Goal: Information Seeking & Learning: Find specific fact

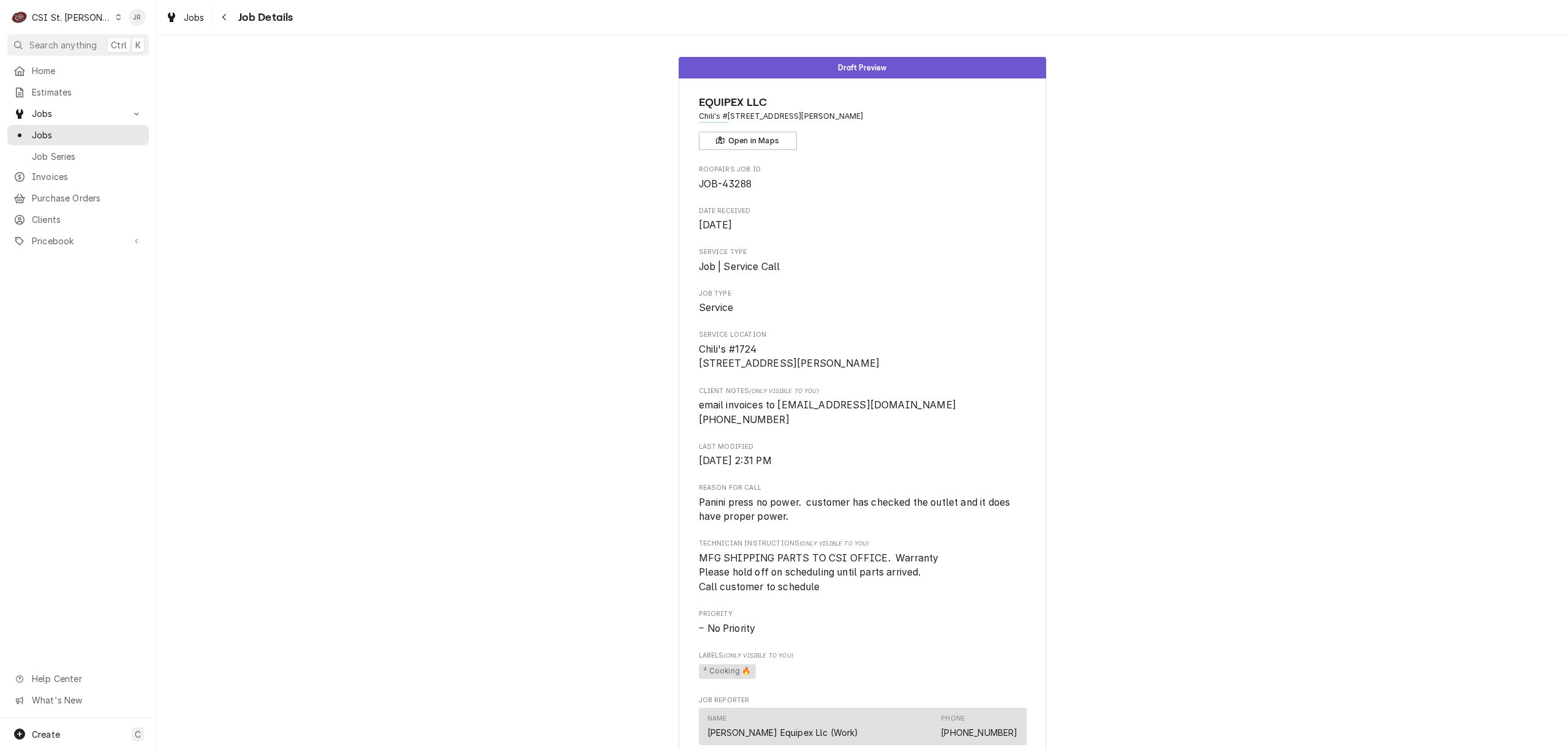
click at [57, 20] on div "CSI St. [PERSON_NAME]" at bounding box center [72, 18] width 80 height 13
click at [144, 41] on div "CSI Kentucky" at bounding box center [188, 45] width 162 height 13
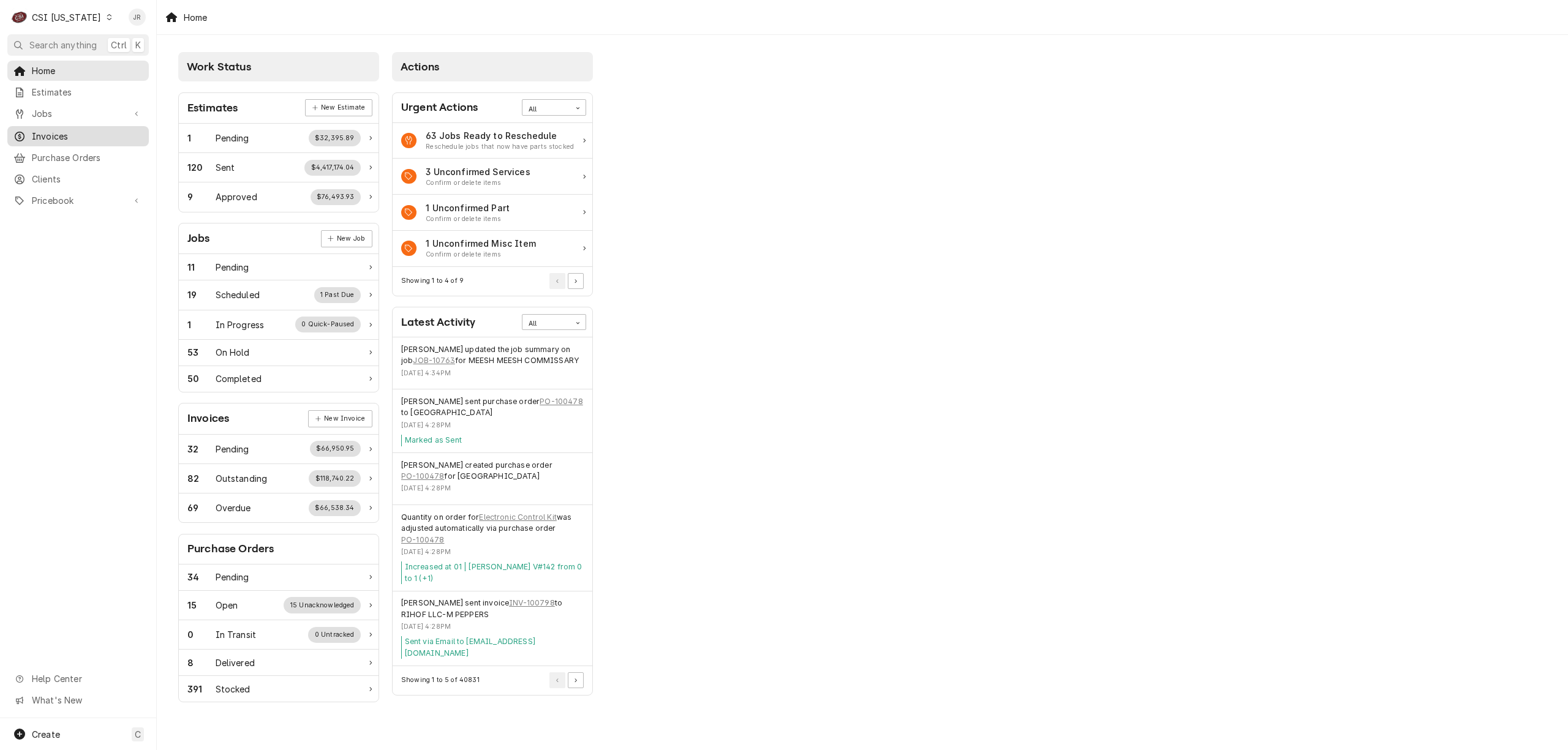
click at [55, 126] on link "Invoices" at bounding box center [78, 135] width 142 height 20
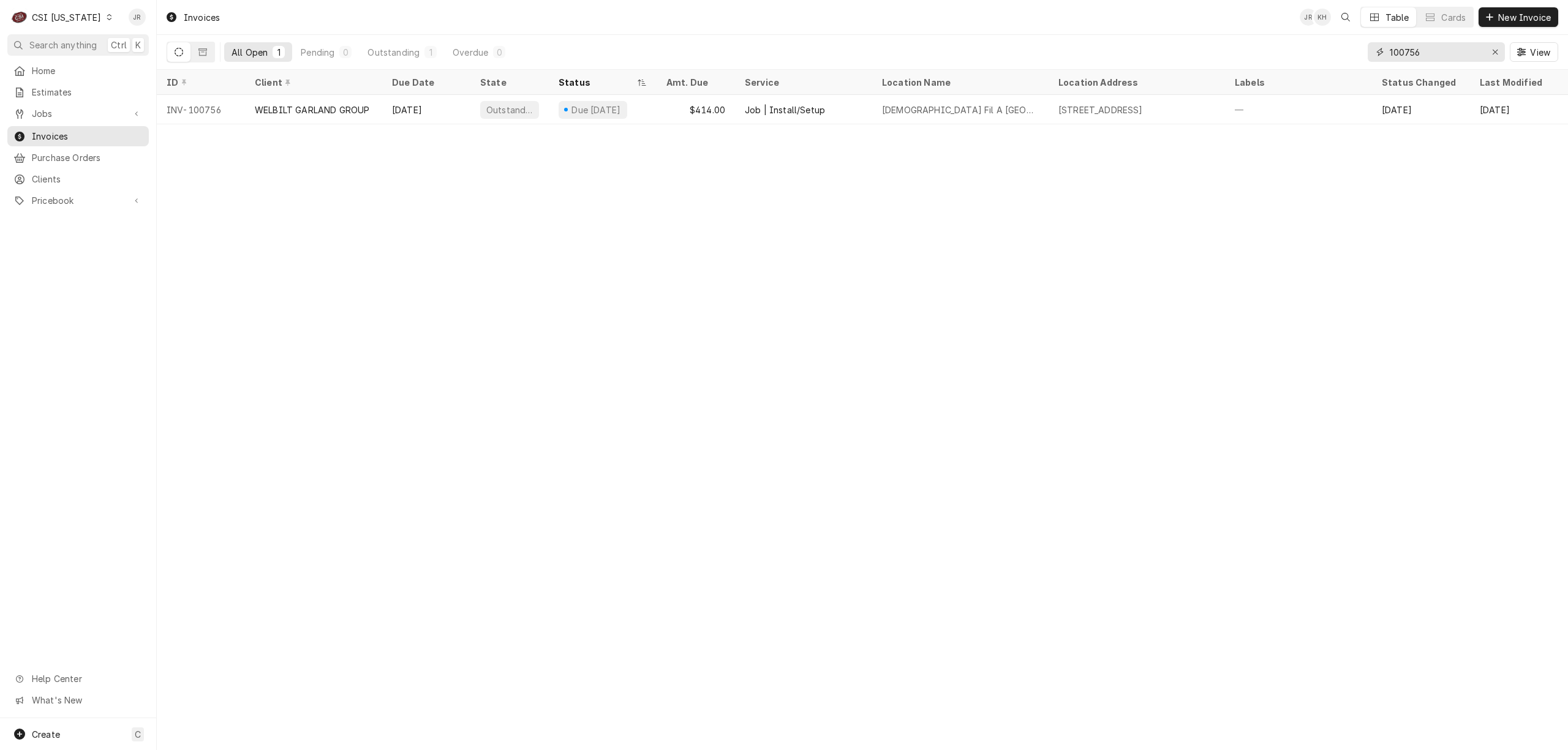
click at [1429, 46] on input "100756" at bounding box center [1436, 52] width 92 height 20
paste input "100729"
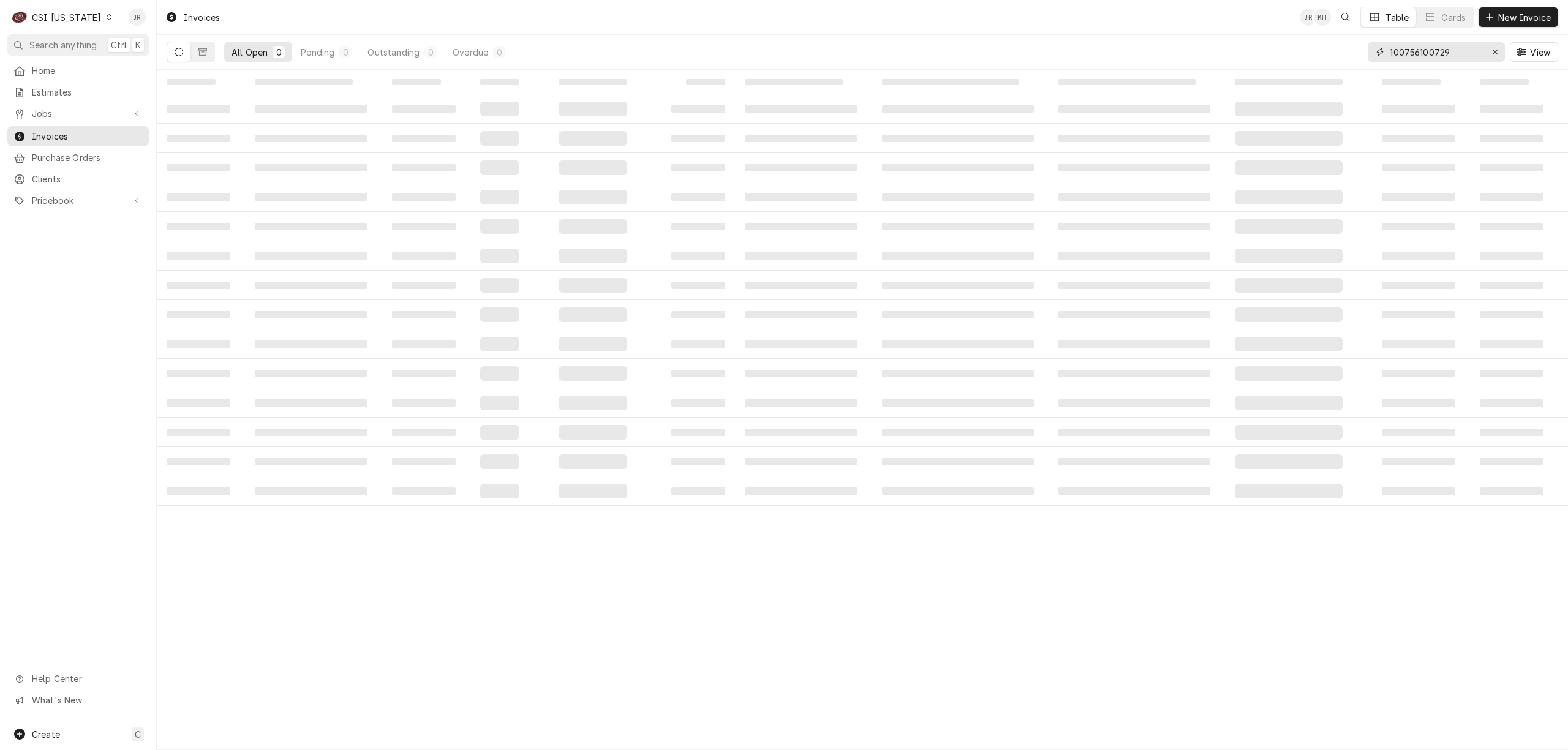
click at [1425, 46] on input "100756100729" at bounding box center [1436, 52] width 92 height 20
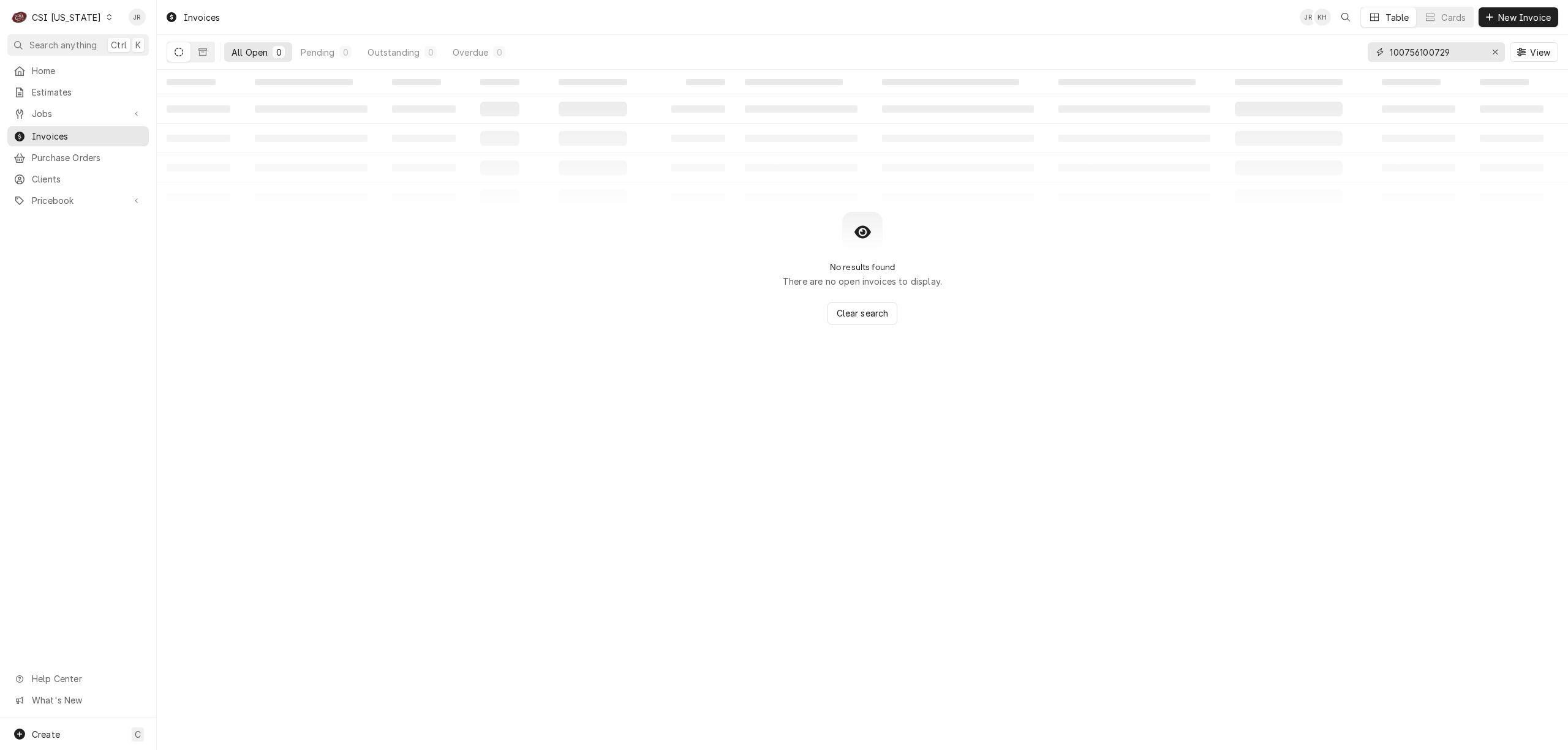
click at [1425, 46] on input "100756100729" at bounding box center [1436, 52] width 92 height 20
paste input "Dynamic Content Wrapper"
type input "100729"
click at [207, 55] on button "Dynamic Content Wrapper" at bounding box center [202, 52] width 23 height 20
click at [47, 118] on link "Jobs" at bounding box center [78, 113] width 142 height 20
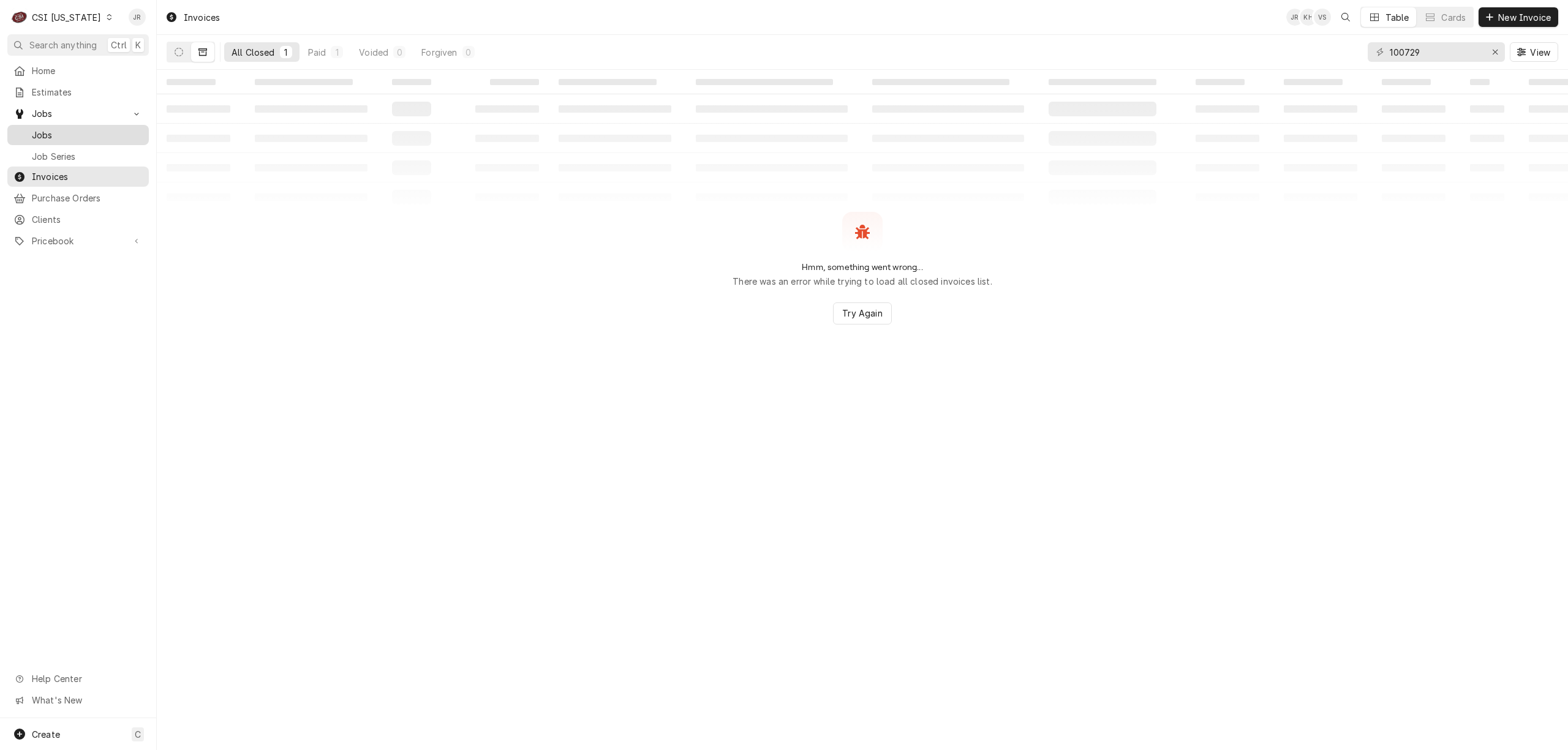
click at [42, 128] on span "Jobs" at bounding box center [87, 135] width 111 height 13
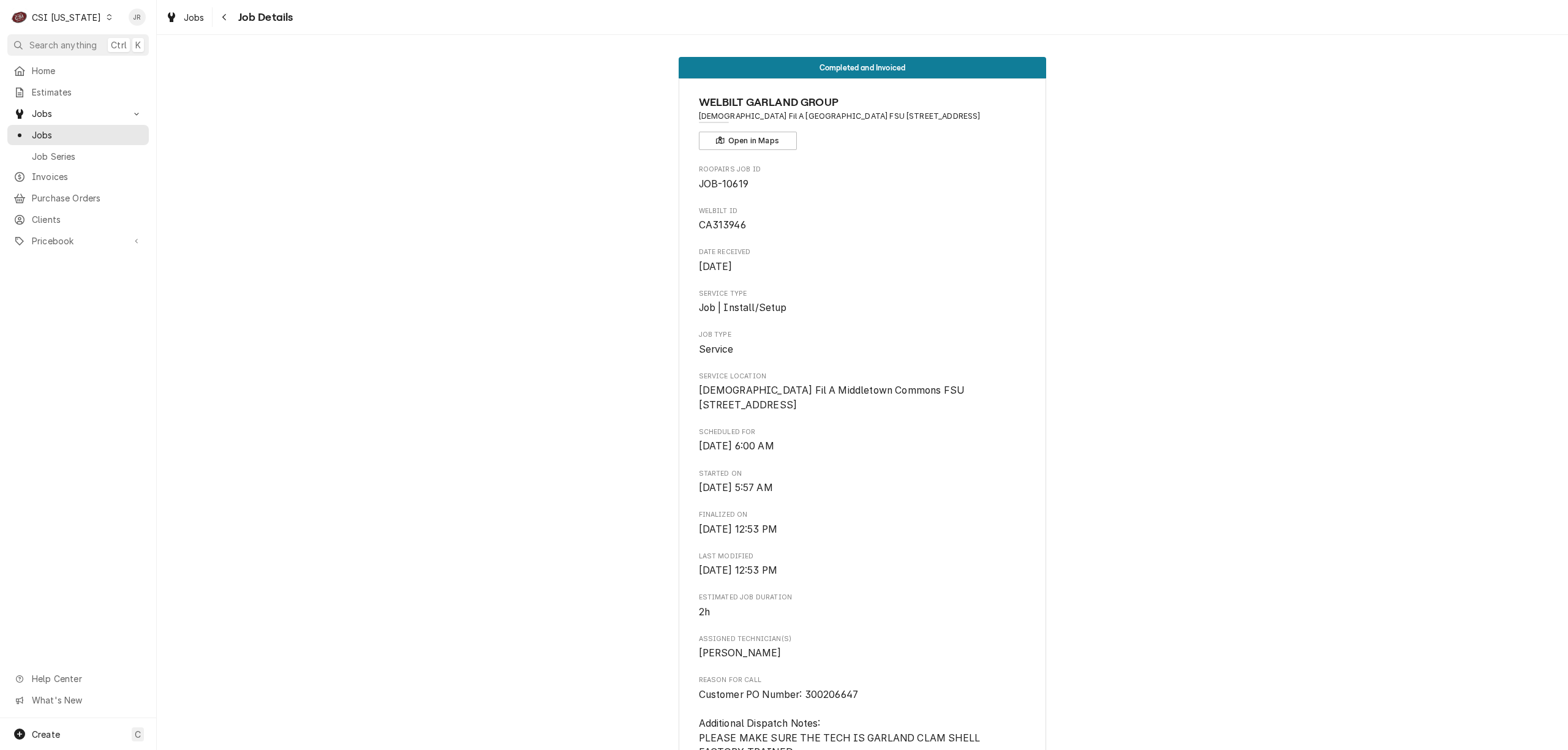
click at [84, 14] on div "CSI [US_STATE]" at bounding box center [66, 18] width 69 height 13
click at [160, 66] on div "CSI St. [PERSON_NAME]" at bounding box center [191, 67] width 162 height 13
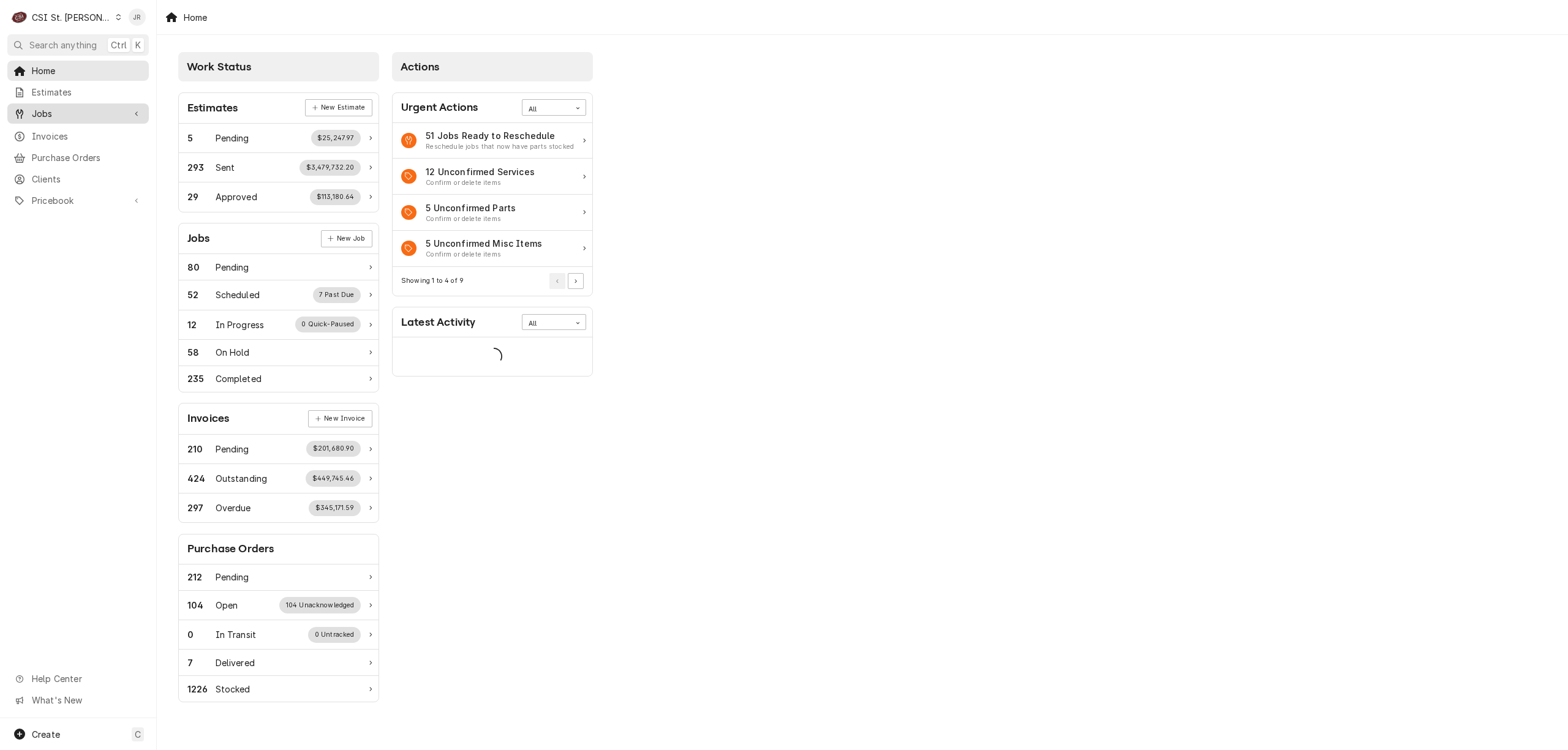
click at [52, 107] on span "Jobs" at bounding box center [78, 113] width 92 height 13
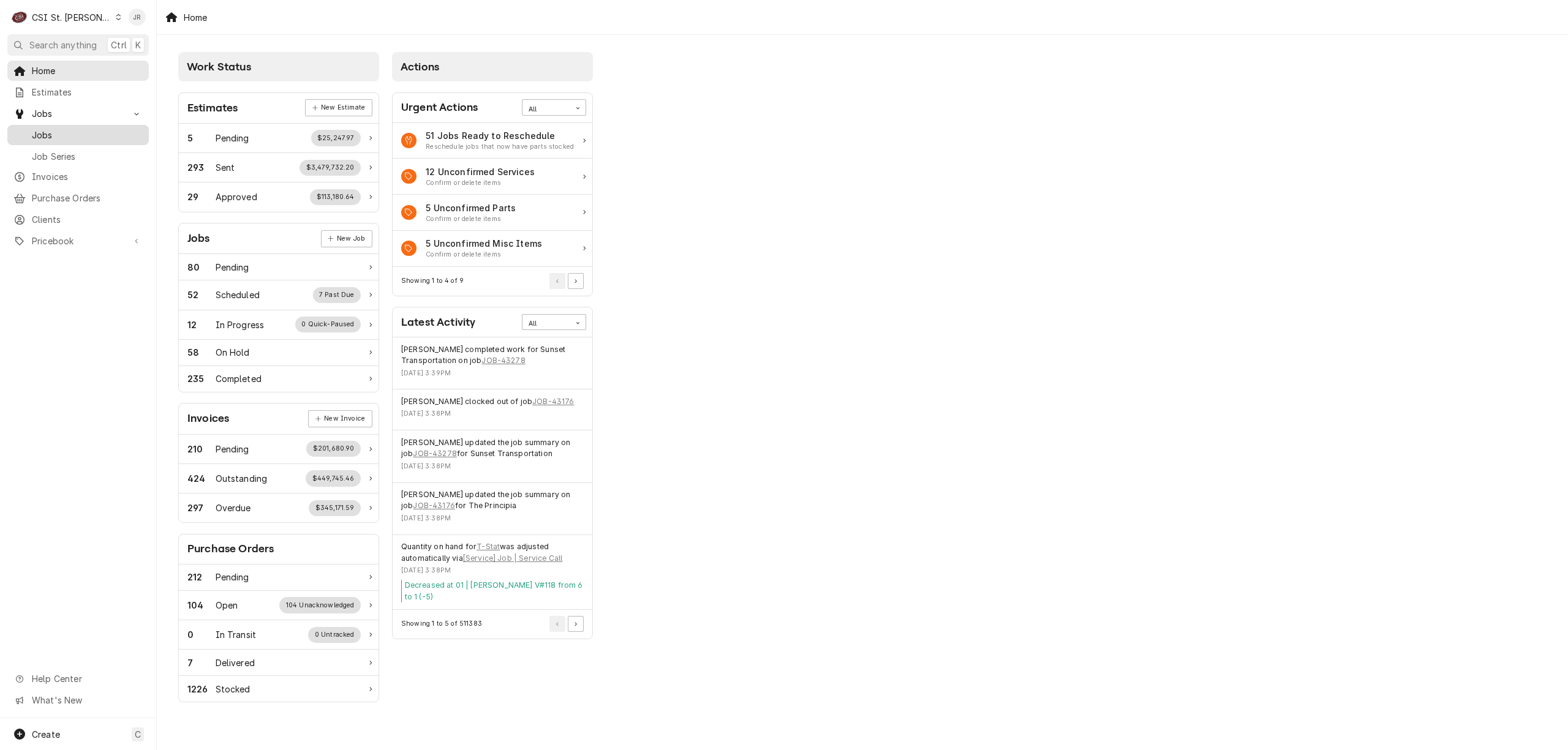
click at [55, 131] on span "Jobs" at bounding box center [87, 135] width 111 height 13
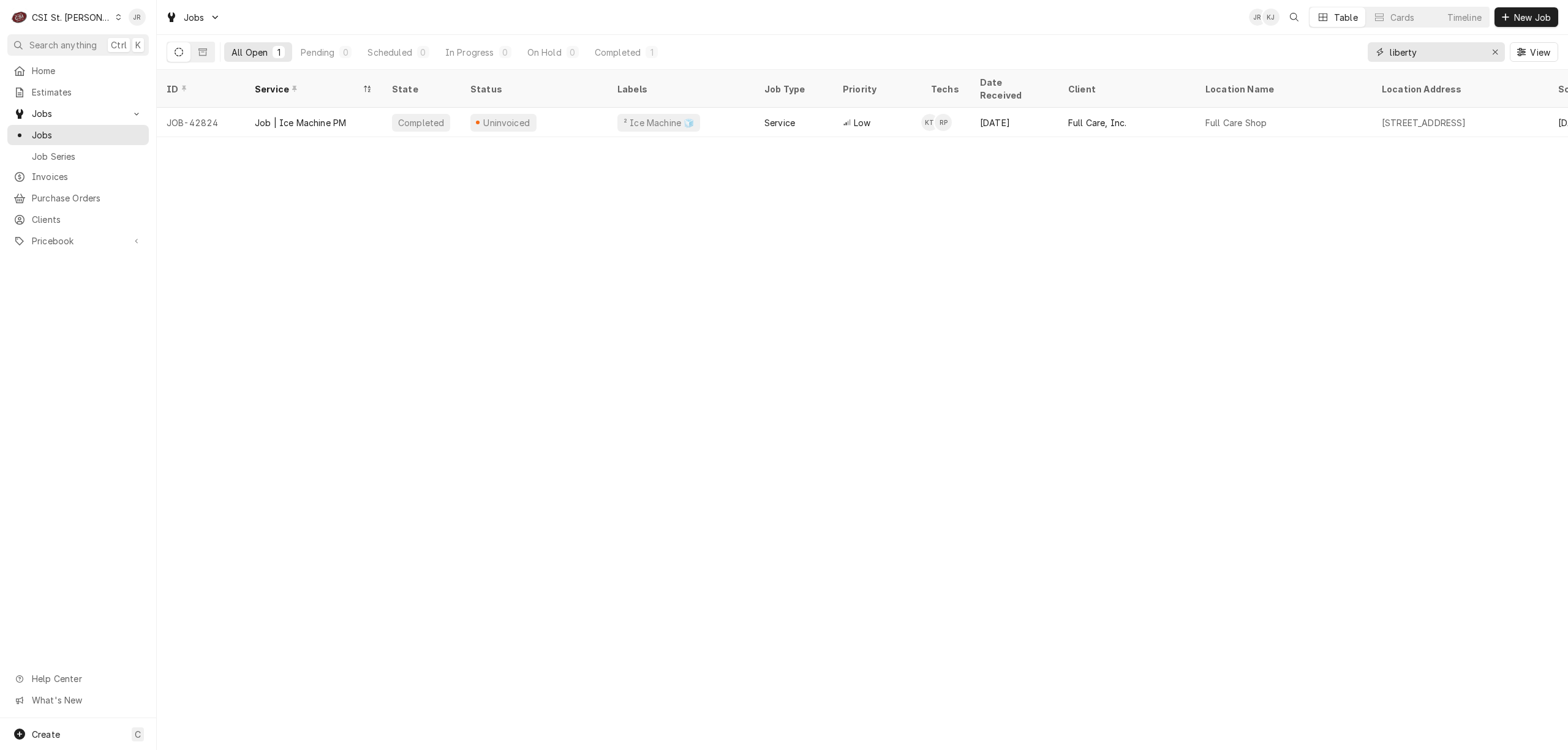
drag, startPoint x: 1444, startPoint y: 45, endPoint x: 1226, endPoint y: 5, distance: 221.6
click at [1209, 6] on div "Jobs JR KJ Table Cards Timeline New Job All Open 1 Pending 0 Scheduled 0 In Pro…" at bounding box center [863, 35] width 1411 height 70
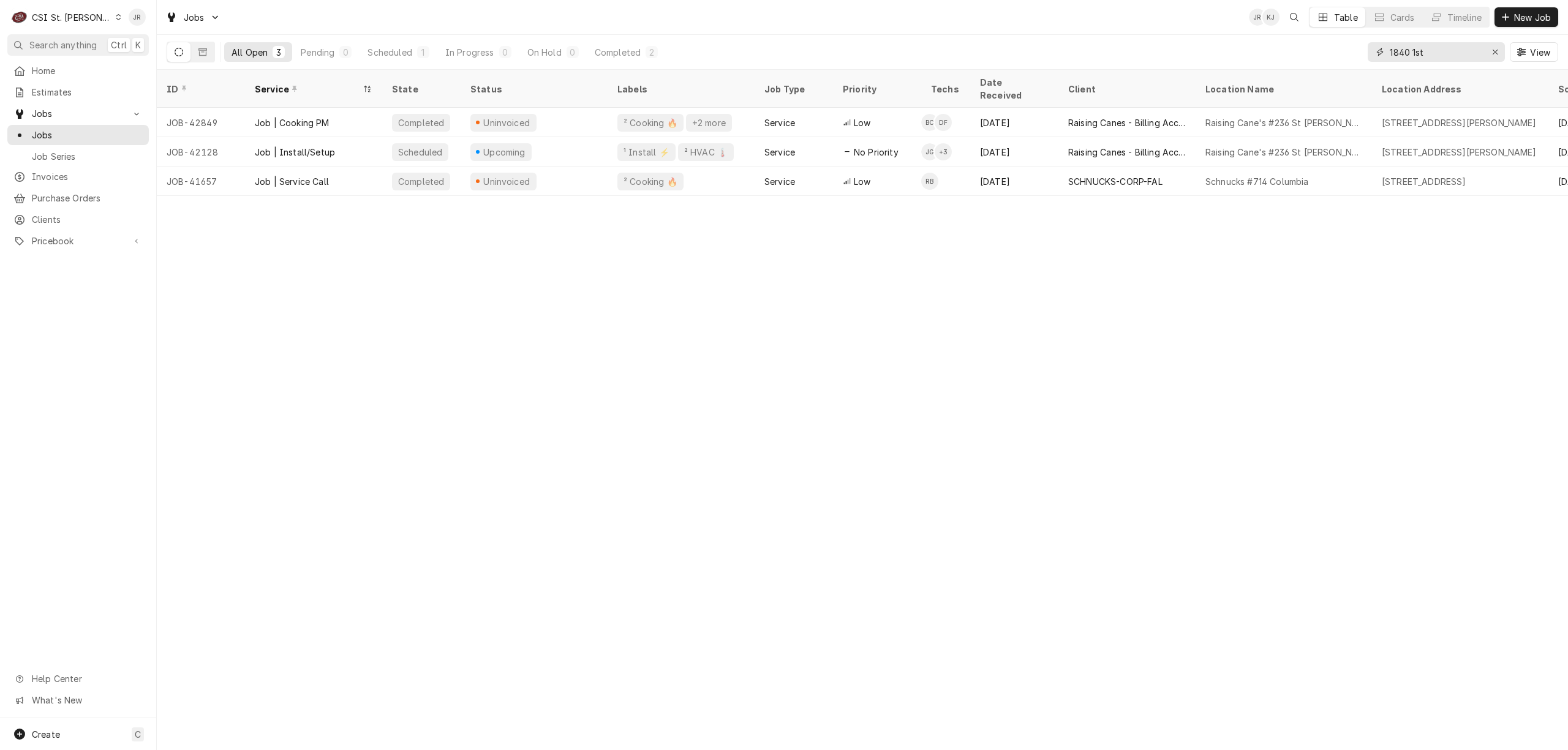
type input "1840 1st"
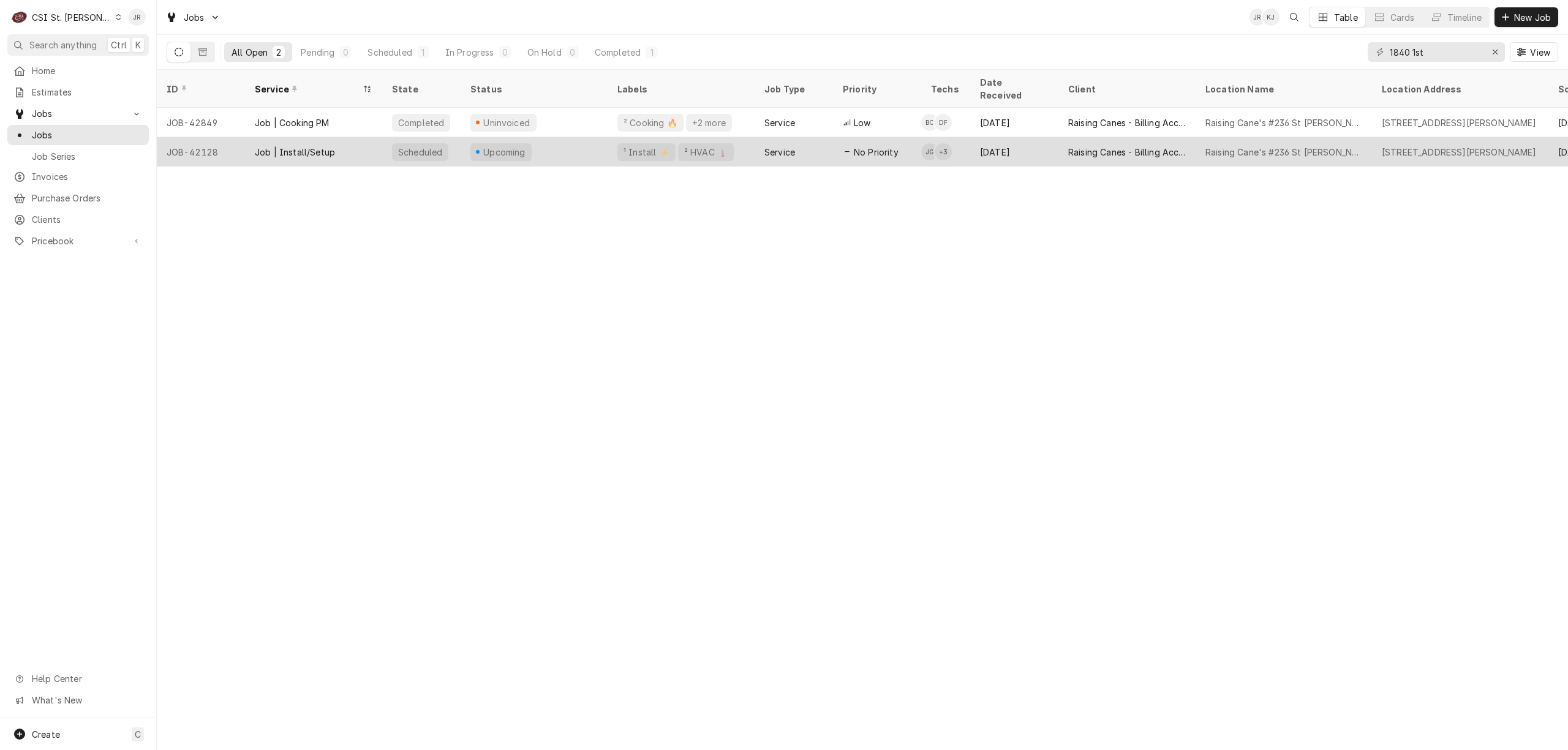
click at [945, 143] on div "+ 3" at bounding box center [944, 152] width 18 height 18
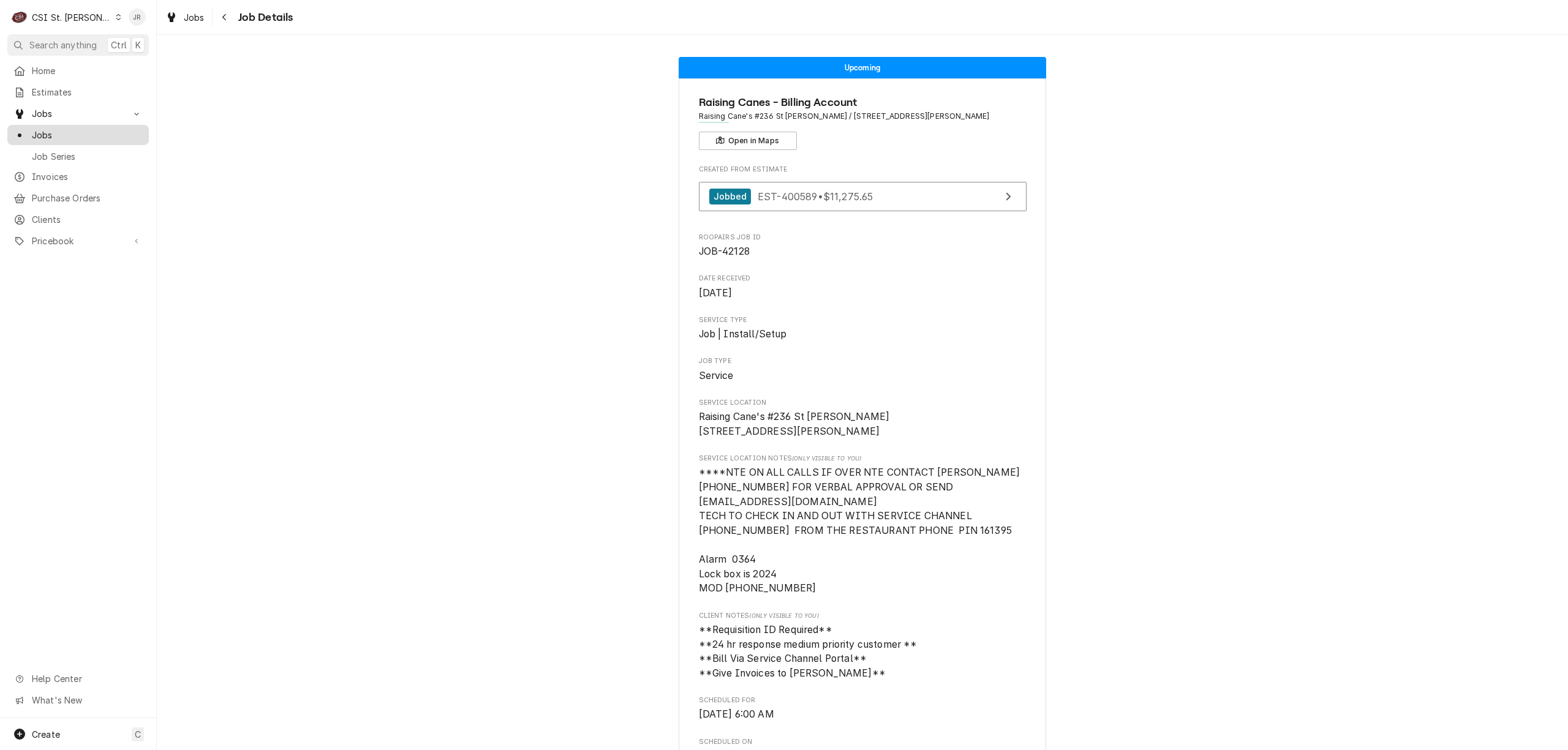
click at [55, 135] on span "Jobs" at bounding box center [87, 135] width 111 height 13
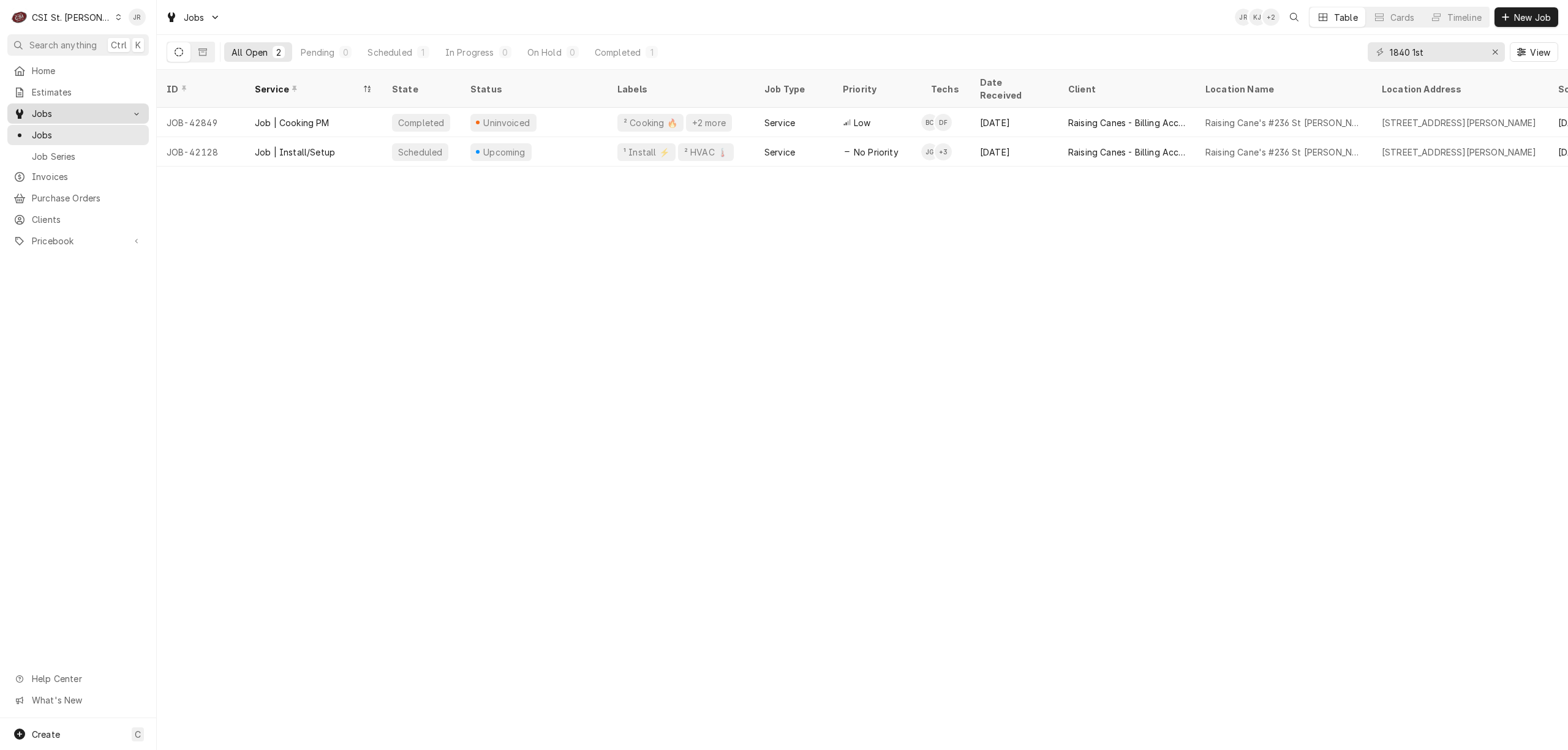
click at [32, 108] on span "Jobs" at bounding box center [78, 113] width 92 height 13
click at [50, 107] on span "Jobs" at bounding box center [78, 113] width 92 height 13
click at [64, 135] on span "Jobs" at bounding box center [87, 135] width 111 height 13
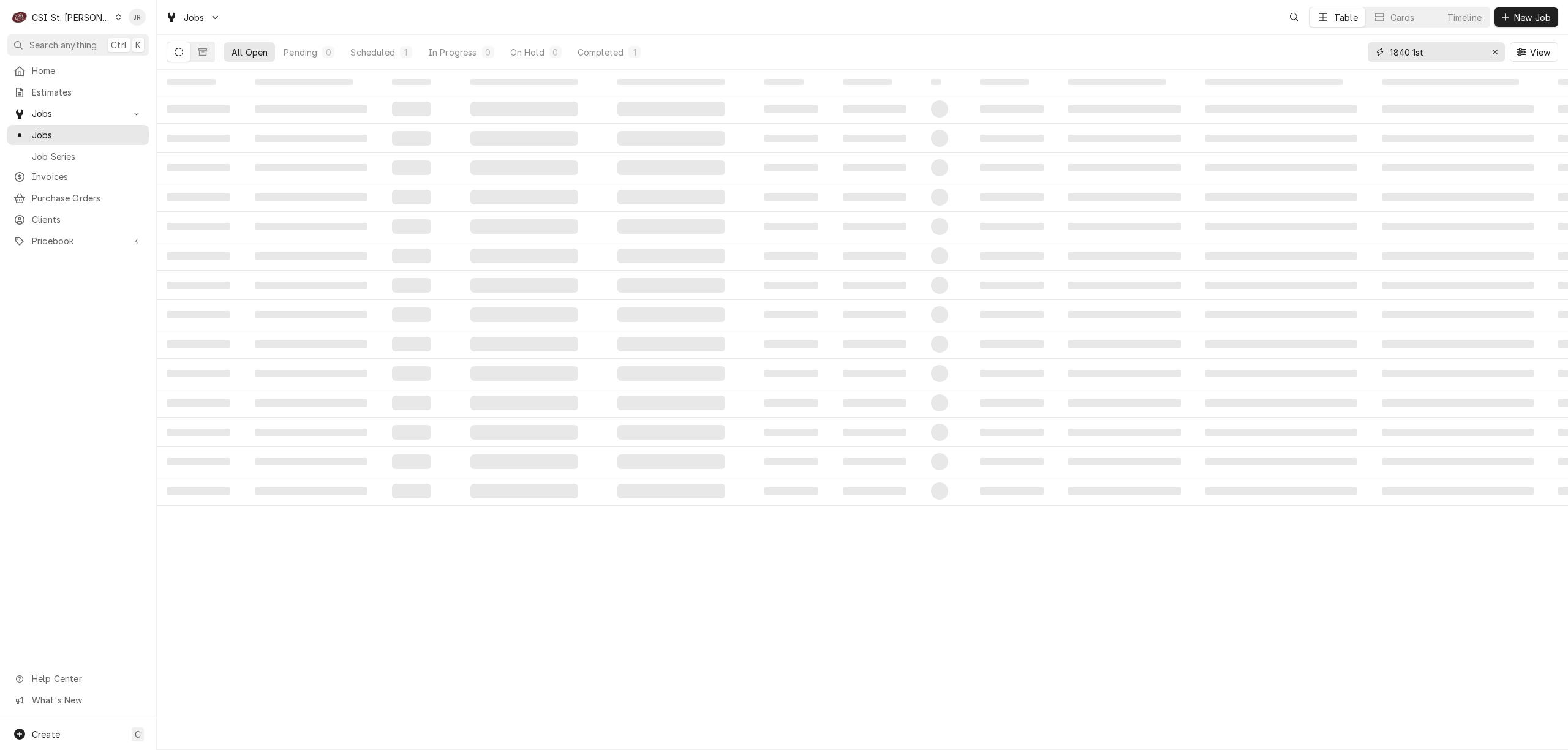
drag, startPoint x: 1382, startPoint y: 53, endPoint x: 1414, endPoint y: 50, distance: 32.1
click at [1181, 50] on div "All Open Pending 0 Scheduled 1 In Progress 0 On Hold 0 Completed 1 1840 1st View" at bounding box center [863, 52] width 1392 height 34
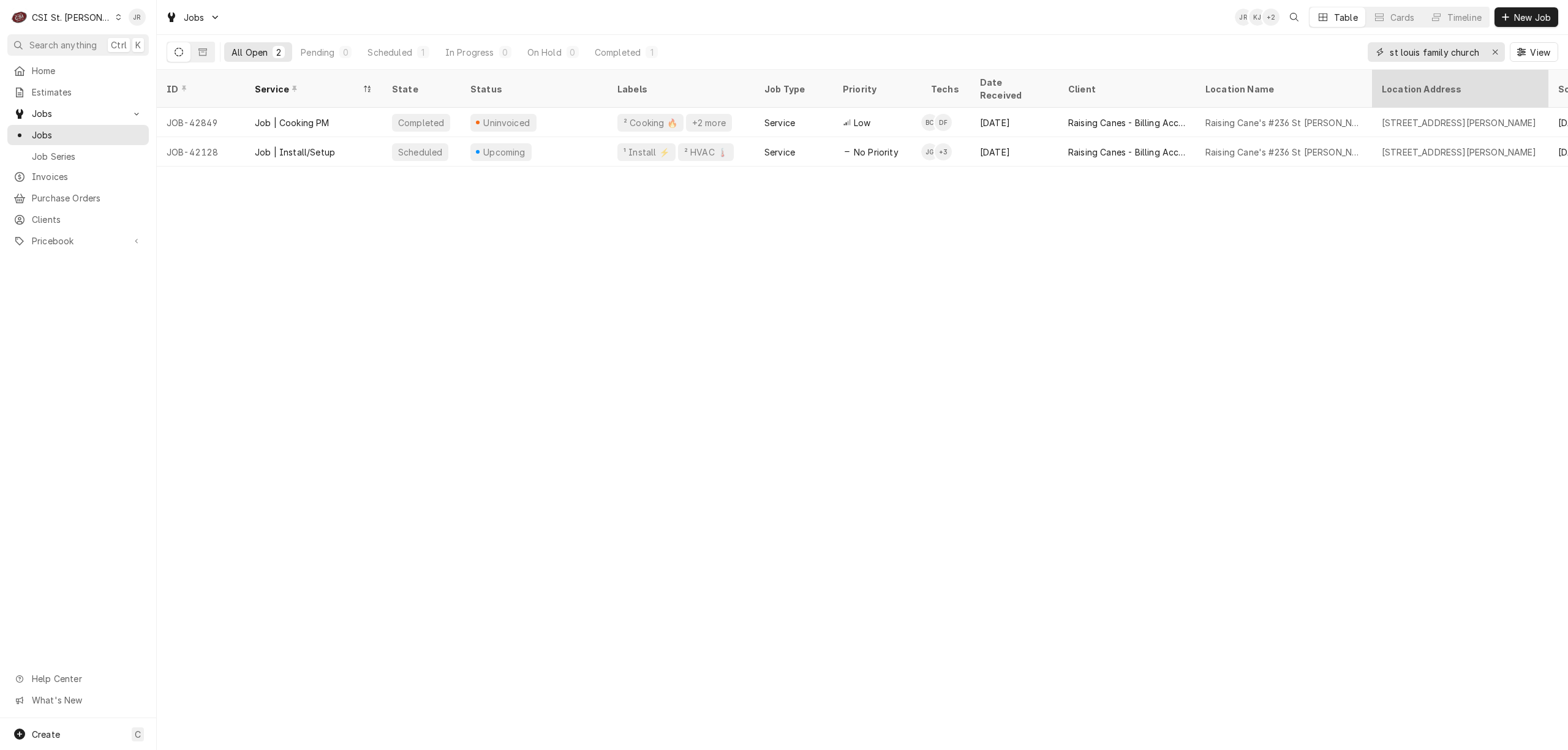
type input "st louis family church"
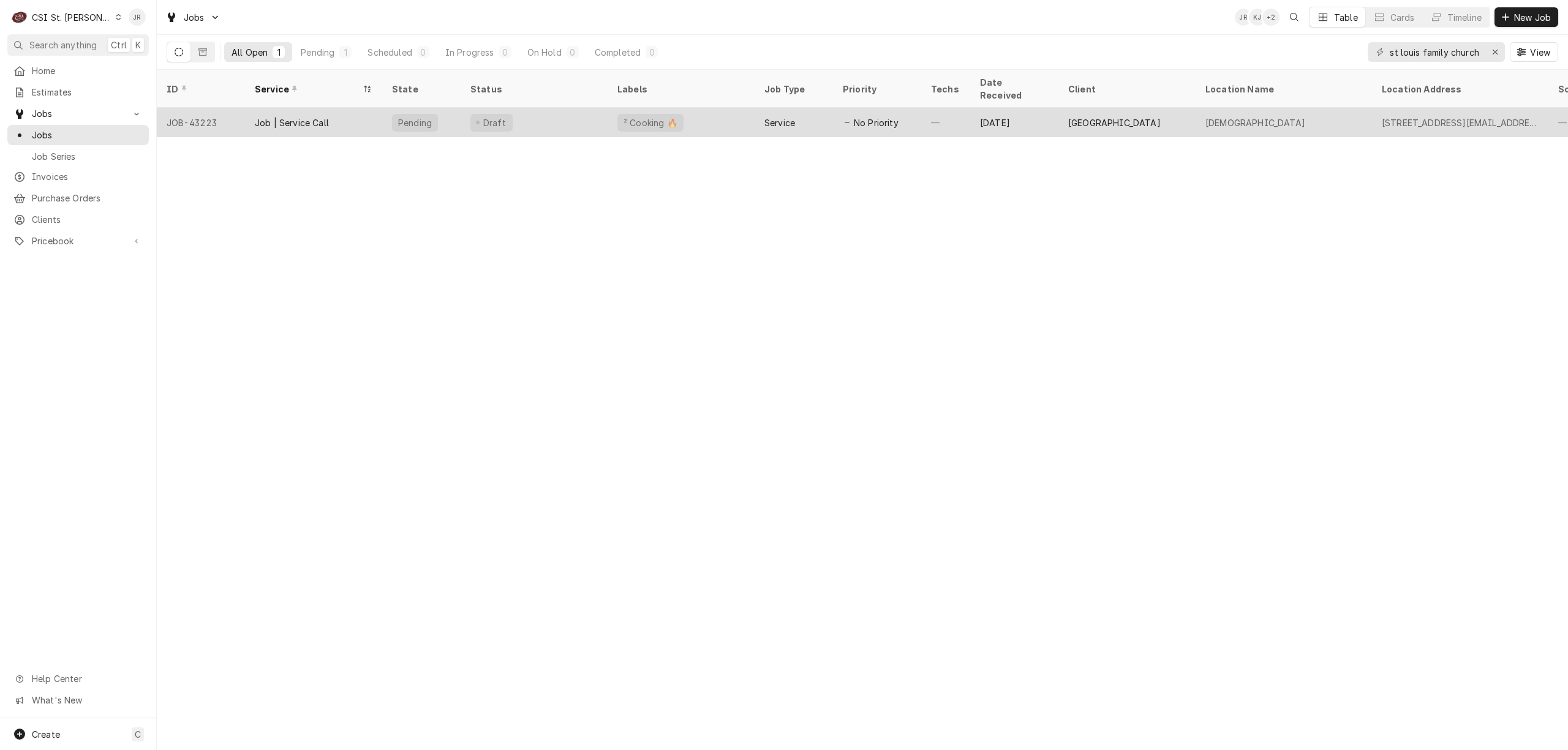
click at [336, 110] on div "Job | Service Call" at bounding box center [313, 122] width 137 height 29
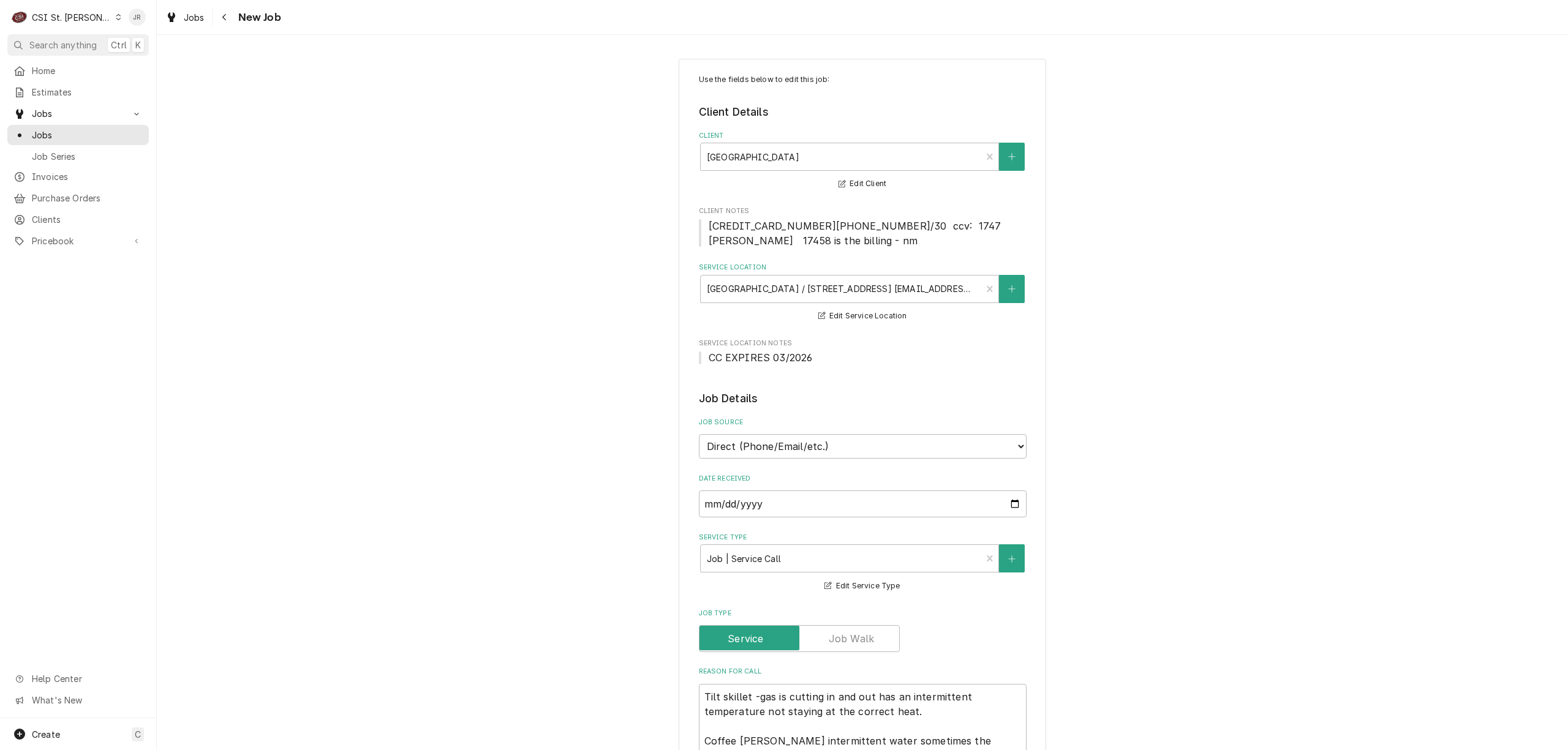
type textarea "x"
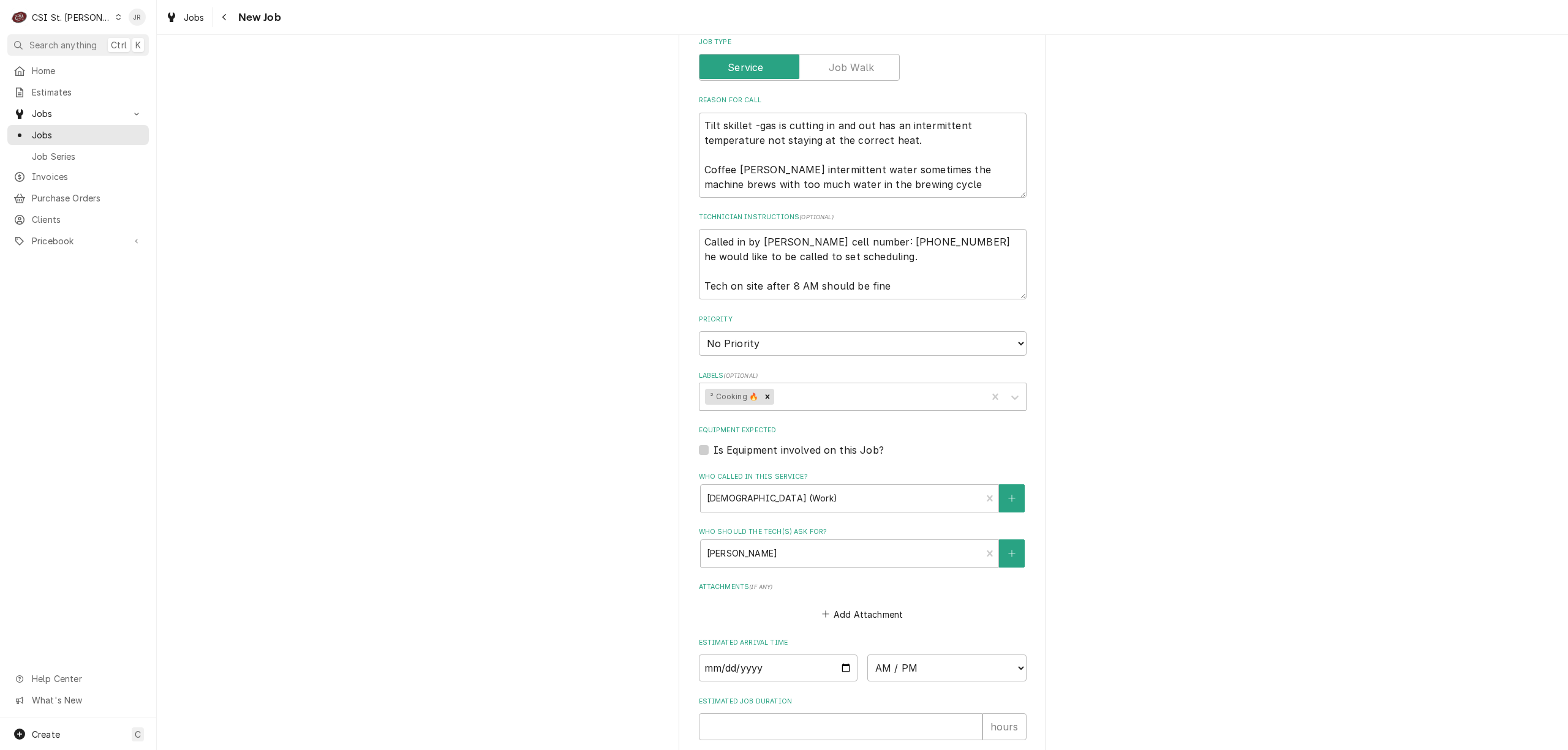
scroll to position [757, 0]
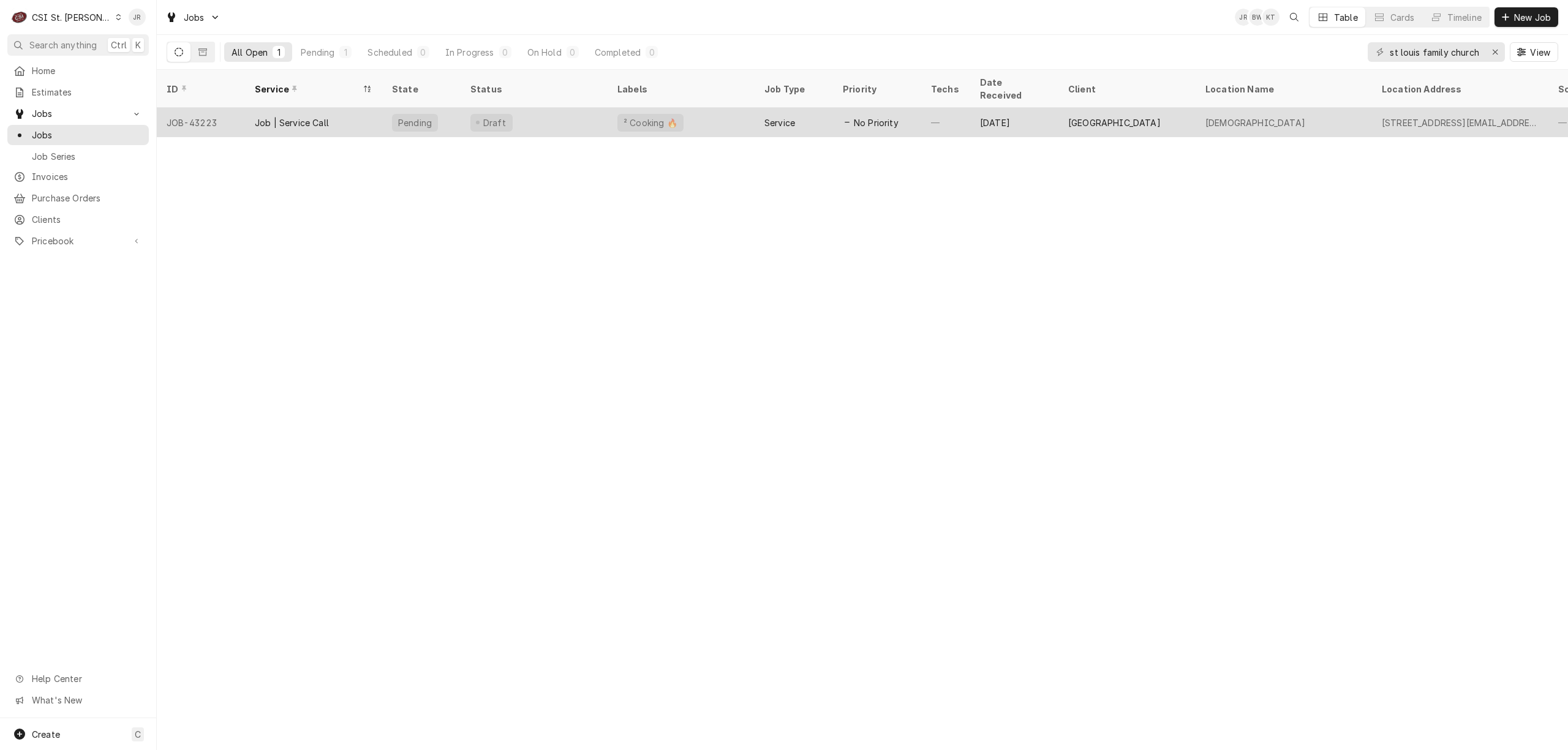
click at [969, 108] on div "—" at bounding box center [945, 122] width 49 height 29
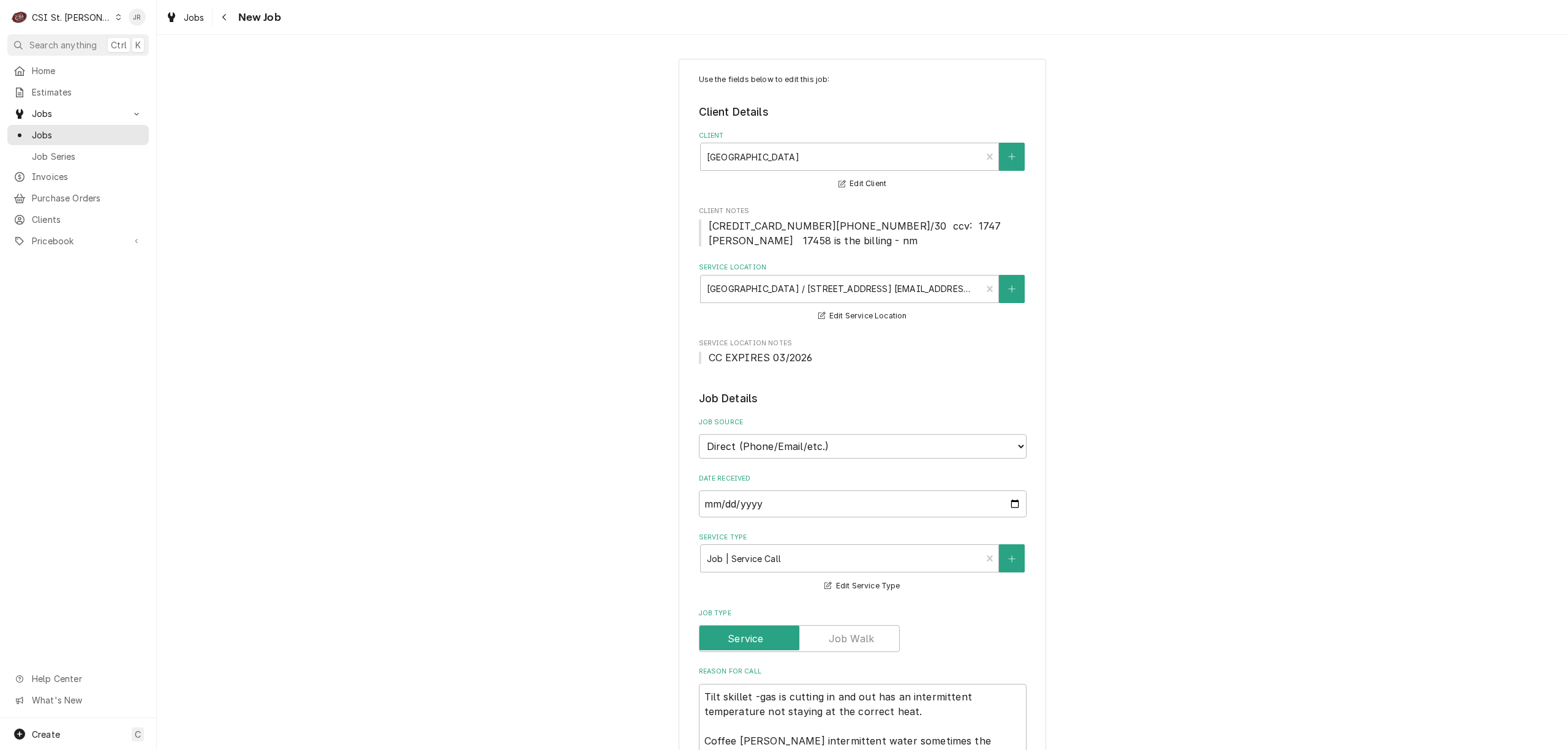
type textarea "x"
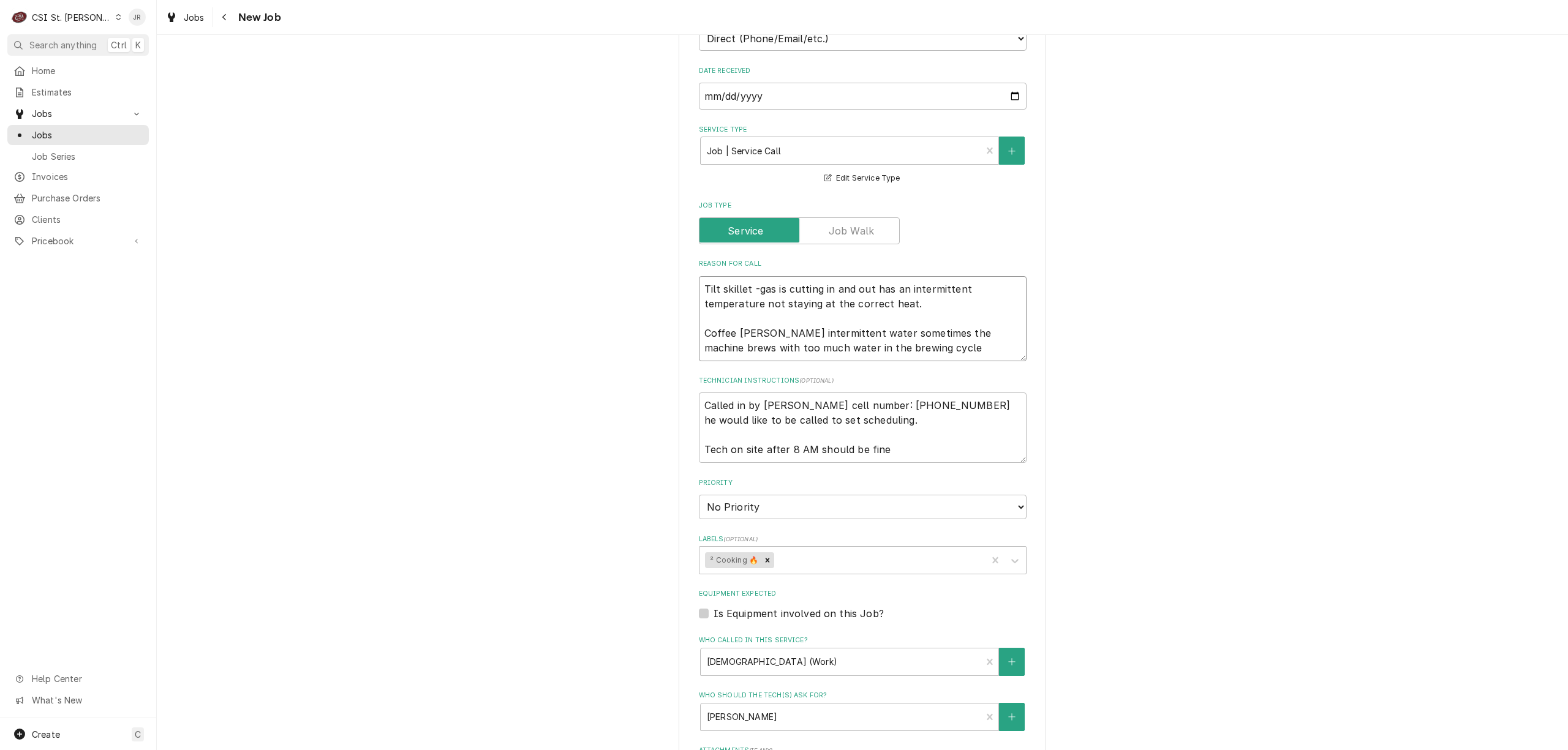
click at [926, 349] on textarea "Tilt skillet -gas is cutting in and out has an intermittent temperature not sta…" at bounding box center [863, 319] width 328 height 85
drag, startPoint x: 898, startPoint y: 454, endPoint x: 679, endPoint y: 398, distance: 226.0
click at [679, 398] on div "Use the fields below to edit this job: Client Details Client St. Louis Family C…" at bounding box center [862, 368] width 367 height 1435
click at [1162, 417] on div "Use the fields below to edit this job: Client Details Client St. Louis Family C…" at bounding box center [863, 367] width 1411 height 1456
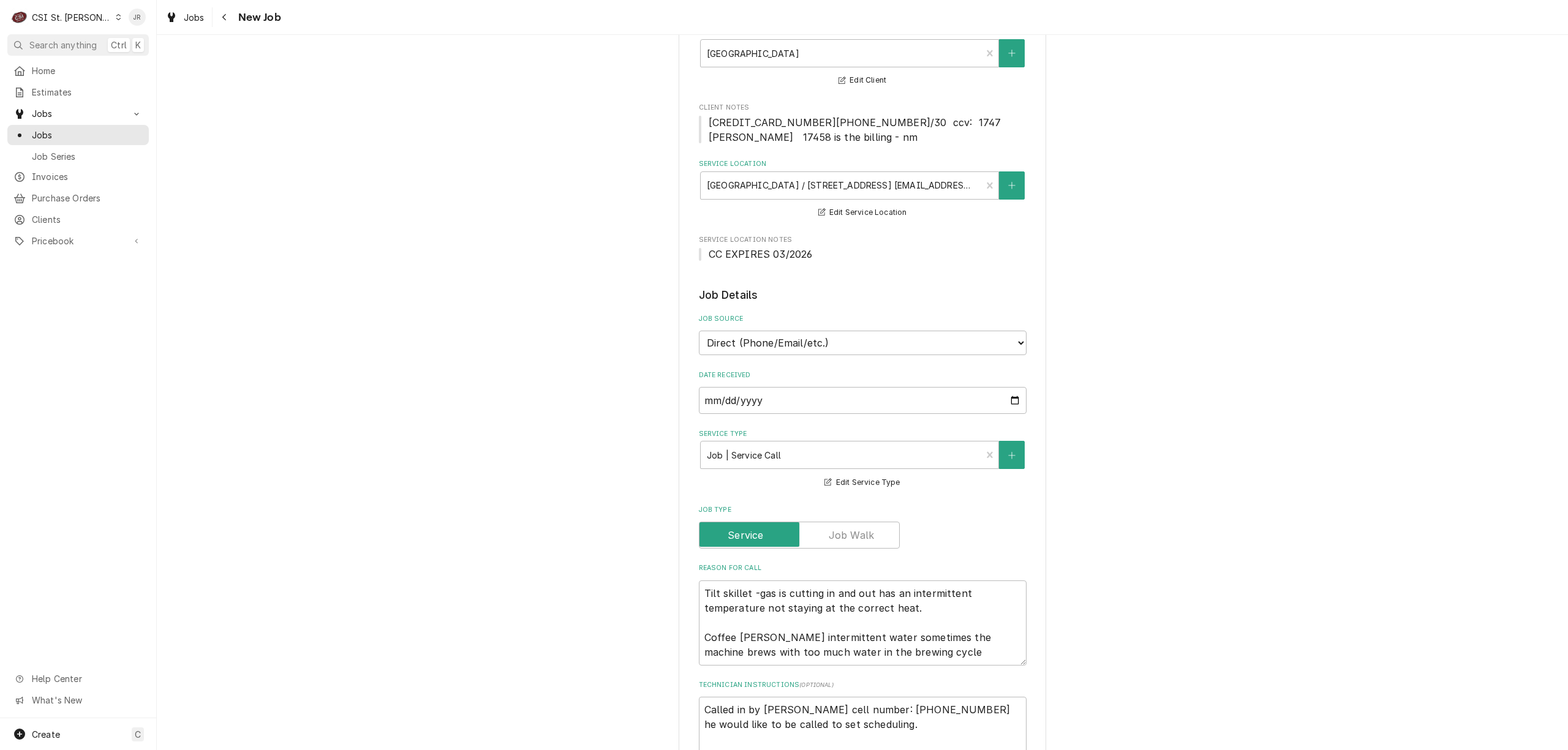
scroll to position [0, 0]
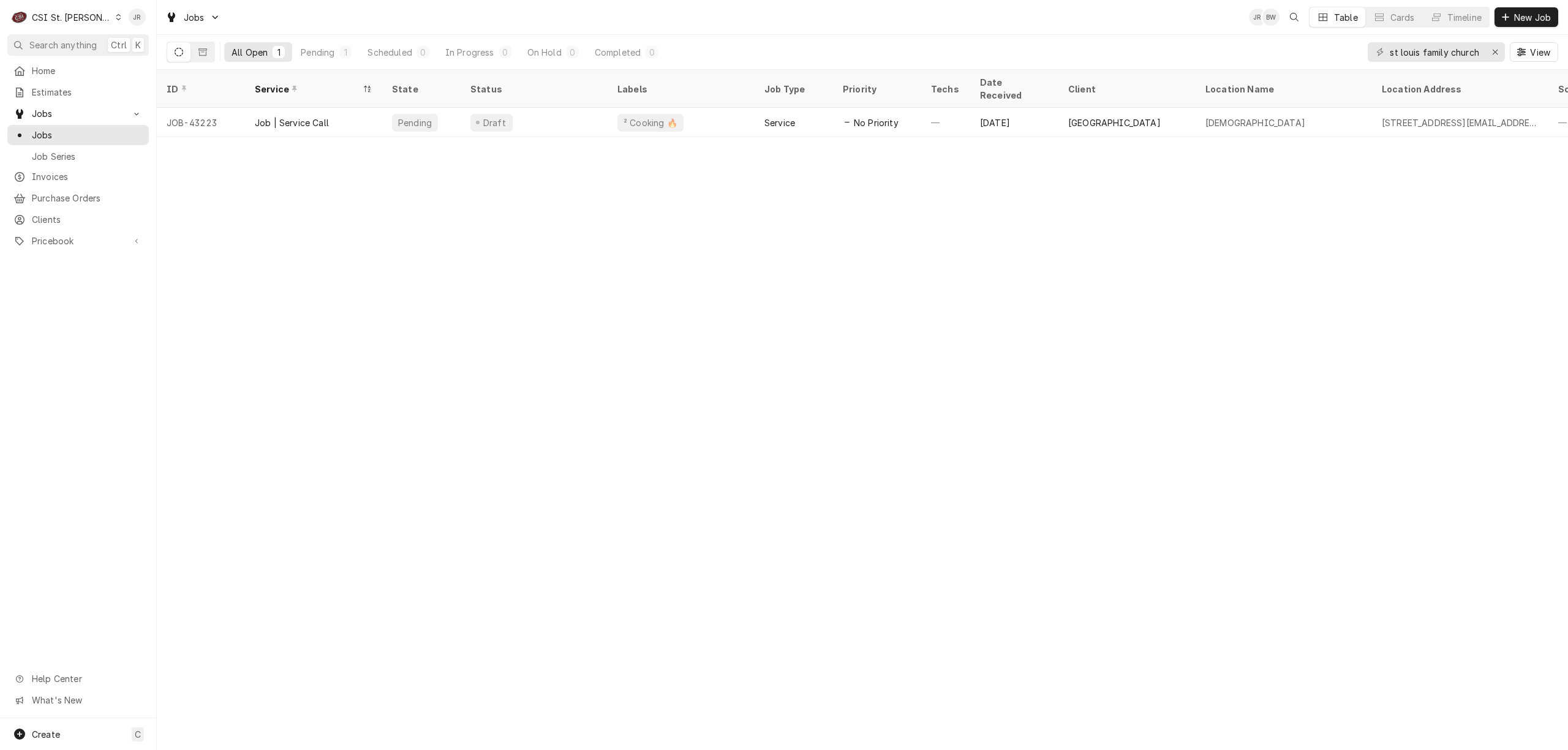
click at [44, 12] on div "CSI St. Louis" at bounding box center [72, 18] width 80 height 13
click at [149, 26] on div "CSI [US_STATE][GEOGRAPHIC_DATA]" at bounding box center [188, 24] width 162 height 13
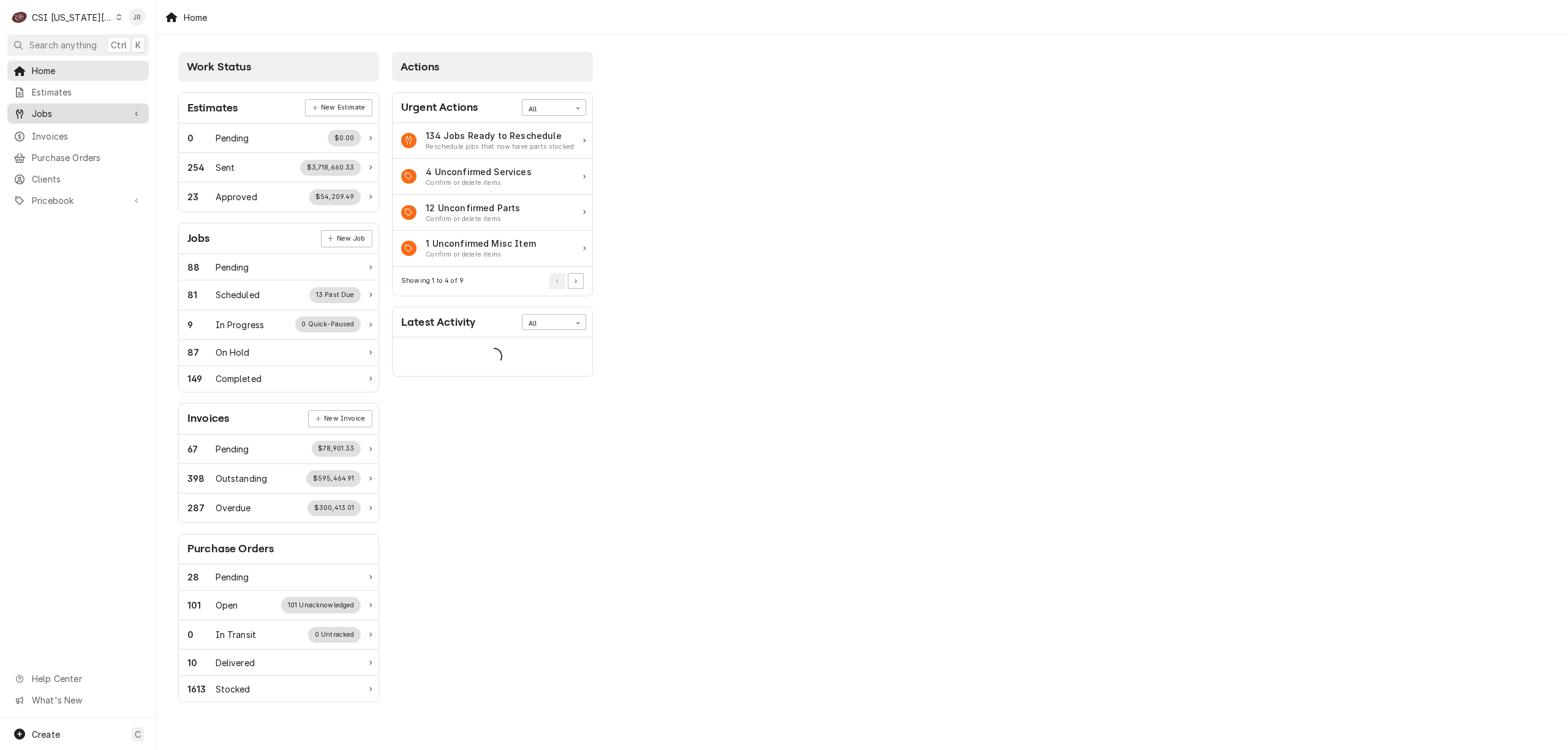
click at [42, 116] on div "Jobs" at bounding box center [77, 113] width 136 height 15
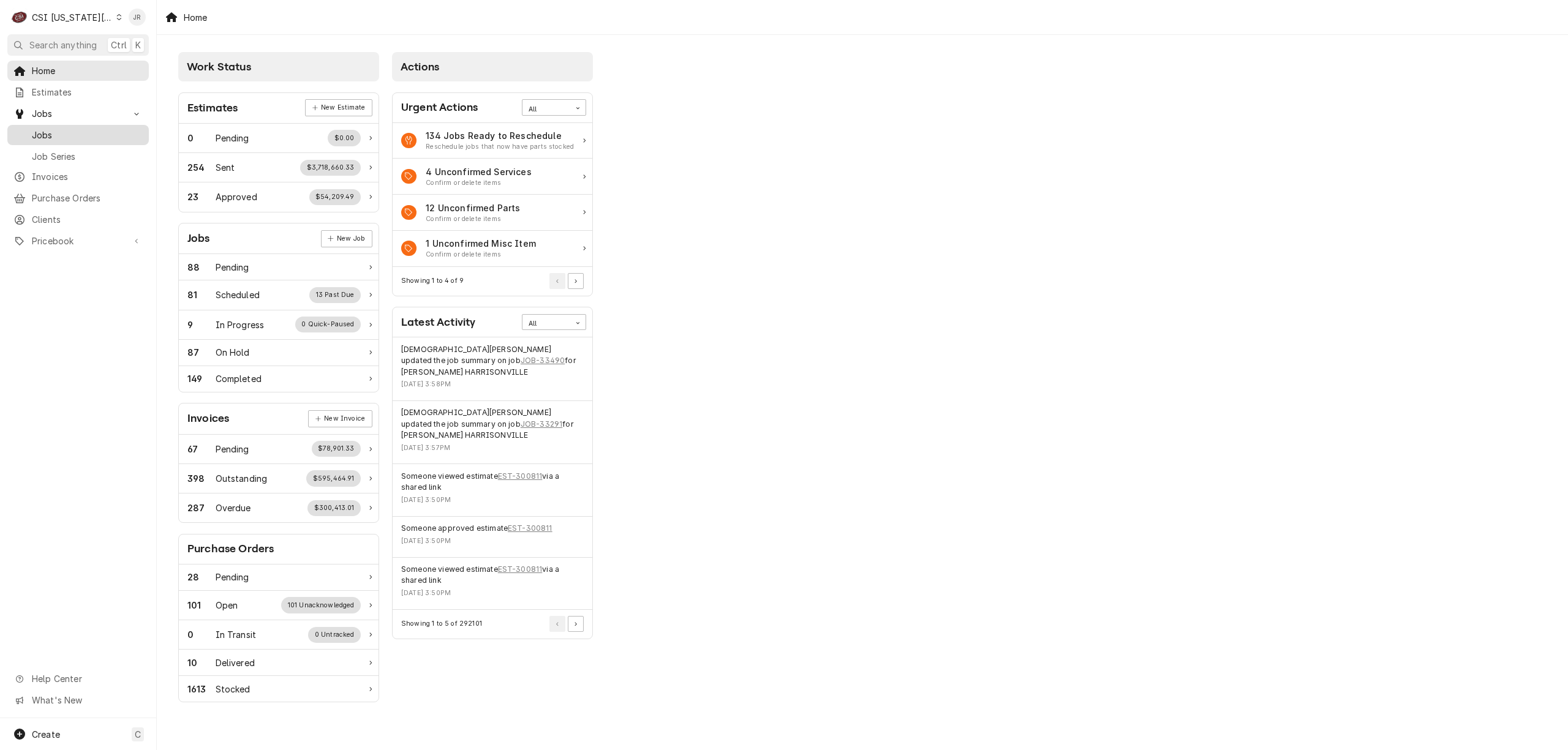
click at [49, 131] on span "Jobs" at bounding box center [87, 135] width 111 height 13
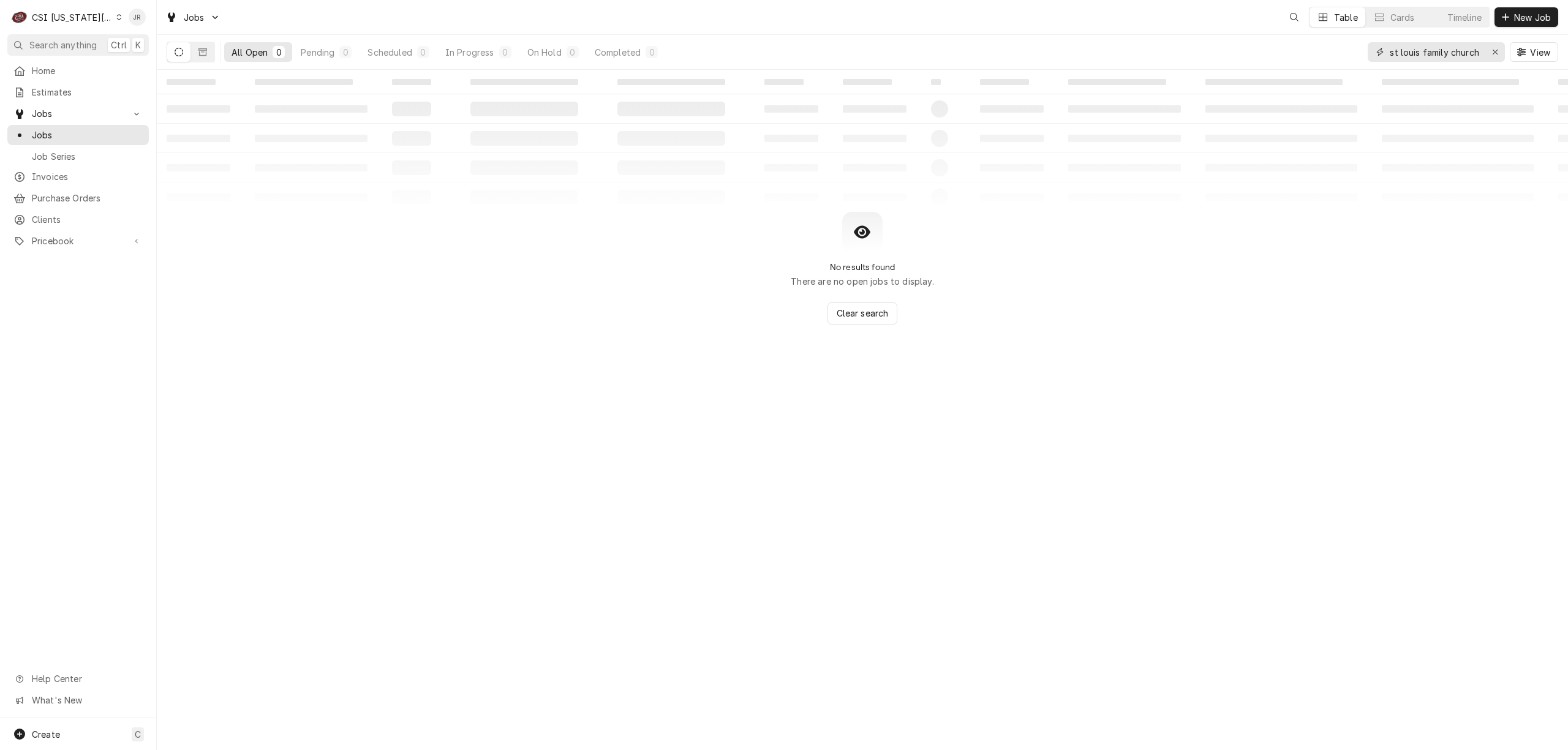
click at [1463, 57] on input "st louis family church" at bounding box center [1436, 52] width 92 height 20
paste input "1300 Main St."
type input "1300 Main St"
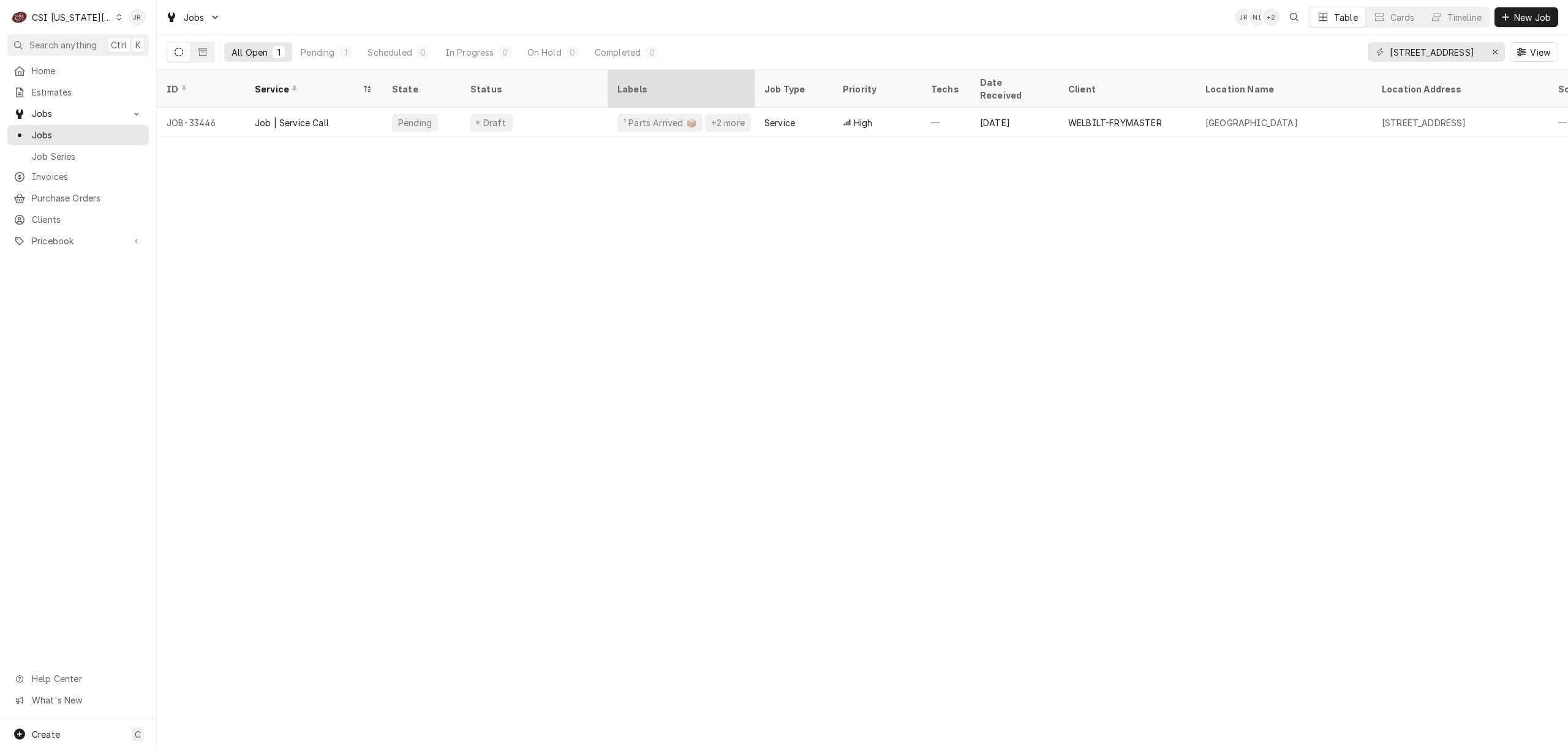
click at [631, 92] on th "Labels" at bounding box center [681, 89] width 147 height 38
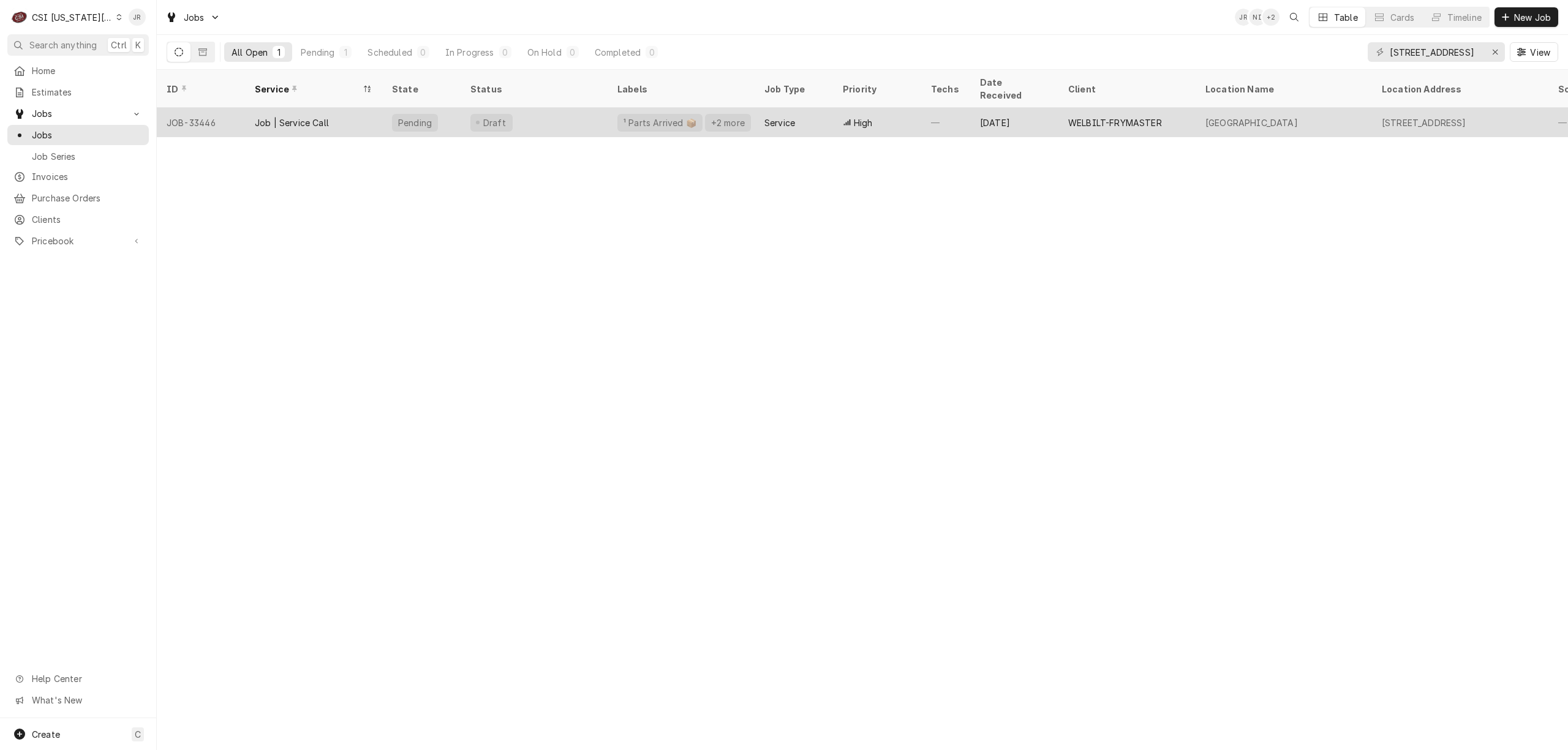
click at [652, 116] on div "¹ Parts Arrived 📦" at bounding box center [660, 123] width 76 height 13
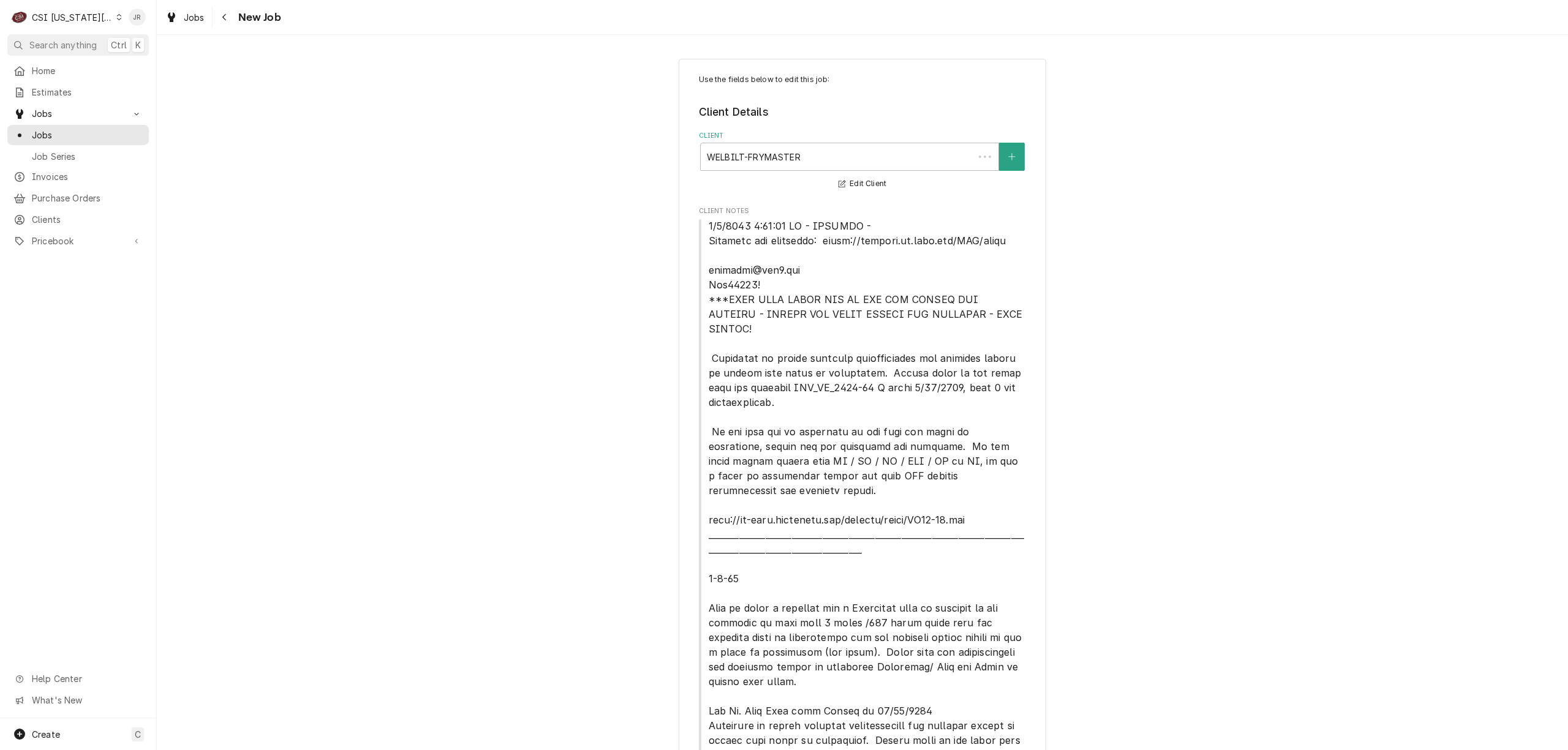
type textarea "x"
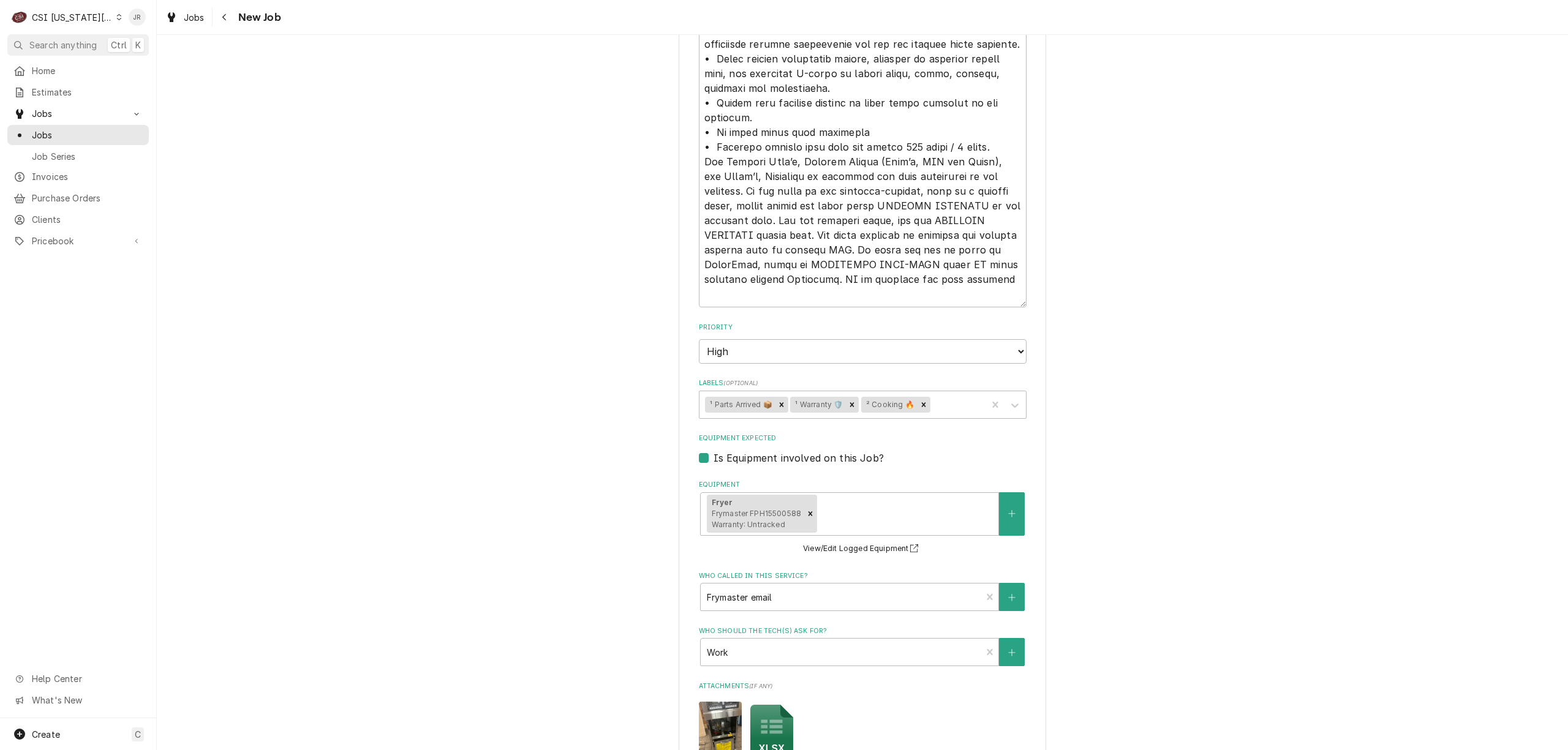
scroll to position [1982, 0]
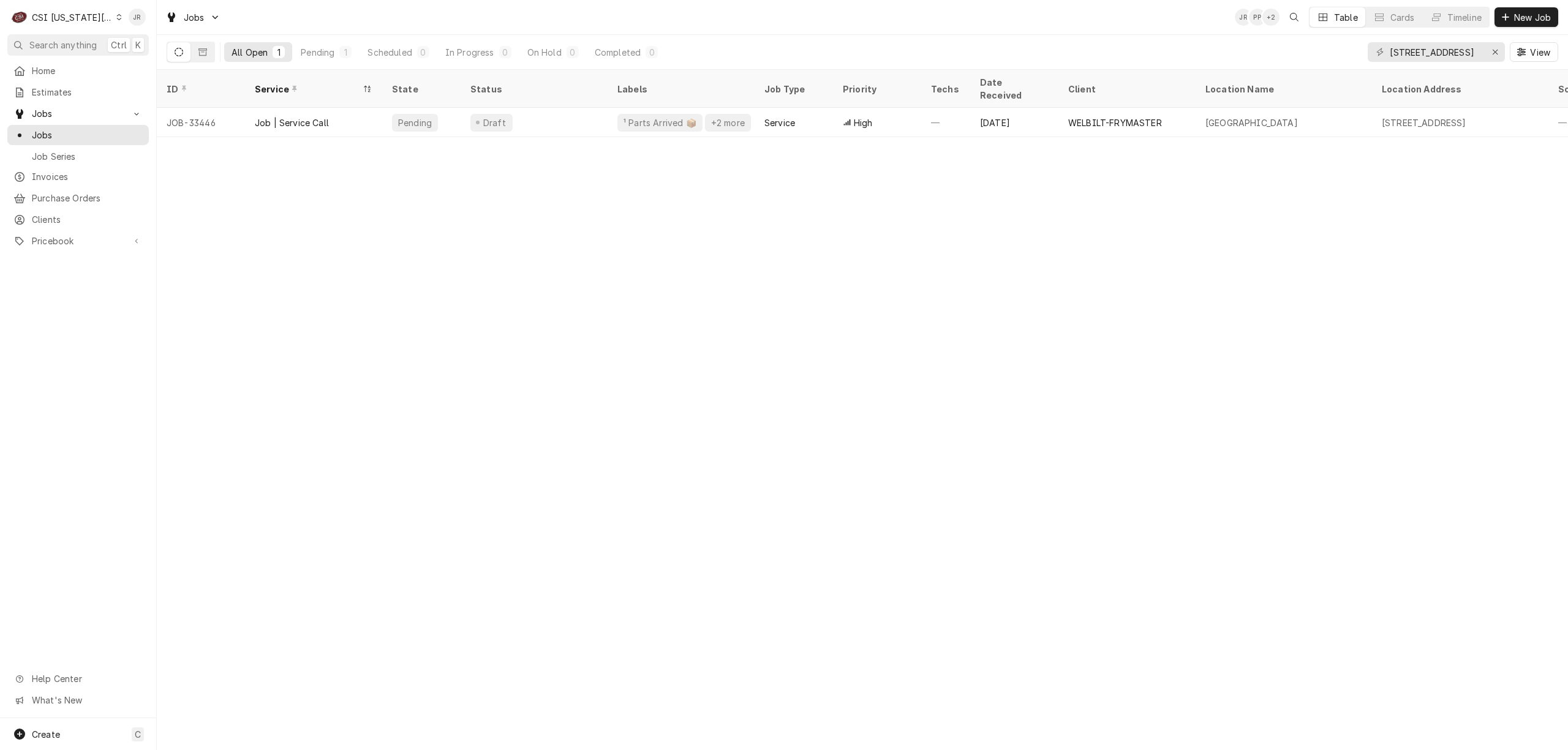
click at [45, 21] on div "CSI Kansas City" at bounding box center [72, 18] width 81 height 13
click at [64, 15] on html "C CSI Kansas City JR Search anything Ctrl K Home Estimates Jobs Jobs Job Series…" at bounding box center [784, 375] width 1568 height 750
click at [88, 15] on div "CSI Kansas City" at bounding box center [72, 18] width 81 height 13
click at [160, 43] on div "CSI [US_STATE]" at bounding box center [210, 45] width 179 height 13
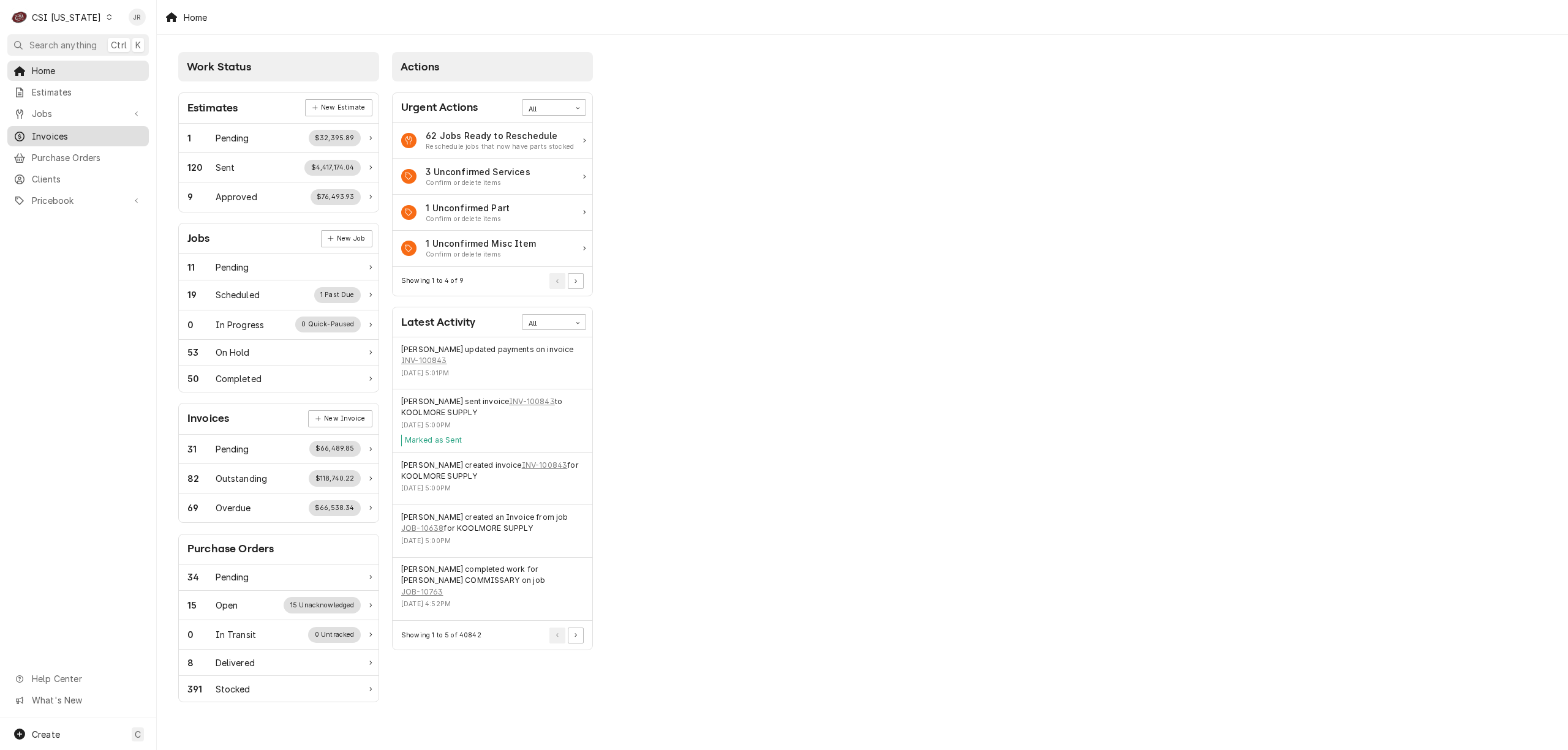
click at [36, 130] on span "Invoices" at bounding box center [87, 136] width 111 height 13
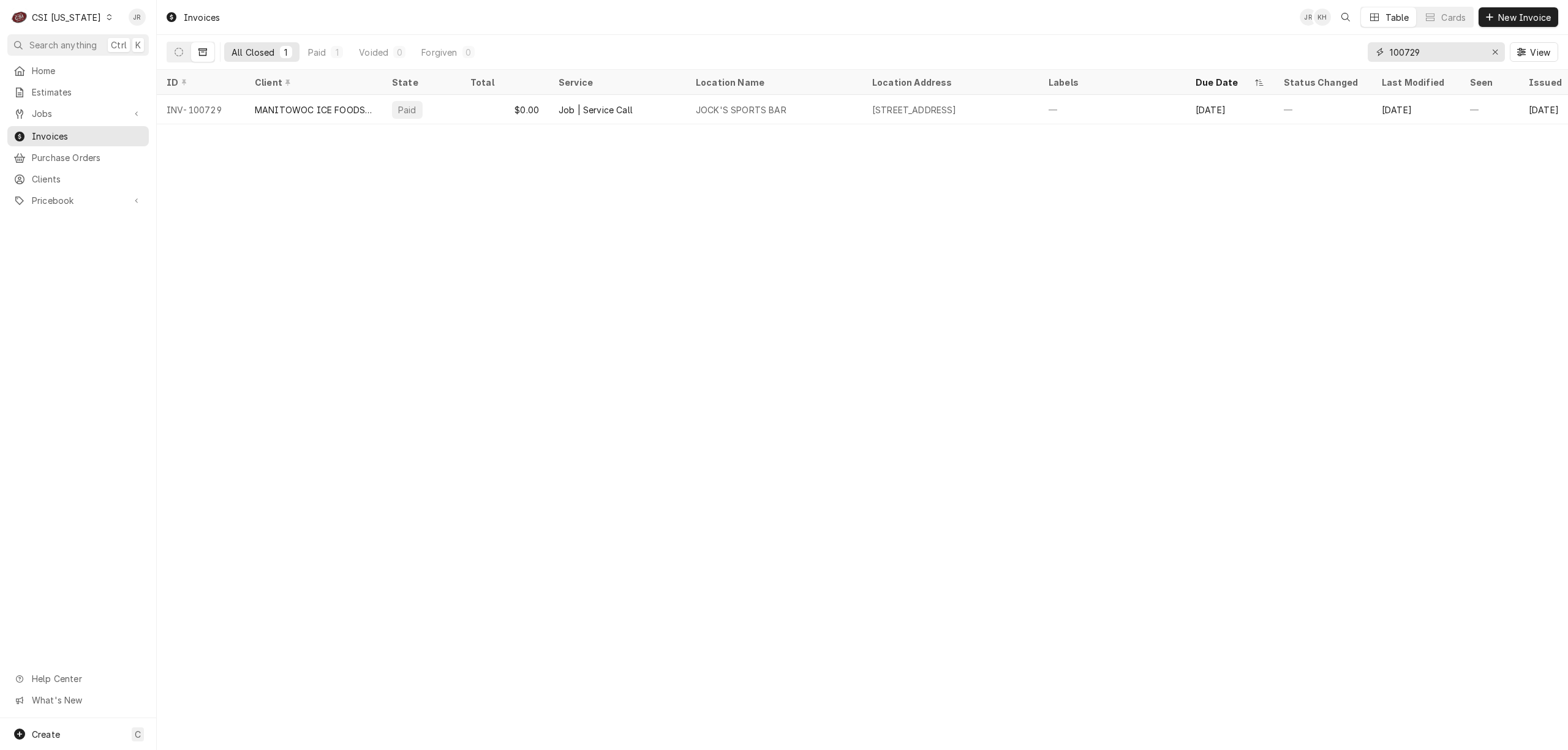
click at [1415, 54] on input "100729" at bounding box center [1436, 52] width 92 height 20
paste input "621"
type input "100621"
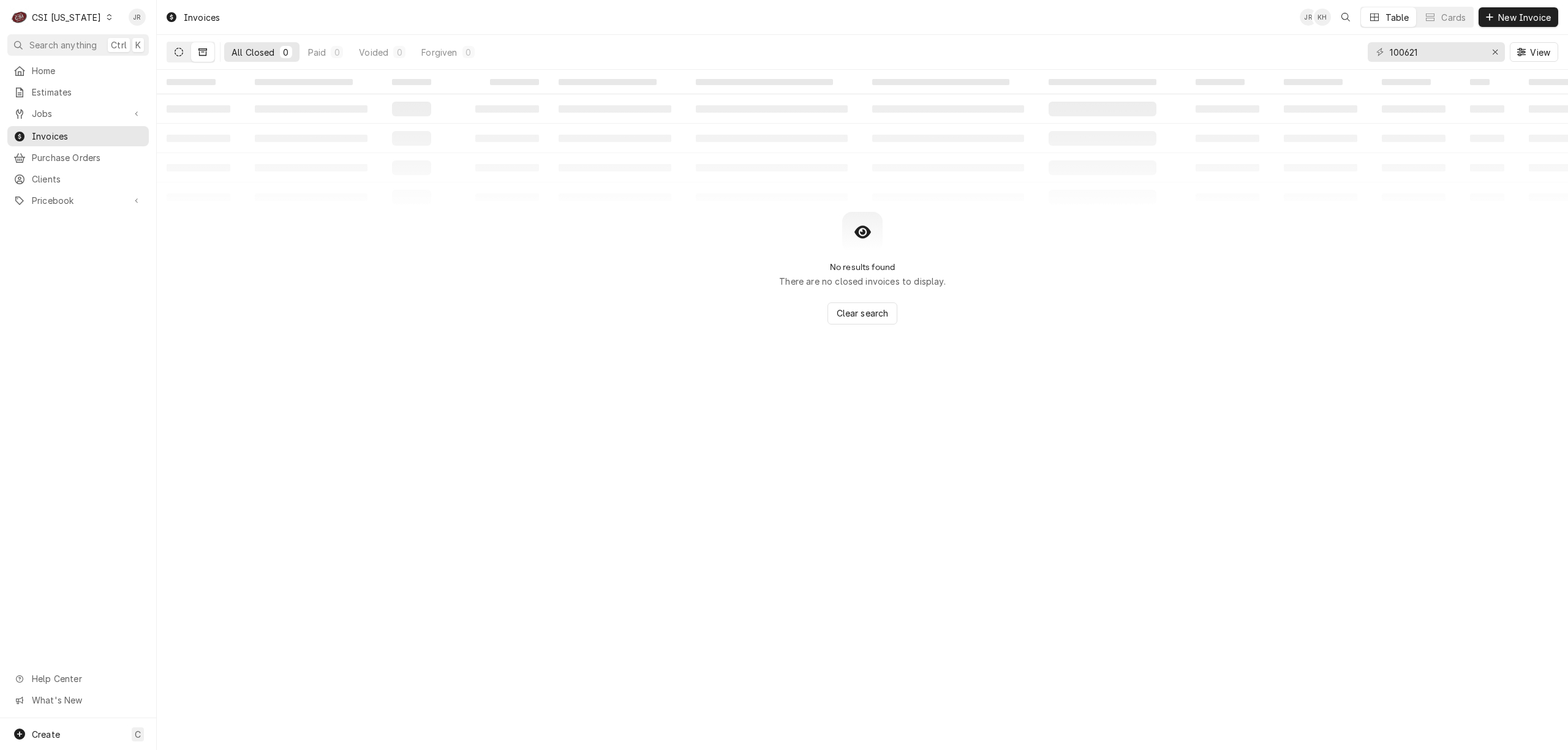
click at [178, 52] on icon "Dynamic Content Wrapper" at bounding box center [179, 52] width 9 height 9
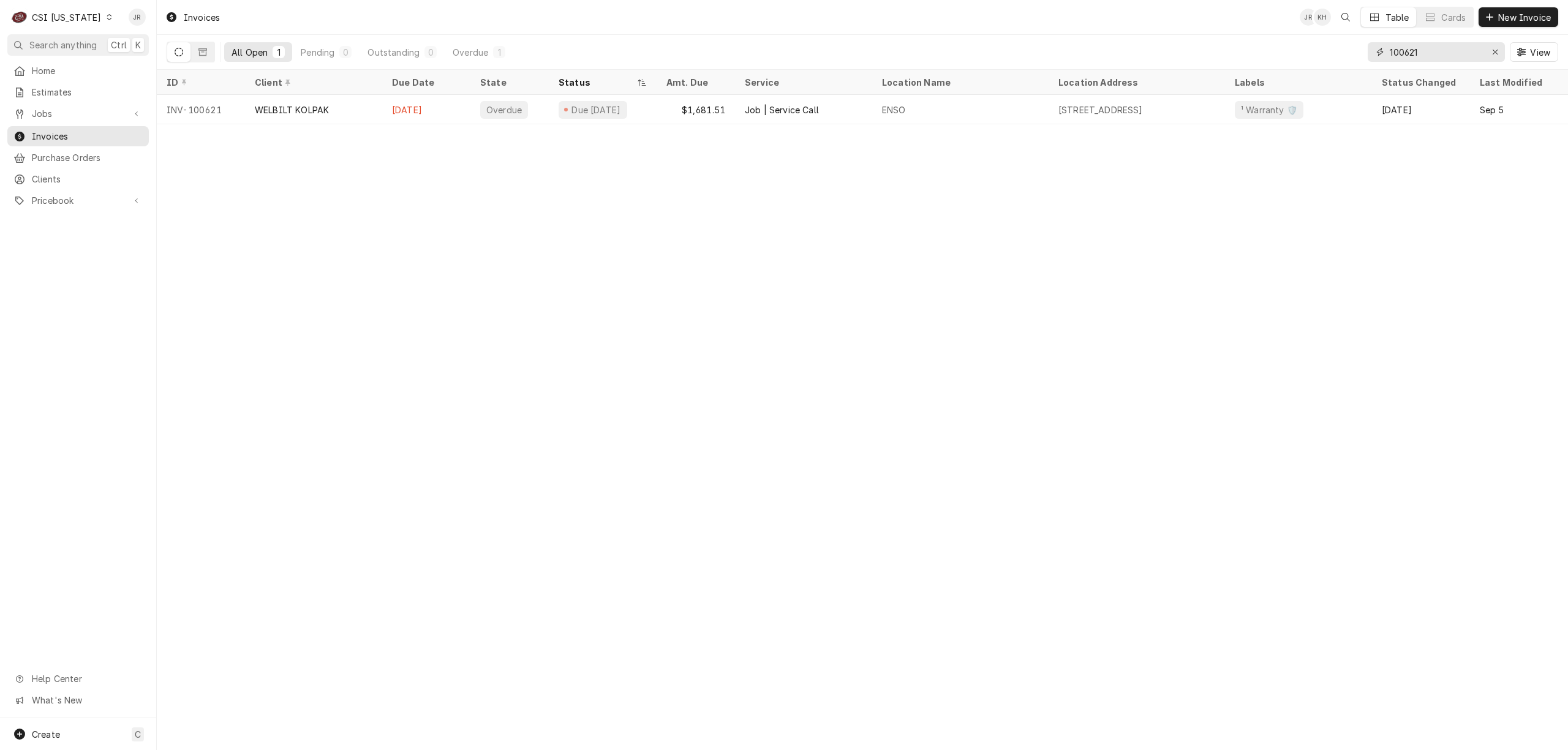
drag, startPoint x: 1444, startPoint y: 57, endPoint x: 1459, endPoint y: 40, distance: 22.7
click at [1442, 54] on input "100621" at bounding box center [1436, 52] width 92 height 20
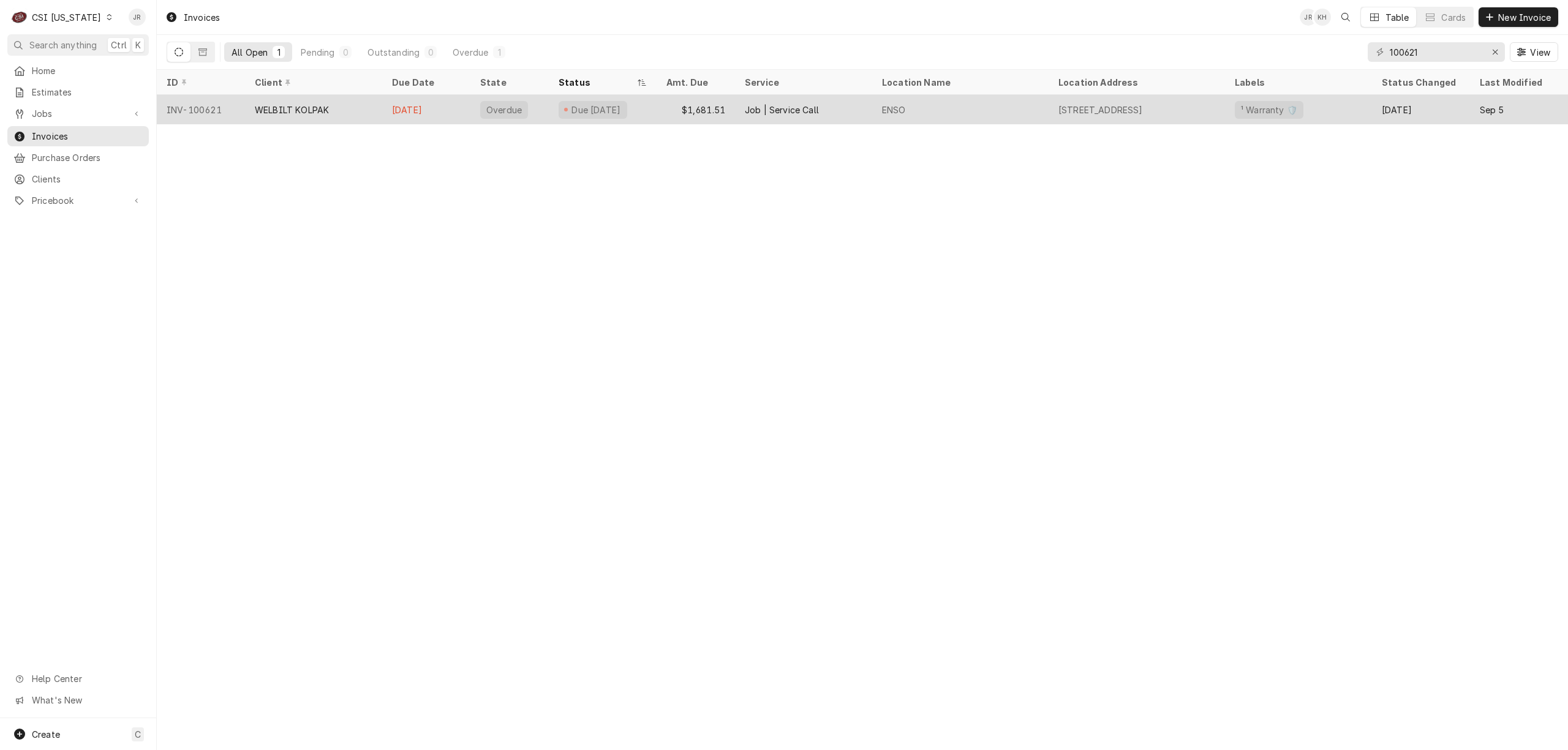
click at [995, 107] on div "ENSO" at bounding box center [960, 109] width 176 height 29
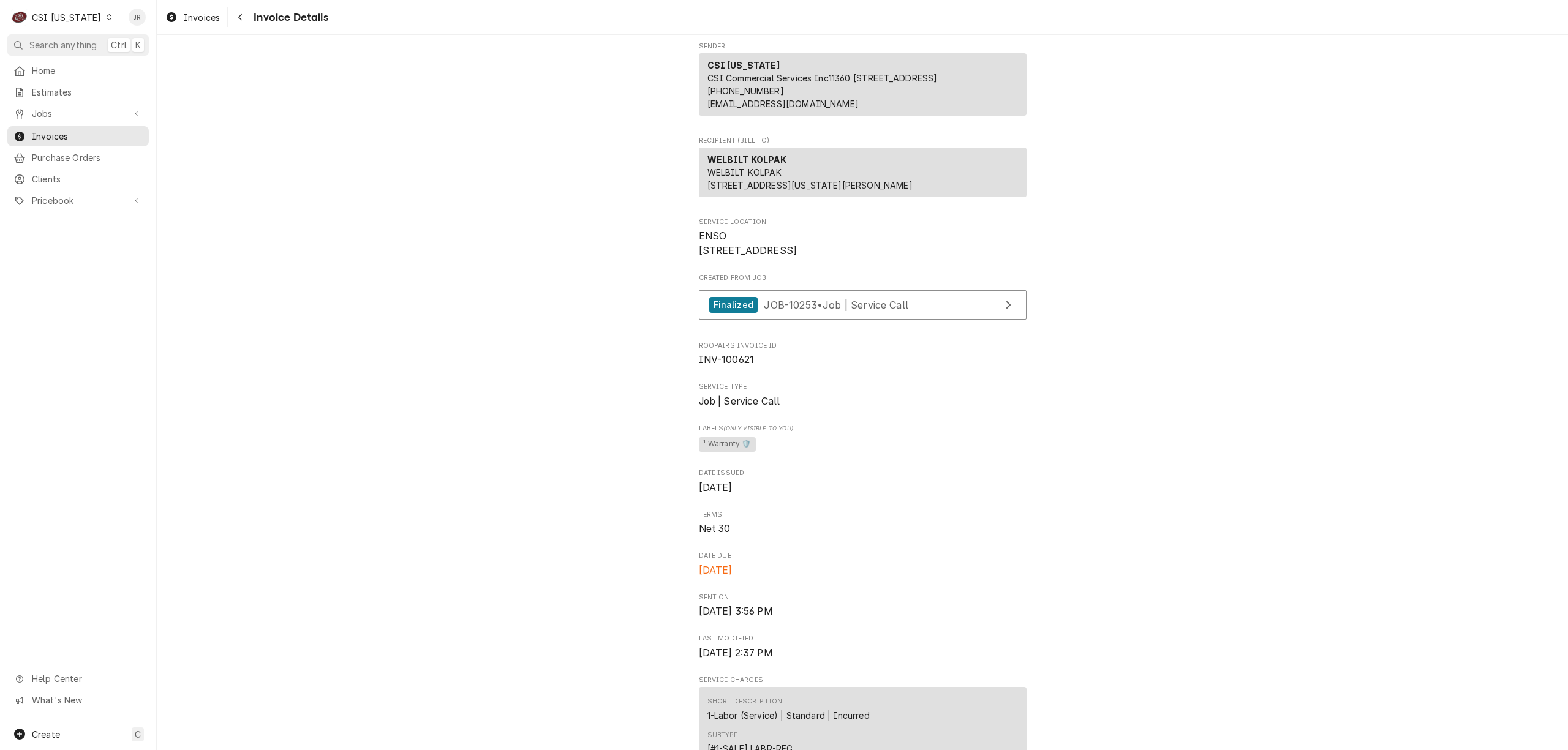
scroll to position [81, 0]
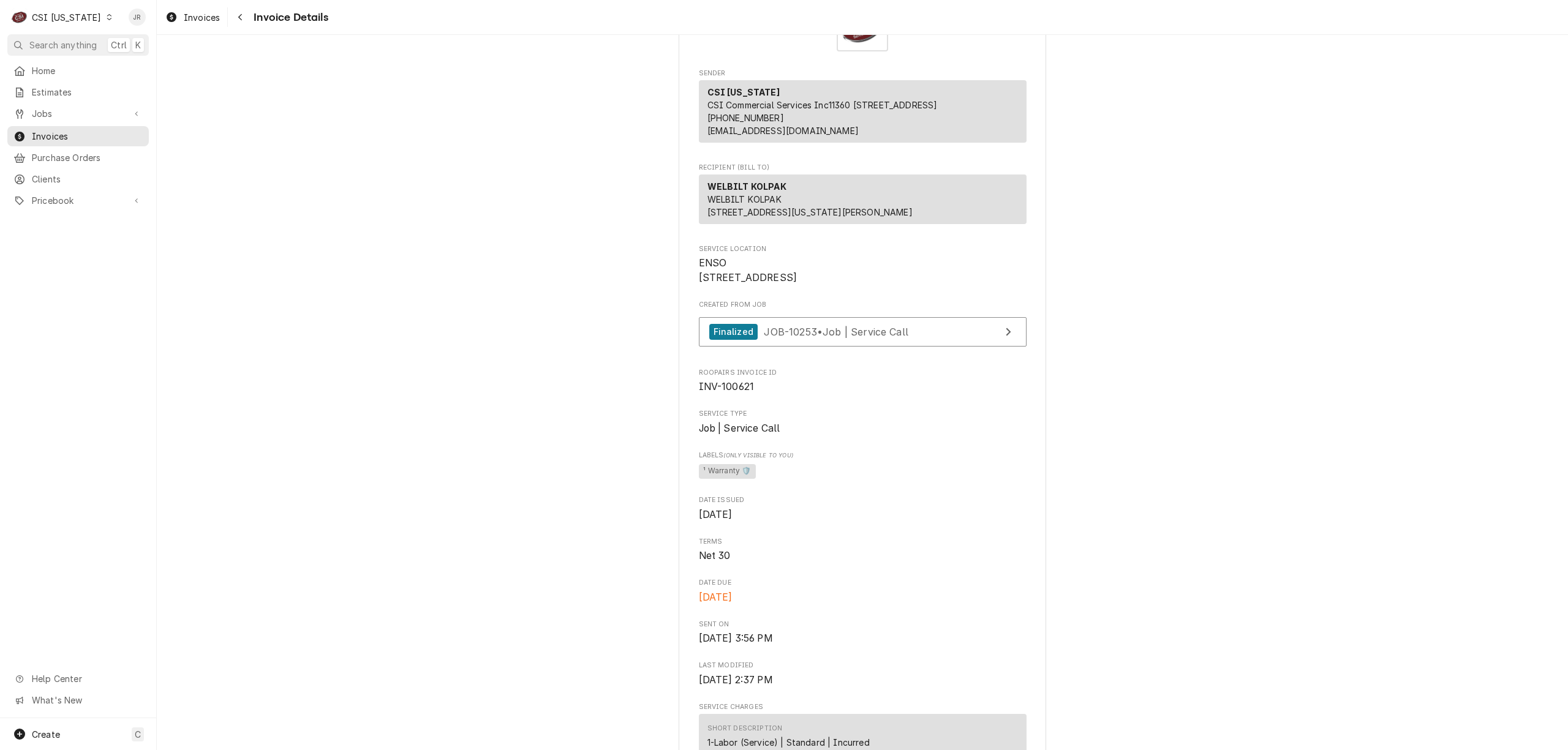
click at [733, 393] on span "INV-100621" at bounding box center [727, 387] width 56 height 12
copy span "100621"
click at [48, 133] on span "Invoices" at bounding box center [87, 136] width 111 height 13
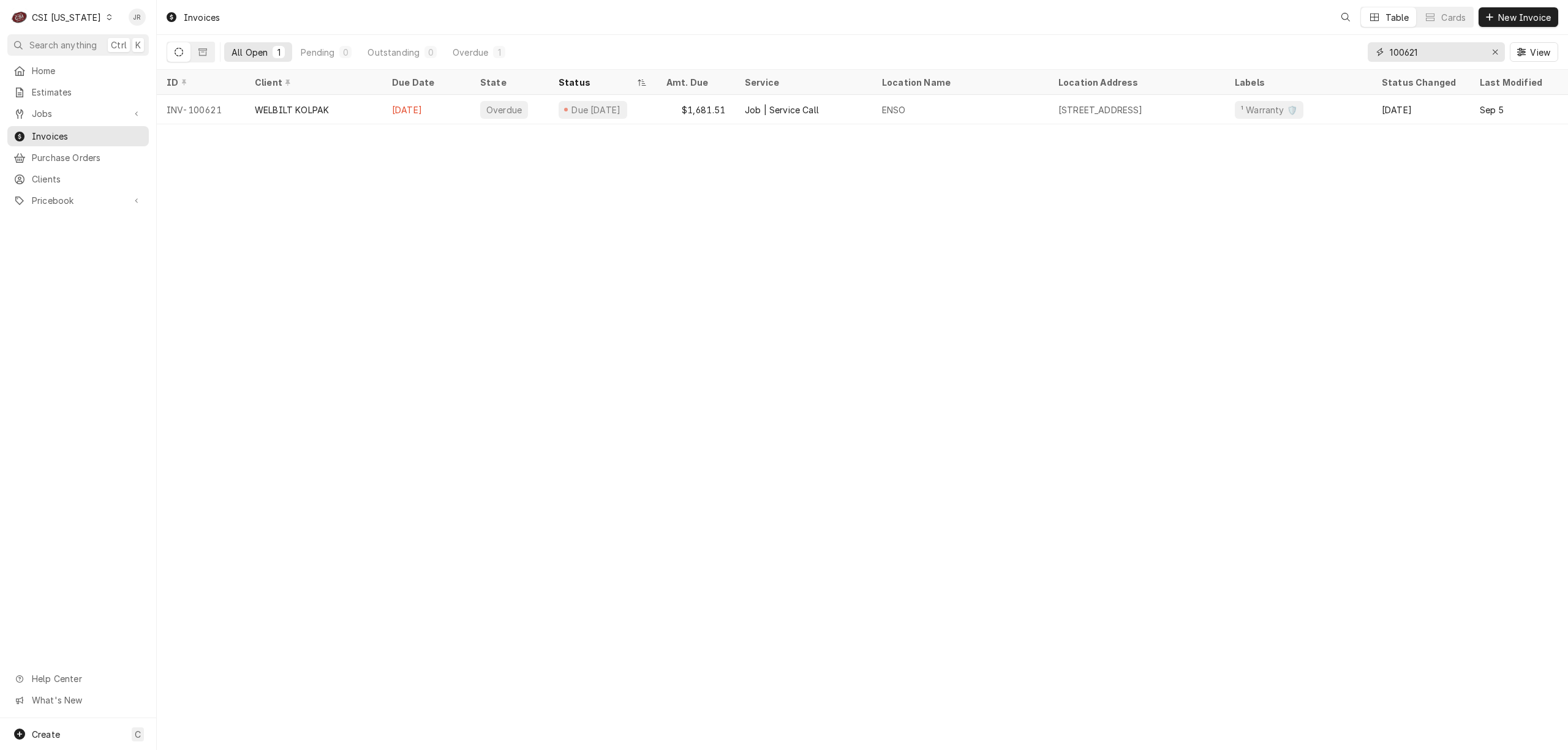
click at [1436, 47] on input "100621" at bounding box center [1436, 52] width 92 height 20
click at [1436, 46] on input "100621" at bounding box center [1436, 52] width 92 height 20
paste input "842"
type input "100842"
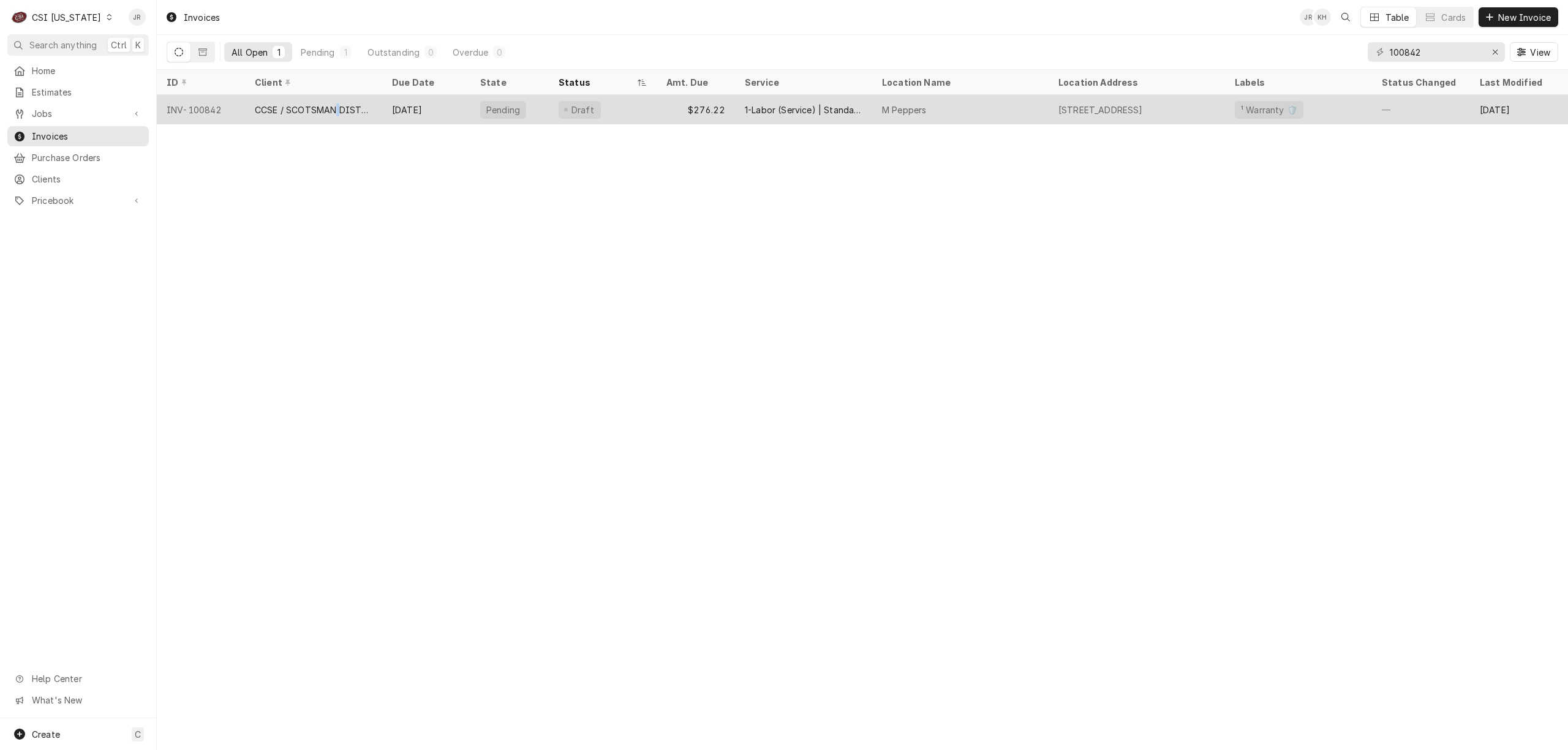
click at [336, 104] on div "CCSE / SCOTSMAN DISTRIBUTOR" at bounding box center [314, 110] width 118 height 13
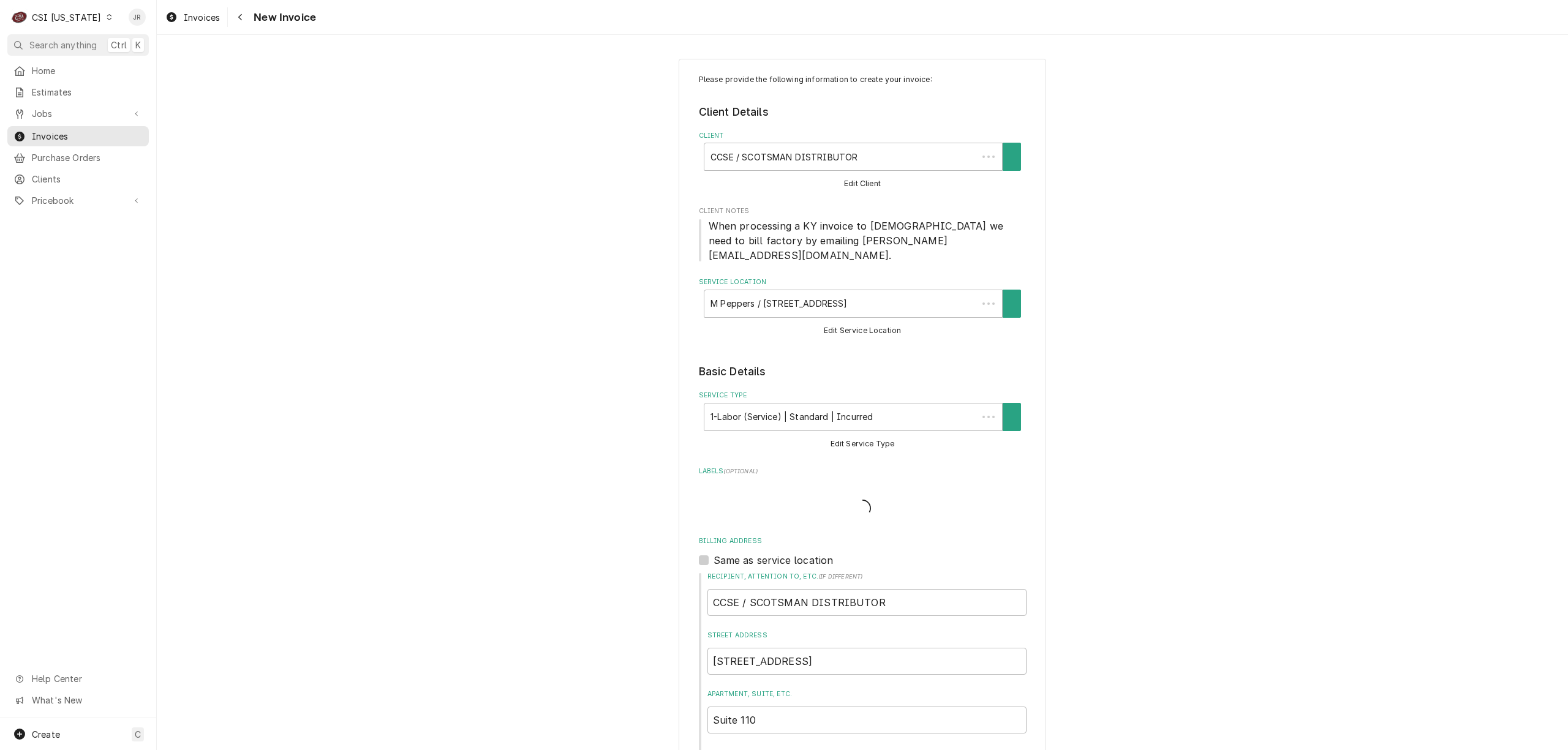
type textarea "x"
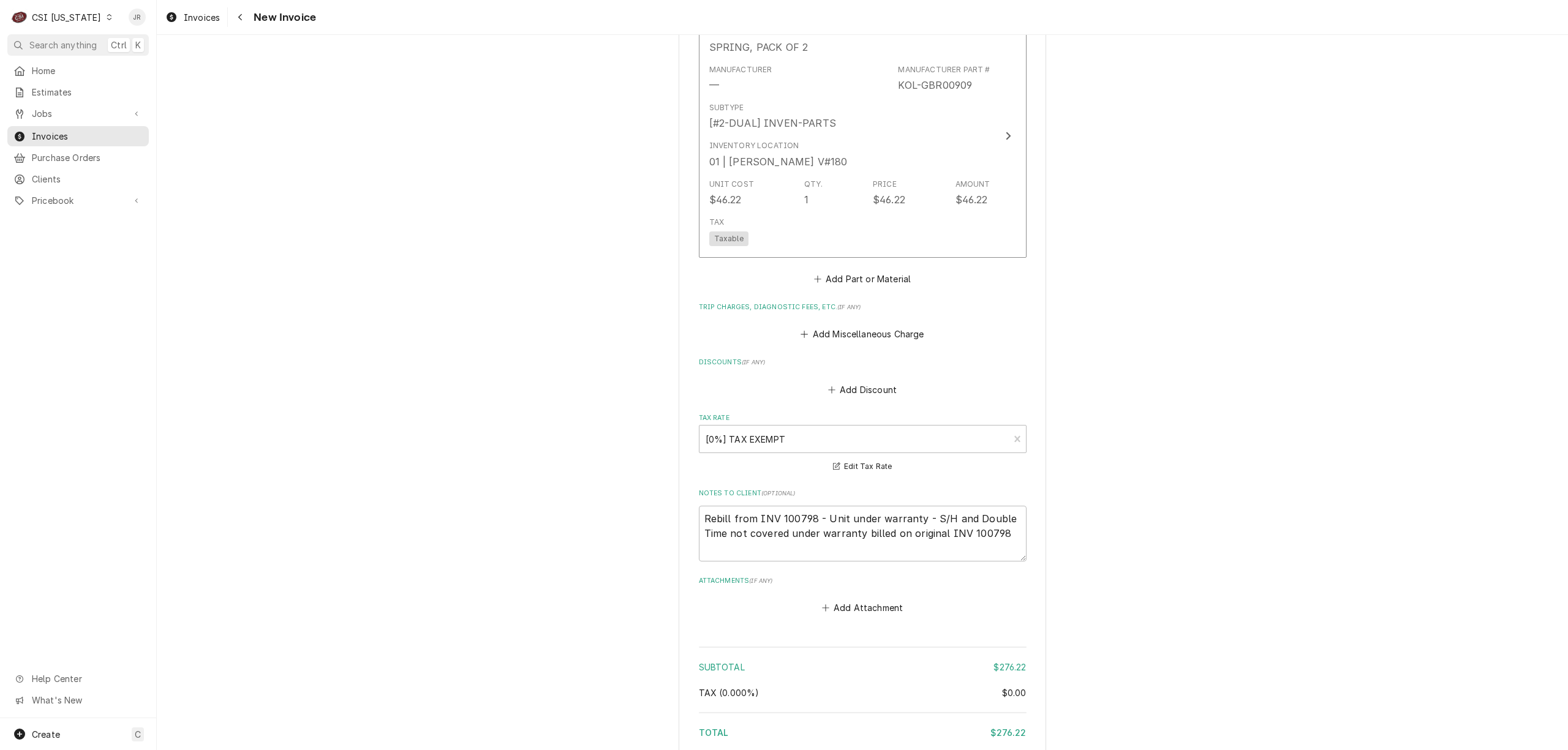
scroll to position [1551, 0]
click at [973, 514] on textarea "Rebill from INV 100798 - Unit under warranty - S/H and Double Time not covered …" at bounding box center [863, 528] width 328 height 56
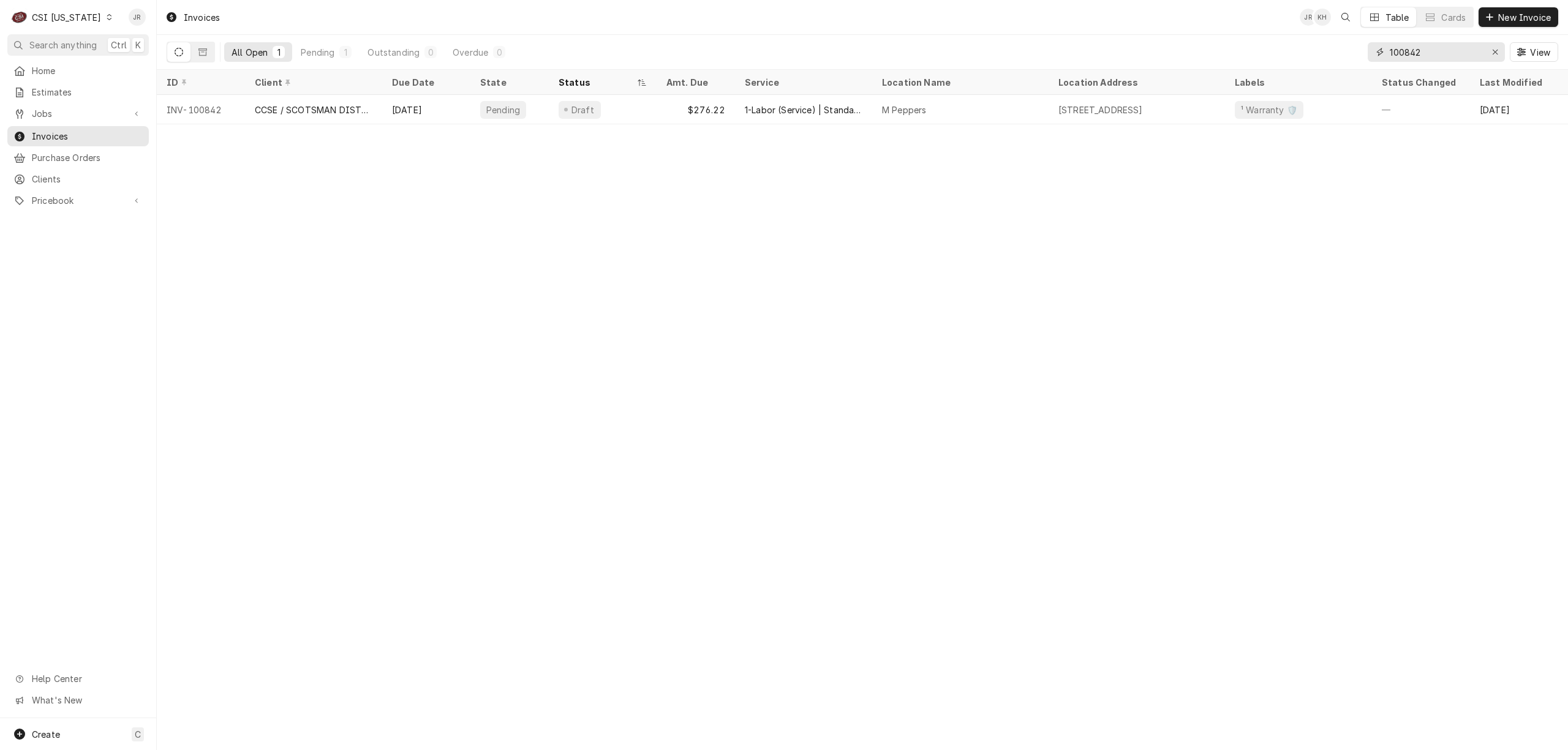
drag, startPoint x: 1451, startPoint y: 59, endPoint x: 1444, endPoint y: 57, distance: 7.3
click at [1444, 57] on input "100842" at bounding box center [1436, 52] width 92 height 20
click at [1444, 57] on input "100842" at bounding box center [1436, 52] width 92 height 20
click at [1434, 52] on input "100842" at bounding box center [1436, 52] width 92 height 20
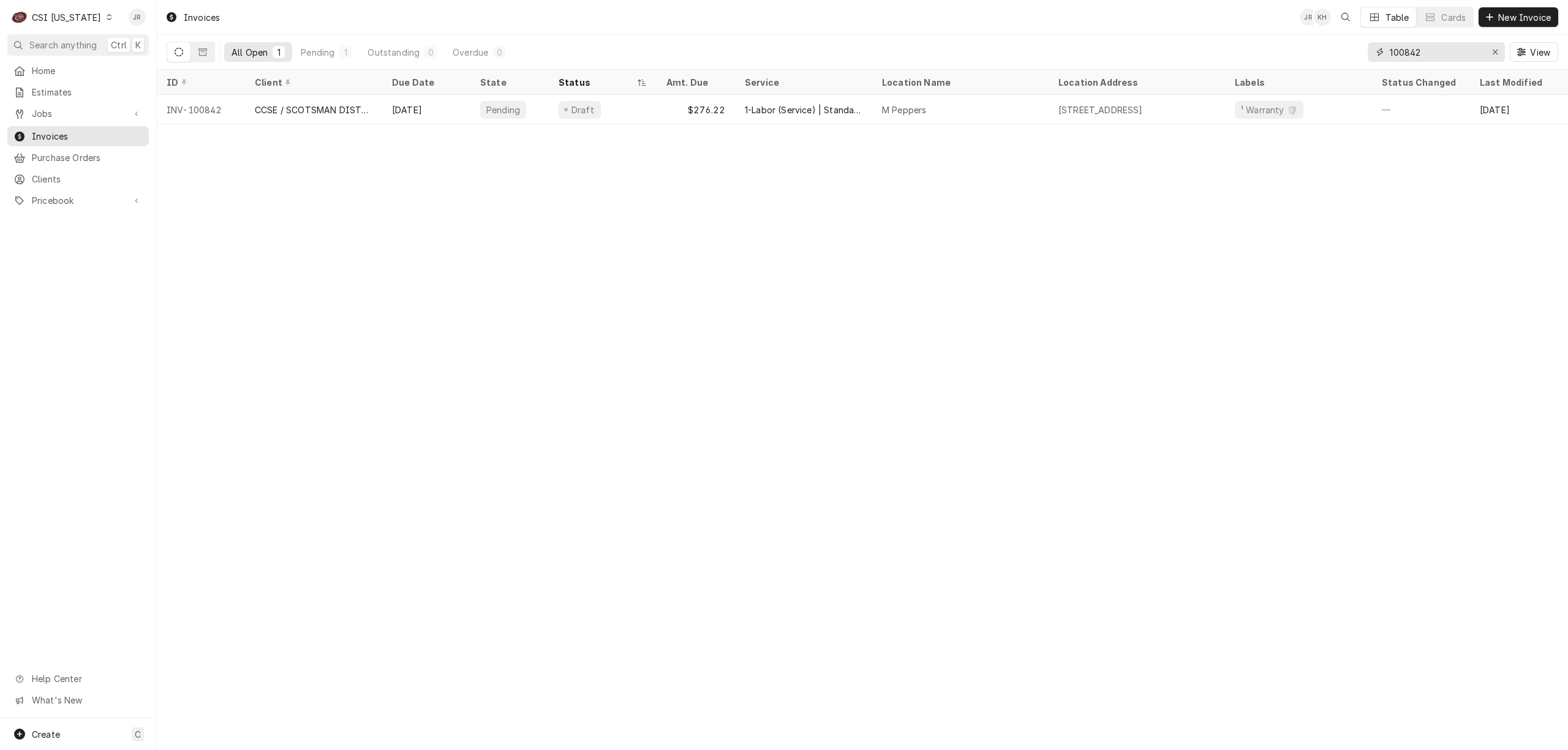
click at [1421, 52] on input "100842" at bounding box center [1436, 52] width 92 height 20
drag, startPoint x: 1356, startPoint y: 55, endPoint x: 1393, endPoint y: 50, distance: 37.3
click at [1358, 57] on div "All Open 1 Pending 1 Outstanding 0 Overdue 0 100842 View" at bounding box center [863, 52] width 1392 height 34
click at [1401, 48] on input "100842" at bounding box center [1436, 52] width 92 height 20
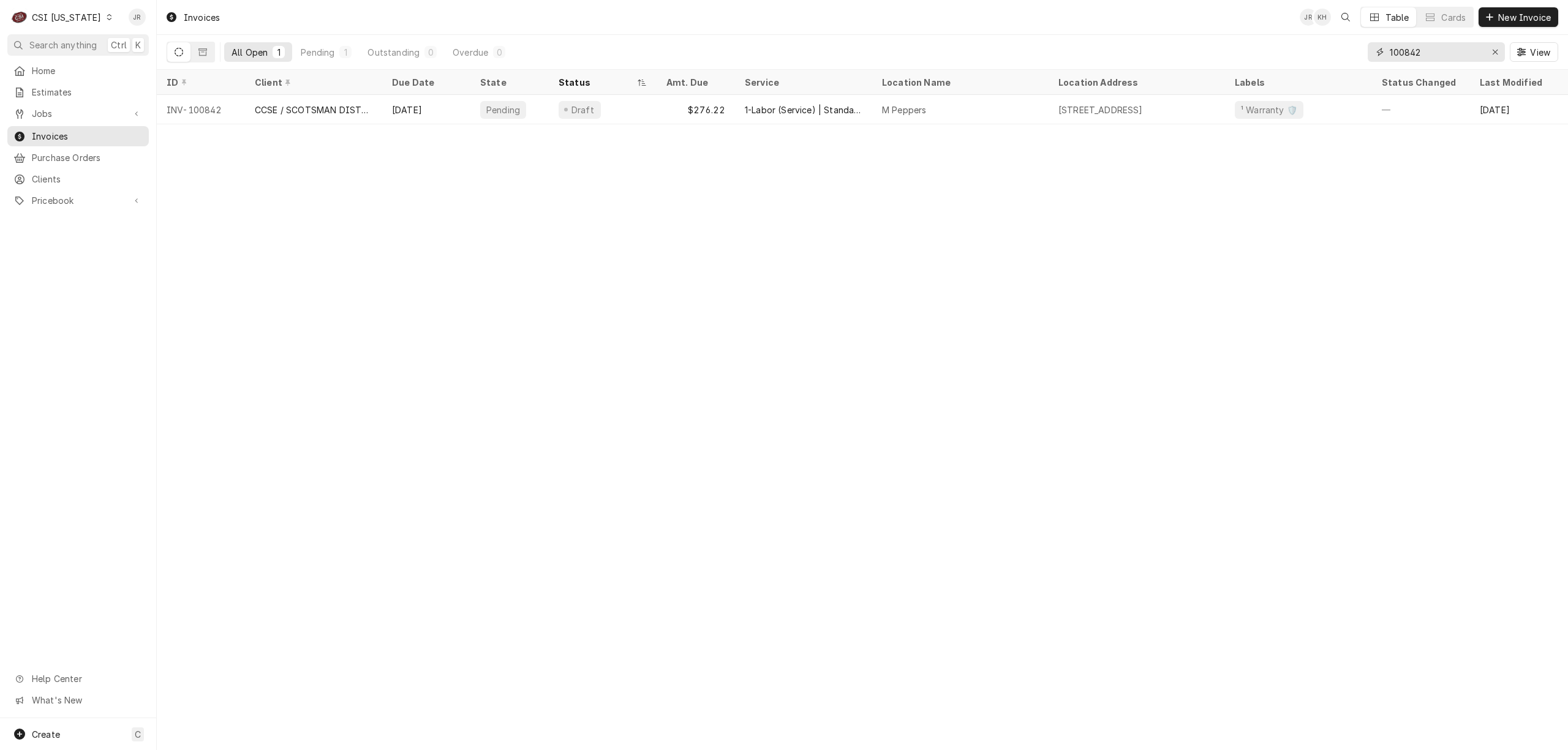
click at [1401, 48] on input "100842" at bounding box center [1436, 52] width 92 height 20
drag, startPoint x: 1402, startPoint y: 49, endPoint x: 483, endPoint y: 231, distance: 936.8
click at [483, 231] on div "Invoices JR KH Table Cards New Invoice All Open 1 Pending 1 Outstanding 0 Overd…" at bounding box center [863, 375] width 1411 height 750
click at [486, 277] on div "Invoices JR KH Table Cards New Invoice All Open 1 Pending 1 Outstanding 0 Overd…" at bounding box center [863, 375] width 1411 height 750
click at [733, 316] on div "Invoices JR KH Table Cards New Invoice All Open 1 Pending 1 Outstanding 0 Overd…" at bounding box center [863, 375] width 1411 height 750
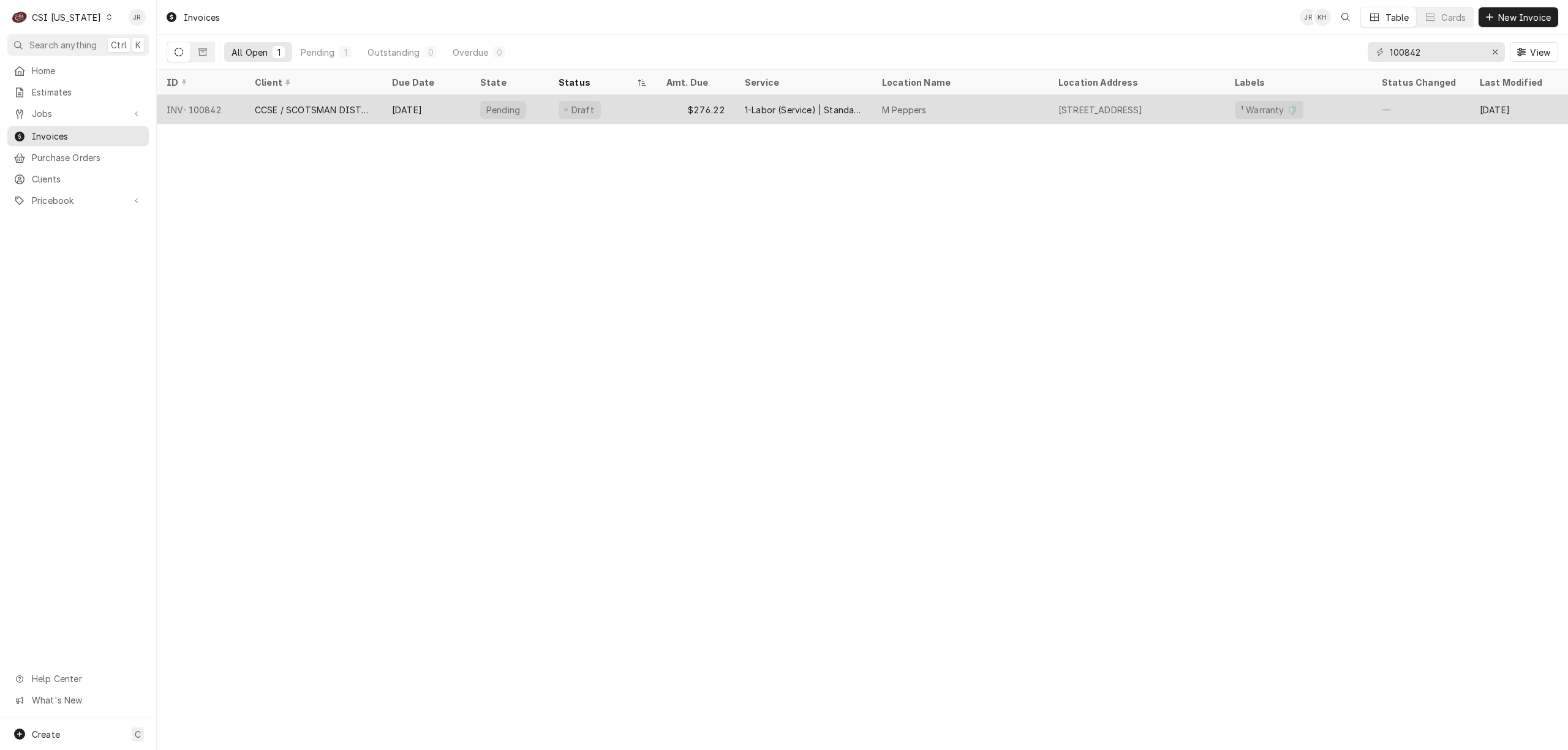
click at [501, 104] on div "Pending" at bounding box center [503, 110] width 36 height 13
click at [341, 104] on div "CCSE / SCOTSMAN DISTRIBUTOR" at bounding box center [314, 110] width 118 height 13
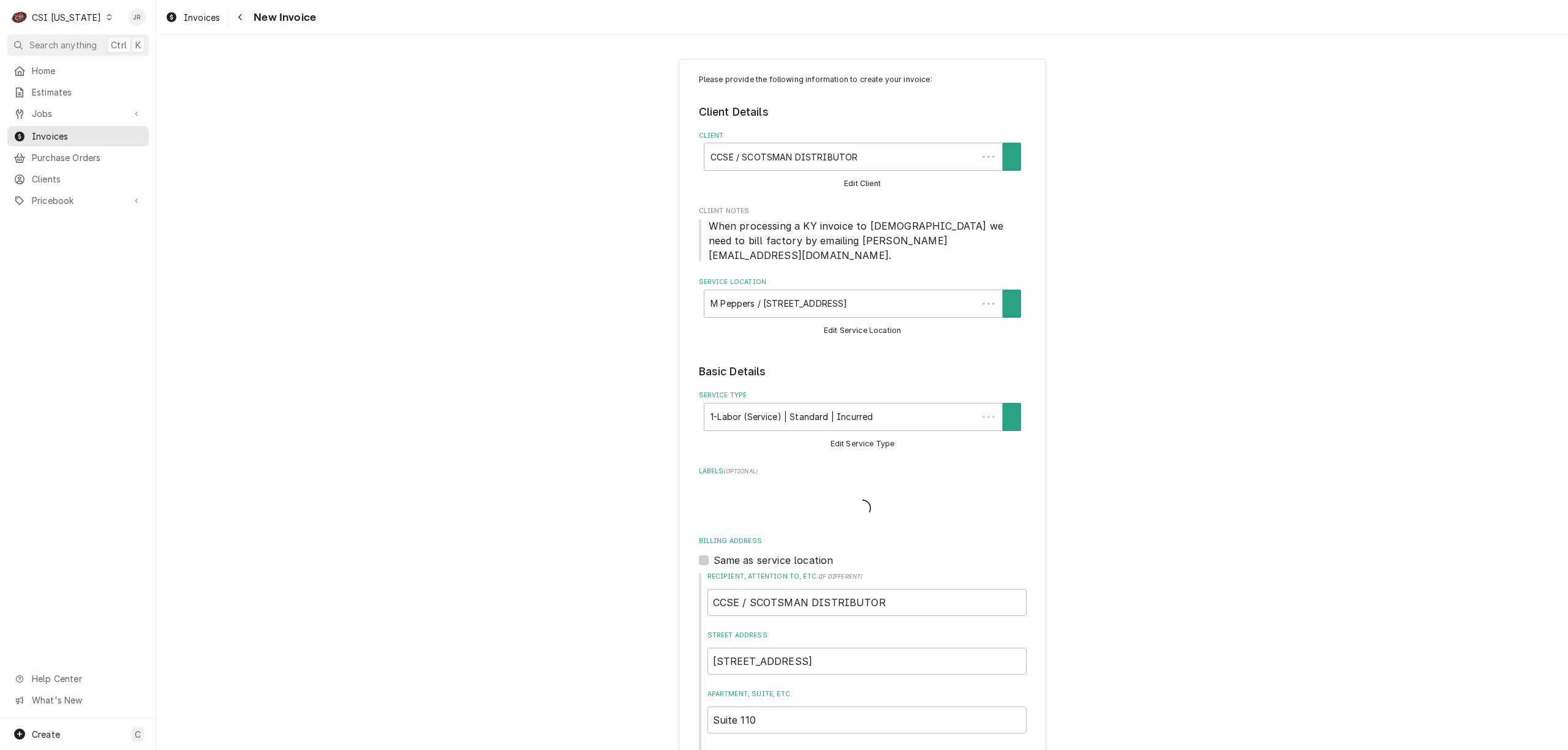
type textarea "x"
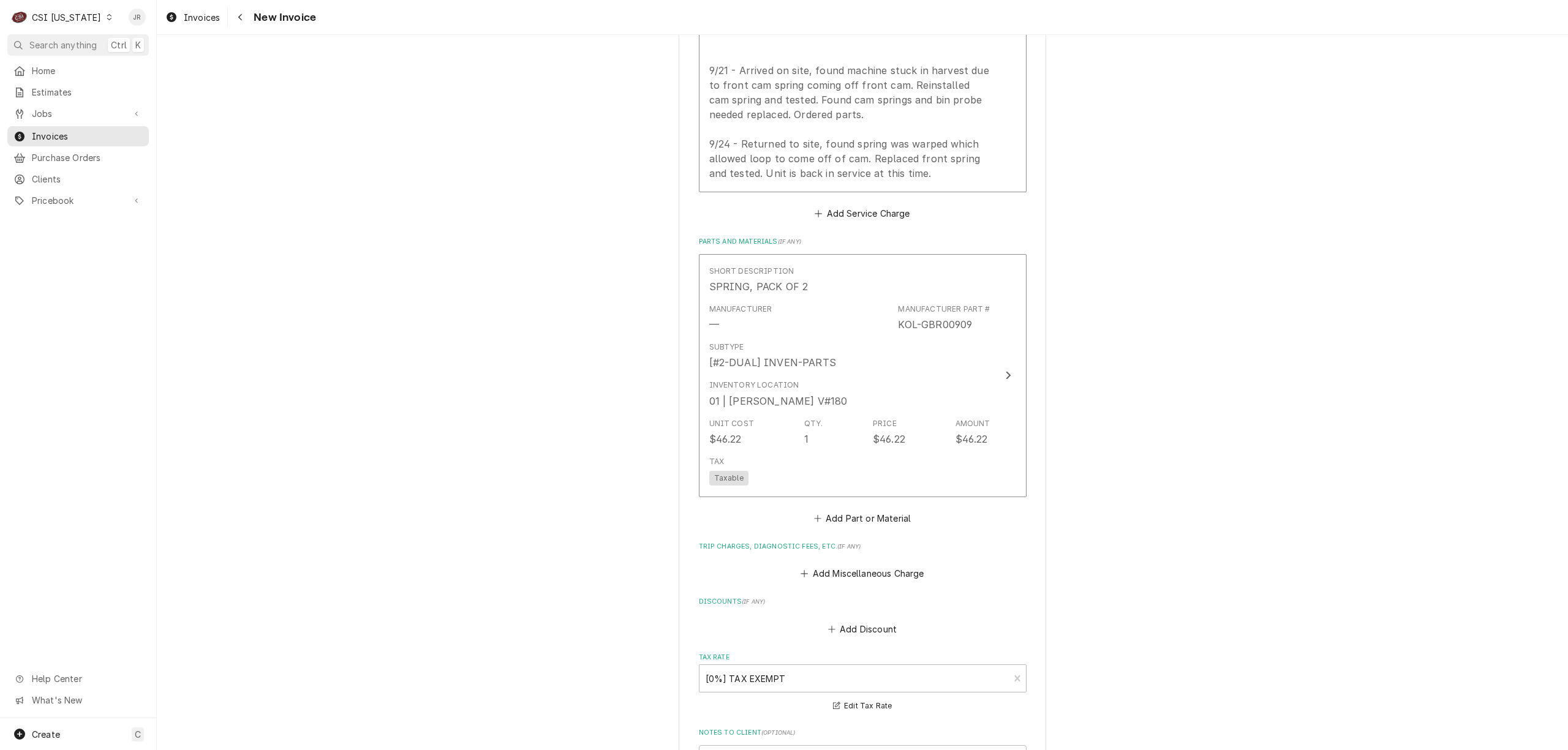
scroll to position [1747, 0]
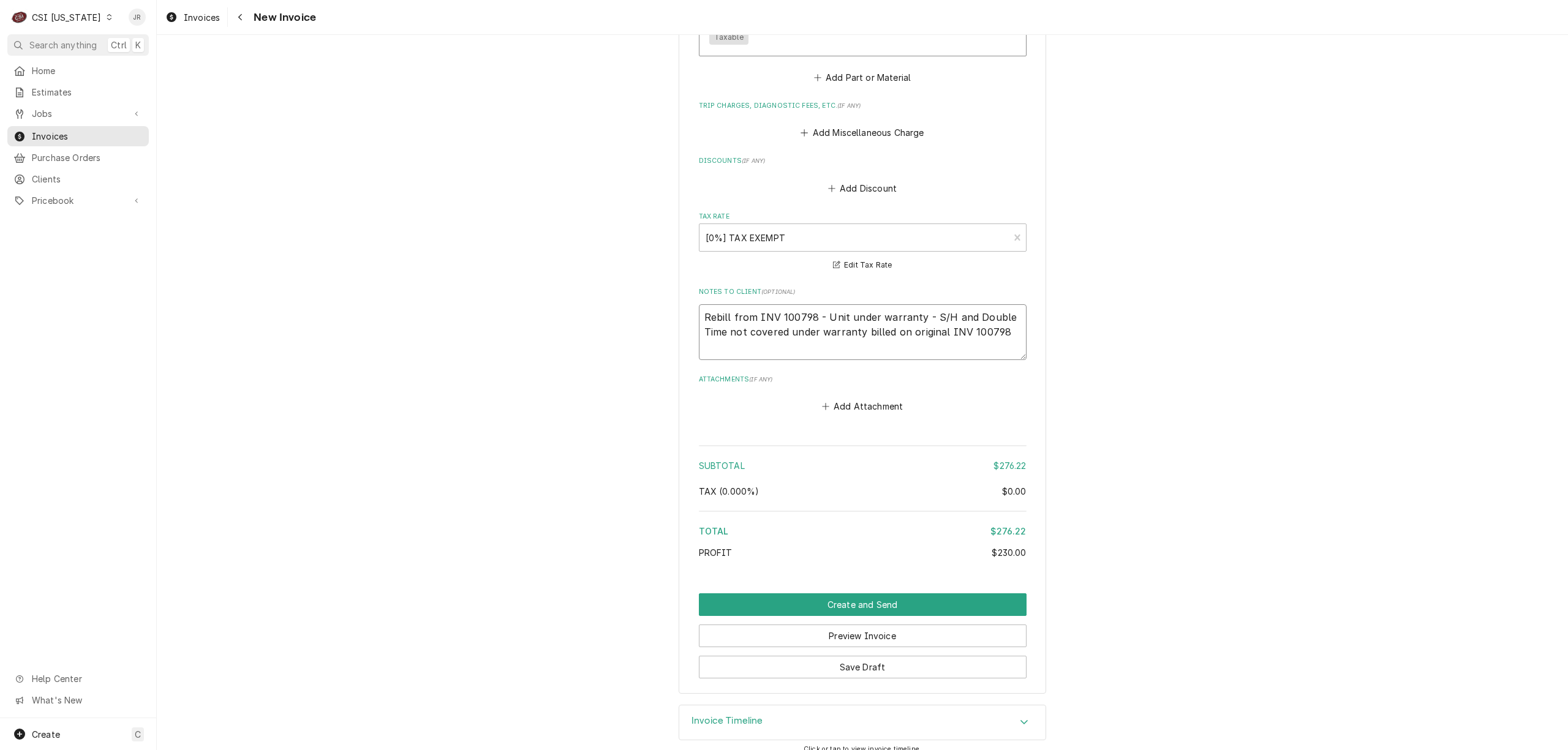
click at [979, 316] on textarea "Rebill from INV 100798 - Unit under warranty - S/H and Double Time not covered …" at bounding box center [863, 332] width 328 height 56
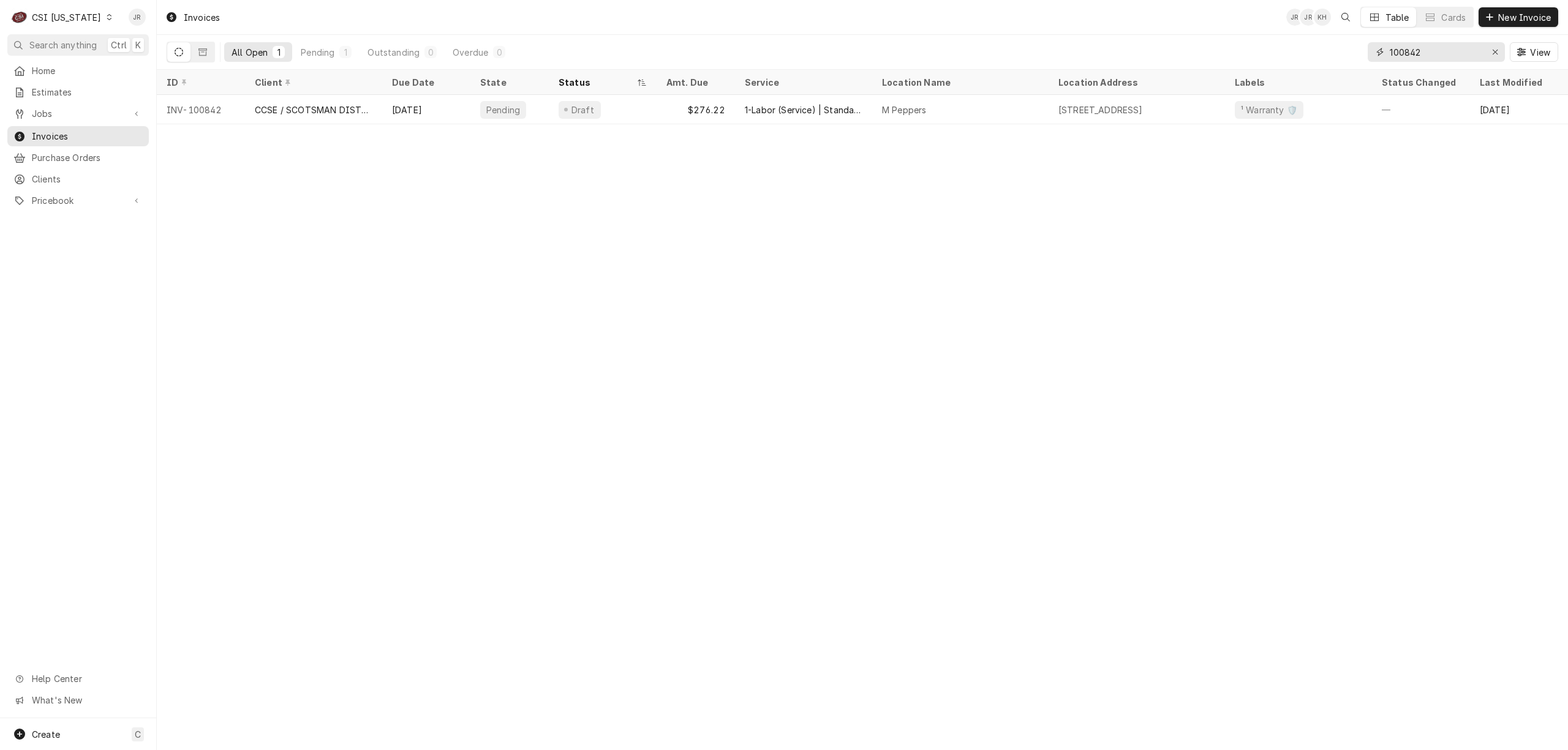
drag, startPoint x: 1458, startPoint y: 57, endPoint x: 1451, endPoint y: 49, distance: 10.6
click at [1451, 49] on input "100842" at bounding box center [1436, 52] width 92 height 20
drag, startPoint x: 1451, startPoint y: 49, endPoint x: 1431, endPoint y: 48, distance: 20.0
click at [1451, 49] on input "100842" at bounding box center [1436, 52] width 92 height 20
click at [1431, 48] on input "100842" at bounding box center [1436, 52] width 92 height 20
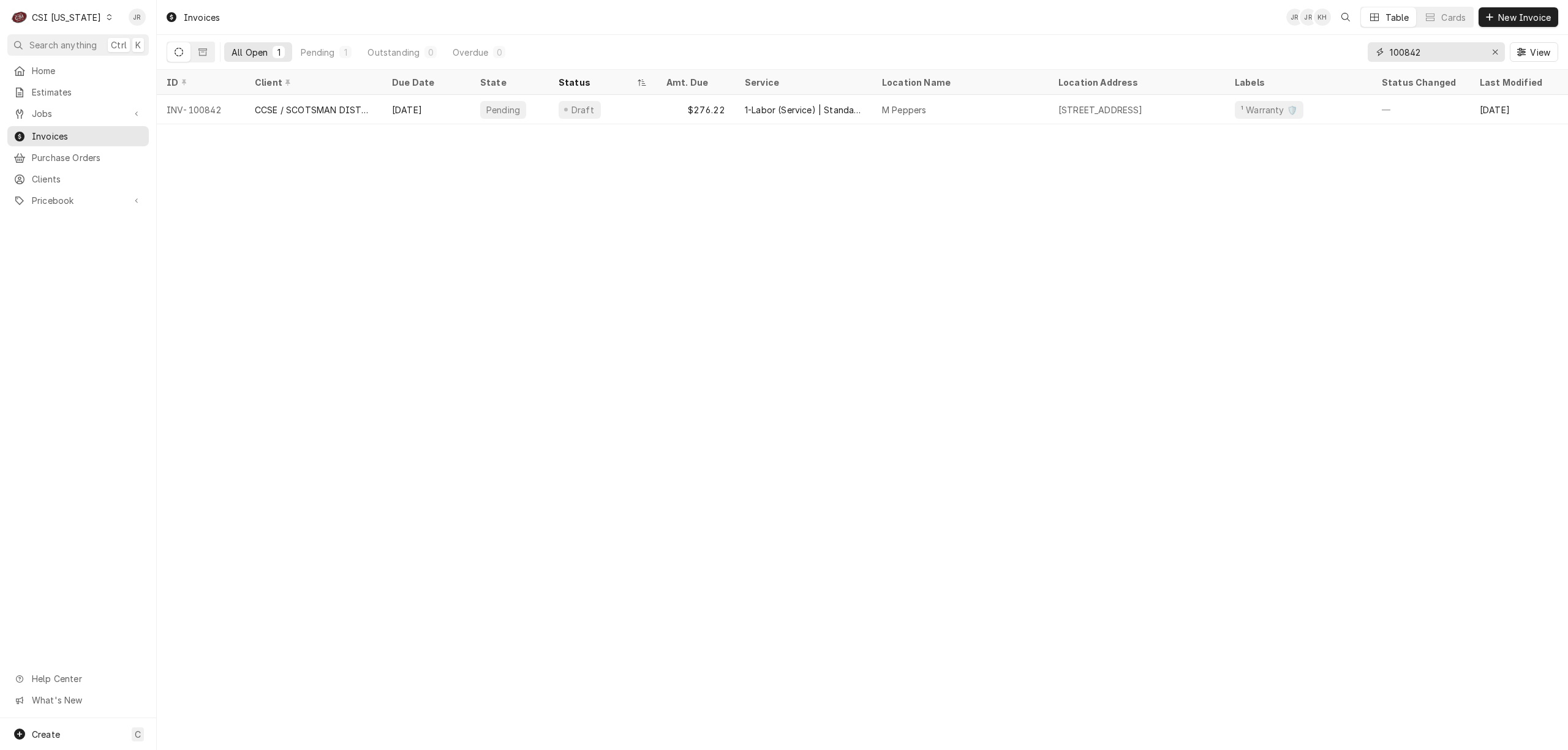
click at [1428, 47] on input "100842" at bounding box center [1436, 52] width 92 height 20
click at [1428, 46] on input "100842" at bounding box center [1436, 52] width 92 height 20
click at [1417, 53] on input "100842" at bounding box center [1436, 52] width 92 height 20
paste input "798"
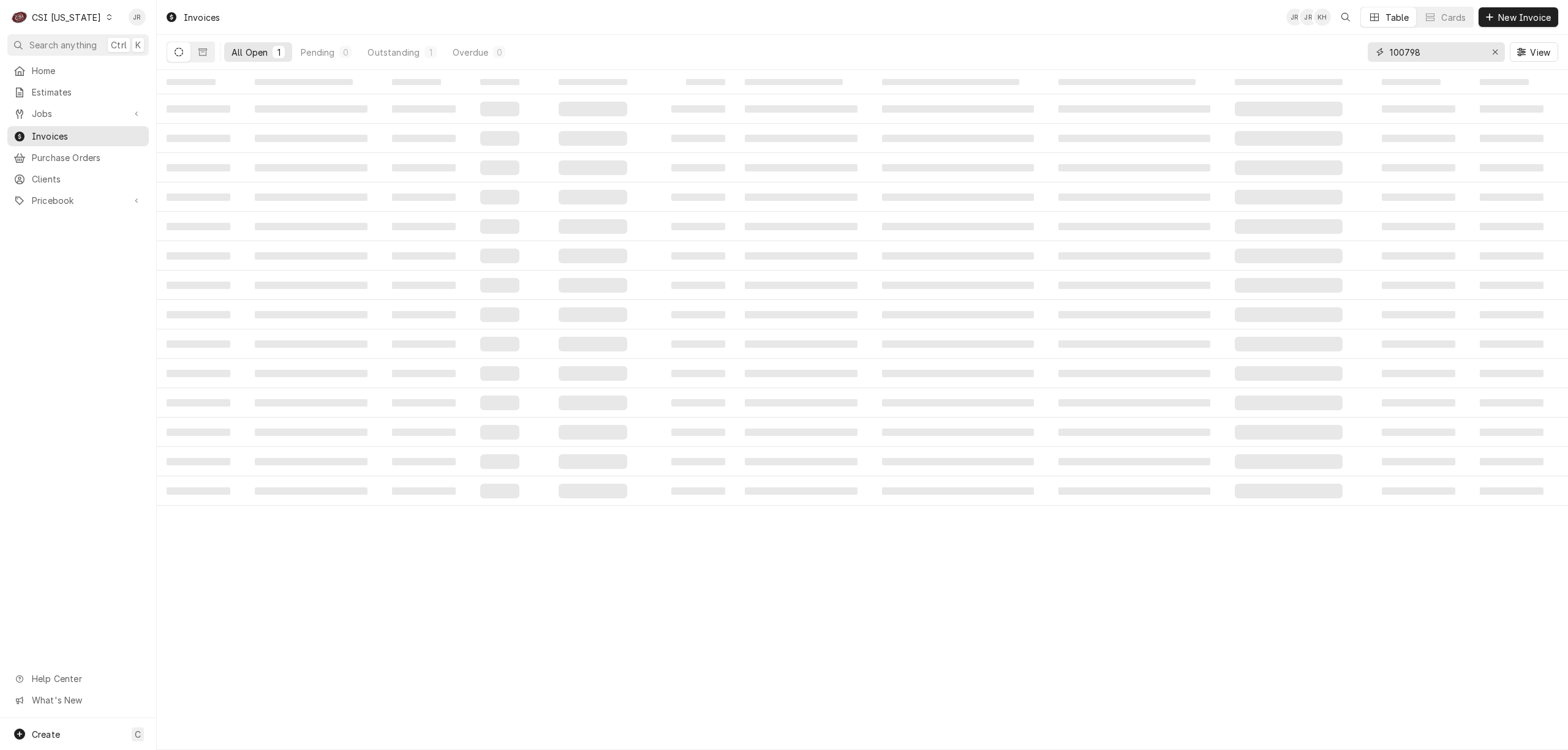
type input "100798"
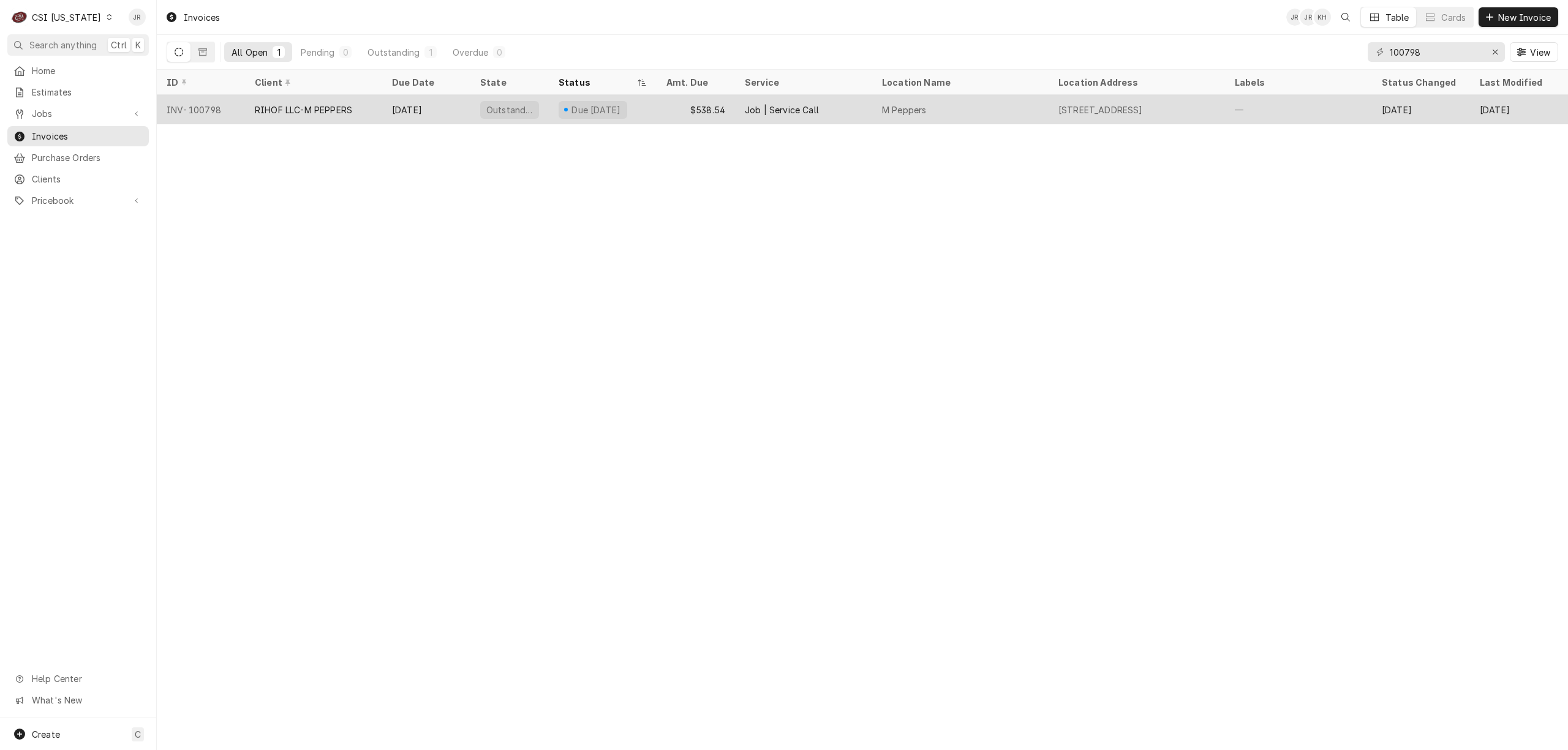
click at [374, 106] on div "RIHOF LLC-M PEPPERS" at bounding box center [313, 109] width 137 height 29
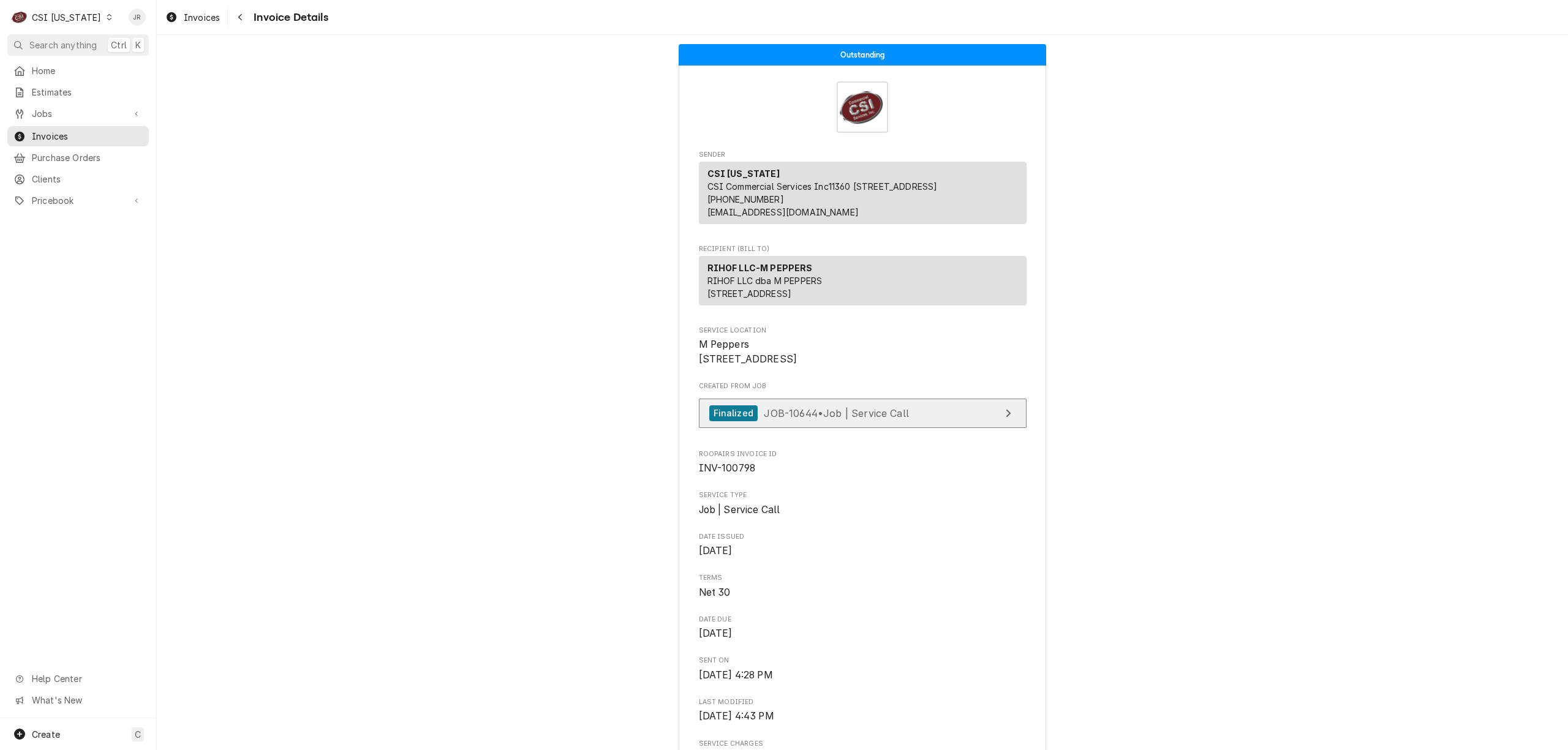
click at [900, 429] on link "Finalized JOB-10644 • Job | Service Call" at bounding box center [863, 414] width 328 height 30
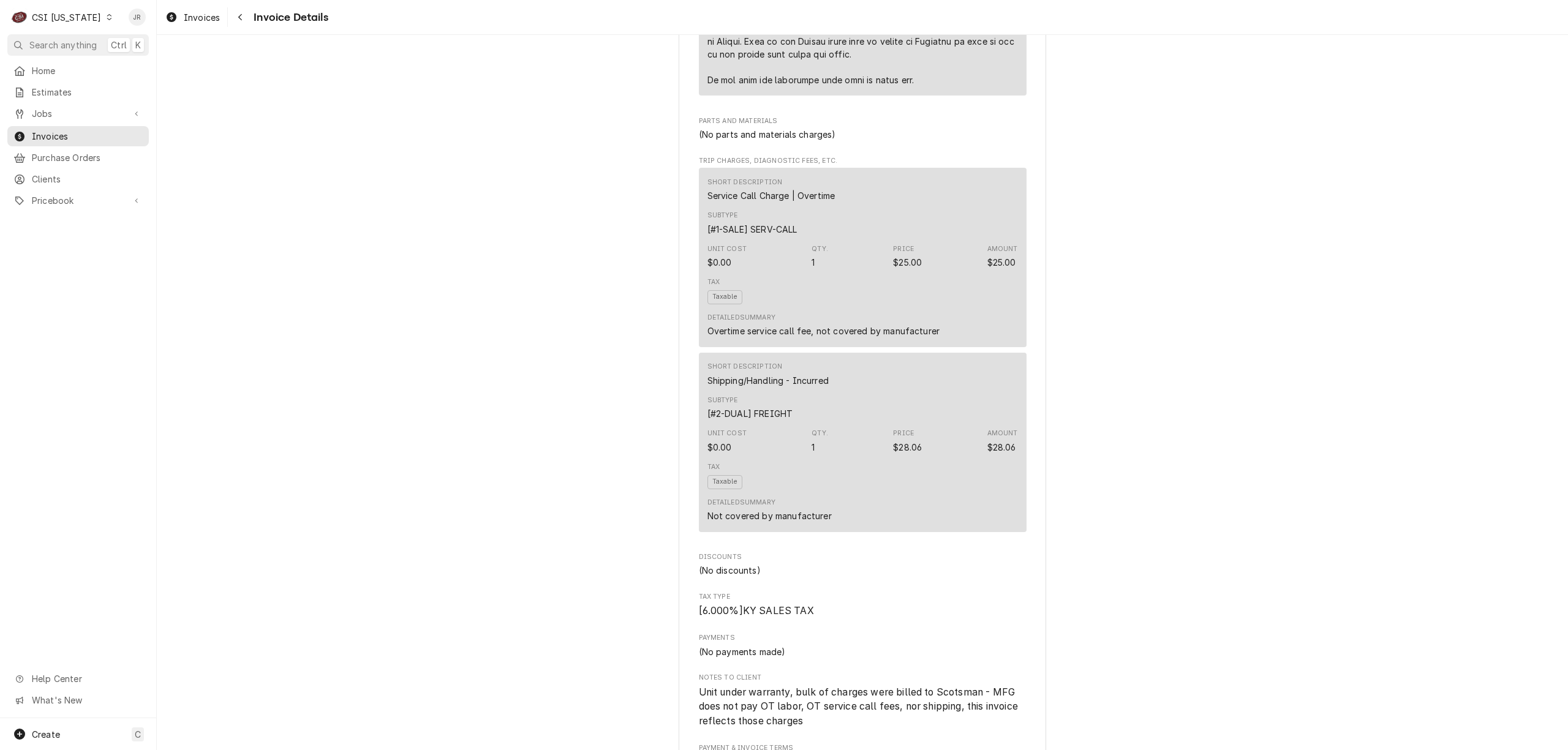
scroll to position [1225, 0]
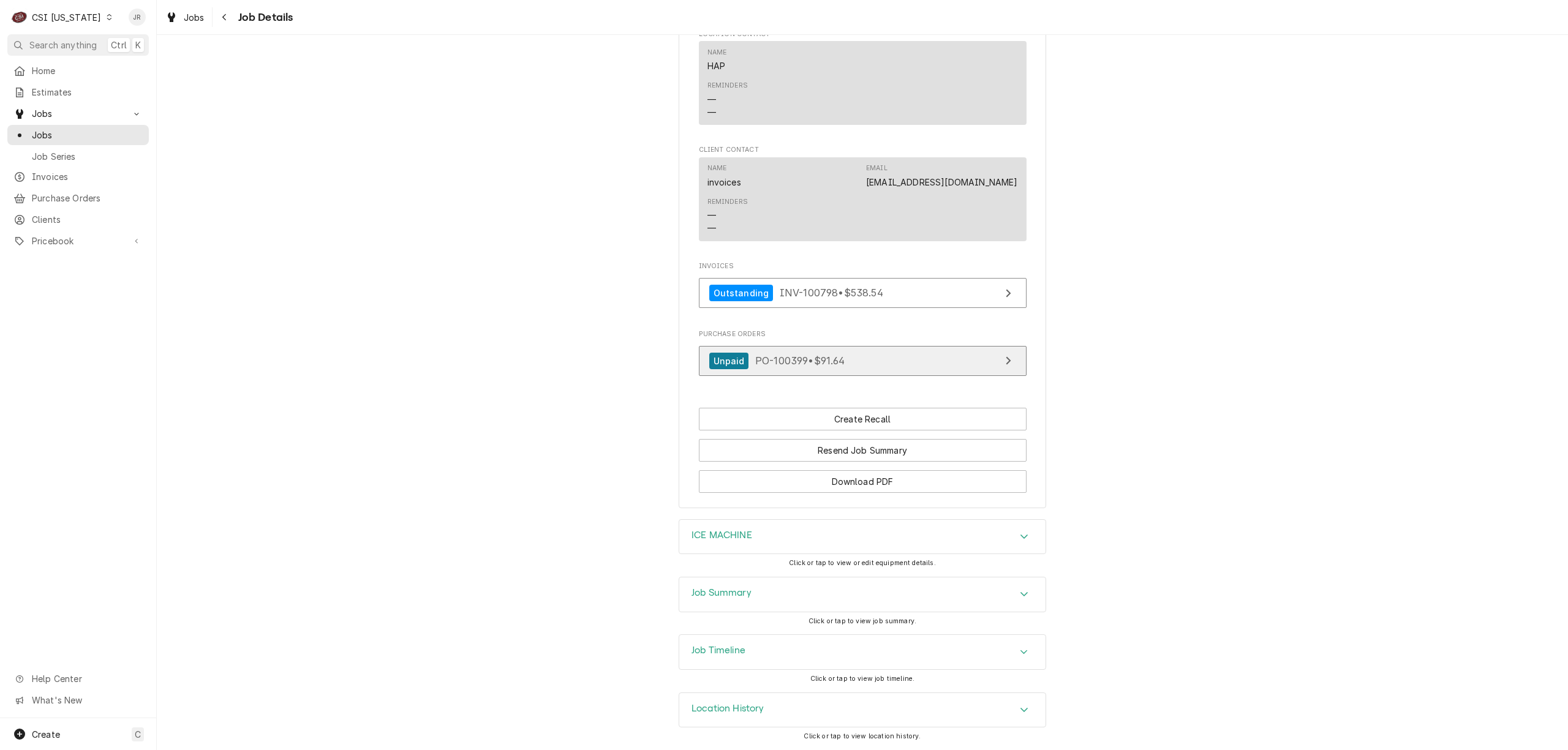
scroll to position [766, 0]
click at [815, 289] on span "INV-100798 • $538.54" at bounding box center [831, 293] width 104 height 12
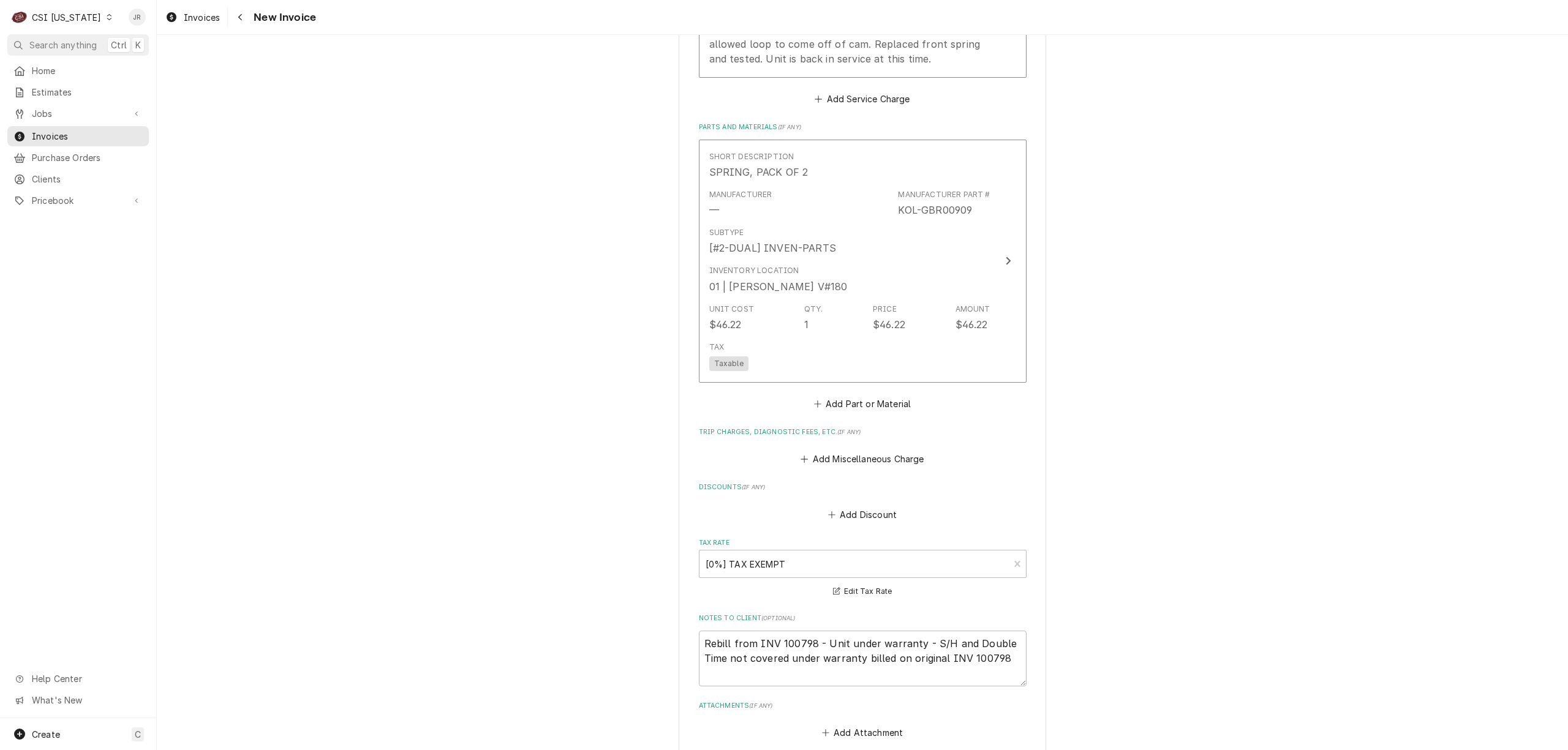
scroll to position [1747, 0]
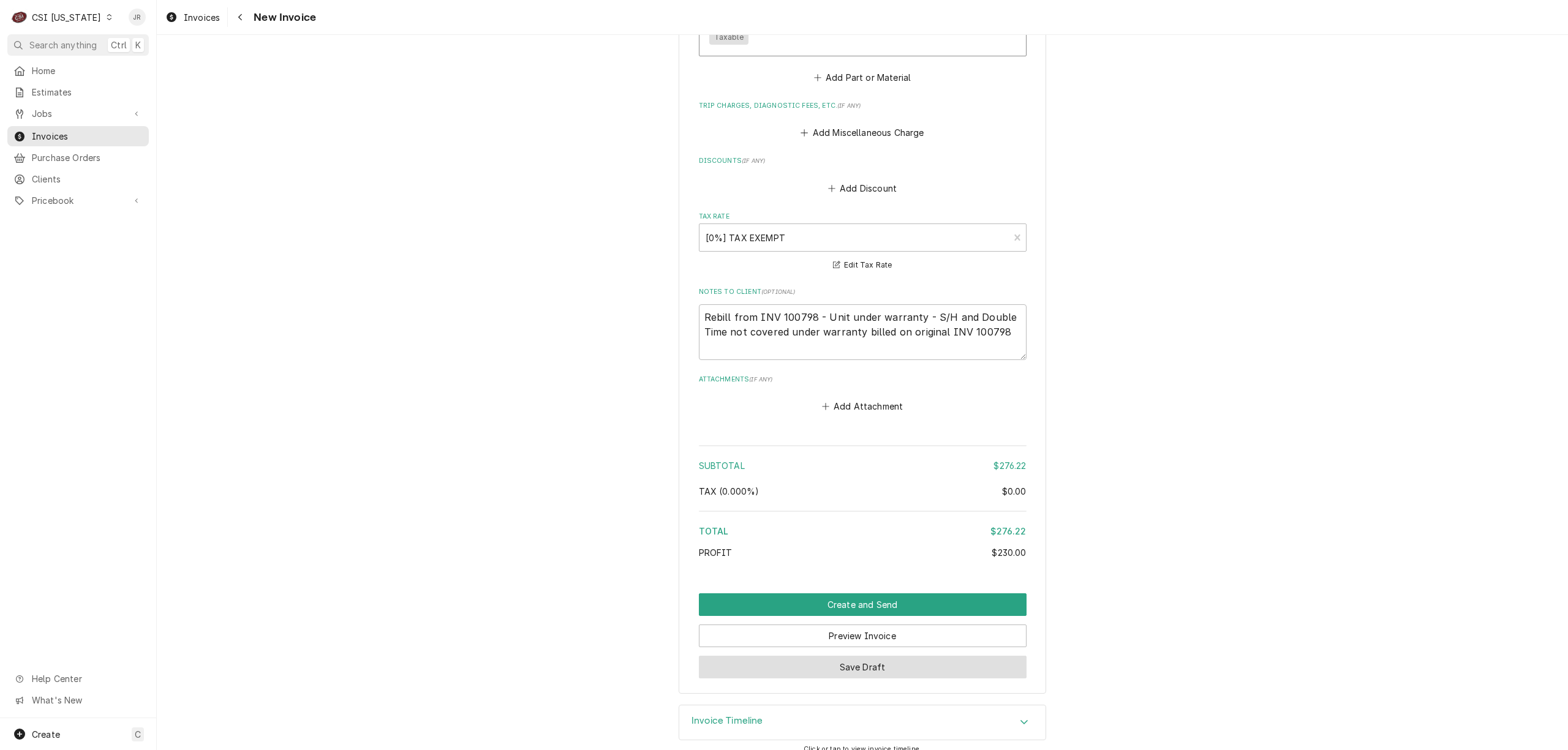
click at [888, 658] on button "Save Draft" at bounding box center [863, 667] width 328 height 22
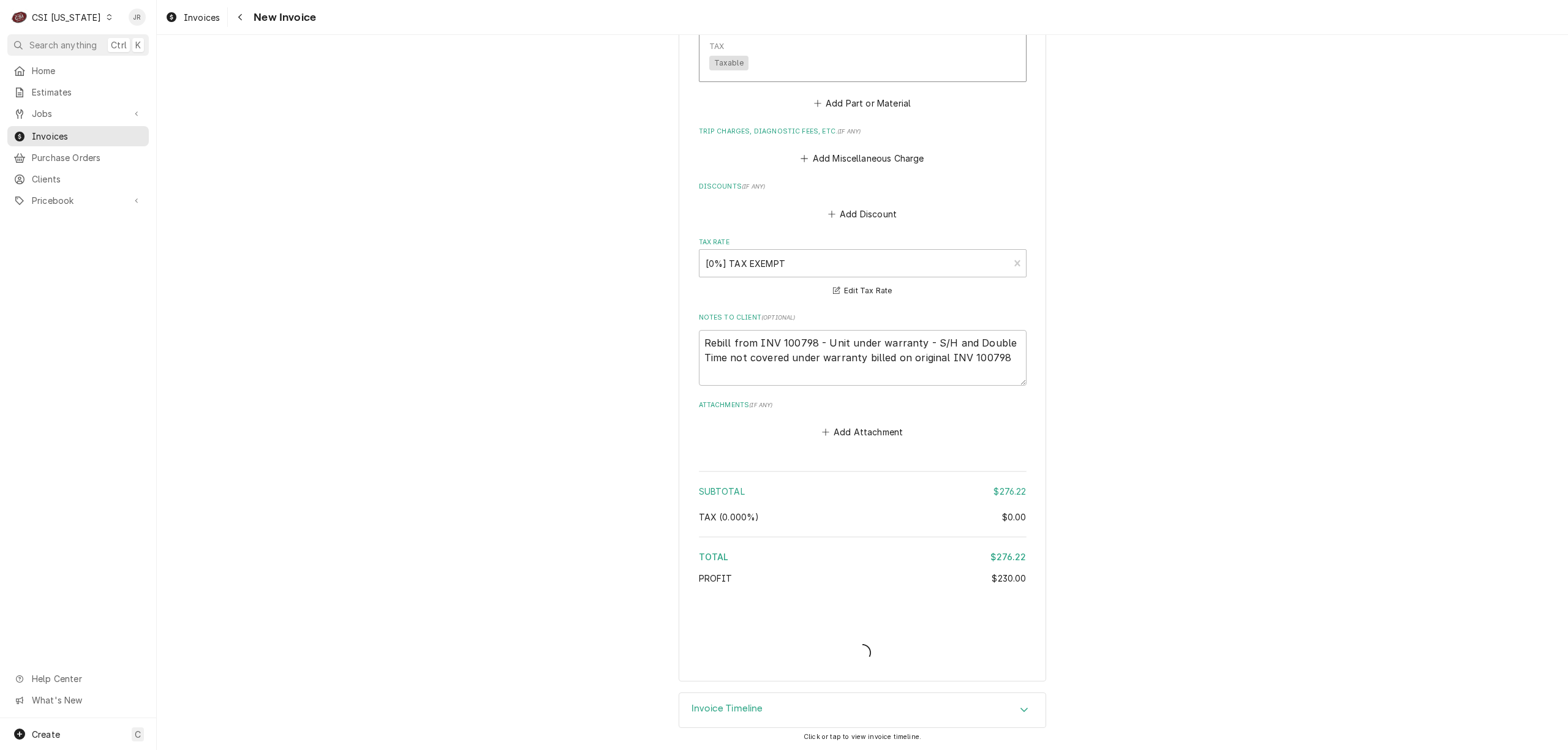
scroll to position [1708, 0]
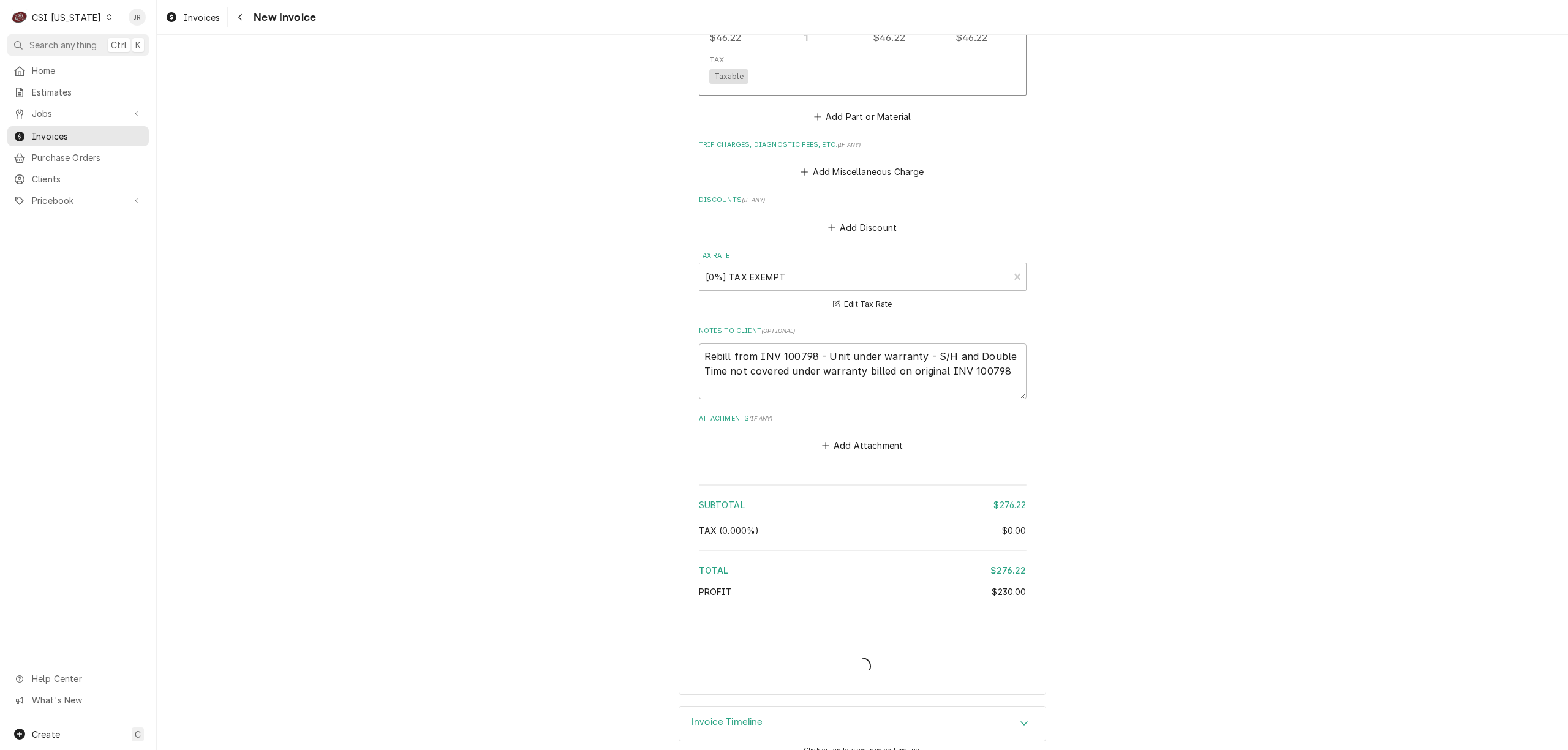
type textarea "x"
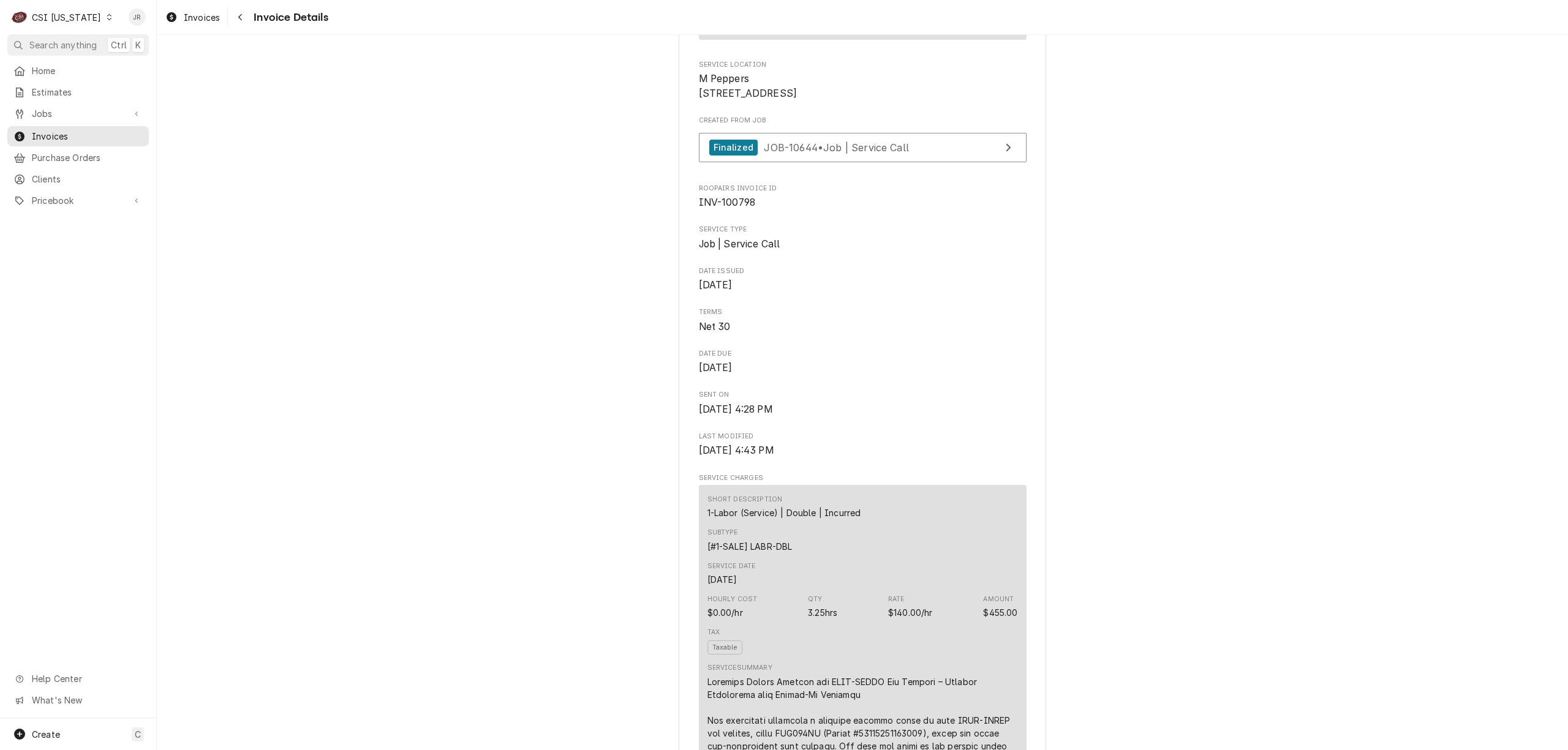
scroll to position [241, 0]
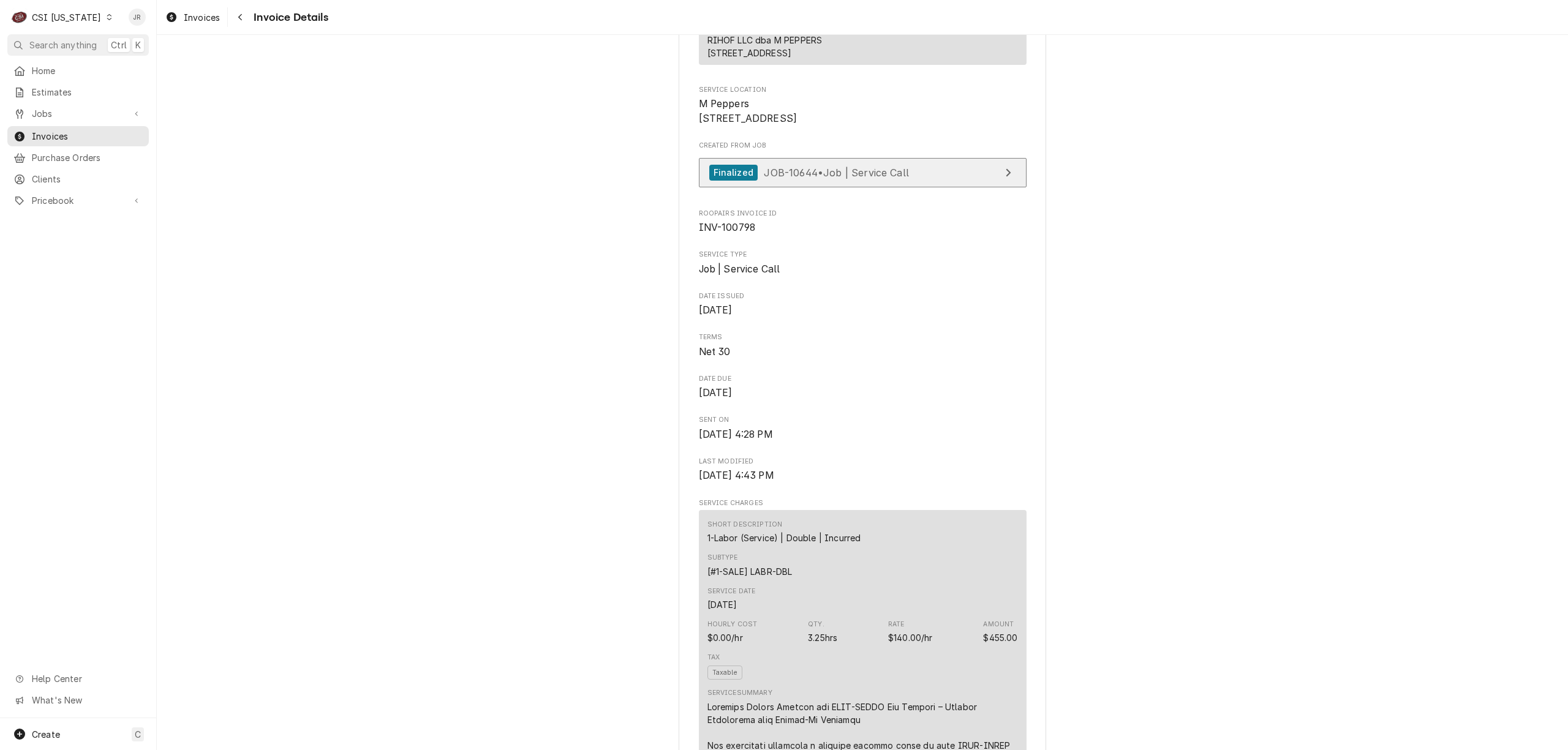
click at [968, 188] on link "Finalized JOB-10644 • Job | Service Call" at bounding box center [863, 173] width 328 height 30
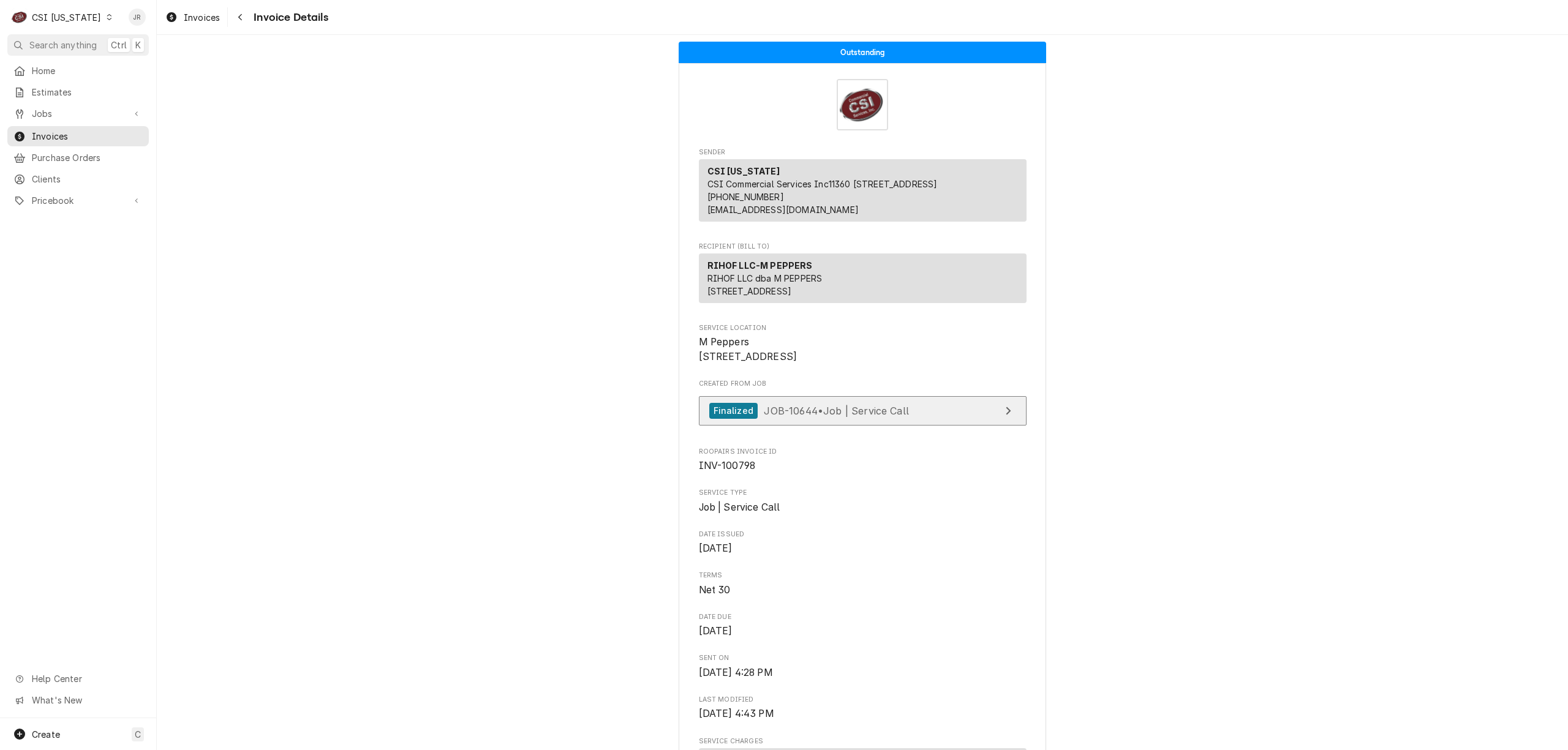
scroll to position [0, 0]
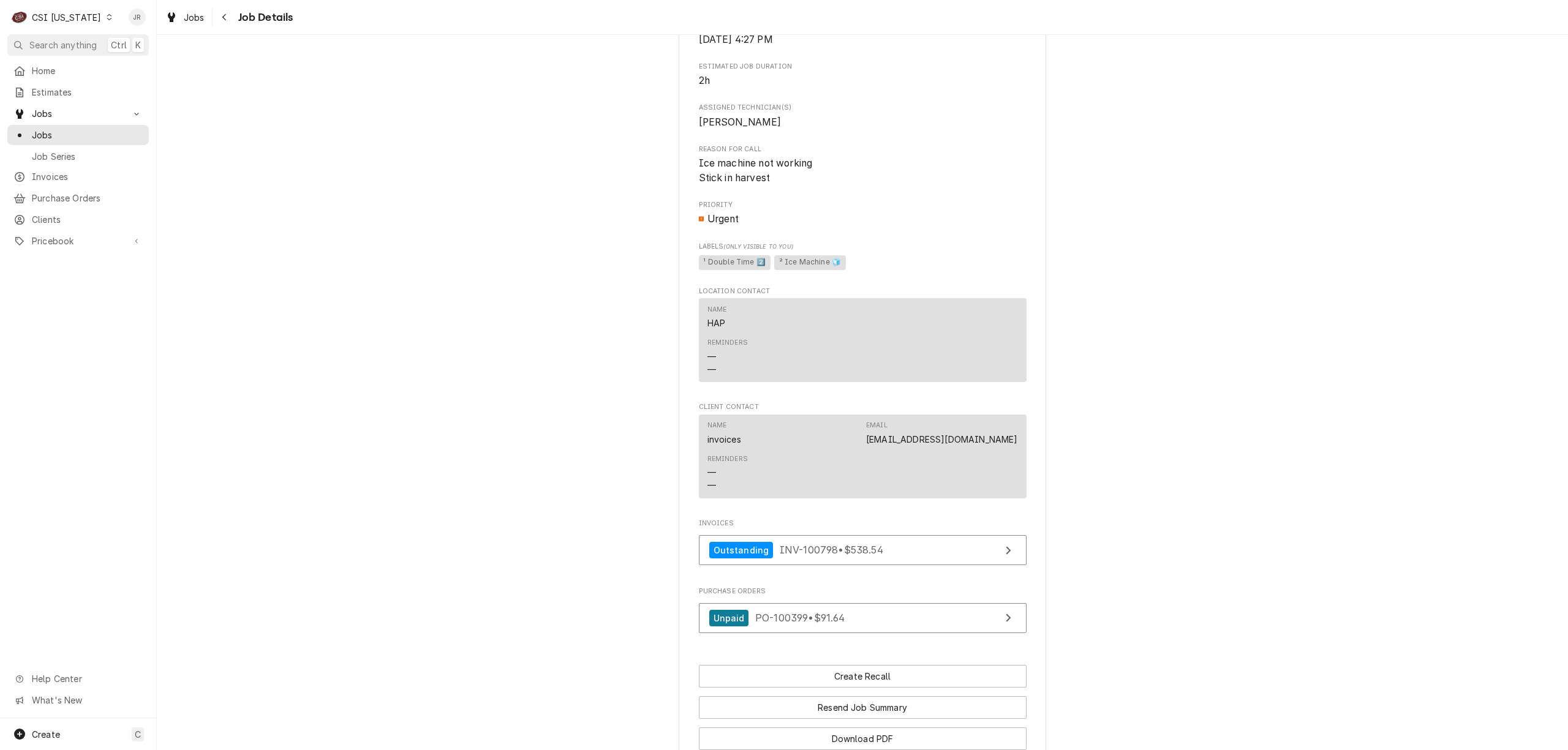
scroll to position [766, 0]
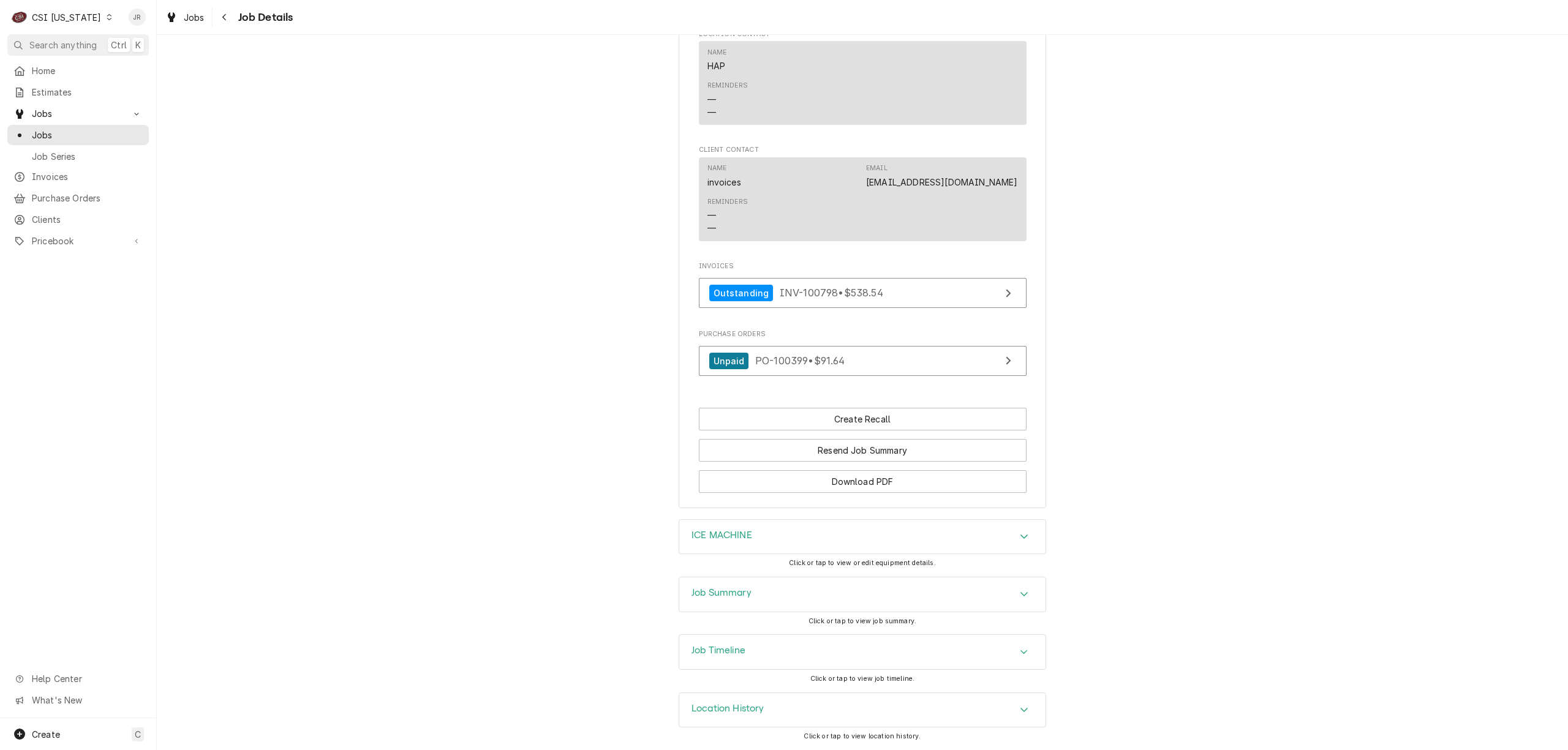
click at [750, 594] on div "Job Summary" at bounding box center [863, 595] width 367 height 34
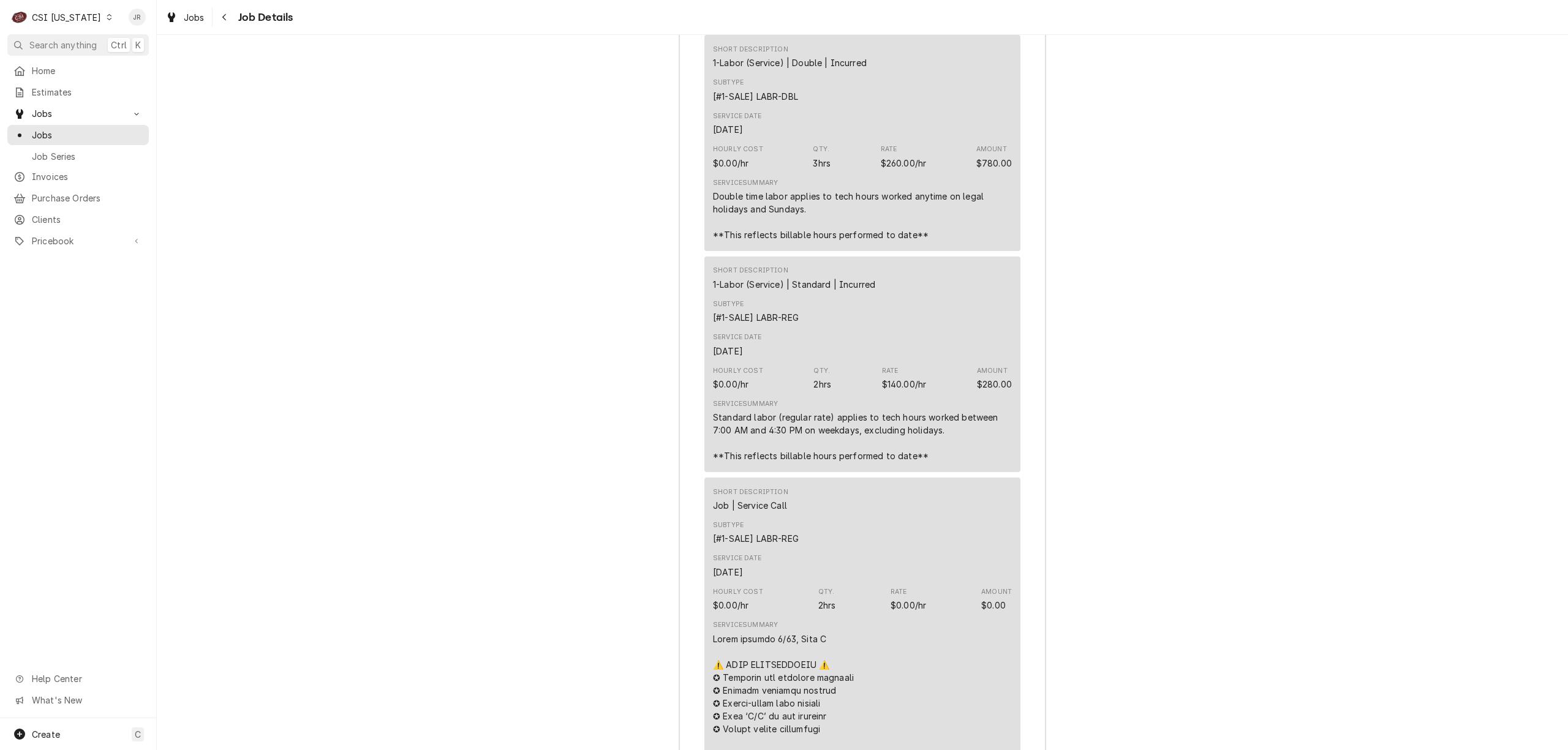
scroll to position [1501, 0]
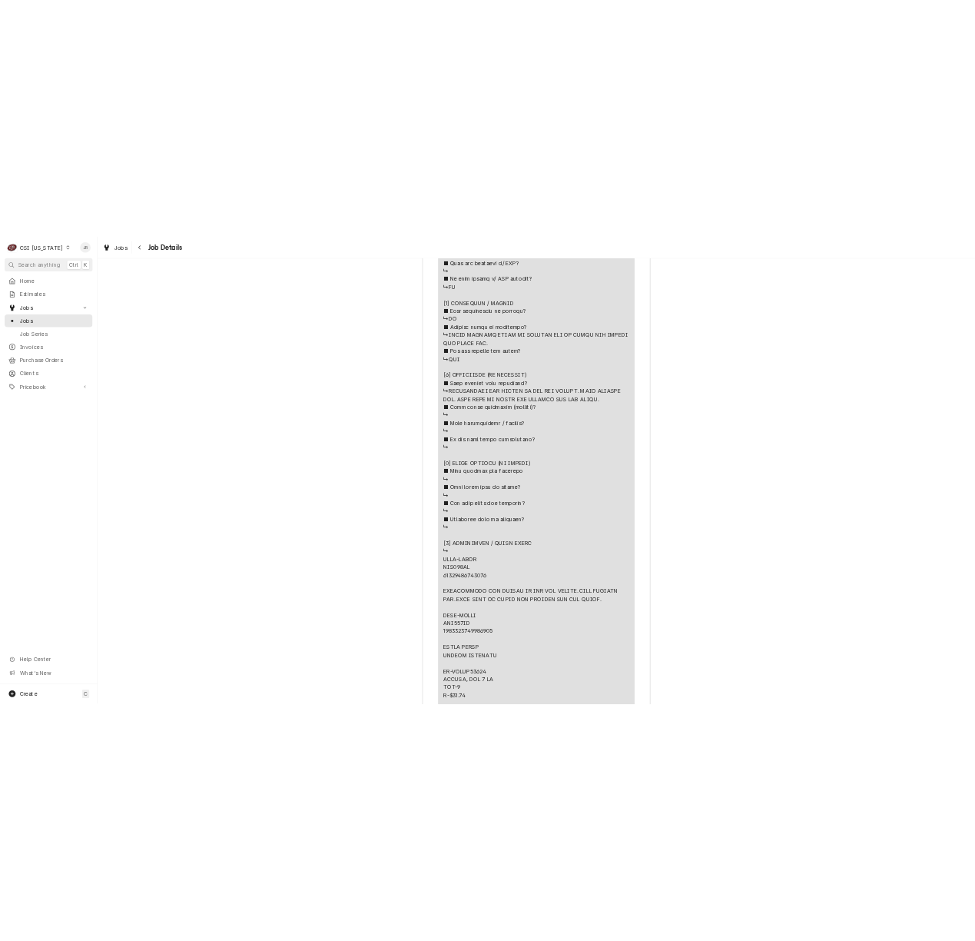
scroll to position [3112, 0]
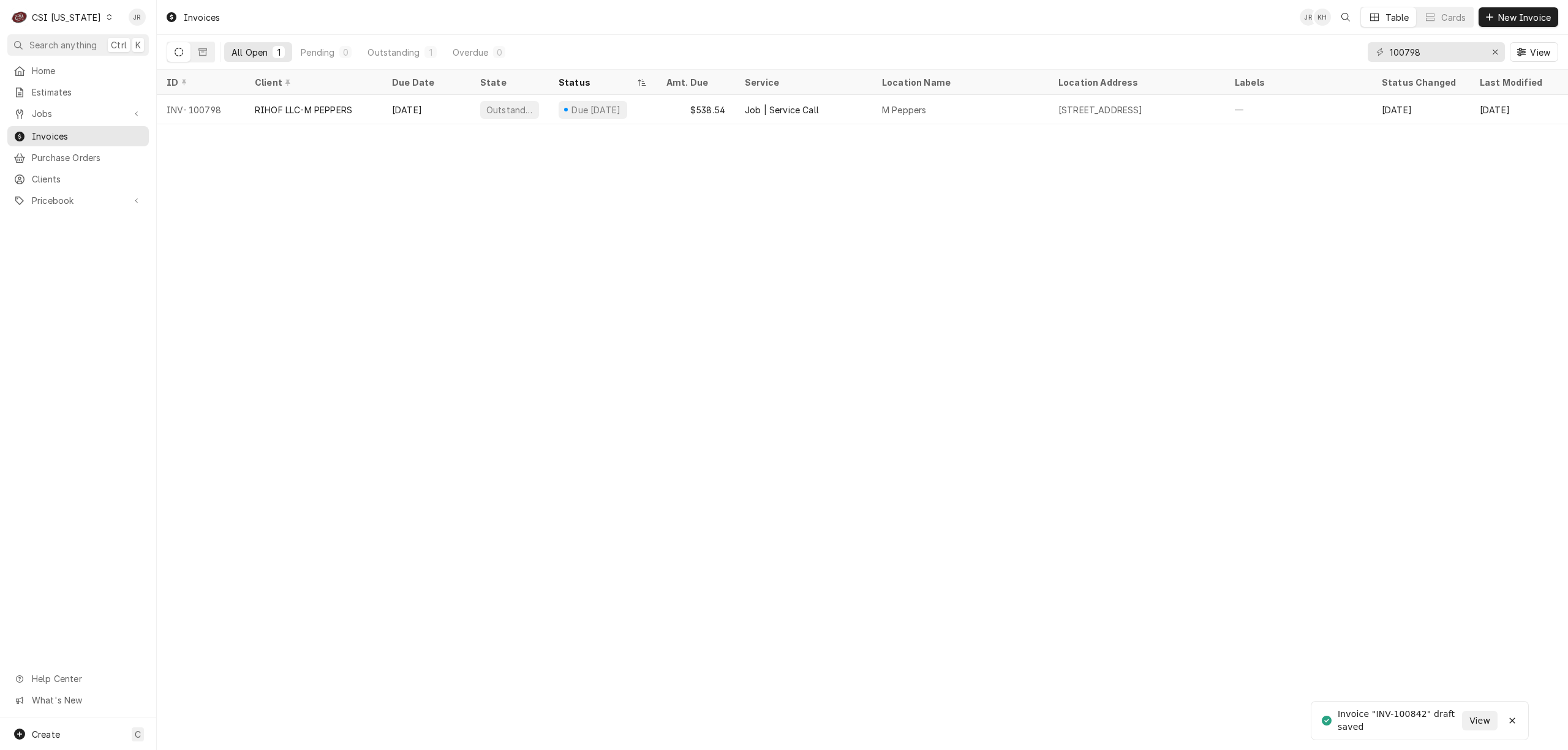
click at [79, 11] on div "CSI Kentucky" at bounding box center [66, 18] width 69 height 13
click at [50, 167] on html "C CSI Kentucky JR Search anything Ctrl K Home Estimates Jobs Jobs Job Series In…" at bounding box center [784, 375] width 1568 height 750
click at [52, 173] on span "Clients" at bounding box center [87, 179] width 111 height 13
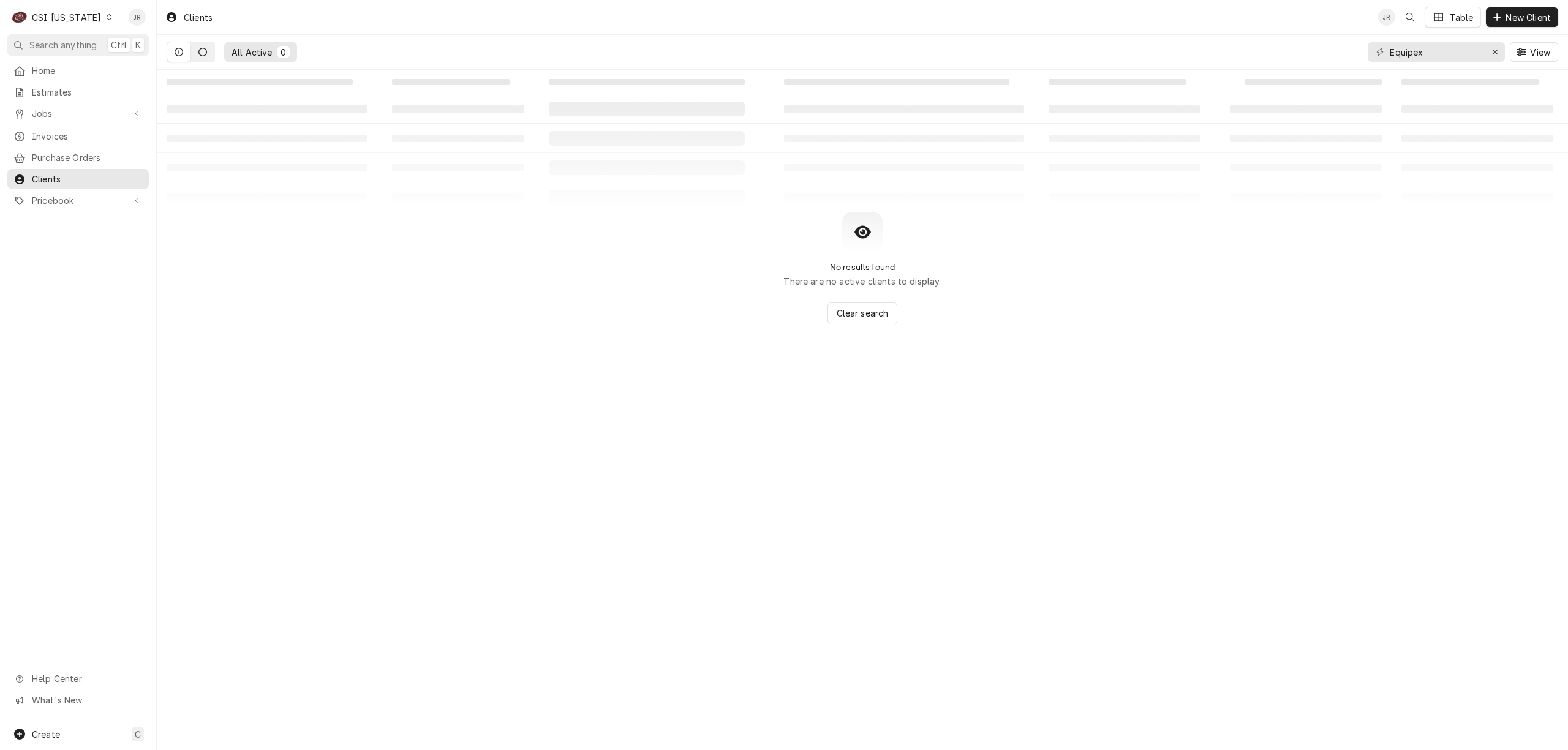
click at [204, 52] on button "Dynamic Content Wrapper" at bounding box center [202, 52] width 23 height 20
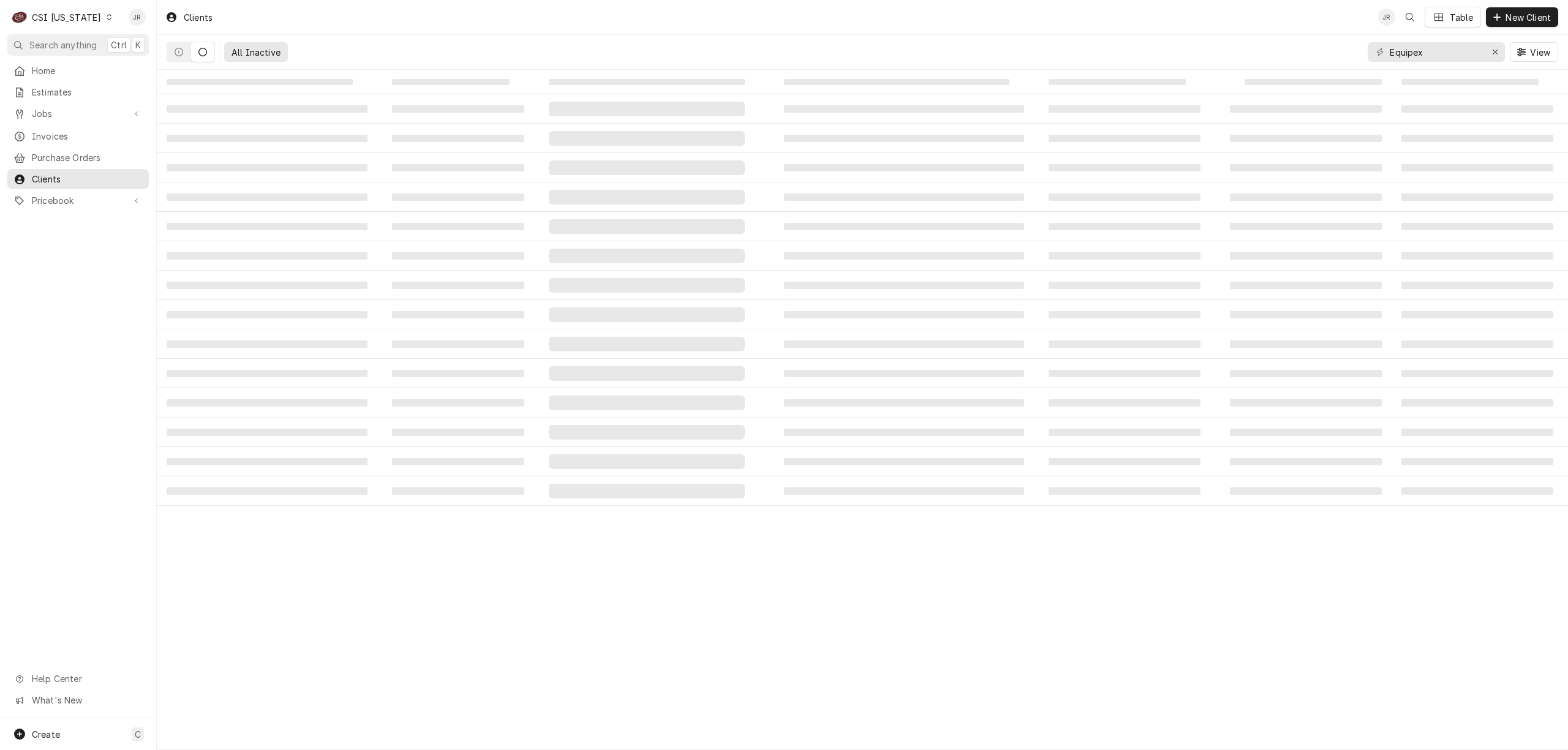
click at [204, 52] on icon "Dynamic Content Wrapper" at bounding box center [202, 52] width 9 height 9
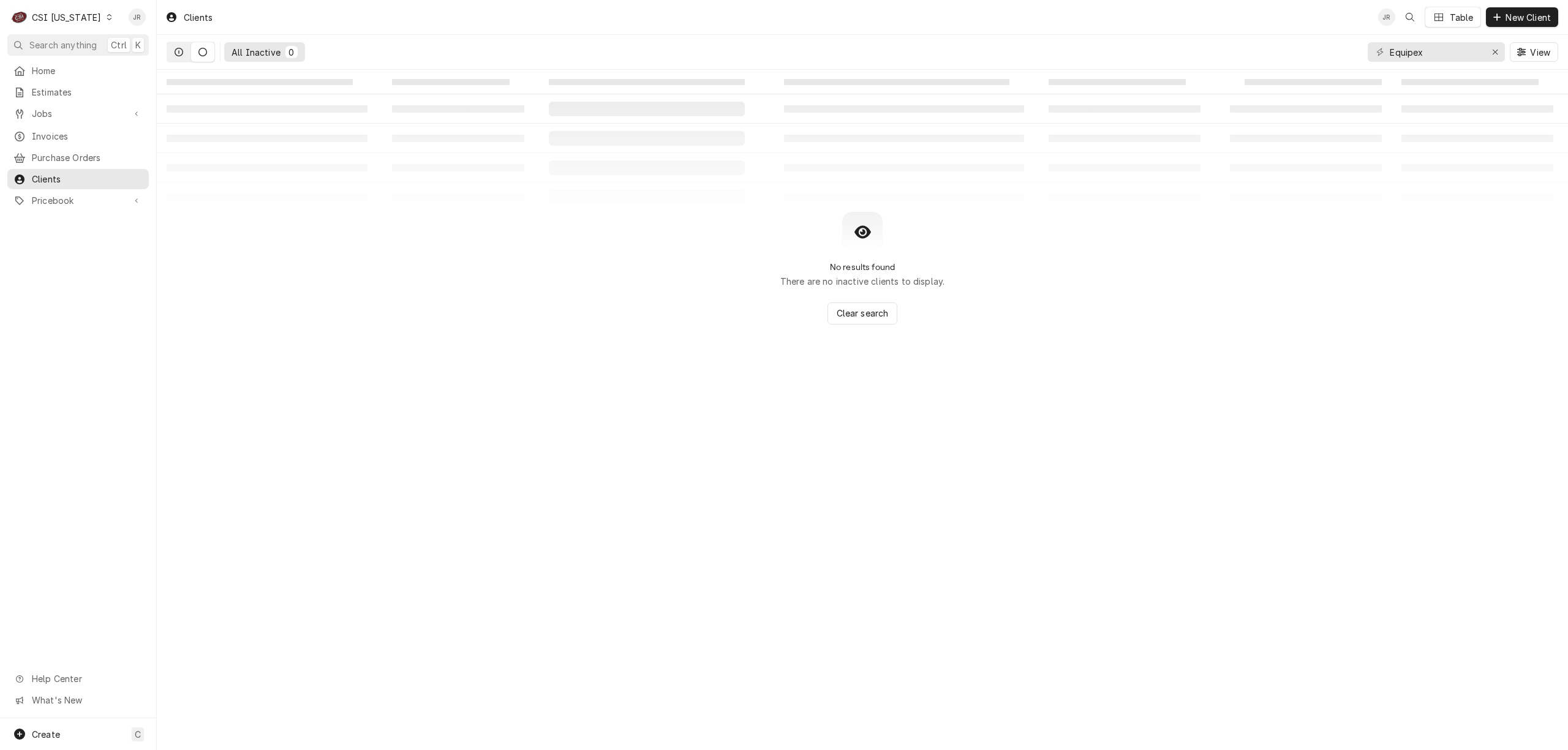
click at [182, 53] on icon "Dynamic Content Wrapper" at bounding box center [179, 52] width 9 height 9
drag, startPoint x: 1448, startPoint y: 52, endPoint x: 1204, endPoint y: 49, distance: 244.0
click at [1204, 48] on div "All Active 0 Equipex View" at bounding box center [863, 52] width 1392 height 34
type input "E"
drag, startPoint x: 1419, startPoint y: 61, endPoint x: 1321, endPoint y: 53, distance: 98.3
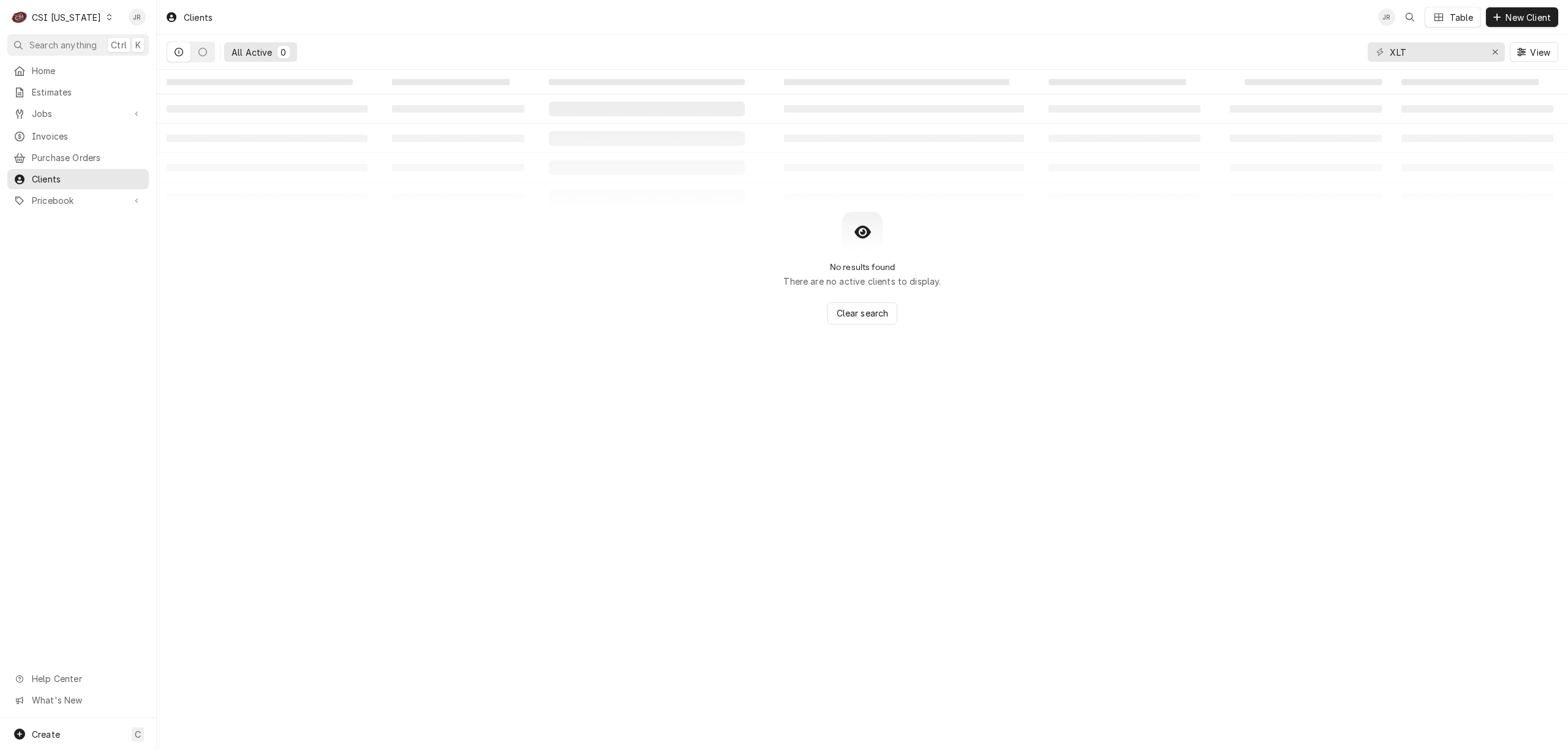
click at [1322, 53] on div "All Active 0 XLT View" at bounding box center [863, 52] width 1392 height 34
drag, startPoint x: 1430, startPoint y: 46, endPoint x: 1324, endPoint y: 44, distance: 106.0
click at [1323, 45] on div "All Active 0 XLT View" at bounding box center [863, 52] width 1392 height 34
type input "Wolfe"
click at [62, 7] on div "C CSI Kentucky" at bounding box center [62, 17] width 110 height 25
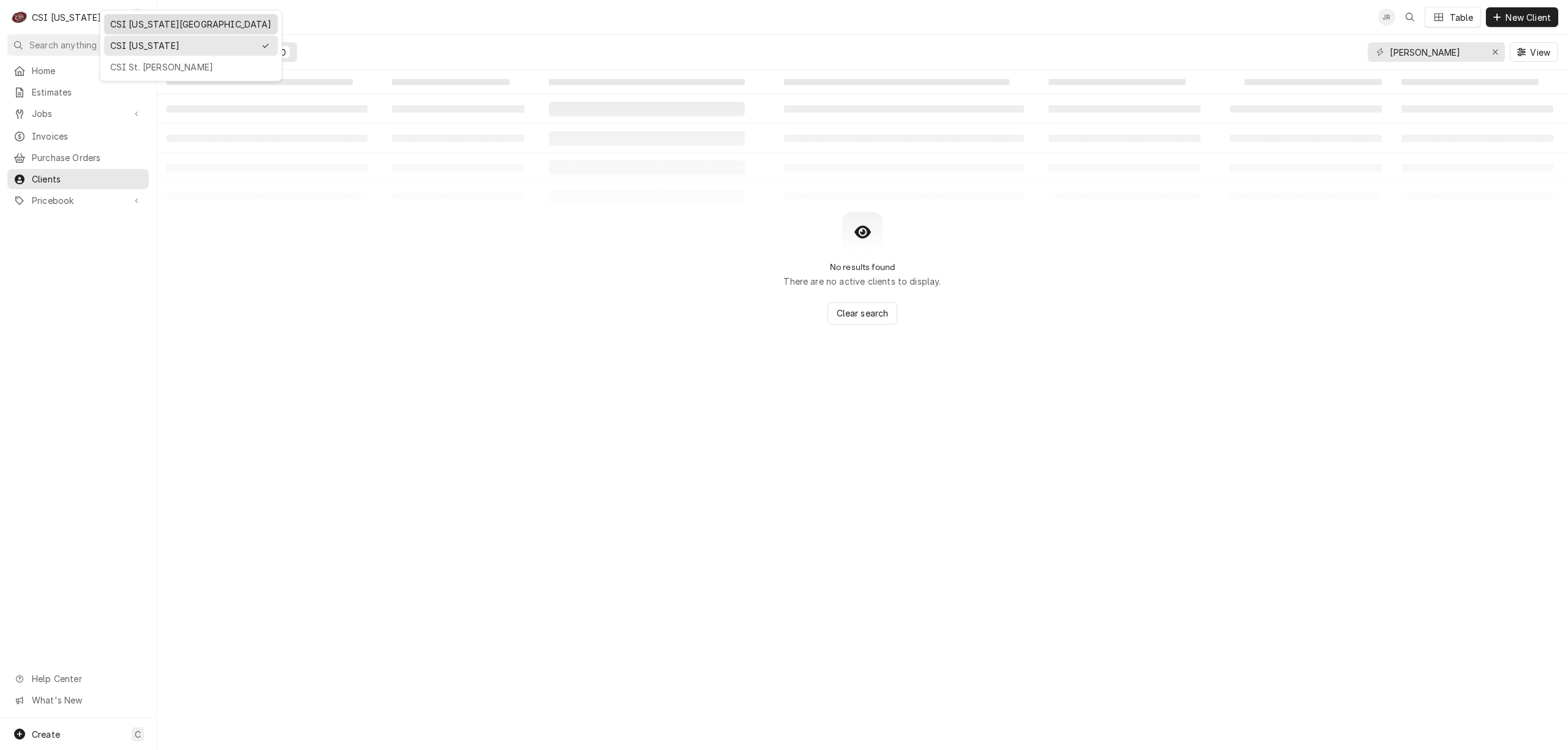
click at [167, 21] on div "CSI Kansas City" at bounding box center [191, 24] width 162 height 13
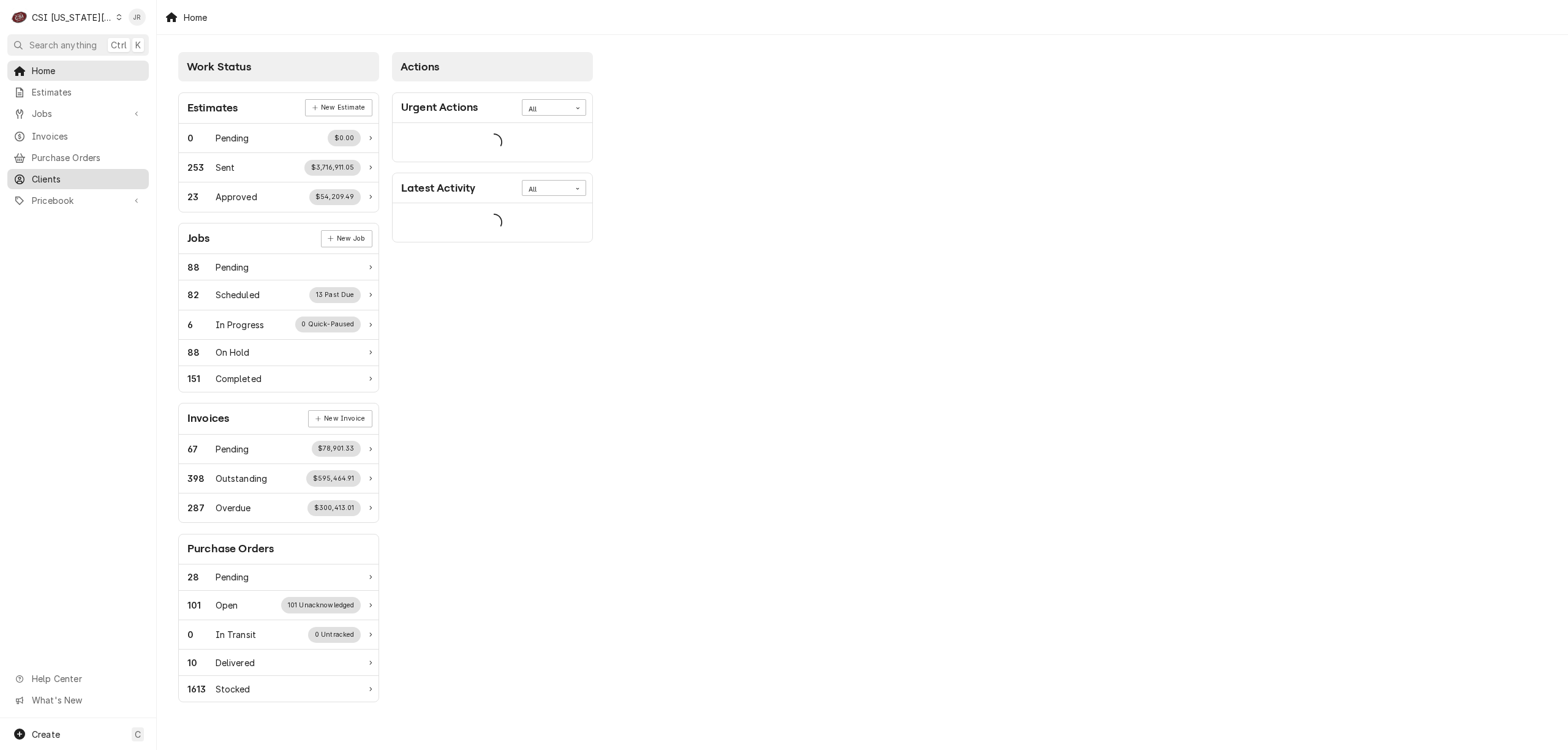
click at [54, 180] on div "Clients" at bounding box center [77, 179] width 136 height 15
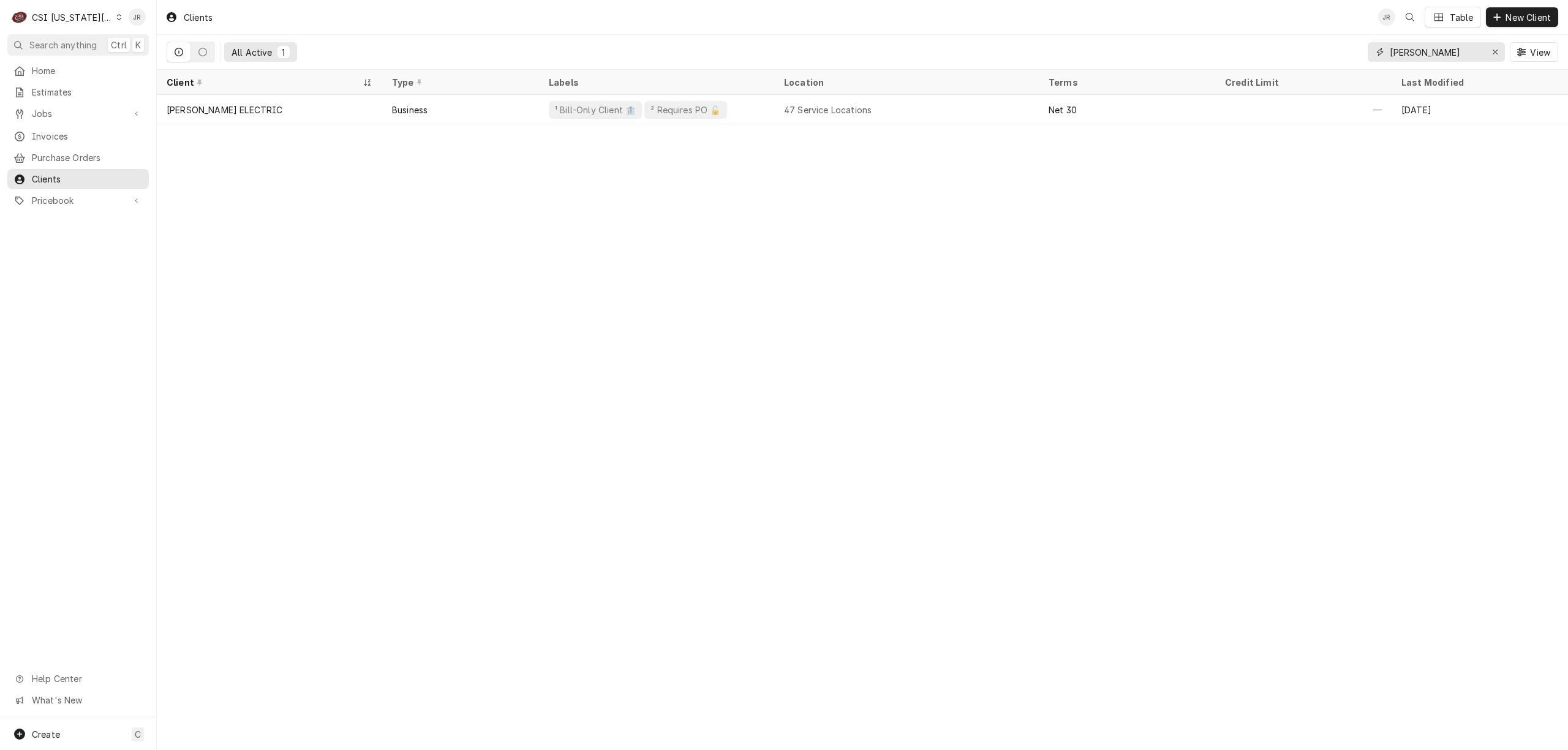
click at [1448, 43] on input "Wolfe" at bounding box center [1436, 52] width 92 height 20
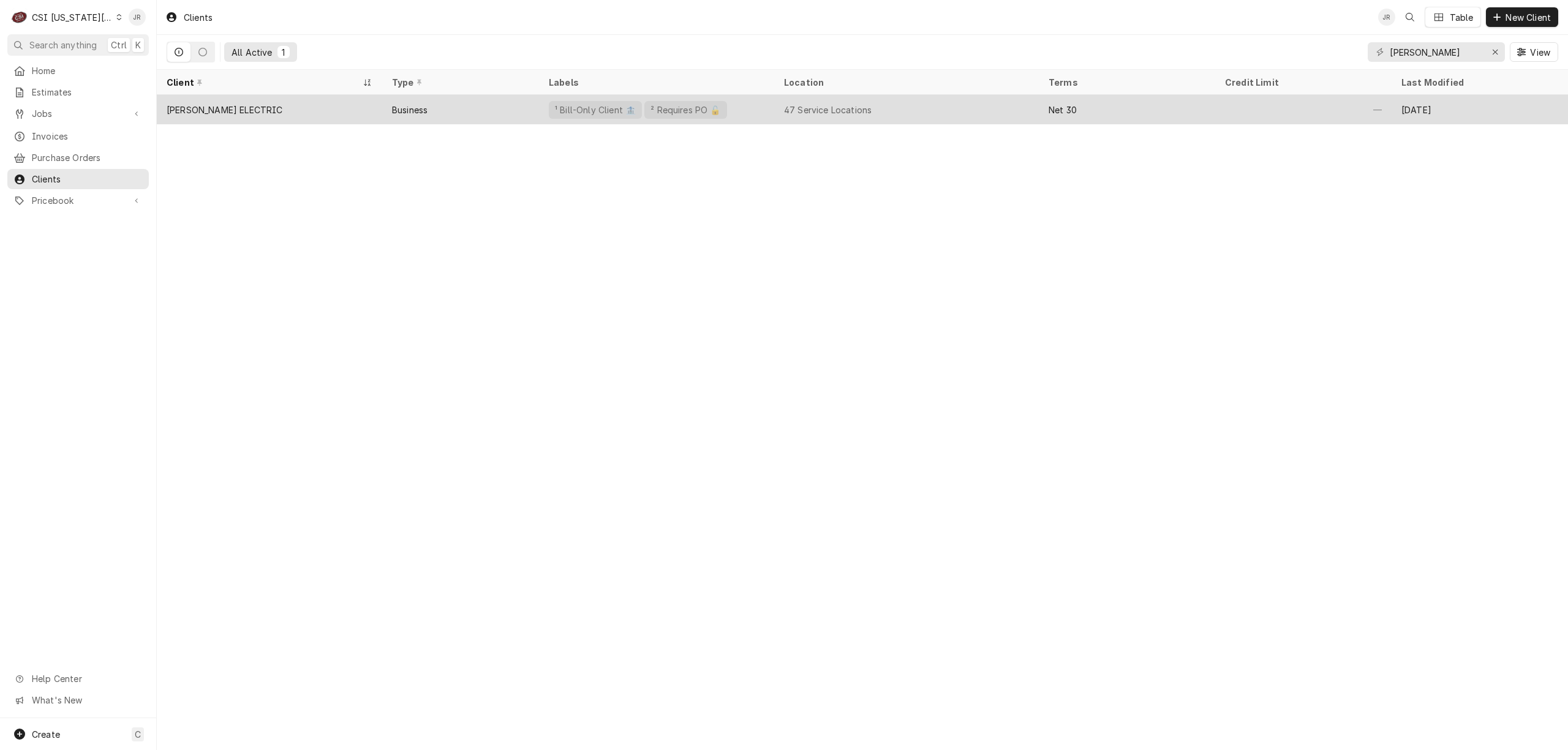
click at [409, 108] on div "Business" at bounding box center [410, 110] width 36 height 13
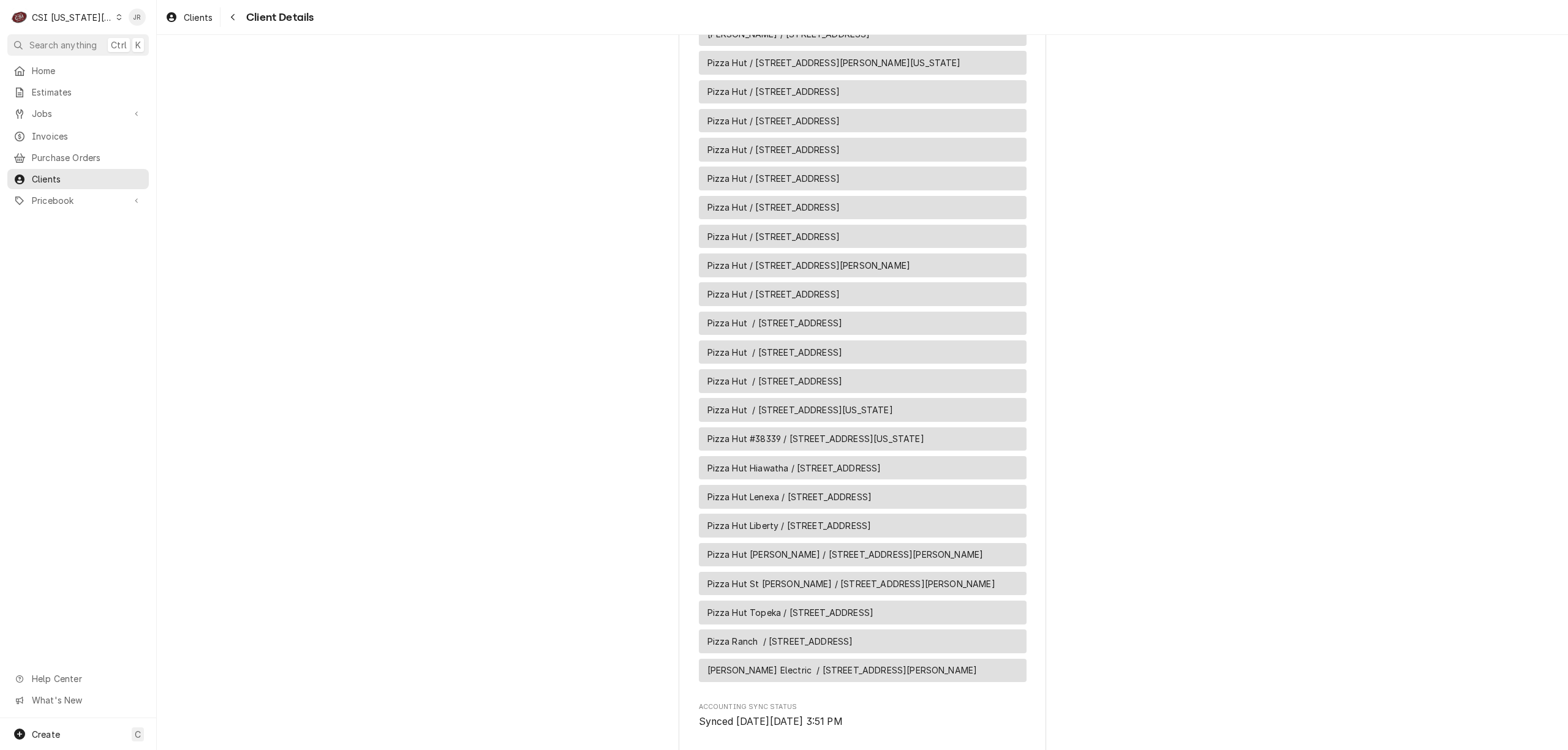
scroll to position [2140, 0]
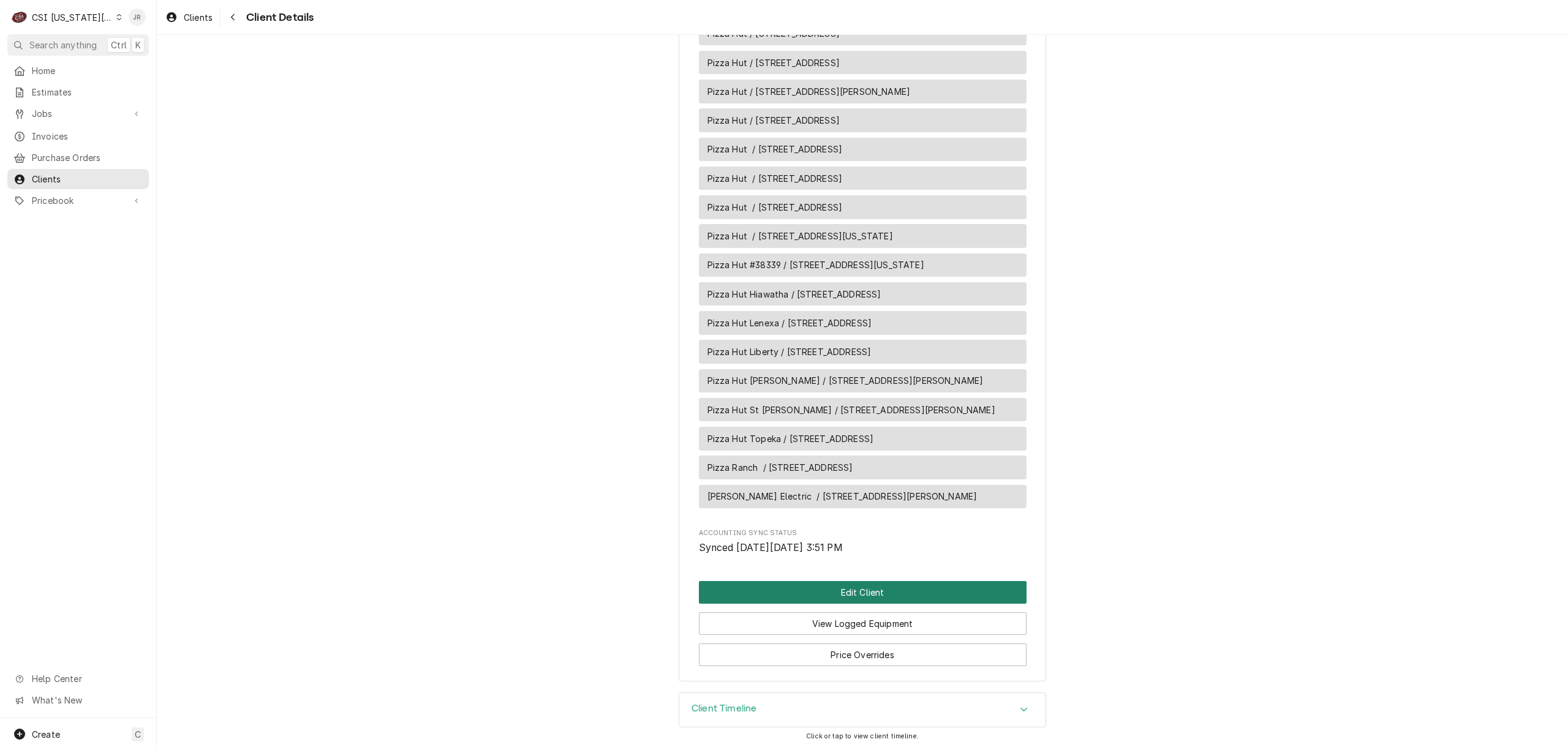
click at [902, 584] on button "Edit Client" at bounding box center [863, 592] width 328 height 22
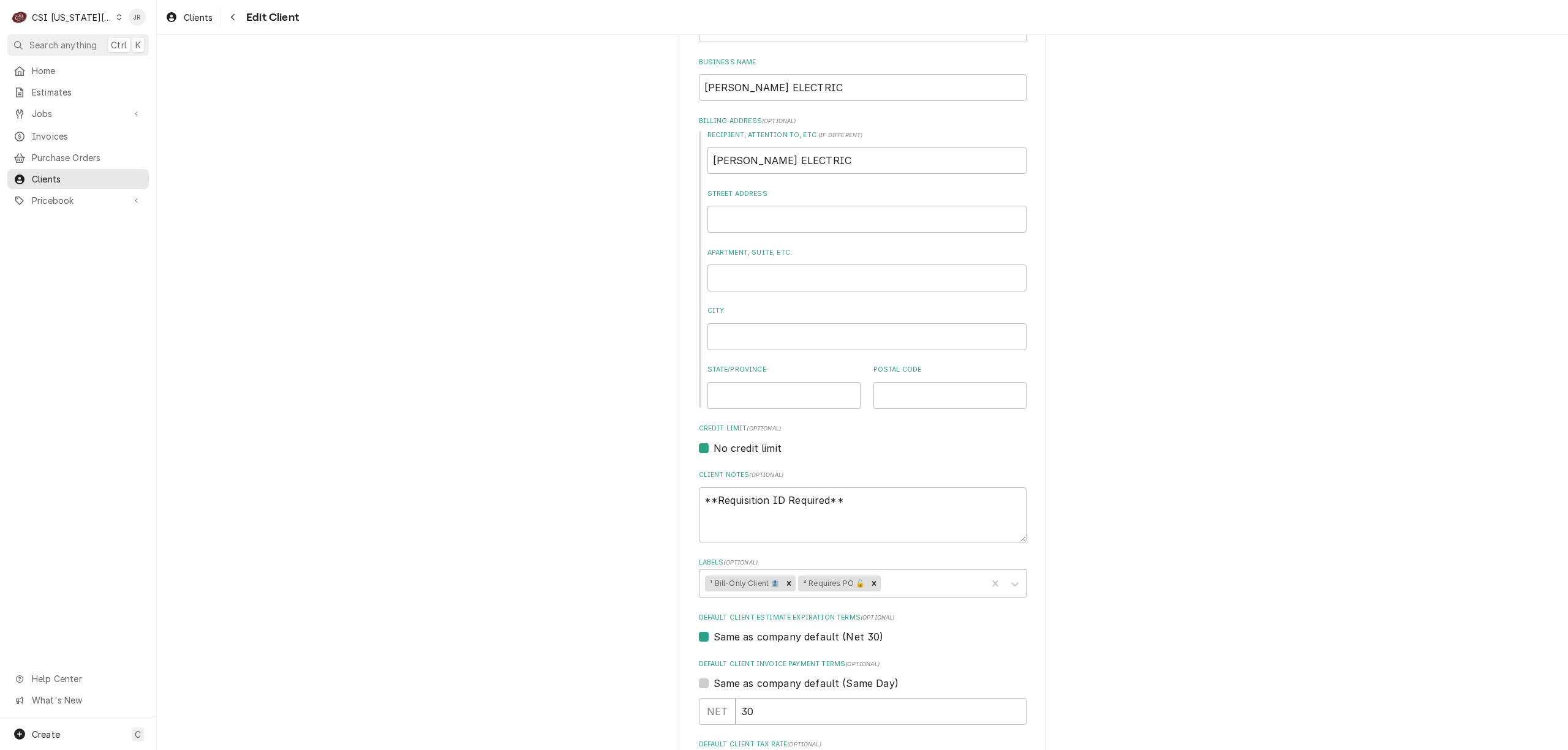
scroll to position [490, 0]
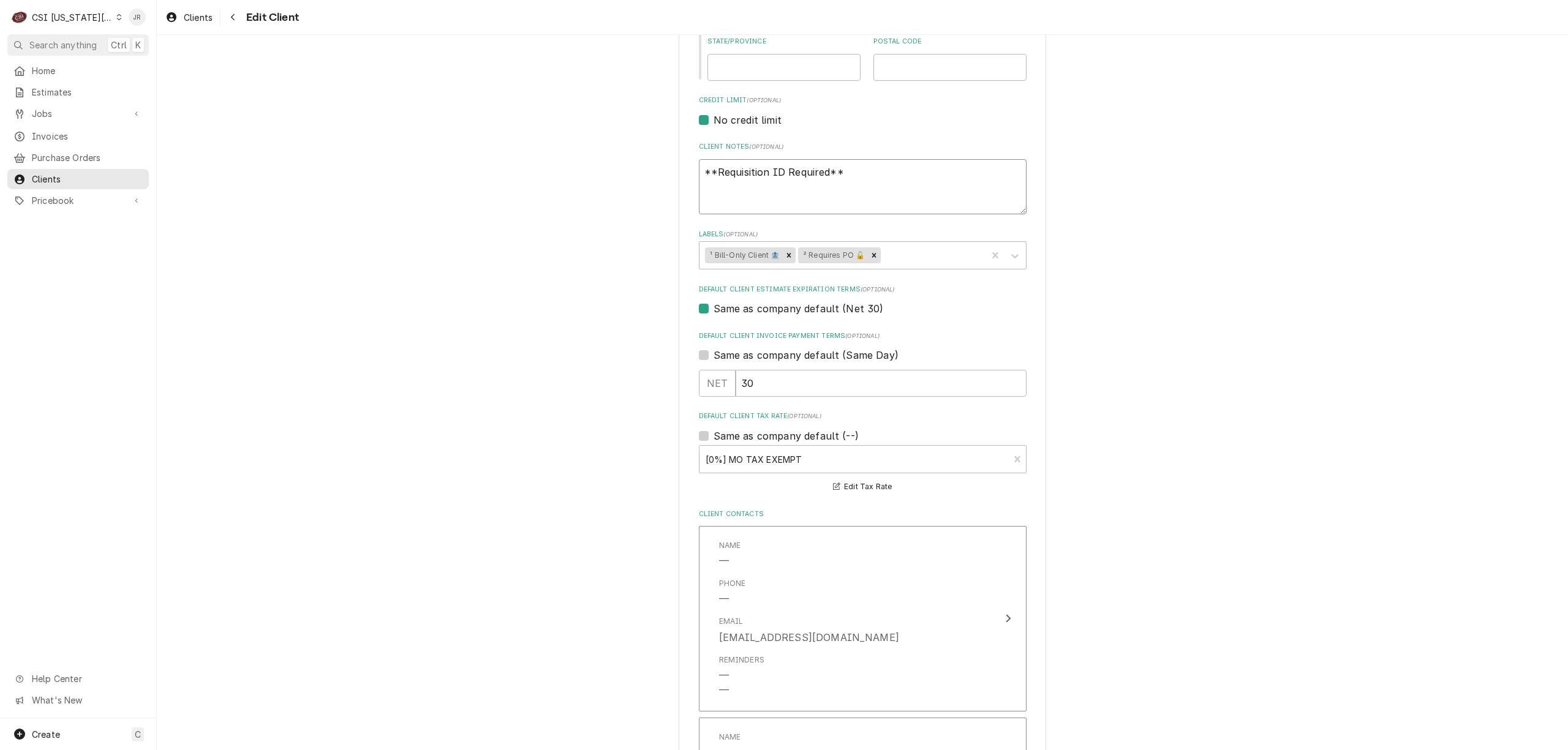
click at [839, 165] on textarea "**Requisition ID Required**" at bounding box center [863, 187] width 328 height 56
type textarea "x"
type textarea "**Requisition ID Required**"
type textarea "x"
type textarea "**Requisition ID Required**"
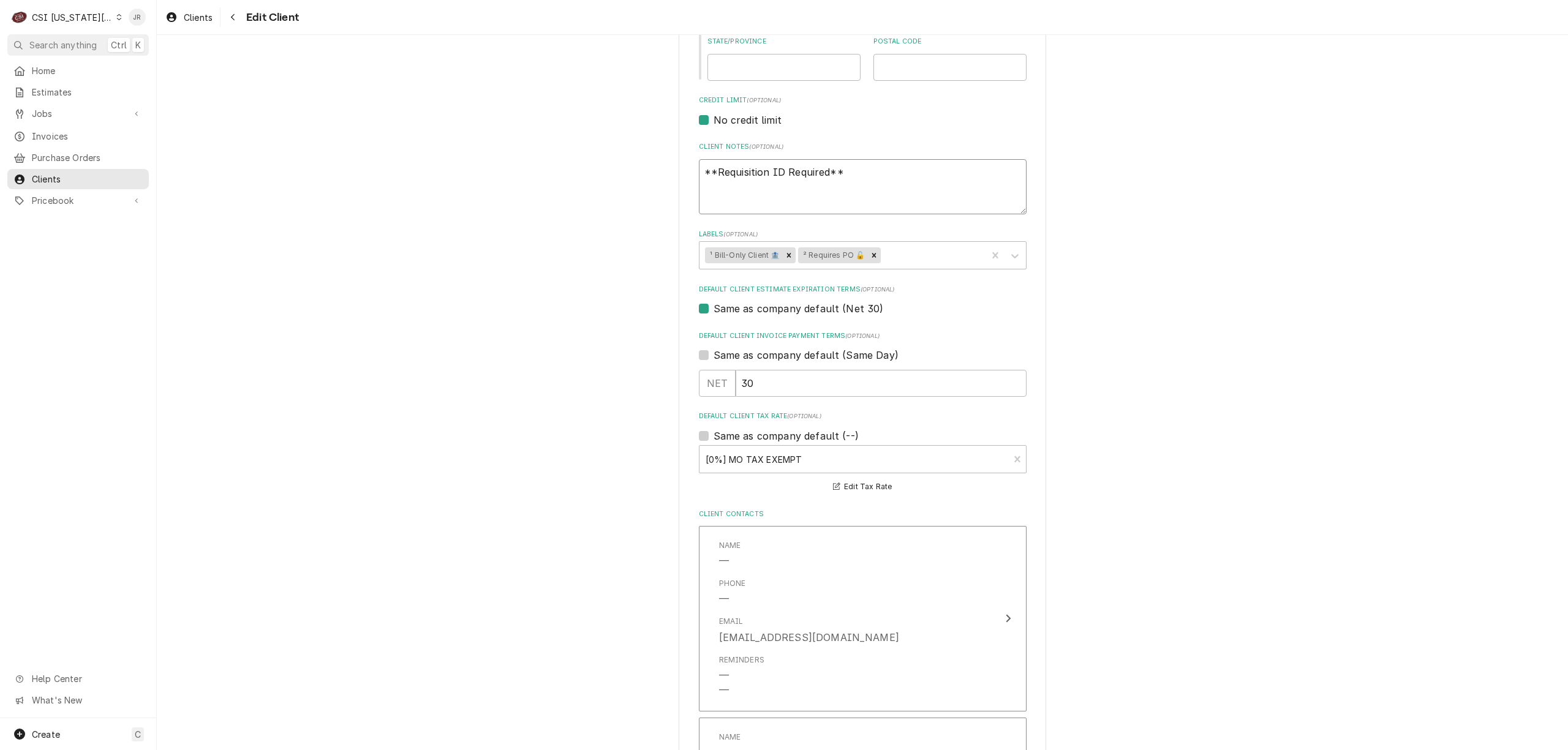
paste textarea "to send future invoices to service@xltovens.com?"
type textarea "x"
type textarea "**Requisition ID Required** to send future invoices to service@xltovens.com?"
type textarea "x"
type textarea "**Requisition ID Required** to send future invoices to service@xltovens.com?"
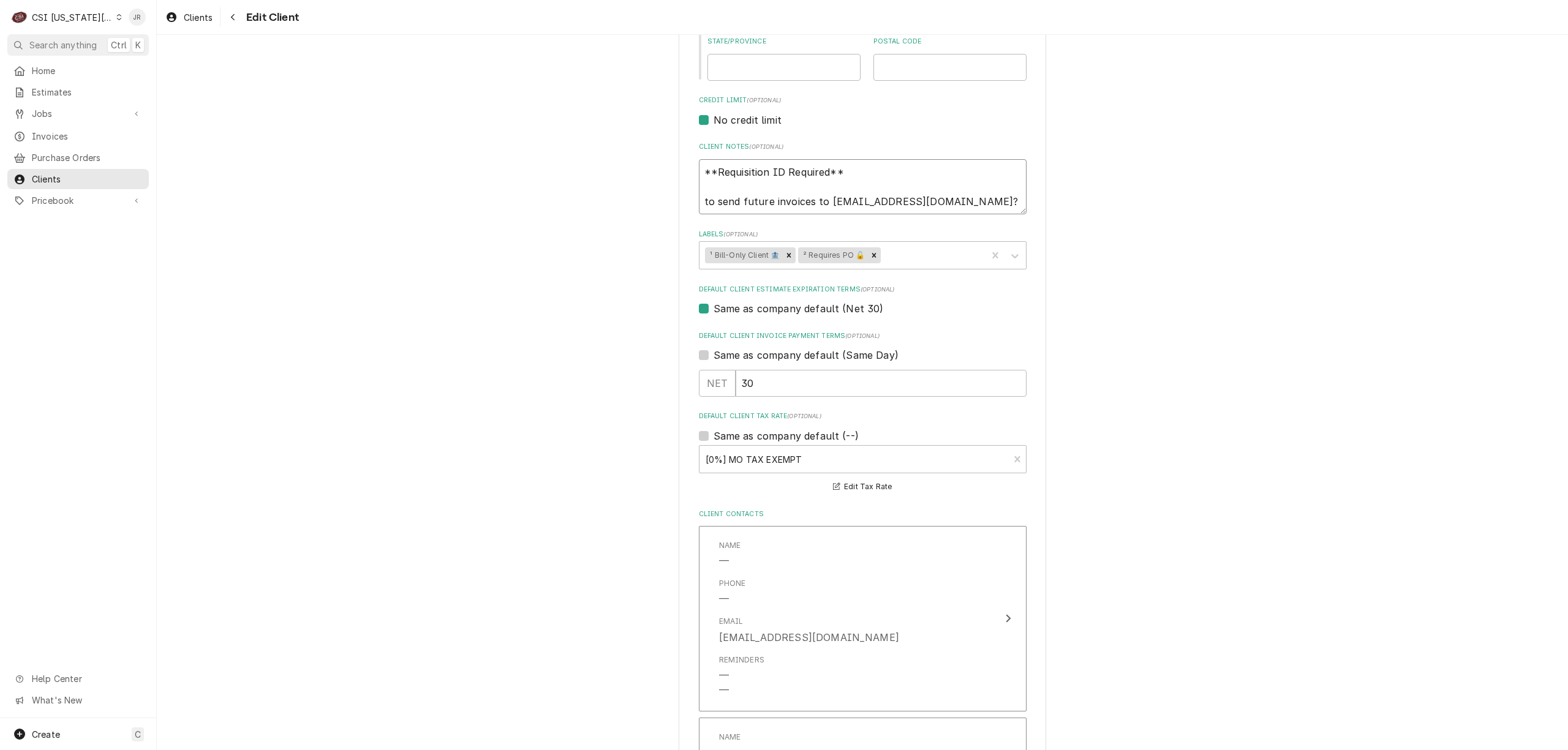
type textarea "x"
type textarea "**Requisition ID Required** to send future invoices to service@xltovens.com"
type textarea "x"
type textarea "**Requisition ID Required** Gto send future invoices to service@xltovens.com"
type textarea "x"
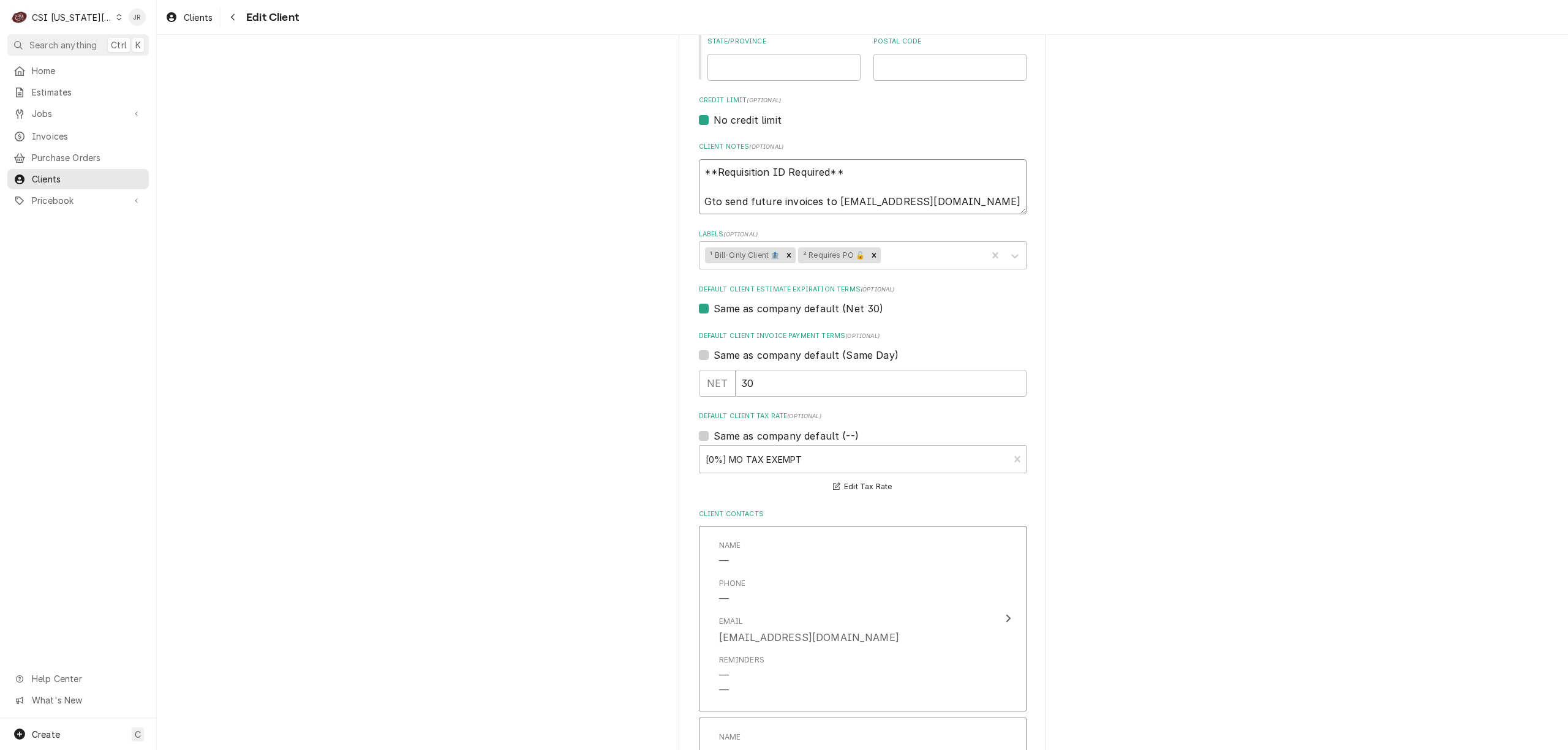
type textarea "**Requisition ID Required** Goto send future invoices to service@xltovens.com"
type textarea "x"
type textarea "**Requisition ID Required** Goito send future invoices to service@xltovens.com"
type textarea "x"
type textarea "**Requisition ID Required** Gointo send future invoices to service@xltovens.com"
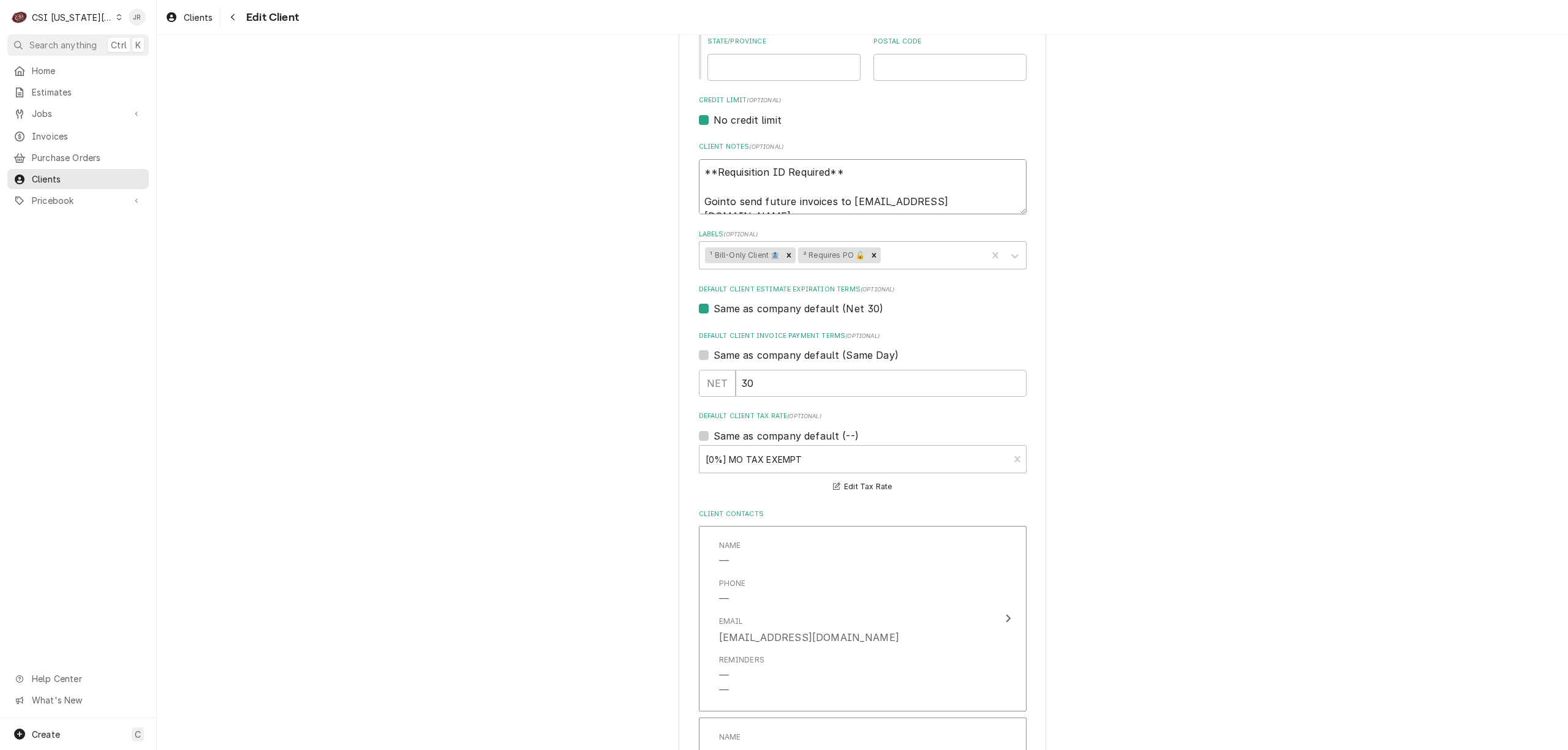
type textarea "x"
type textarea "**Requisition ID Required** Goingto send future invoices to service@xltovens.com"
type textarea "x"
type textarea "**Requisition ID Required** Going to send future invoices to service@xltovens.c…"
type textarea "x"
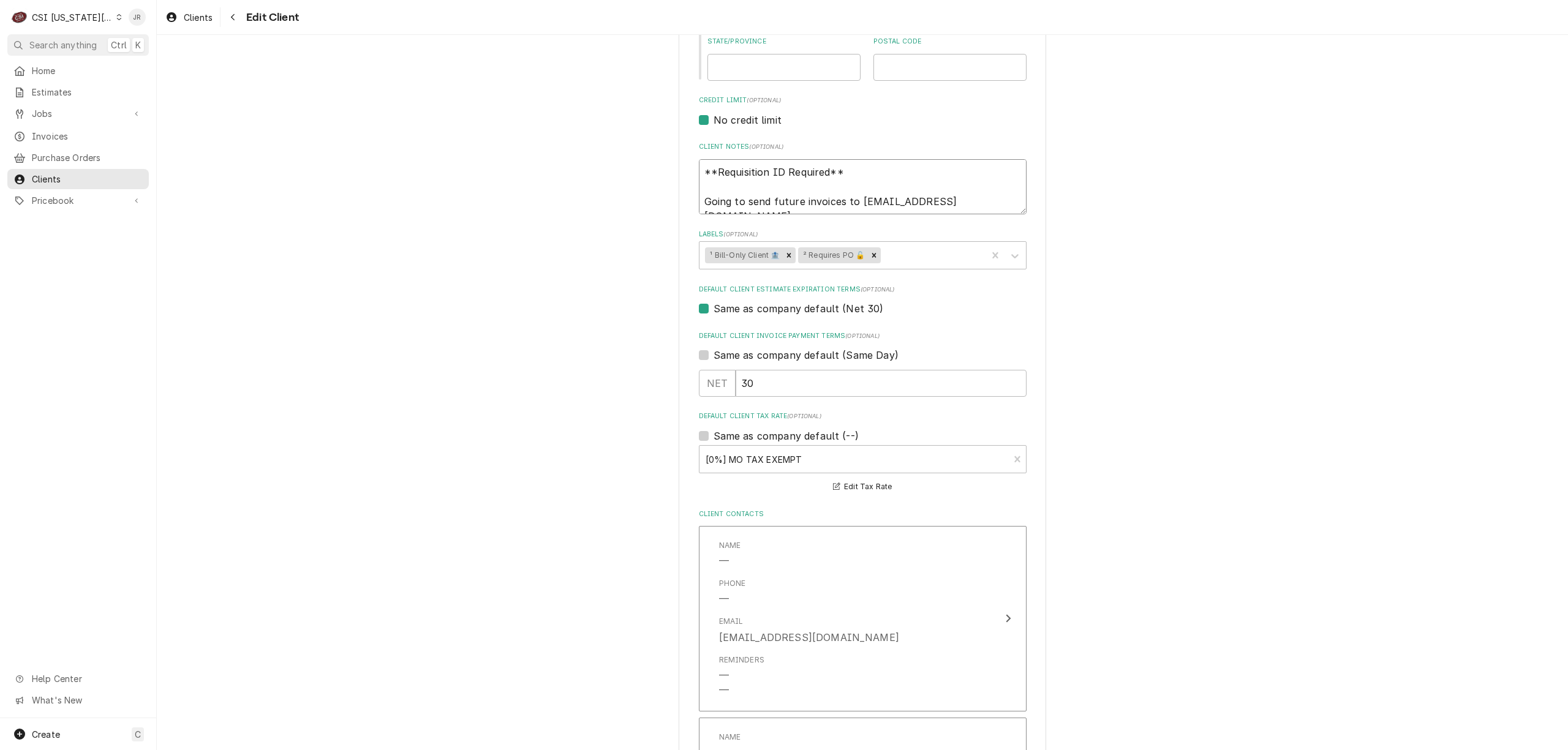
type textarea "**Requisition ID Required** Going fto send future invoices to service@xltovens.…"
type textarea "x"
type textarea "**Requisition ID Required** Going foto send future invoices to service@xltovens…"
type textarea "x"
type textarea "**Requisition ID Required** Going forto send future invoices to service@xltoven…"
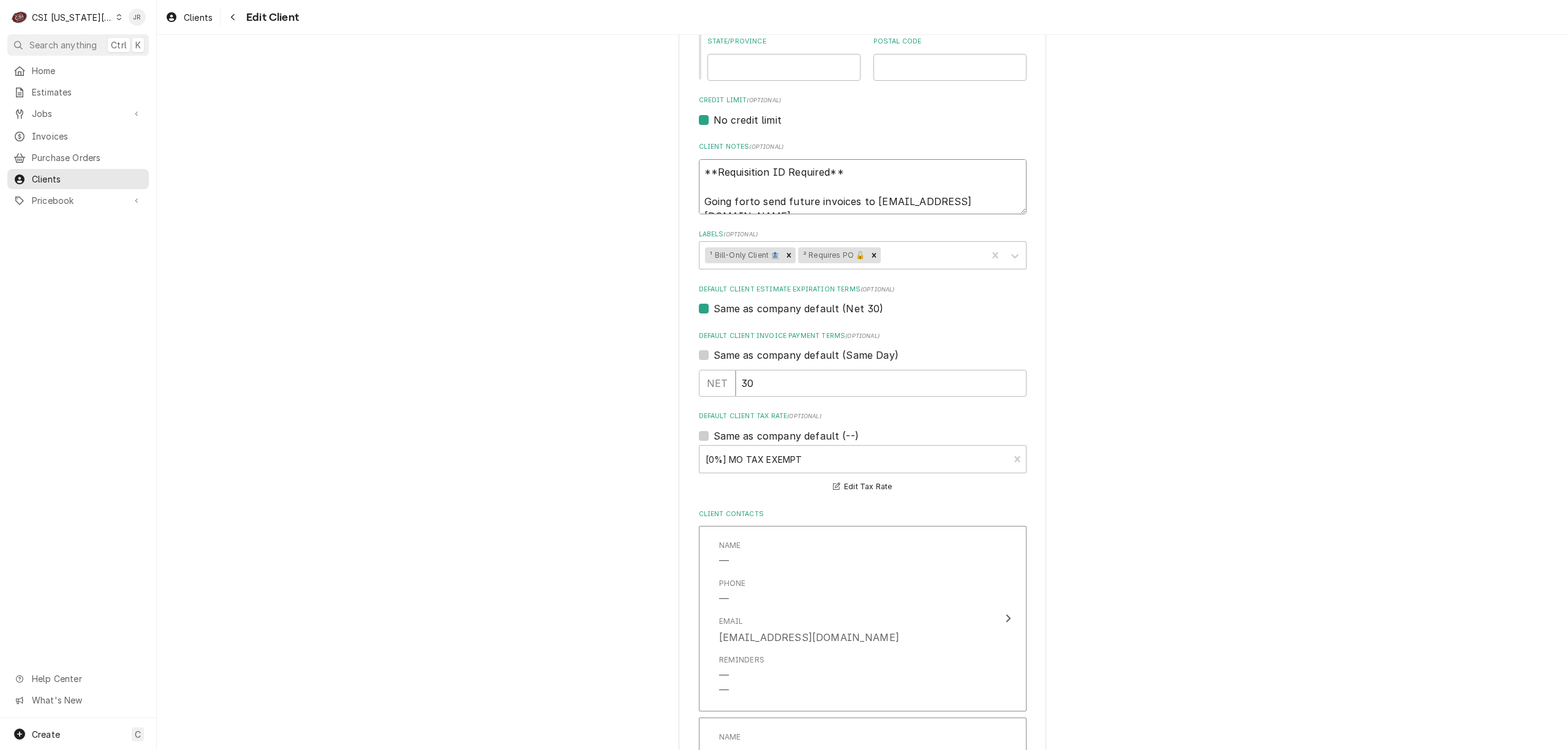
type textarea "x"
type textarea "**Requisition ID Required** Going forwto send future invoices to service@xltove…"
type textarea "x"
type textarea "**Requisition ID Required** Going forwato send future invoices to service@xltov…"
type textarea "x"
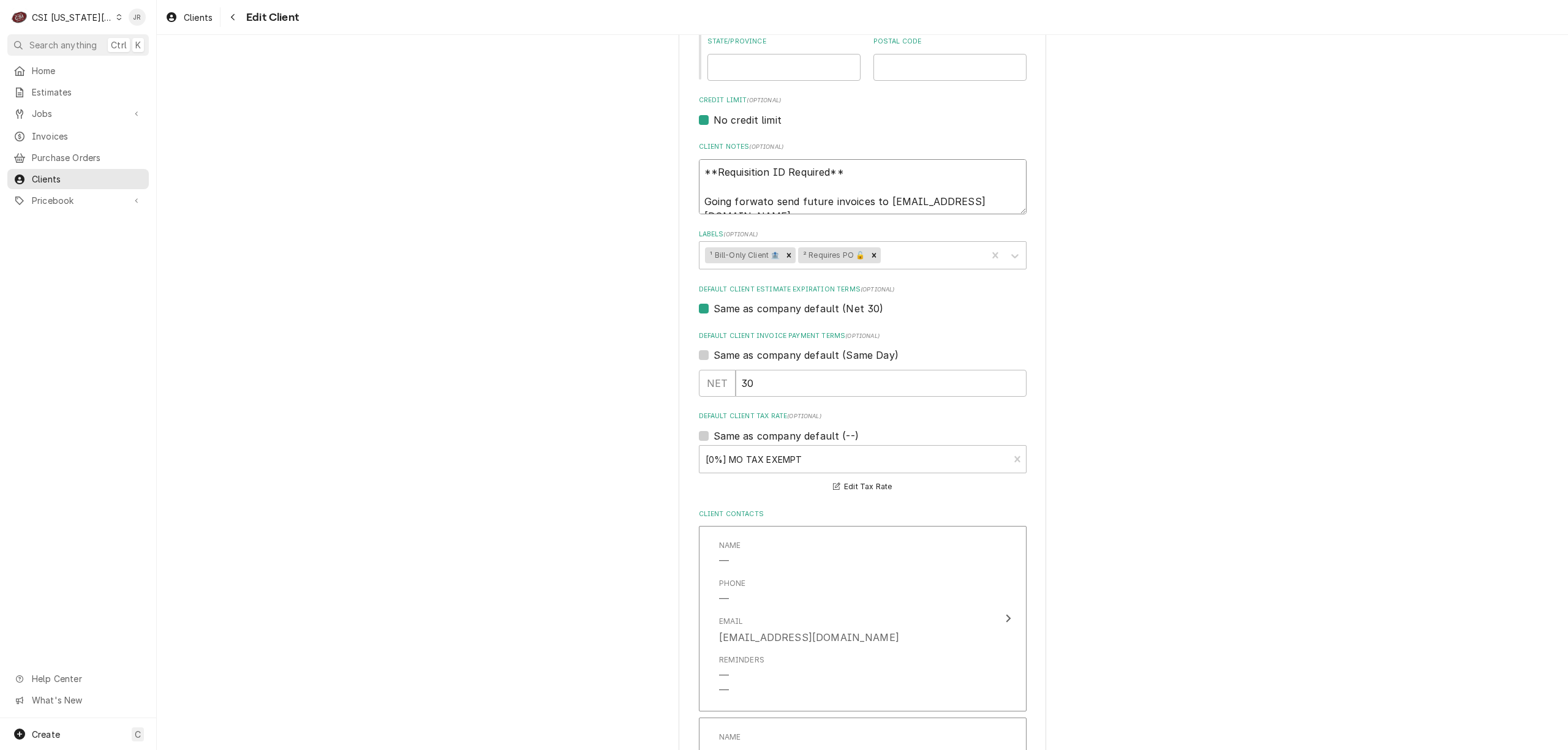
type textarea "**Requisition ID Required** Going forwarto send future invoices to service@xlto…"
type textarea "x"
type textarea "**Requisition ID Required** Going forwardto send future invoices to service@xlt…"
type textarea "x"
type textarea "**Requisition ID Required** Going forward to send future invoices to service@xl…"
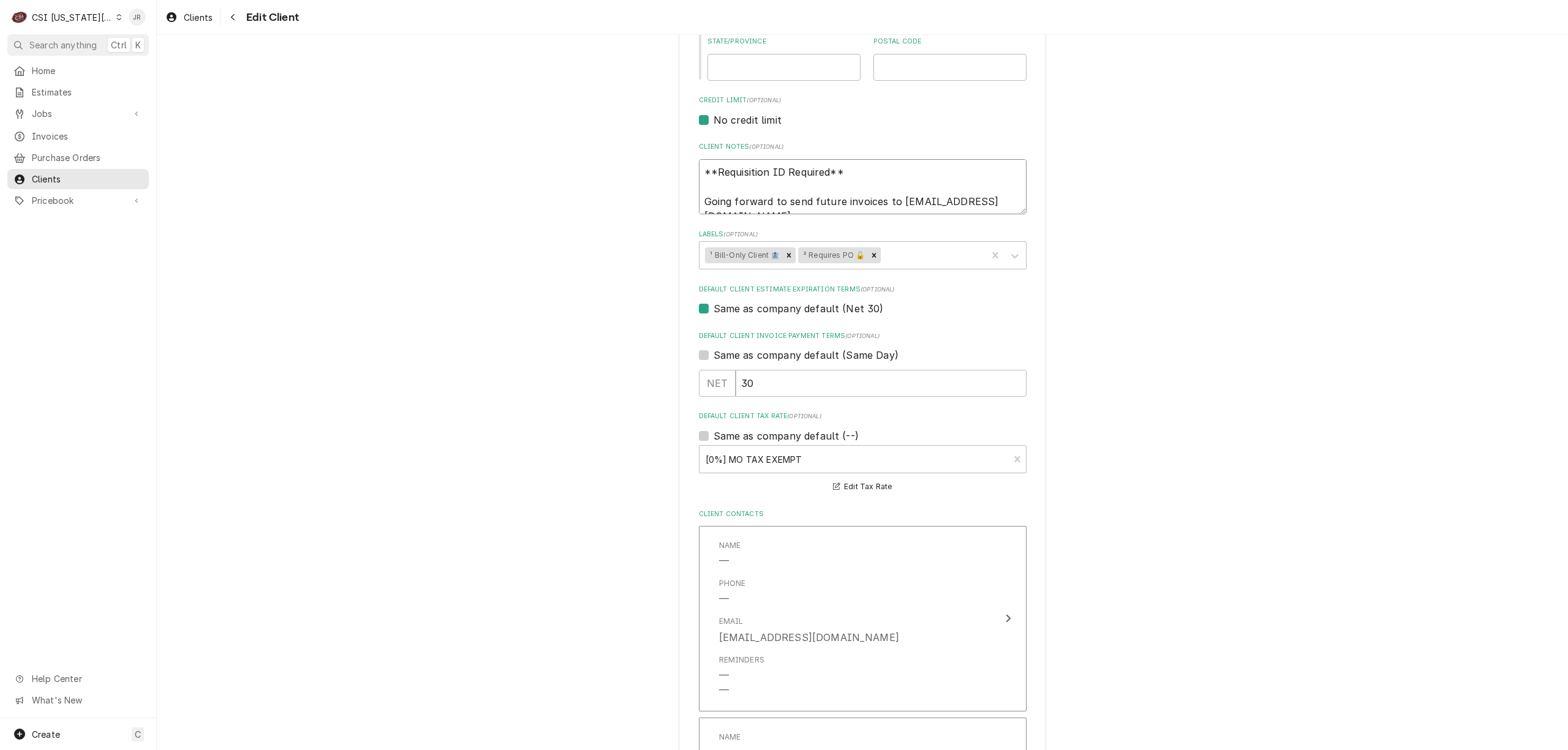
type textarea "x"
type textarea "**Requisition ID Required** Going forward o send future invoices to service@xlt…"
type textarea "x"
type textarea "**Requisition ID Required** Going forward send future invoices to service@xltov…"
type textarea "x"
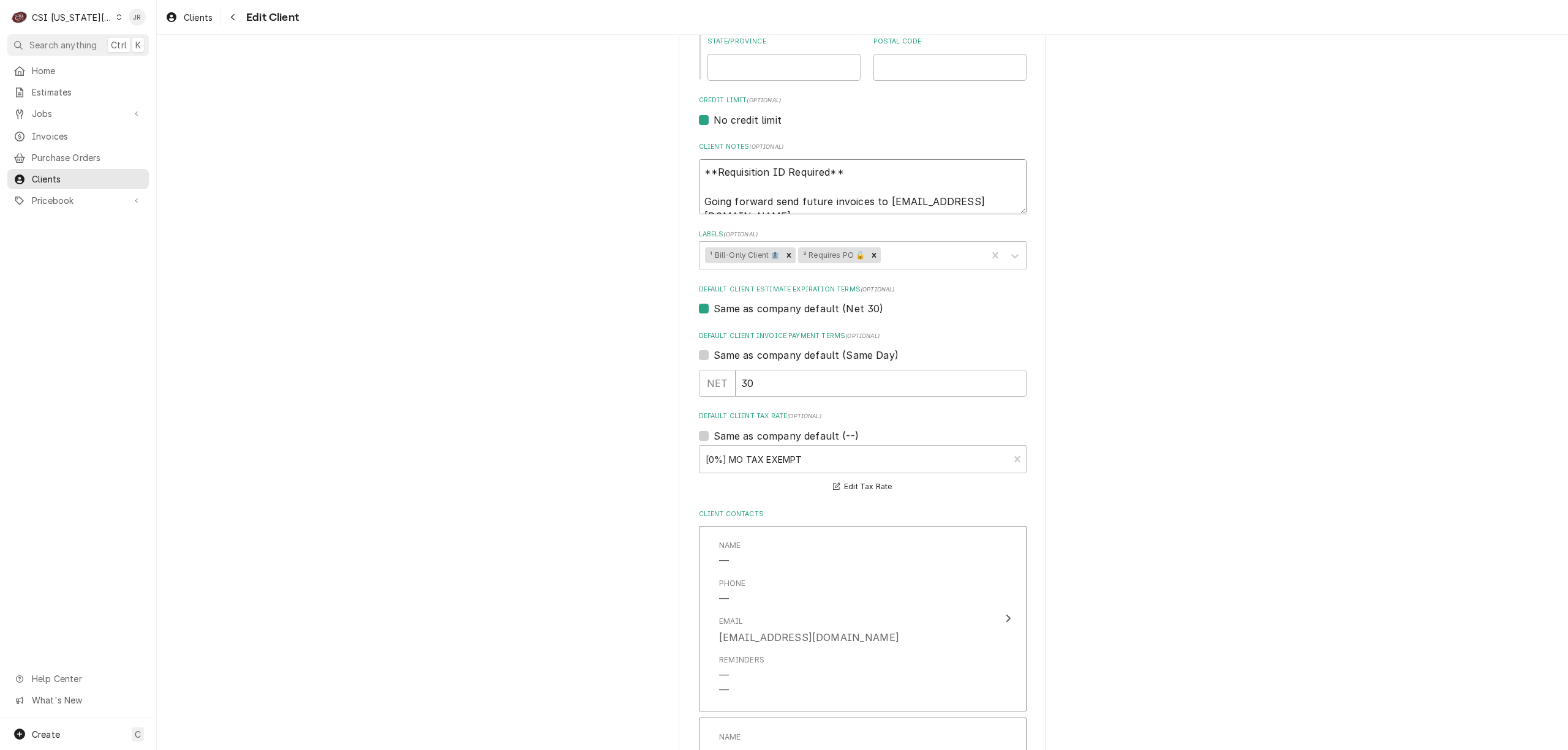
click at [1001, 200] on textarea "**Requisition ID Required** Going forward send future invoices to service@xltov…" at bounding box center [863, 187] width 328 height 56
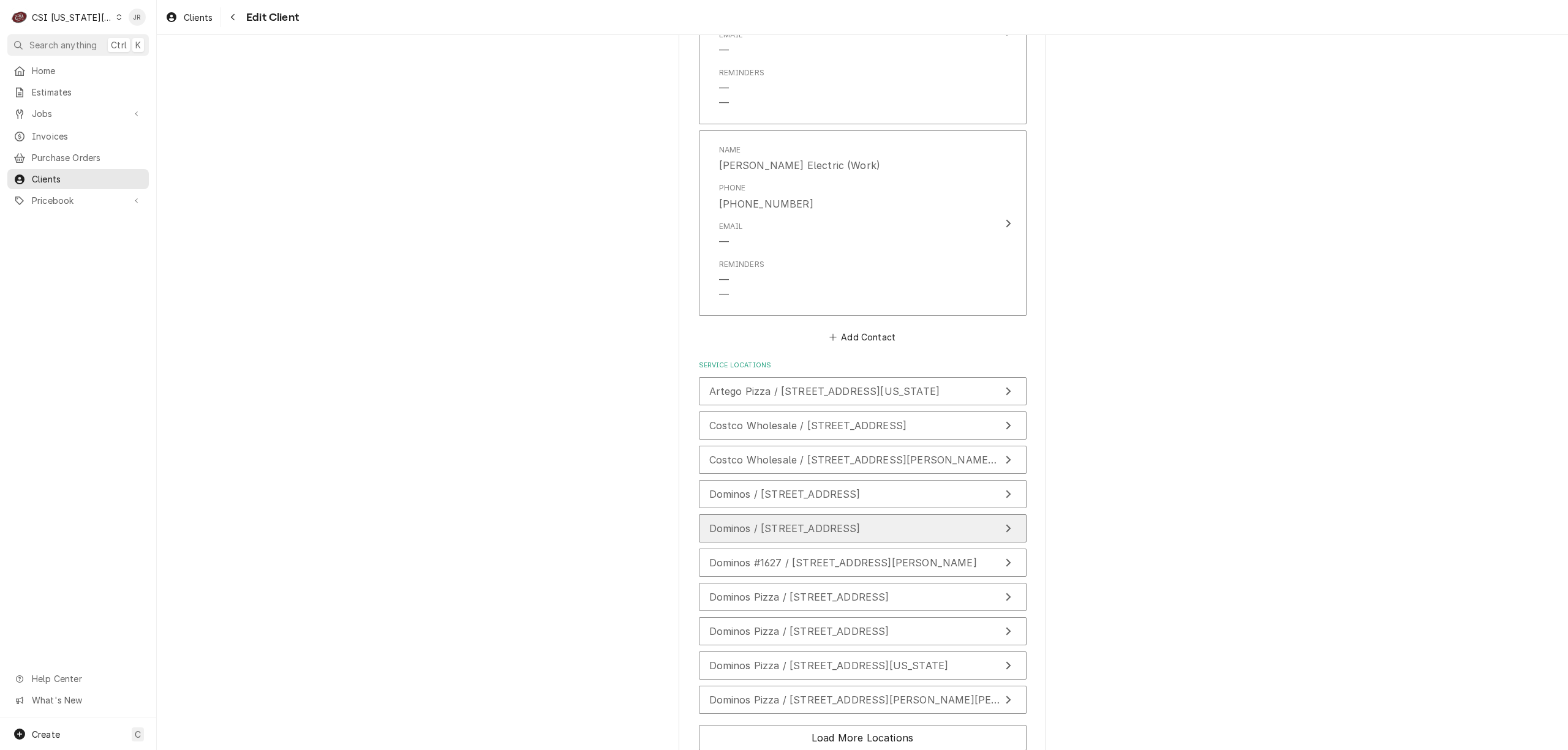
scroll to position [2369, 0]
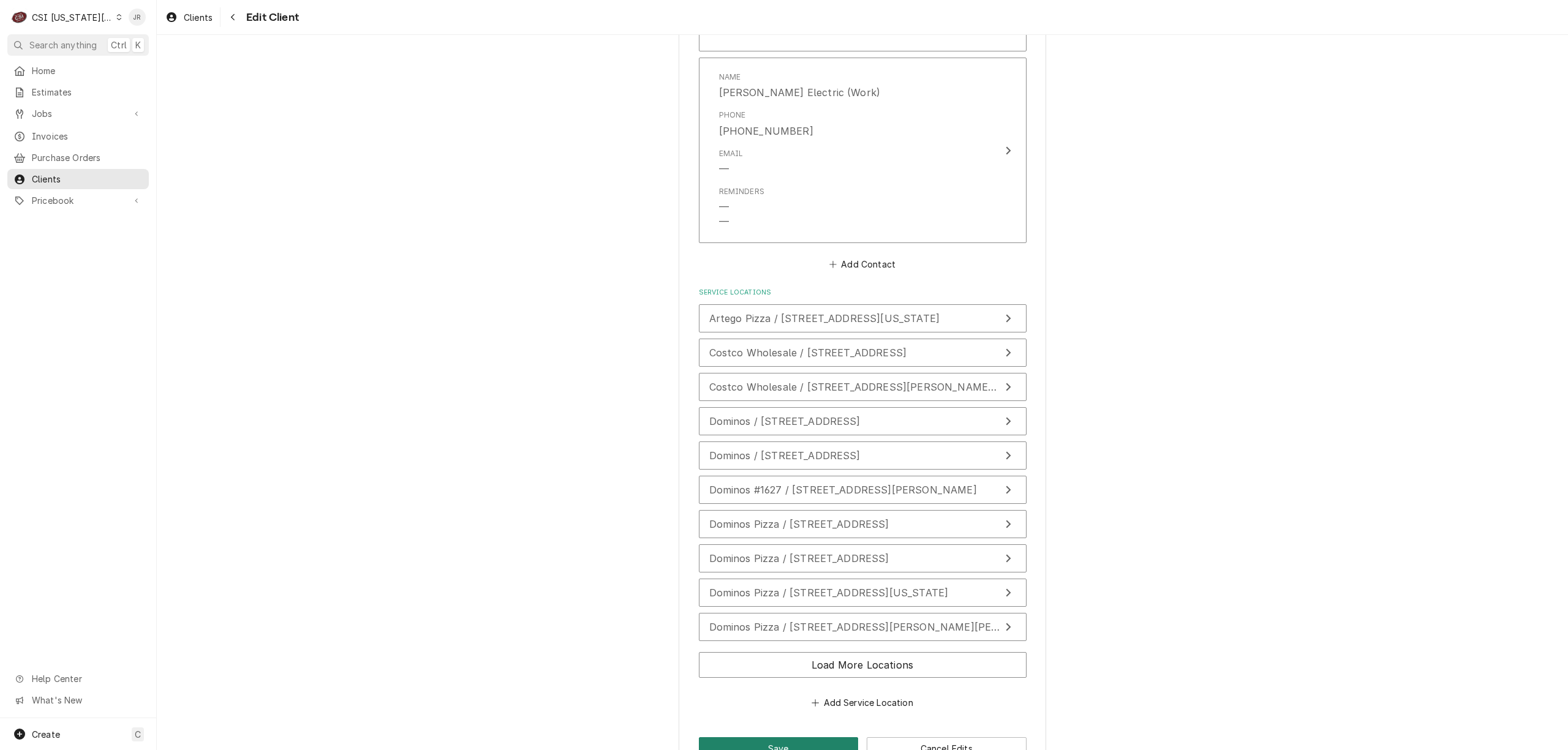
type textarea "**Requisition ID Required** Going forward send future invoices to service@xltov…"
click at [757, 737] on button "Save" at bounding box center [779, 748] width 160 height 22
type textarea "x"
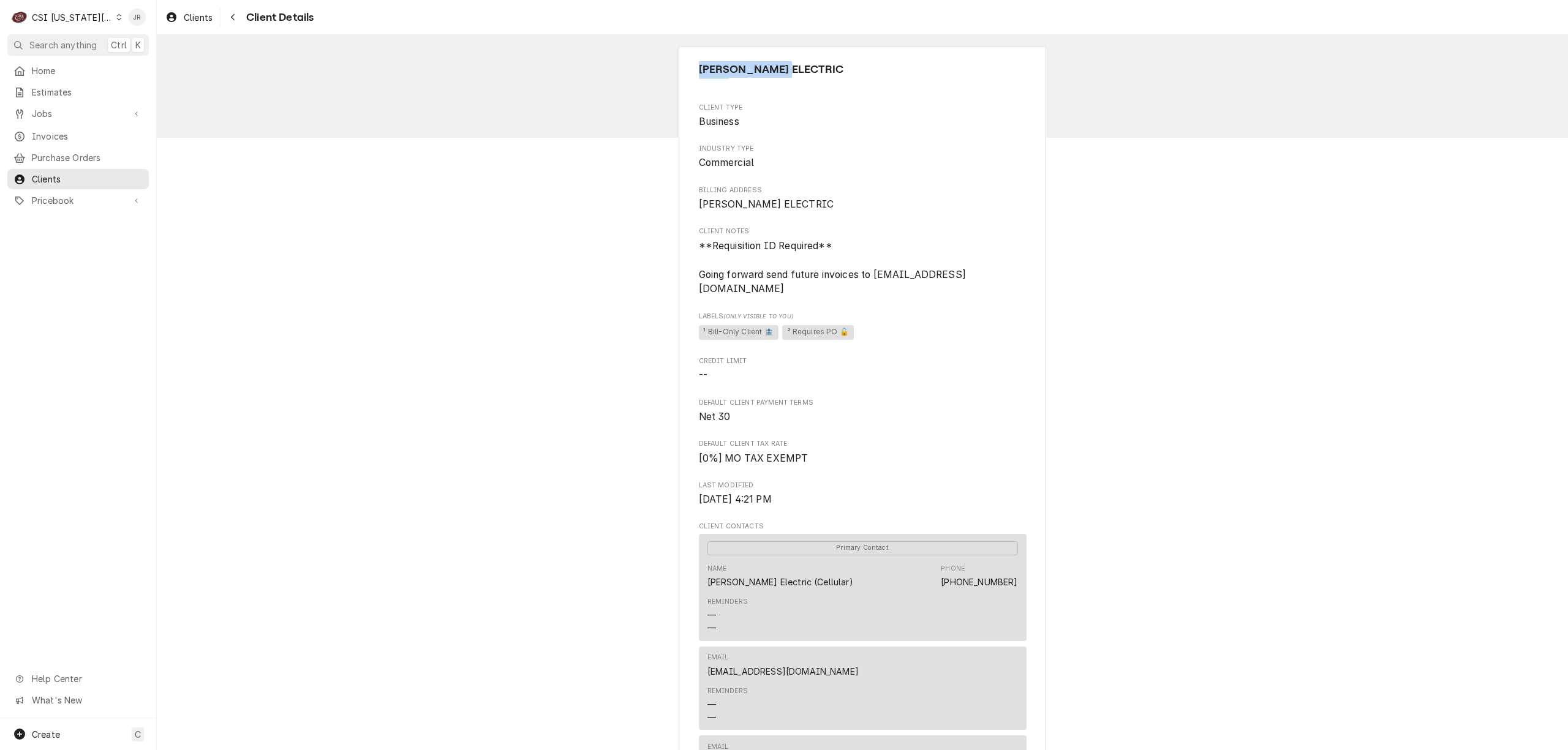
drag, startPoint x: 801, startPoint y: 84, endPoint x: 704, endPoint y: 70, distance: 98.0
copy span "[PERSON_NAME] ELECTRIC"
click at [78, 14] on div "CSI [US_STATE][GEOGRAPHIC_DATA]" at bounding box center [72, 18] width 81 height 13
click at [128, 61] on div "CSI St. [PERSON_NAME]" at bounding box center [210, 67] width 179 height 13
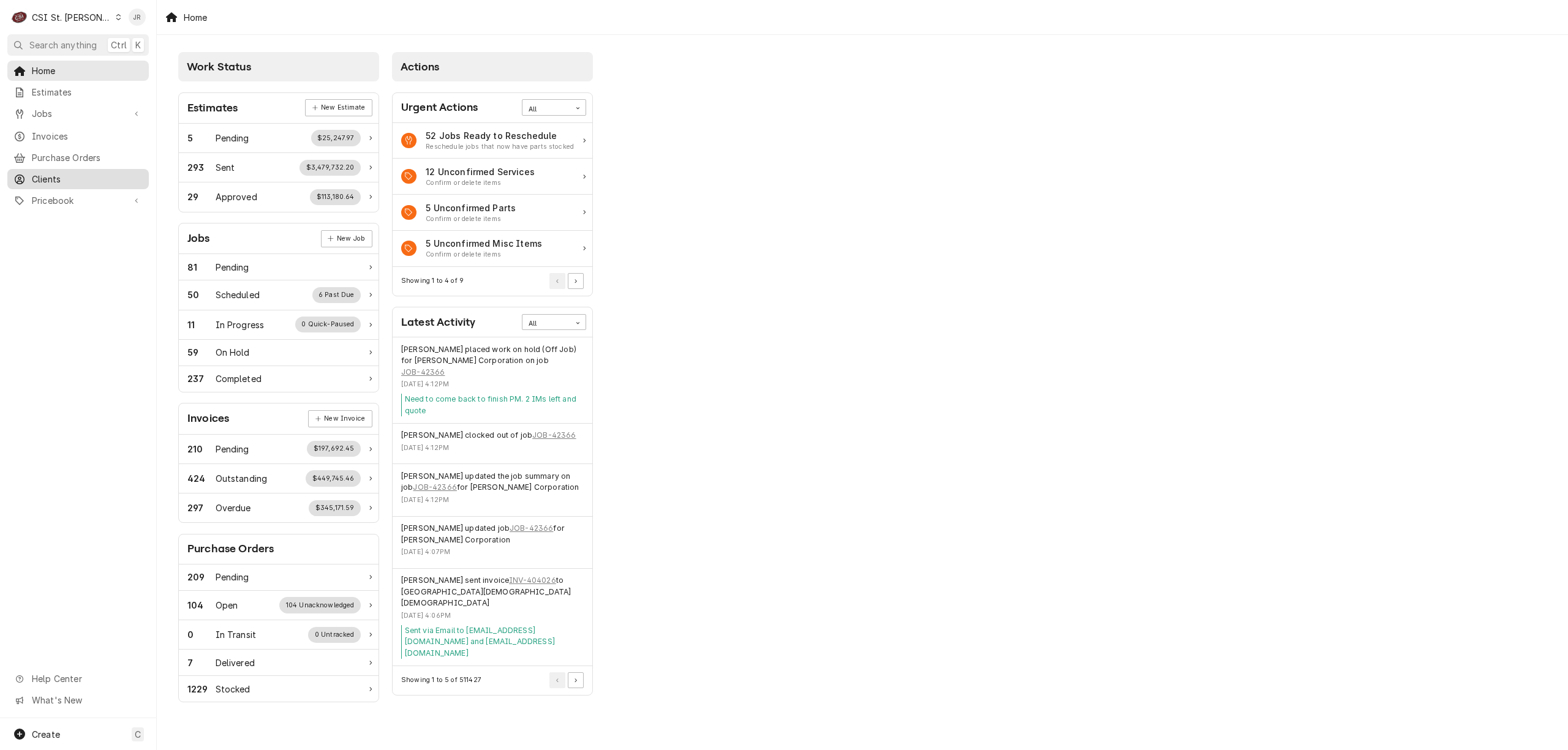
click at [48, 173] on span "Clients" at bounding box center [87, 179] width 111 height 13
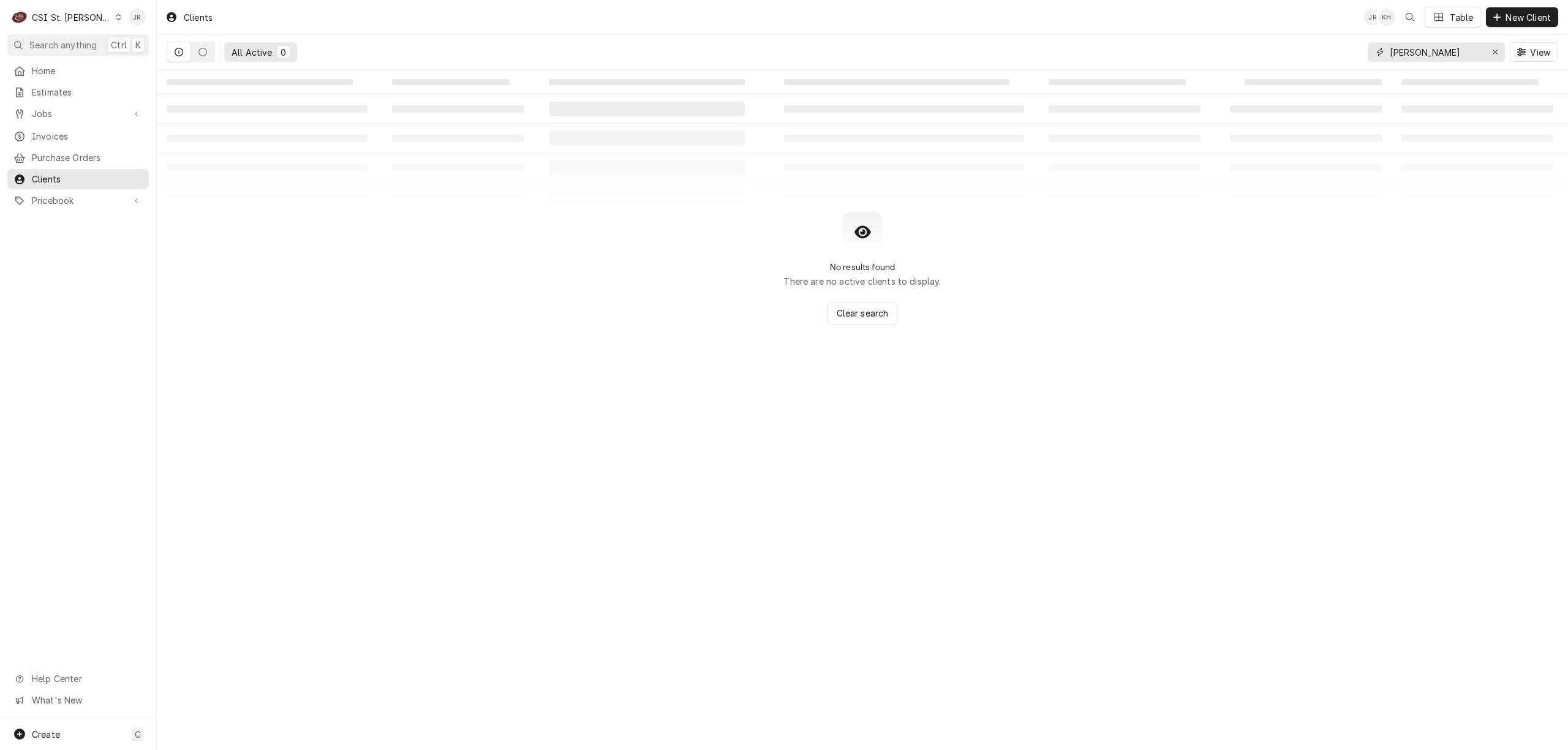
drag, startPoint x: 1432, startPoint y: 48, endPoint x: 1184, endPoint y: 30, distance: 248.7
click at [1184, 30] on div "Clients JR KH Table New Client All Active 0 [PERSON_NAME] View" at bounding box center [863, 35] width 1411 height 70
paste input "OLFE ELECTRIC"
click at [177, 45] on button "Dynamic Content Wrapper" at bounding box center [179, 52] width 23 height 20
click at [177, 52] on icon "Dynamic Content Wrapper" at bounding box center [179, 52] width 9 height 9
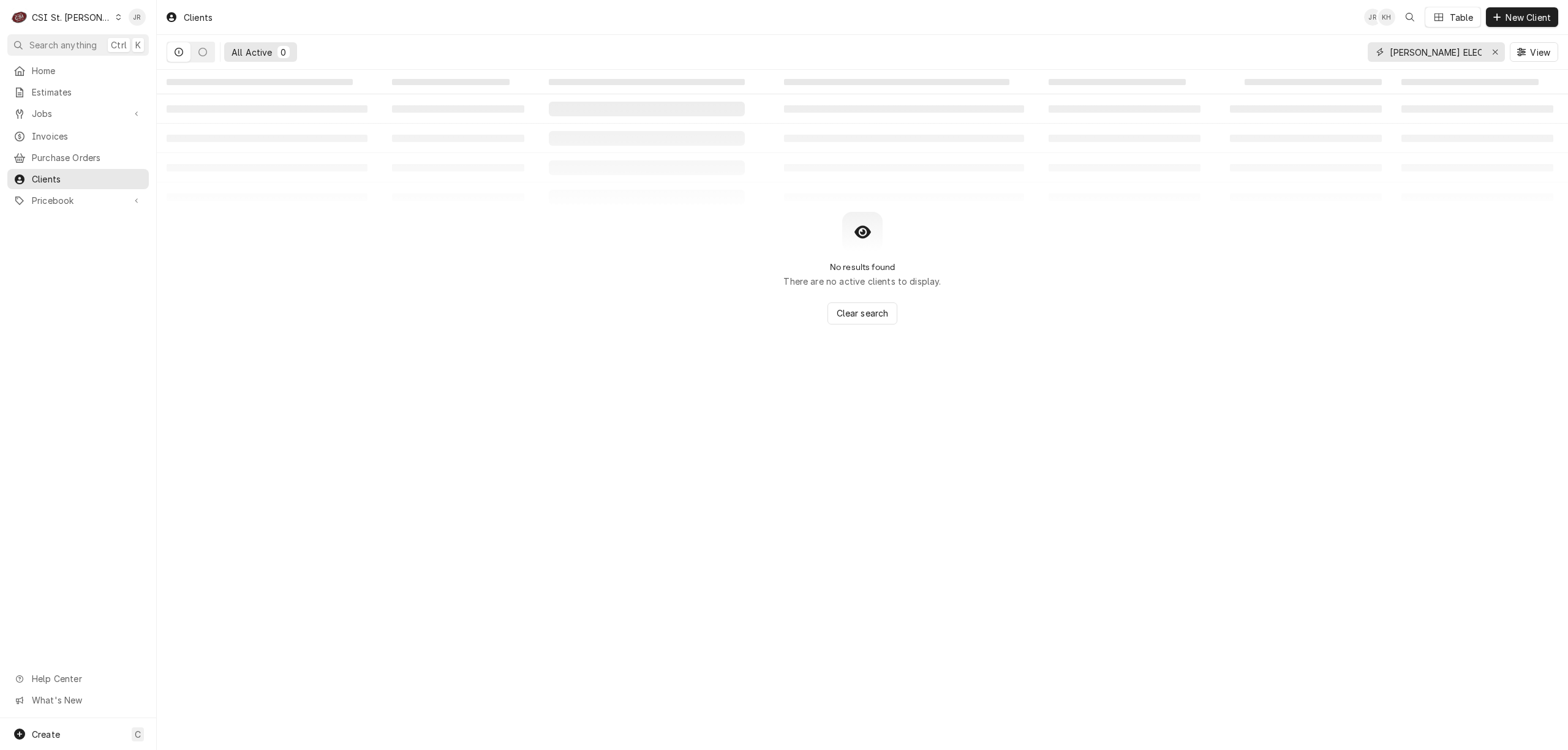
click at [1443, 53] on input "WOLFE ELECTRIC" at bounding box center [1436, 52] width 92 height 20
click at [198, 57] on button "Dynamic Content Wrapper" at bounding box center [202, 52] width 23 height 20
click at [173, 45] on button "Dynamic Content Wrapper" at bounding box center [179, 52] width 23 height 20
drag, startPoint x: 1444, startPoint y: 55, endPoint x: 1248, endPoint y: 50, distance: 196.1
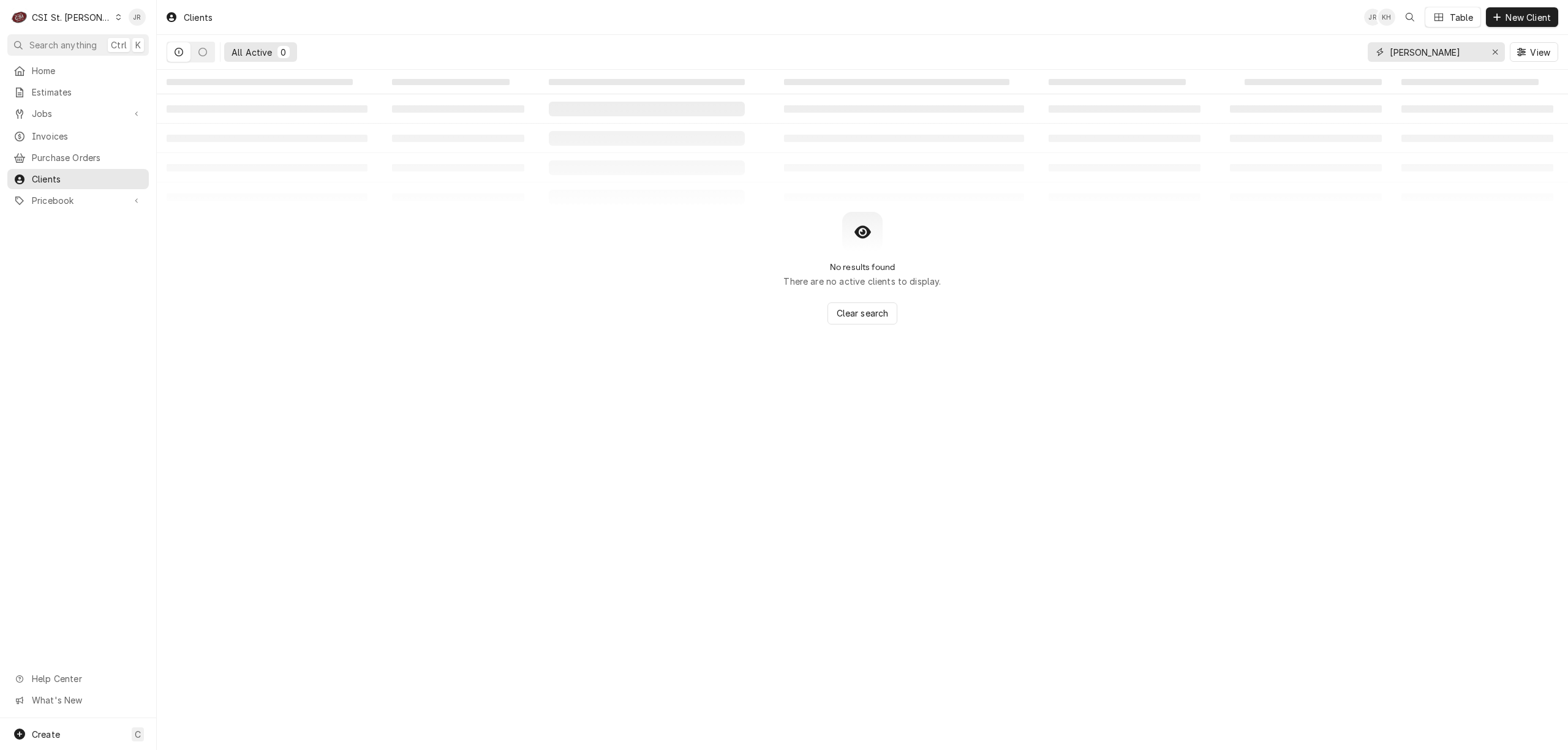
click at [1248, 50] on div "All Active 0 WOLFE View" at bounding box center [863, 52] width 1392 height 34
type input "xlt"
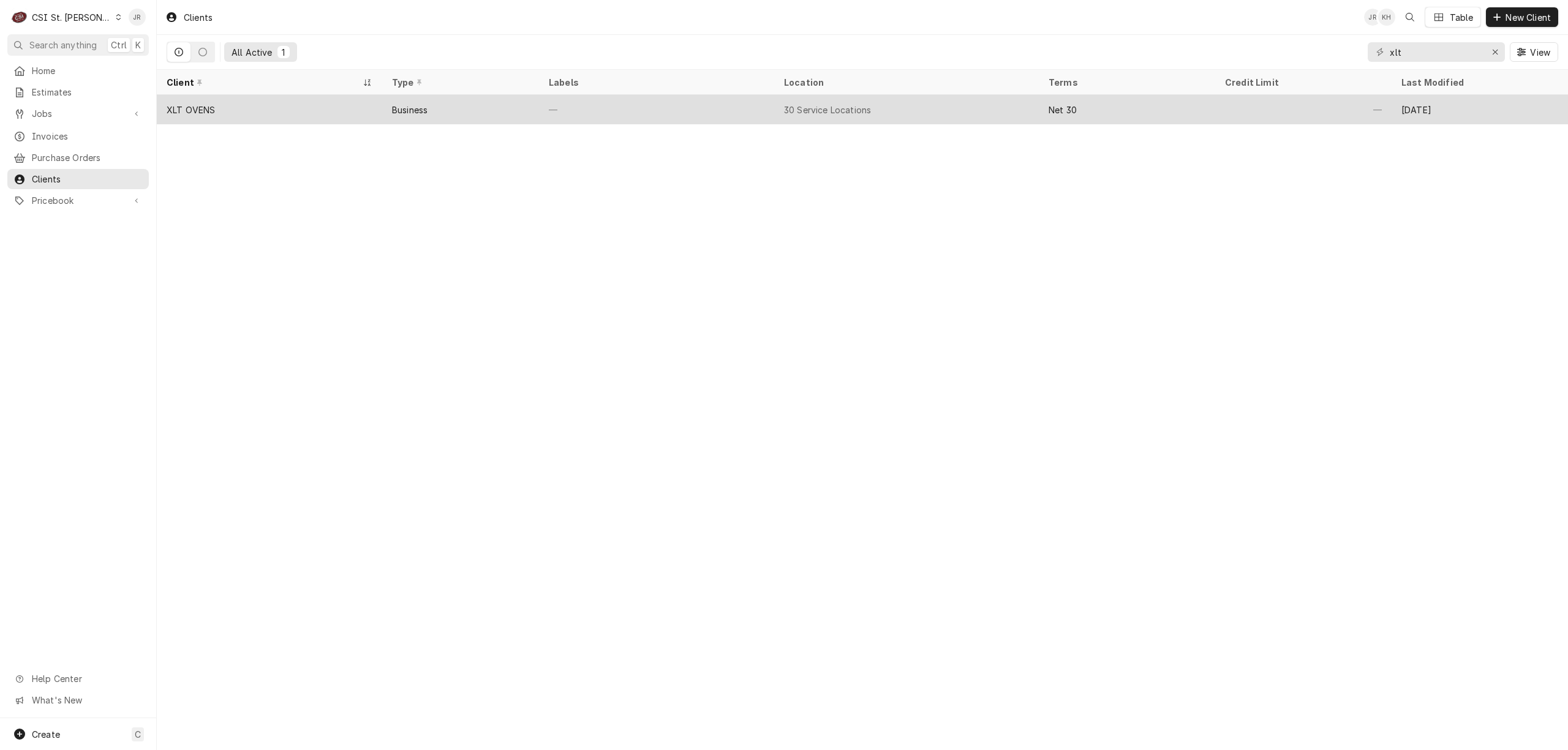
click at [361, 108] on div "XLT OVENS" at bounding box center [269, 109] width 226 height 29
click at [361, 108] on div "XLT OVENS" at bounding box center [269, 109] width 226 height 29
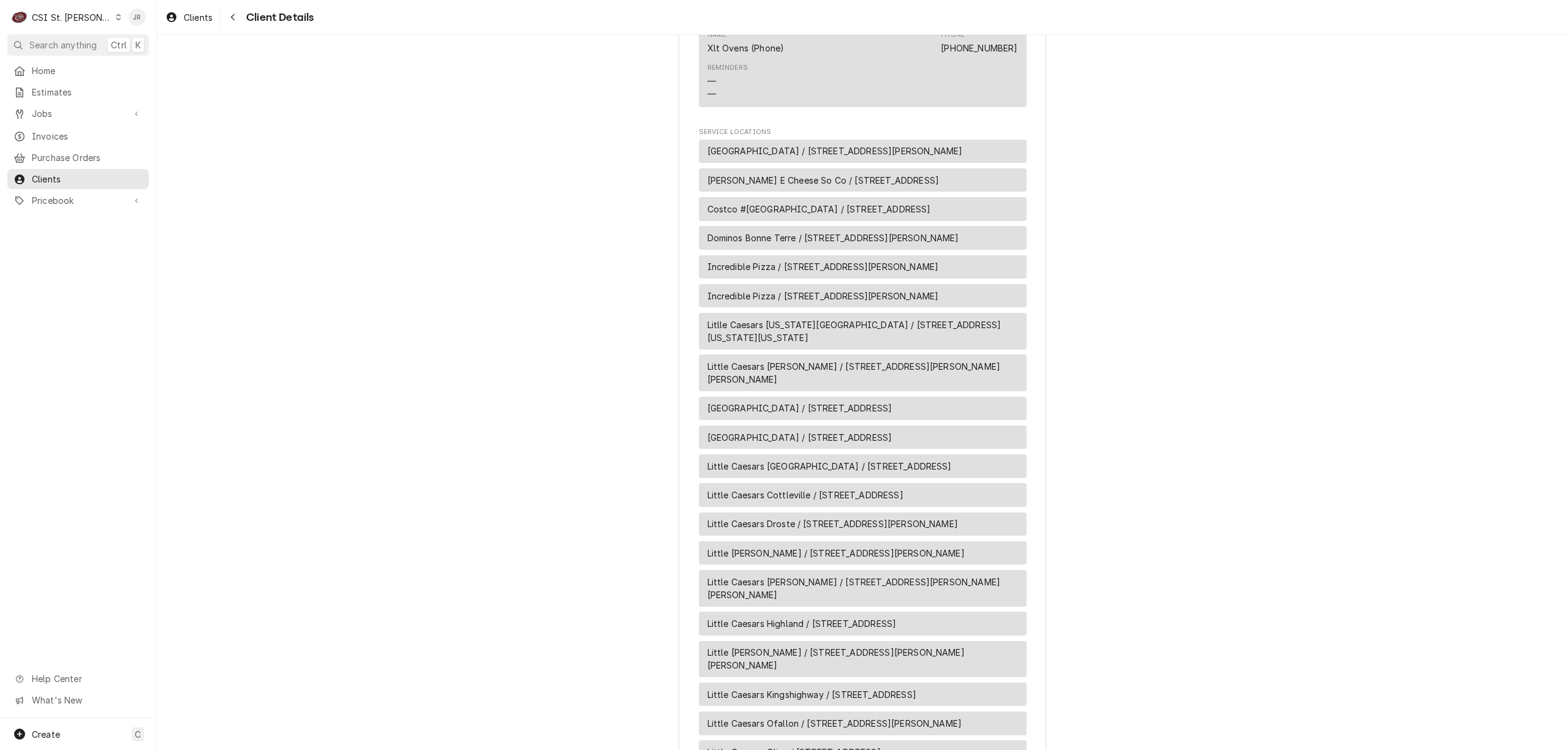
scroll to position [1264, 0]
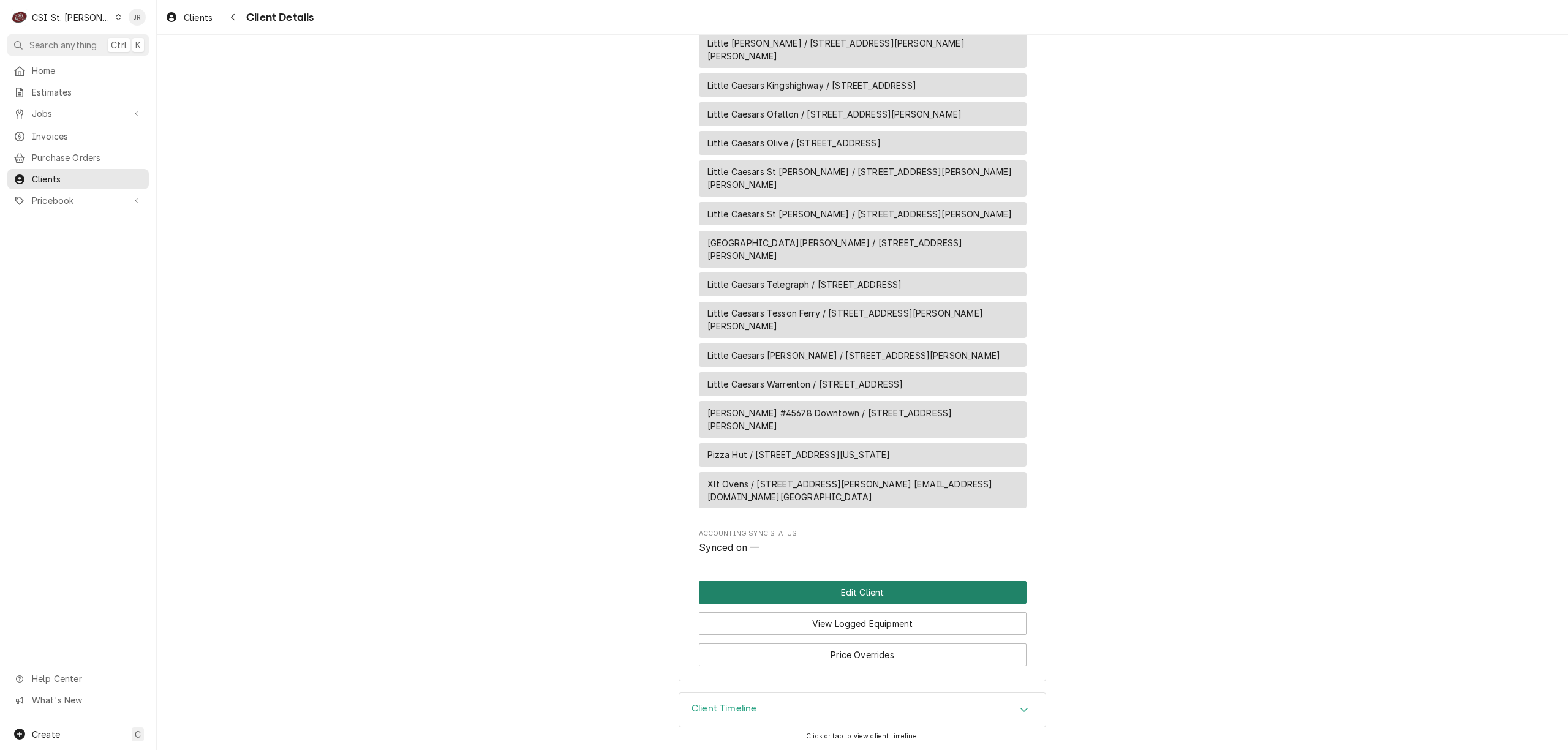
click at [821, 591] on button "Edit Client" at bounding box center [863, 592] width 328 height 22
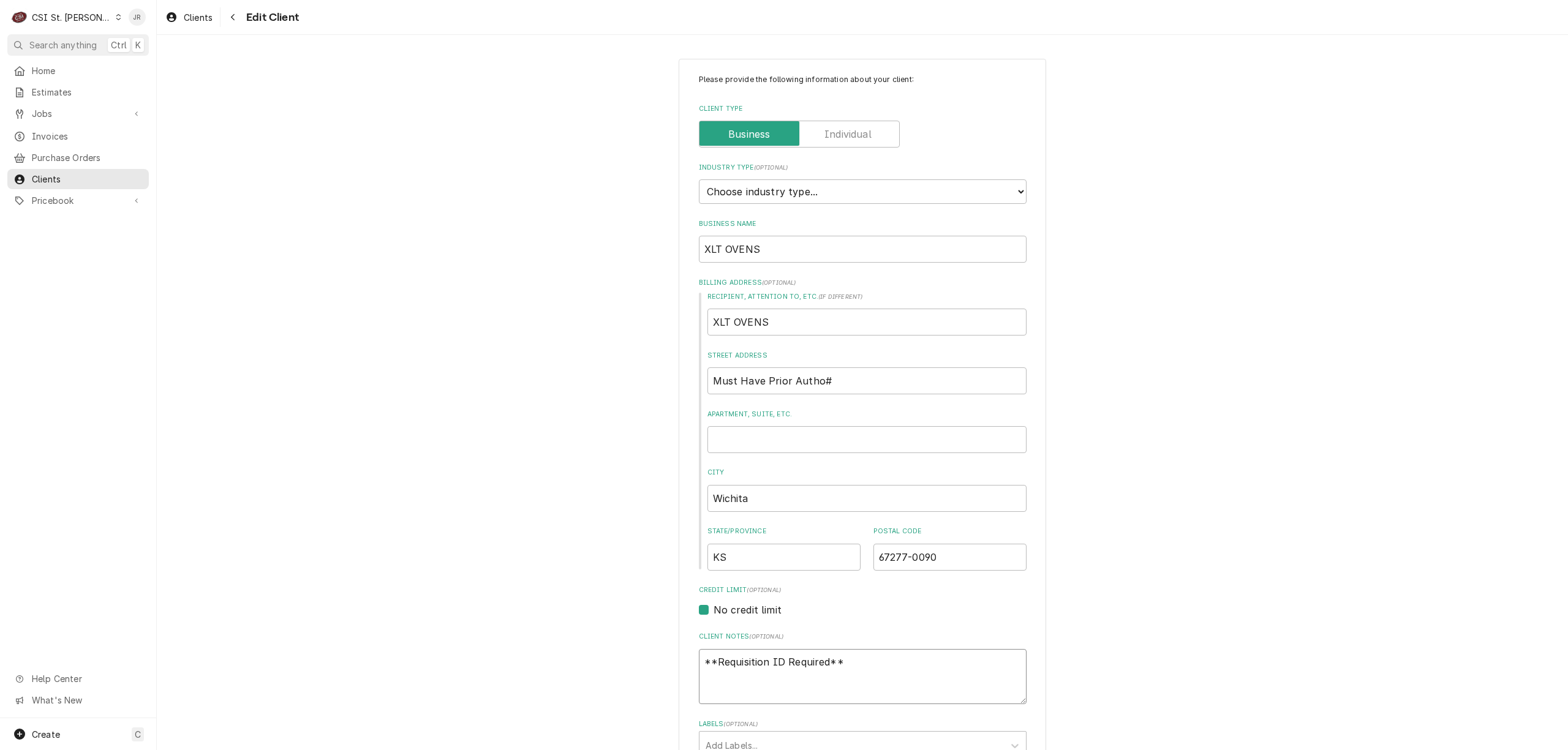
click at [853, 659] on textarea "**Requisition ID Required**" at bounding box center [863, 677] width 328 height 56
type textarea "x"
type textarea "**Requisition ID Required**"
type textarea "x"
type textarea "**Requisition ID Required**"
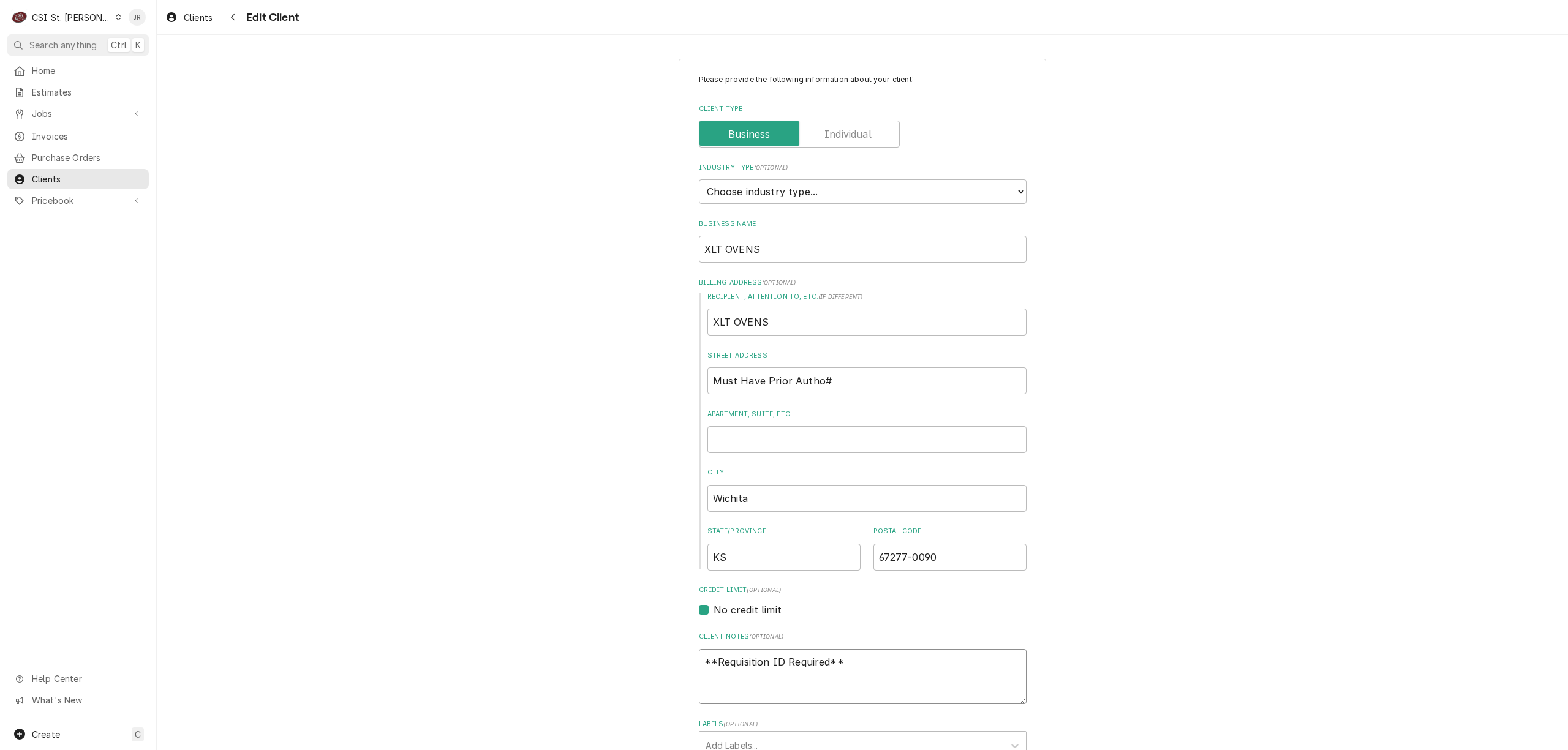
paste textarea "send future invoices to [EMAIL_ADDRESS][DOMAIN_NAME]?"
type textarea "x"
type textarea "**Requisition ID Required** send future invoices to [EMAIL_ADDRESS][DOMAIN_NAME…"
drag, startPoint x: 719, startPoint y: 689, endPoint x: 637, endPoint y: 677, distance: 82.9
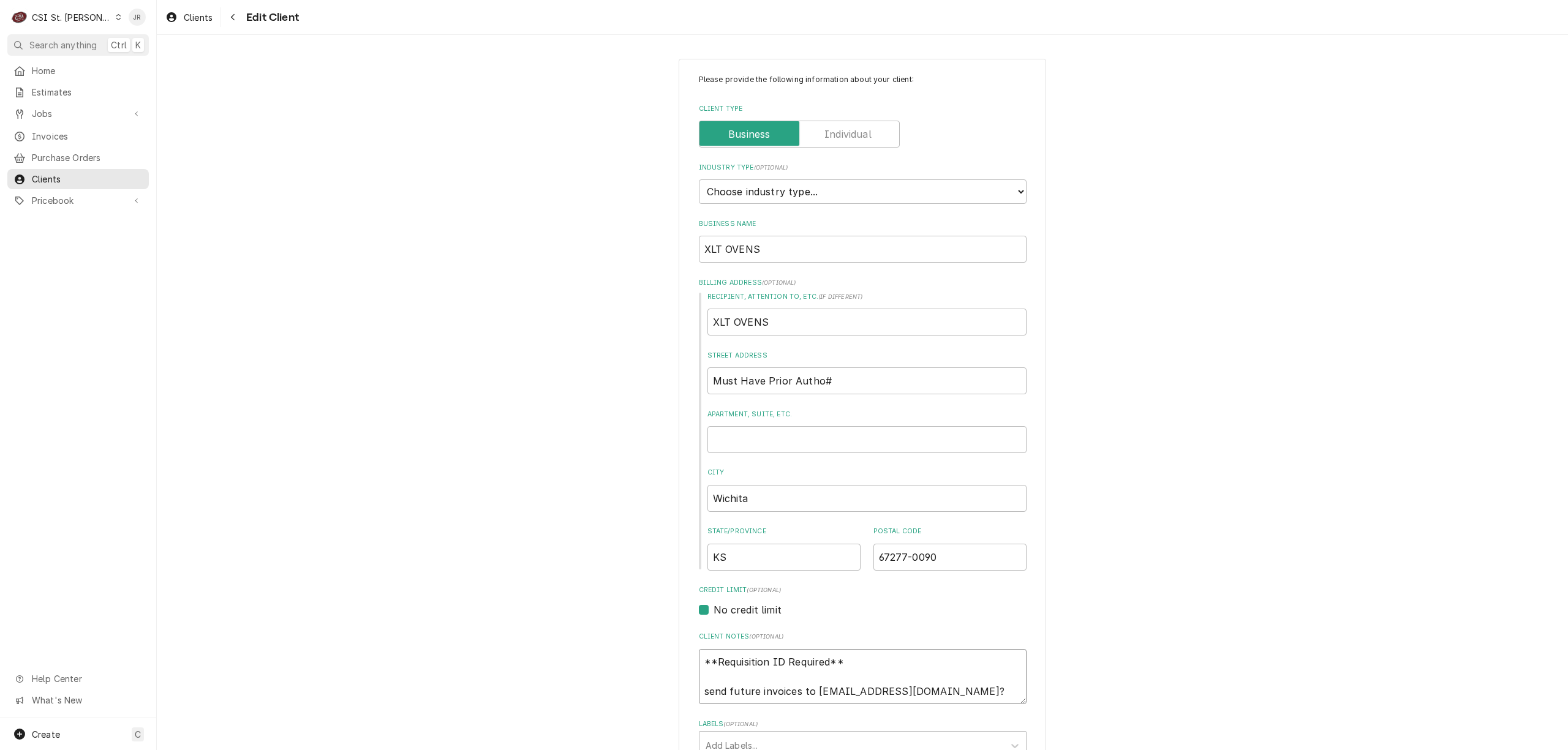
type textarea "x"
type textarea "**Requisition ID Required** future invoices to service@xltovens.com?"
type textarea "x"
type textarea "**Requisition ID Required** G future invoices to service@xltovens.com?"
type textarea "x"
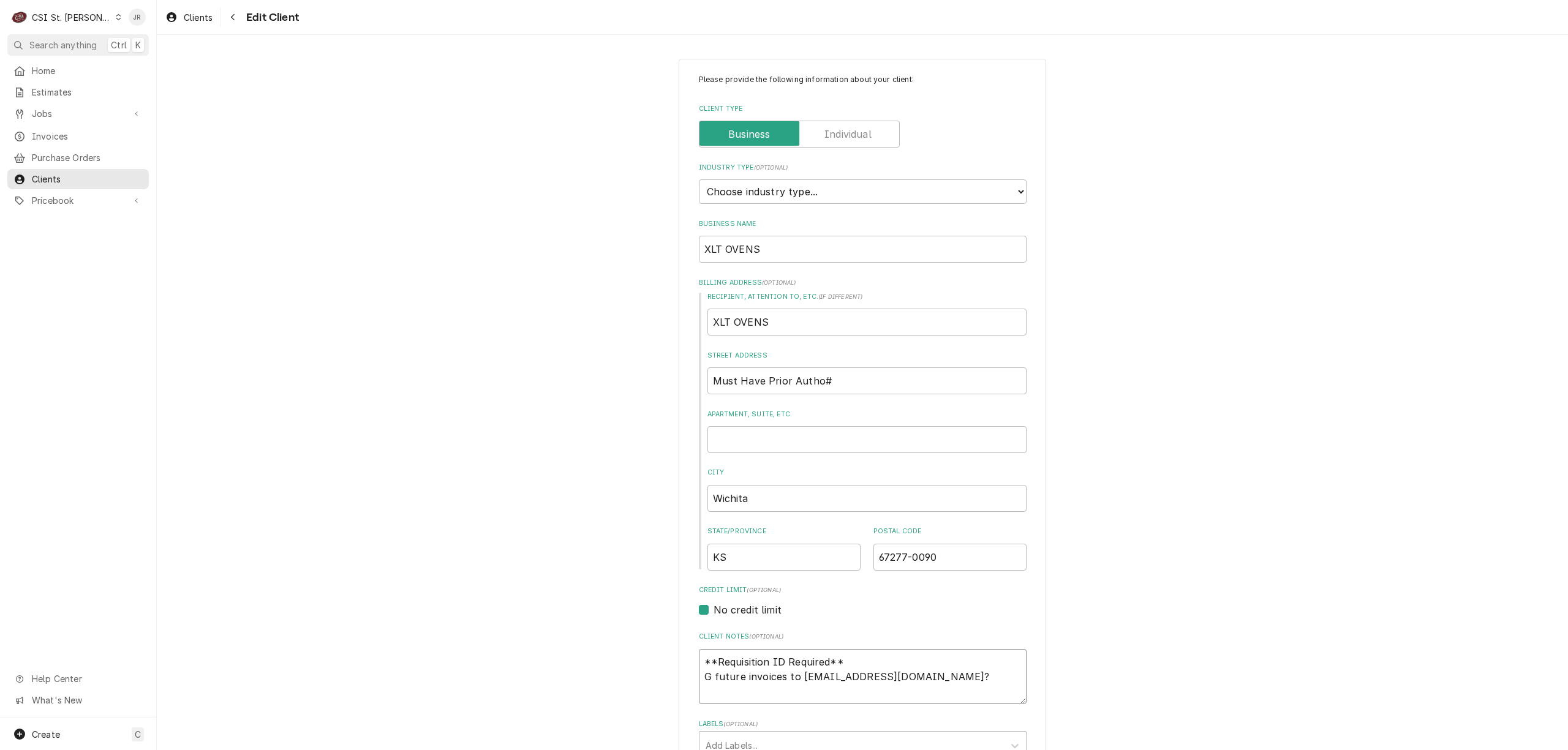
type textarea "**Requisition ID Required** Go future invoices to service@xltovens.com?"
type textarea "x"
type textarea "**Requisition ID Required** Goi future invoices to service@xltovens.com?"
type textarea "x"
type textarea "**Requisition ID Required** Goin future invoices to service@xltovens.com?"
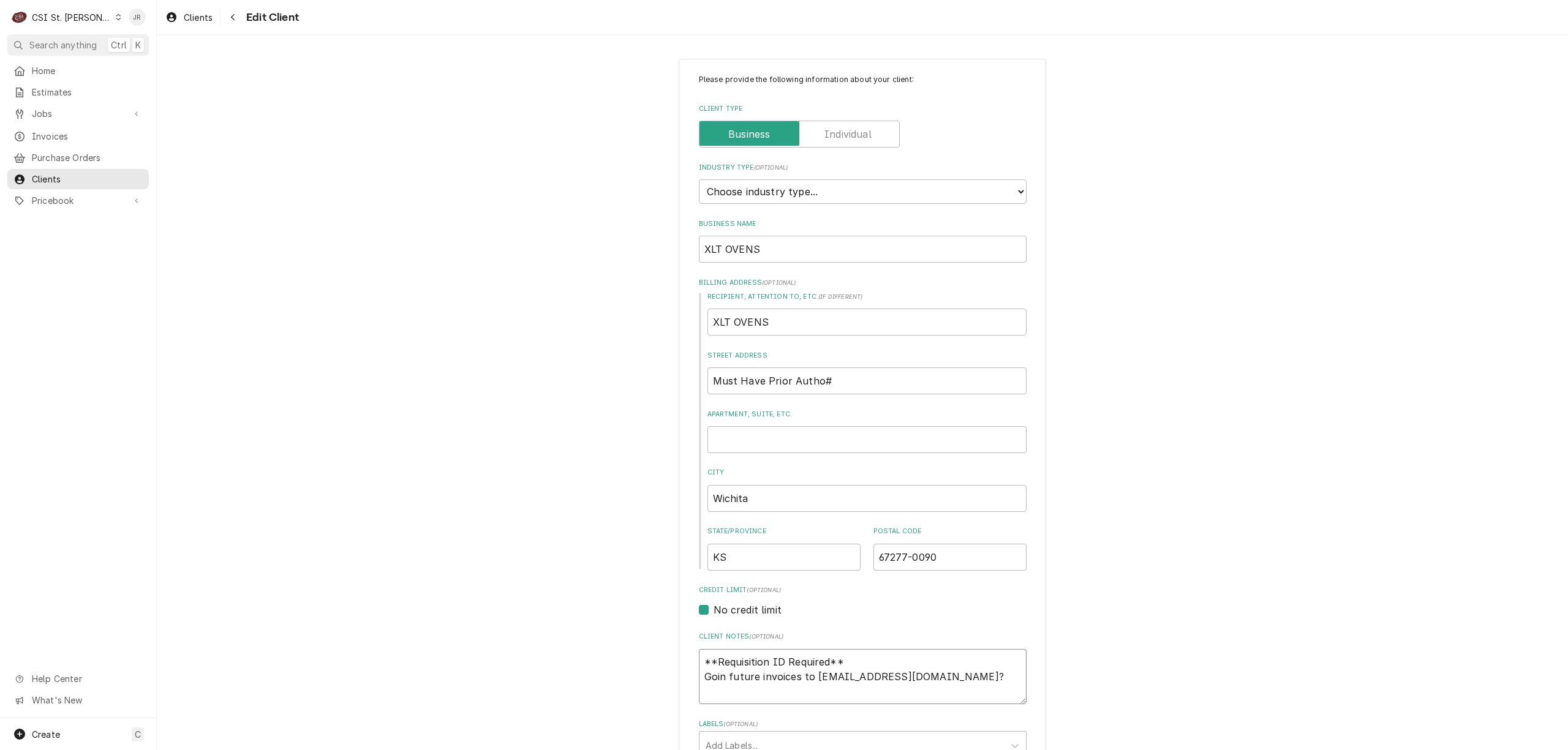
type textarea "x"
type textarea "**Requisition ID Required** Going future invoices to service@xltovens.com?"
type textarea "x"
type textarea "**Requisition ID Required** Going future invoices to service@xltovens.com?"
type textarea "x"
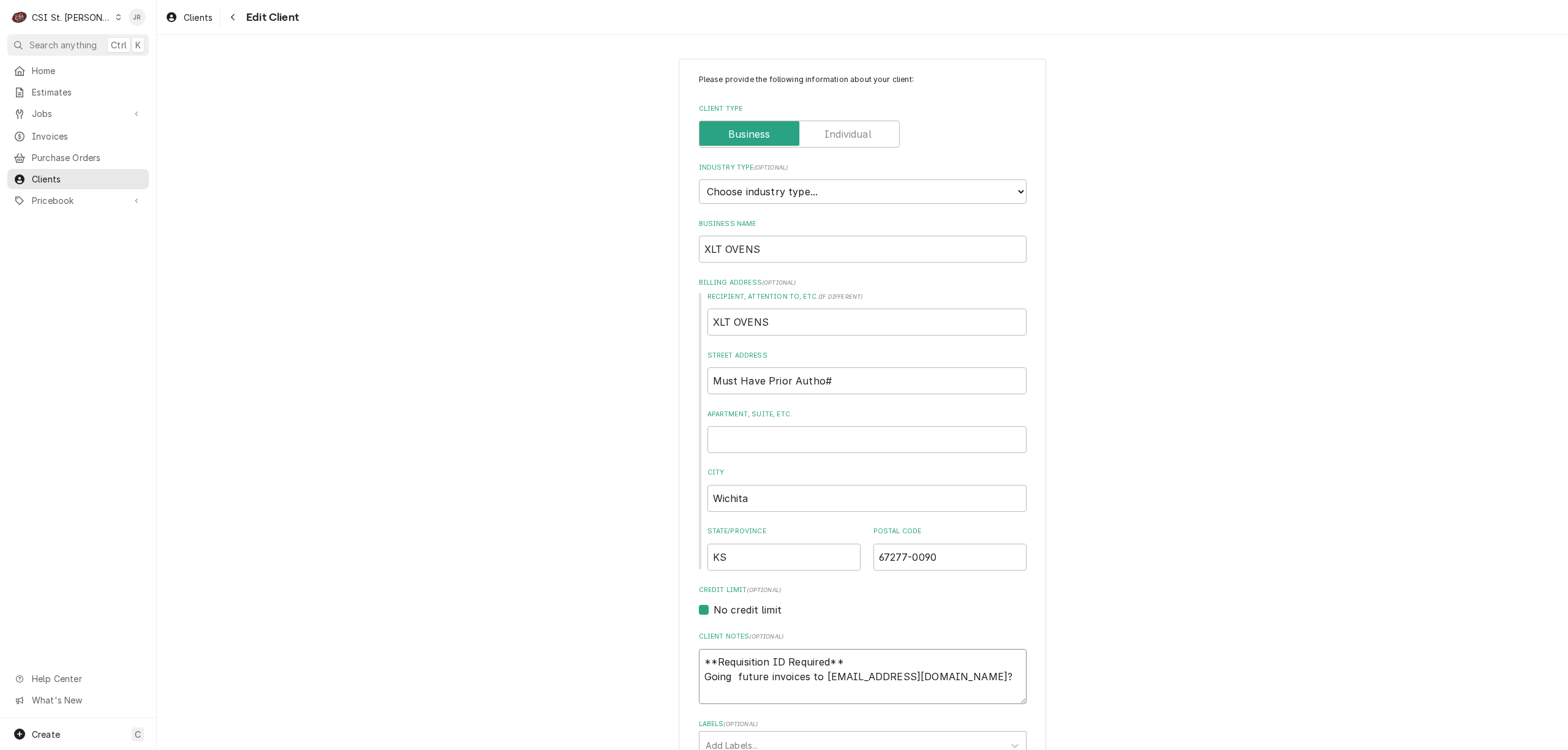
type textarea "**Requisition ID Required** Going f future invoices to service@xltovens.com?"
type textarea "x"
type textarea "**Requisition ID Required** Going fo future invoices to service@xltovens.com?"
type textarea "x"
type textarea "**Requisition ID Required** Going for future invoices to service@xltovens.com?"
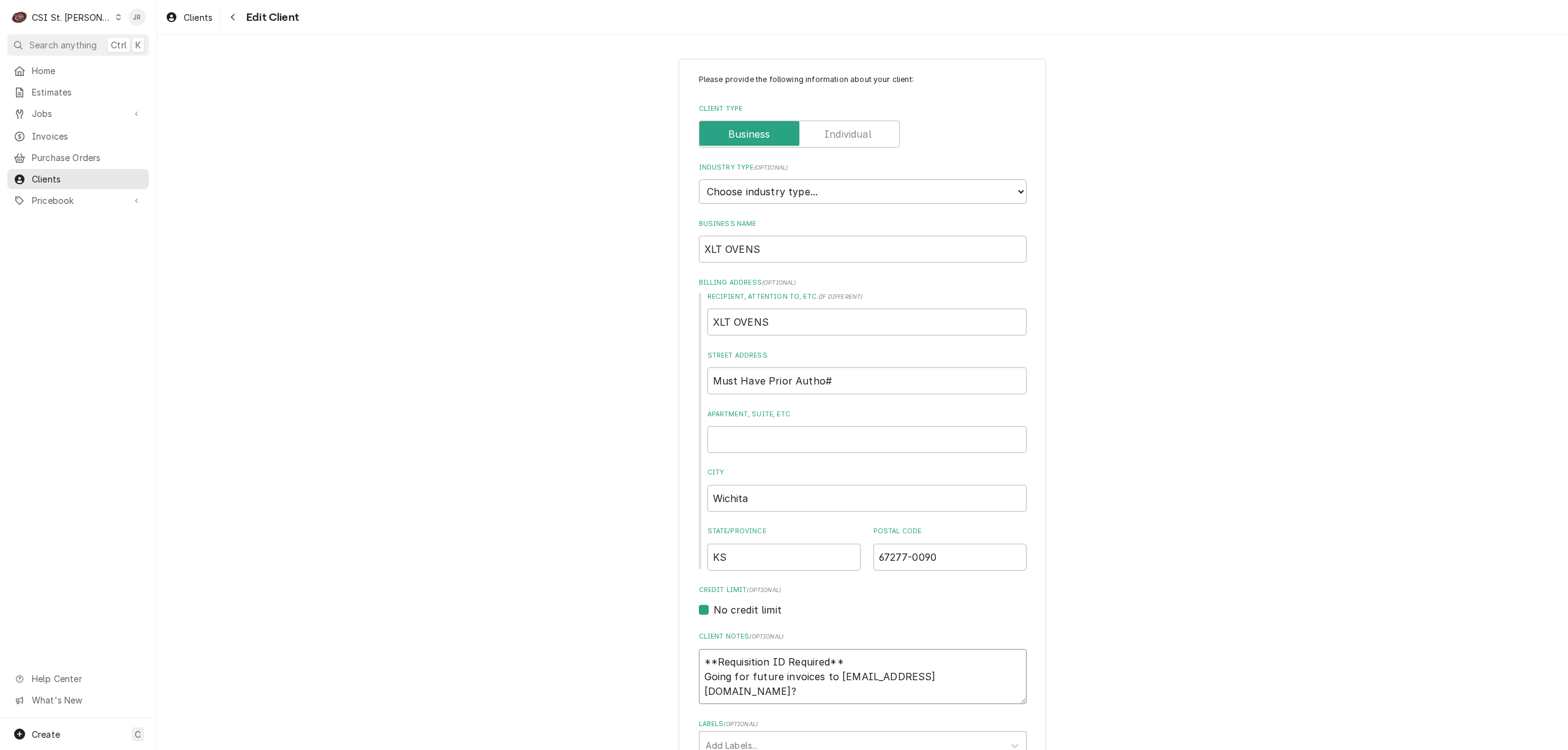
type textarea "x"
type textarea "**Requisition ID Required** Going forwa future invoices to service@xltovens.com?"
type textarea "x"
type textarea "**Requisition ID Required** Going forwar future invoices to service@xltovens.co…"
type textarea "x"
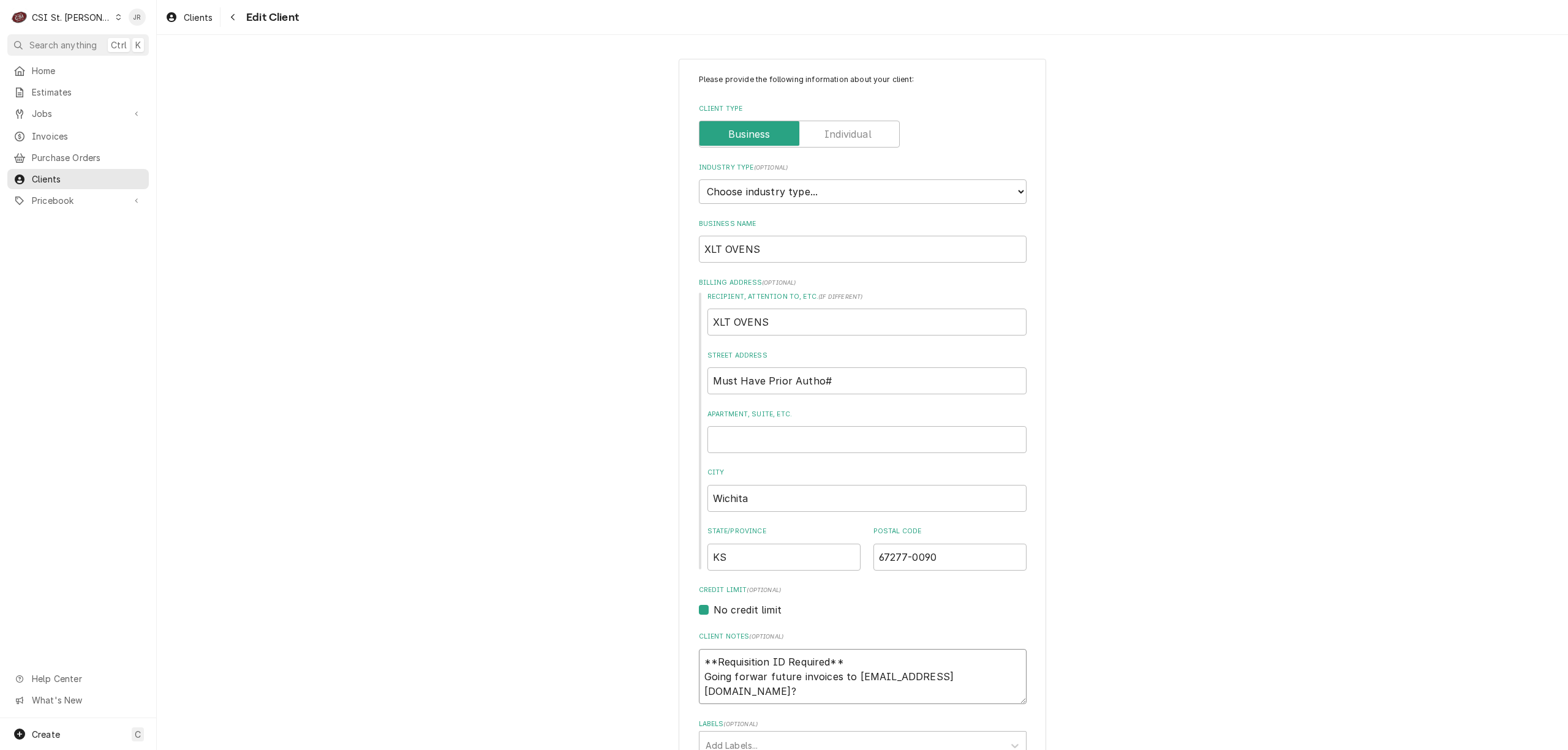
type textarea "**Requisition ID Required** Going forward future invoices to service@xltovens.c…"
type textarea "x"
type textarea "**Requisition ID Required** Going forward future invoices to service@xltovens.c…"
type textarea "x"
type textarea "**Requisition ID Required** Going forward future invoices to service@xltovens.c…"
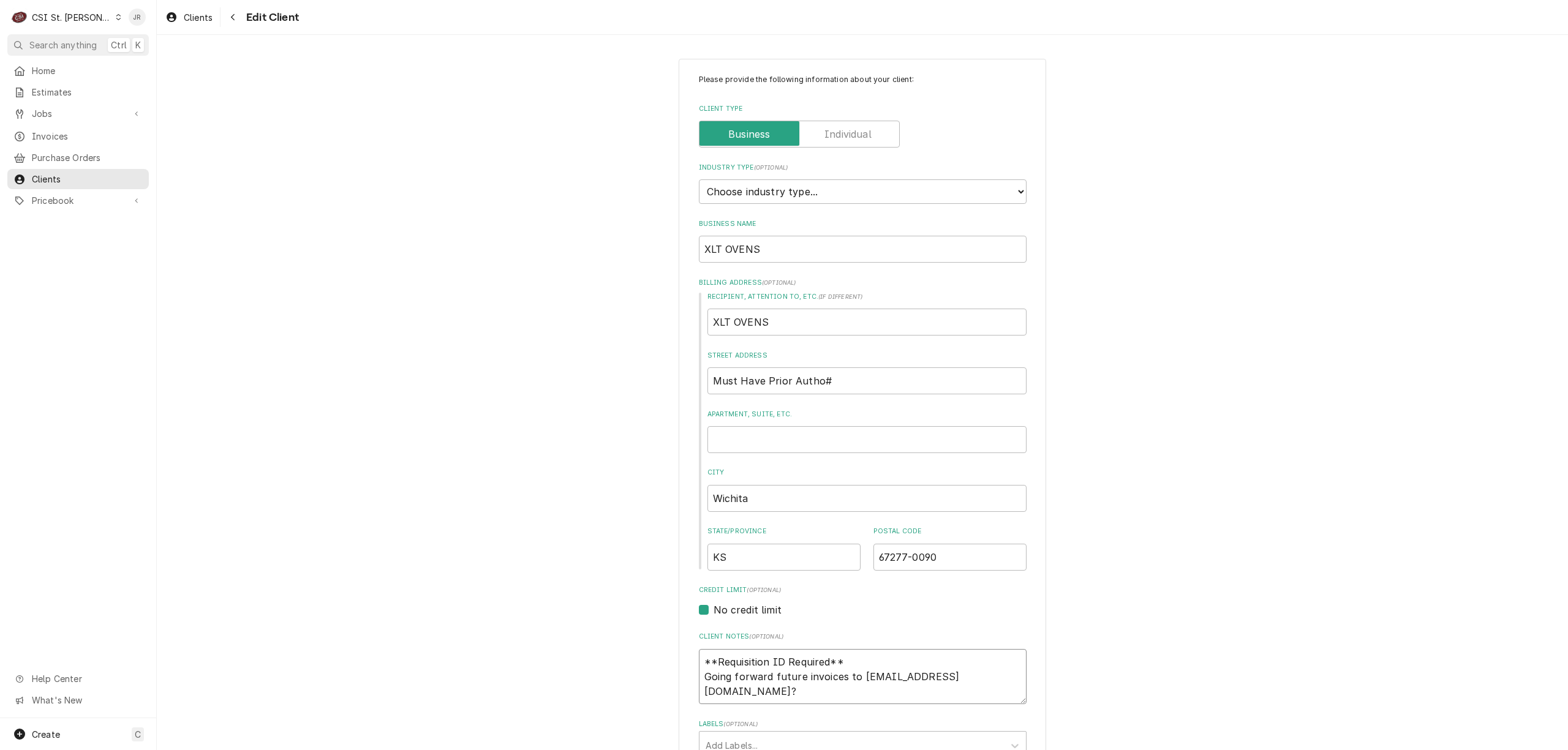
type textarea "x"
type textarea "**Requisition ID Required** Going forward uture invoices to service@xltovens.co…"
type textarea "x"
type textarea "**Requisition ID Required** Going forward ure invoices to service@xltovens.com?"
type textarea "x"
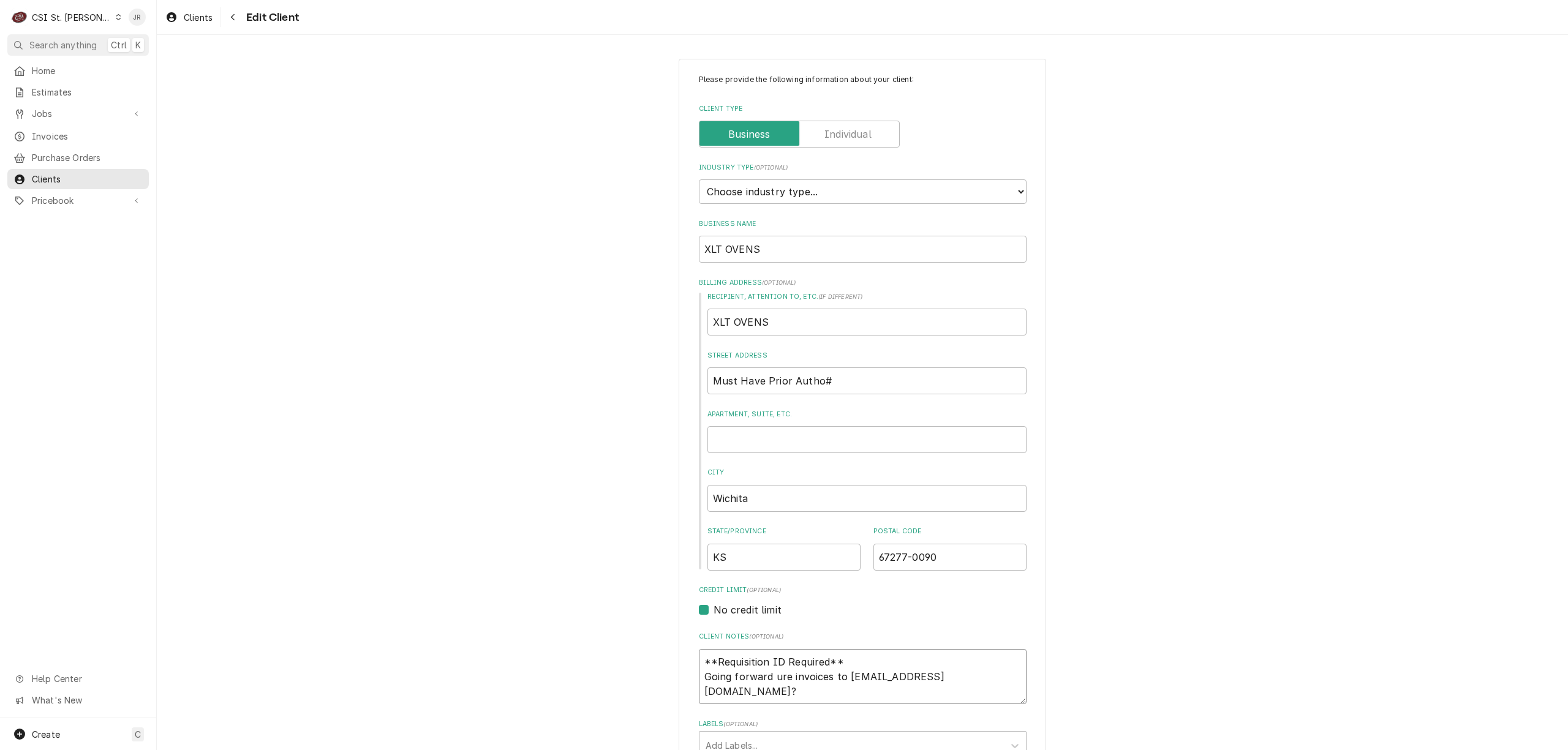
type textarea "**Requisition ID Required** Going forward re invoices to service@xltovens.com?"
type textarea "x"
type textarea "**Requisition ID Required** Going forward e invoices to service@xltovens.com?"
type textarea "x"
type textarea "**Requisition ID Required** Going forward invoices to service@xltovens.com?"
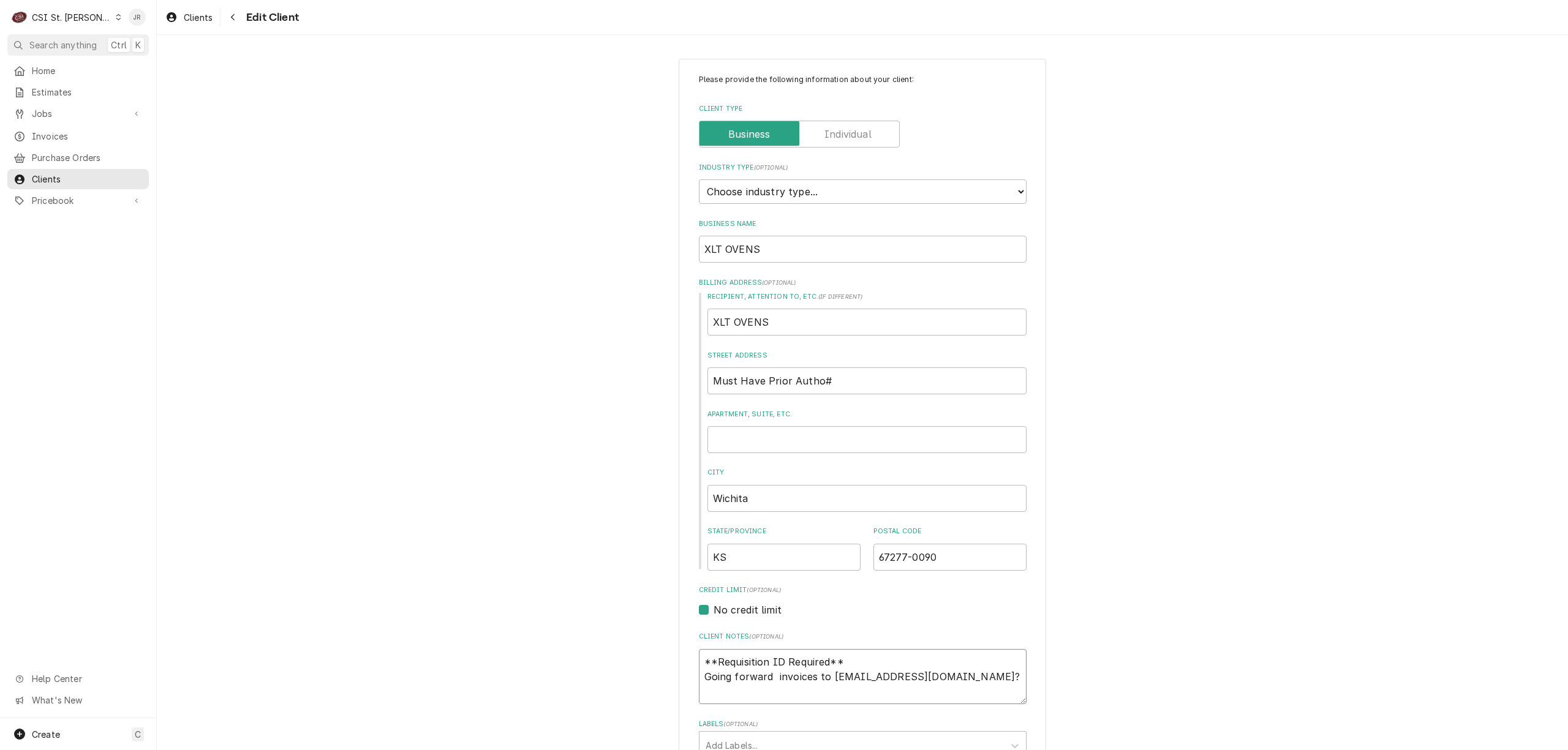
type textarea "x"
type textarea "**Requisition ID Required** Going forward s invoices to service@xltovens.com?"
type textarea "x"
type textarea "**Requisition ID Required** Going forward se invoices to service@xltovens.com?"
type textarea "x"
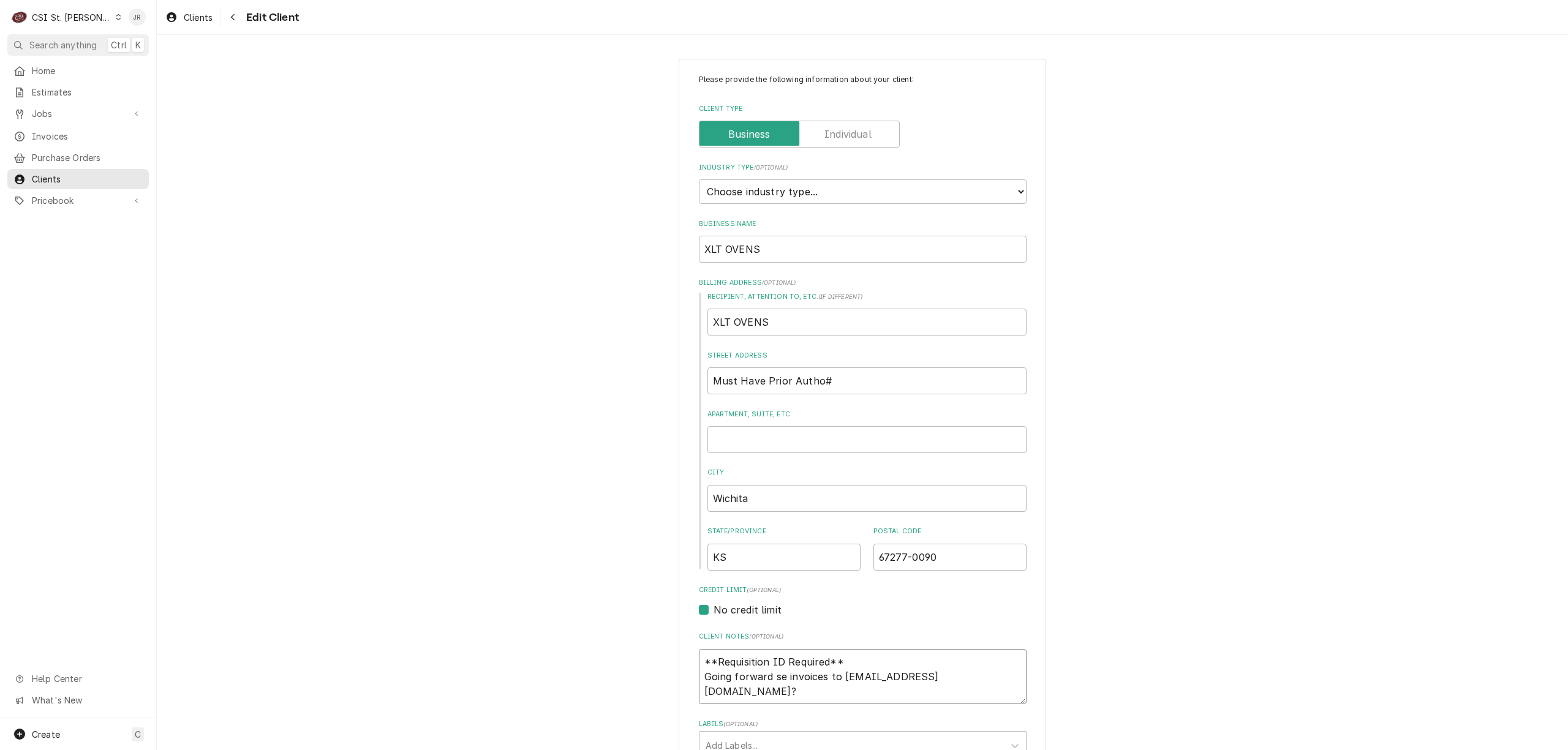
type textarea "**Requisition ID Required** Going forward sen invoices to service@xltovens.com?"
type textarea "x"
type textarea "**Requisition ID Required** Going forward send invoices to service@xltovens.com?"
drag, startPoint x: 961, startPoint y: 668, endPoint x: 970, endPoint y: 678, distance: 13.5
click at [961, 672] on textarea "**Requisition ID Required** Going forward send invoices to service@xltovens.com?" at bounding box center [863, 677] width 328 height 56
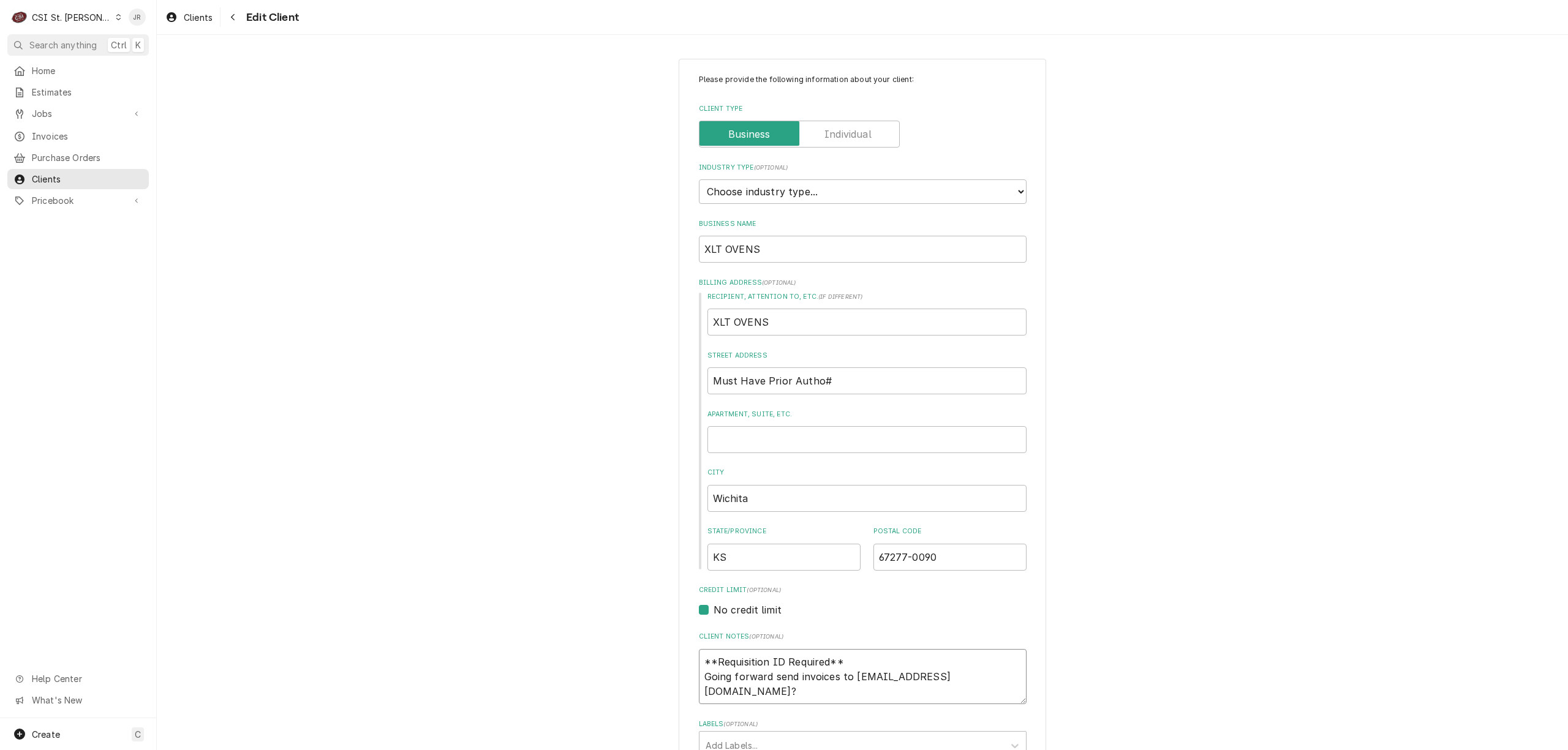
type textarea "x"
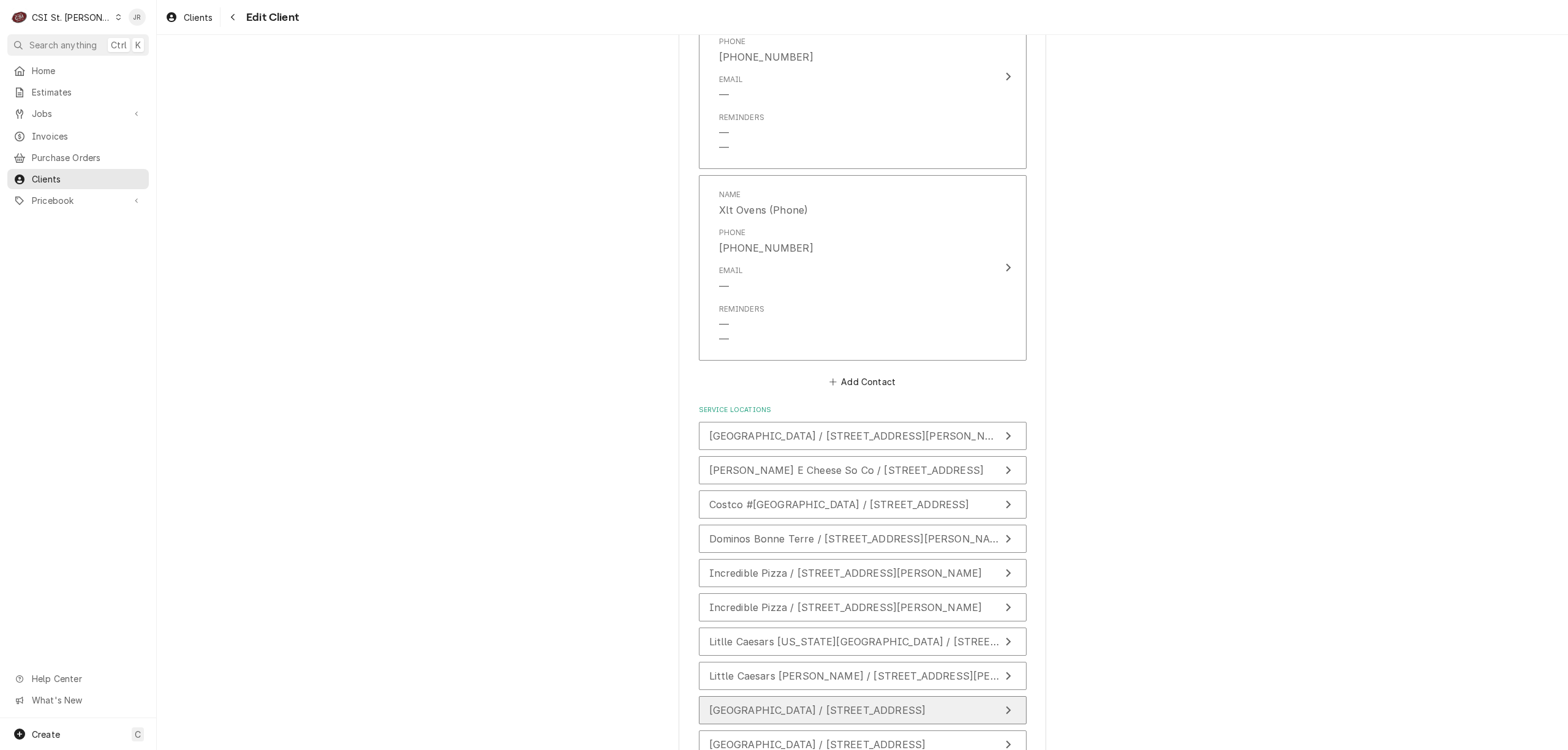
scroll to position [1357, 0]
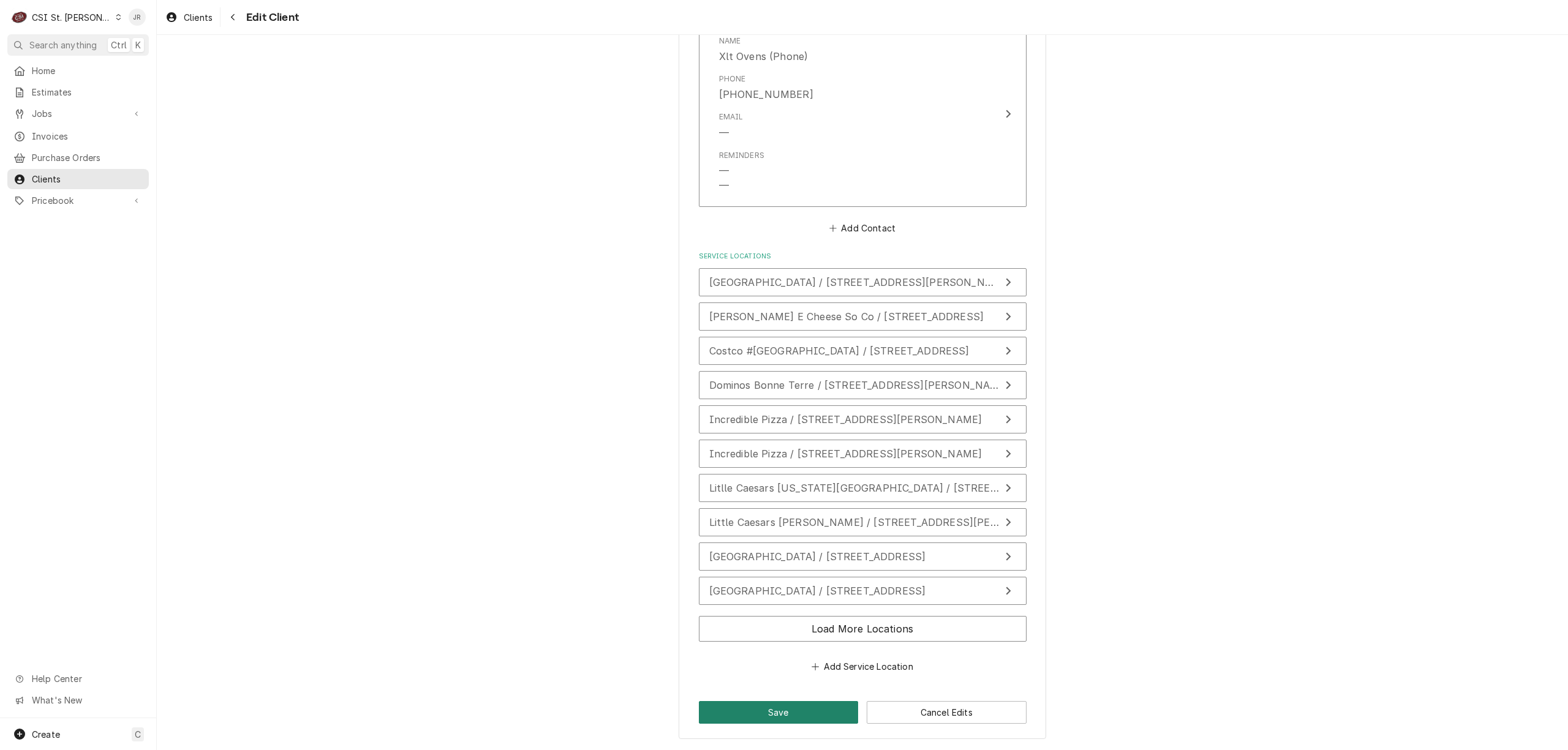
type textarea "**Requisition ID Required** Going forward send invoices to service@xltovens.com"
click at [788, 703] on button "Save" at bounding box center [779, 713] width 160 height 22
type textarea "x"
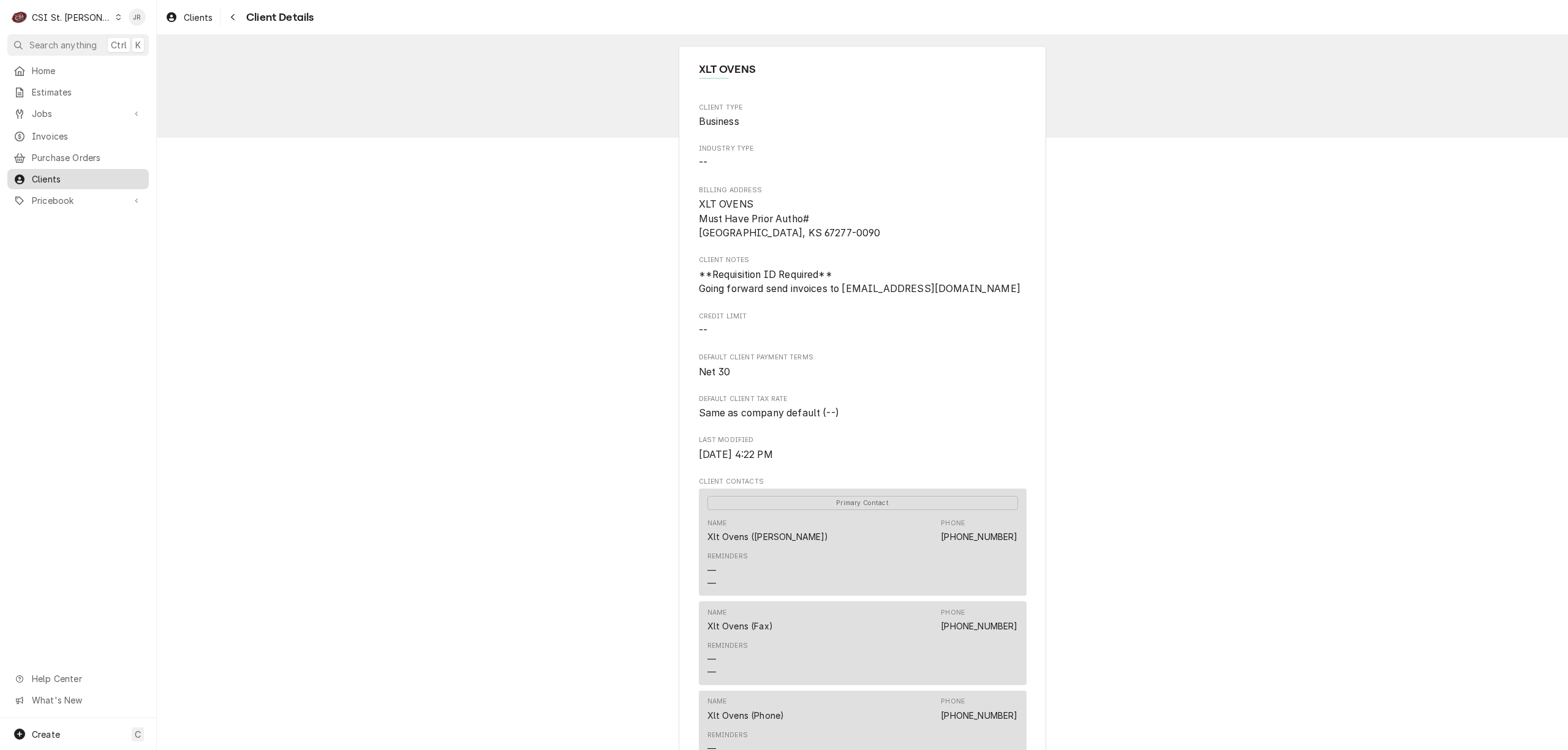
click at [64, 173] on span "Clients" at bounding box center [87, 179] width 111 height 13
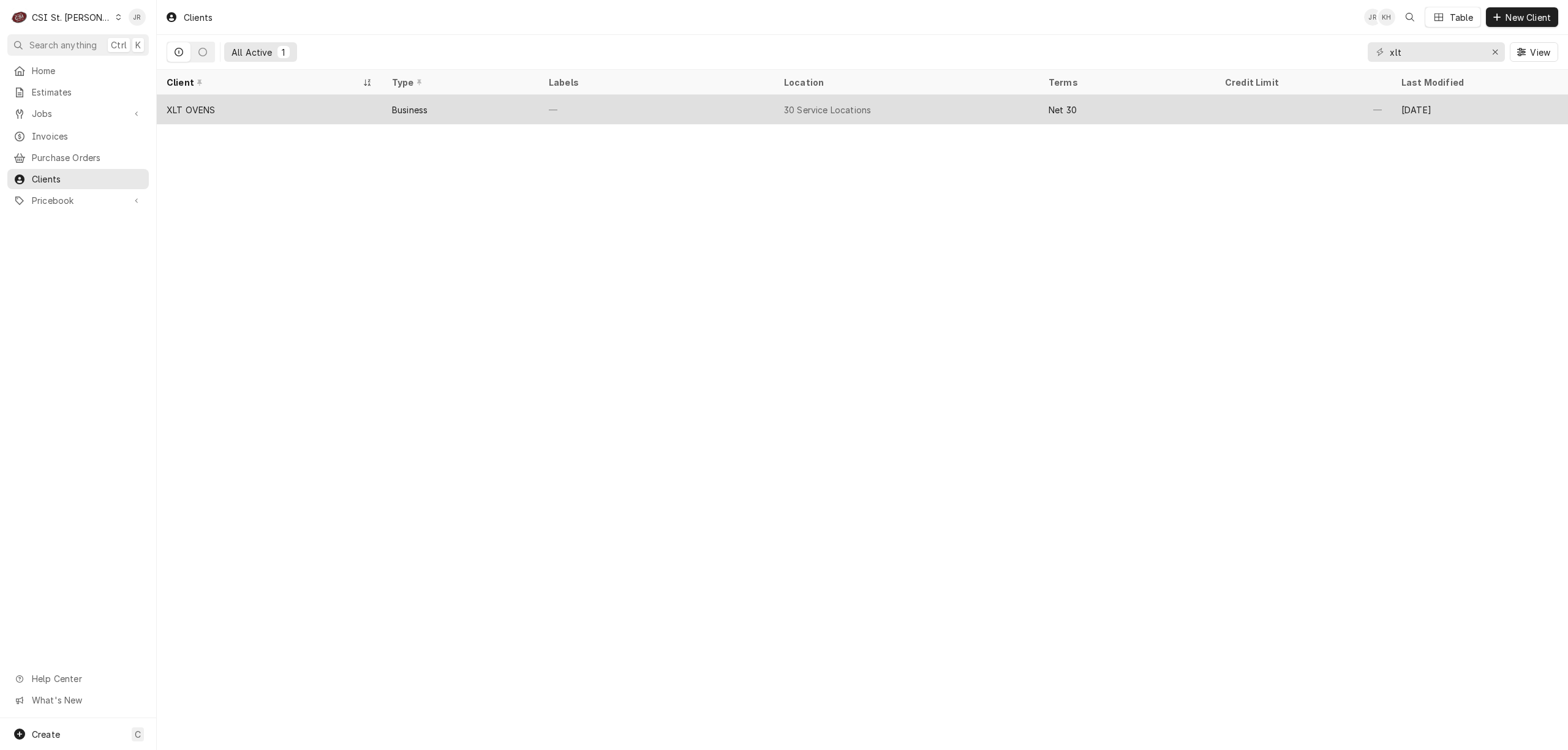
click at [379, 95] on div "XLT OVENS" at bounding box center [269, 109] width 226 height 29
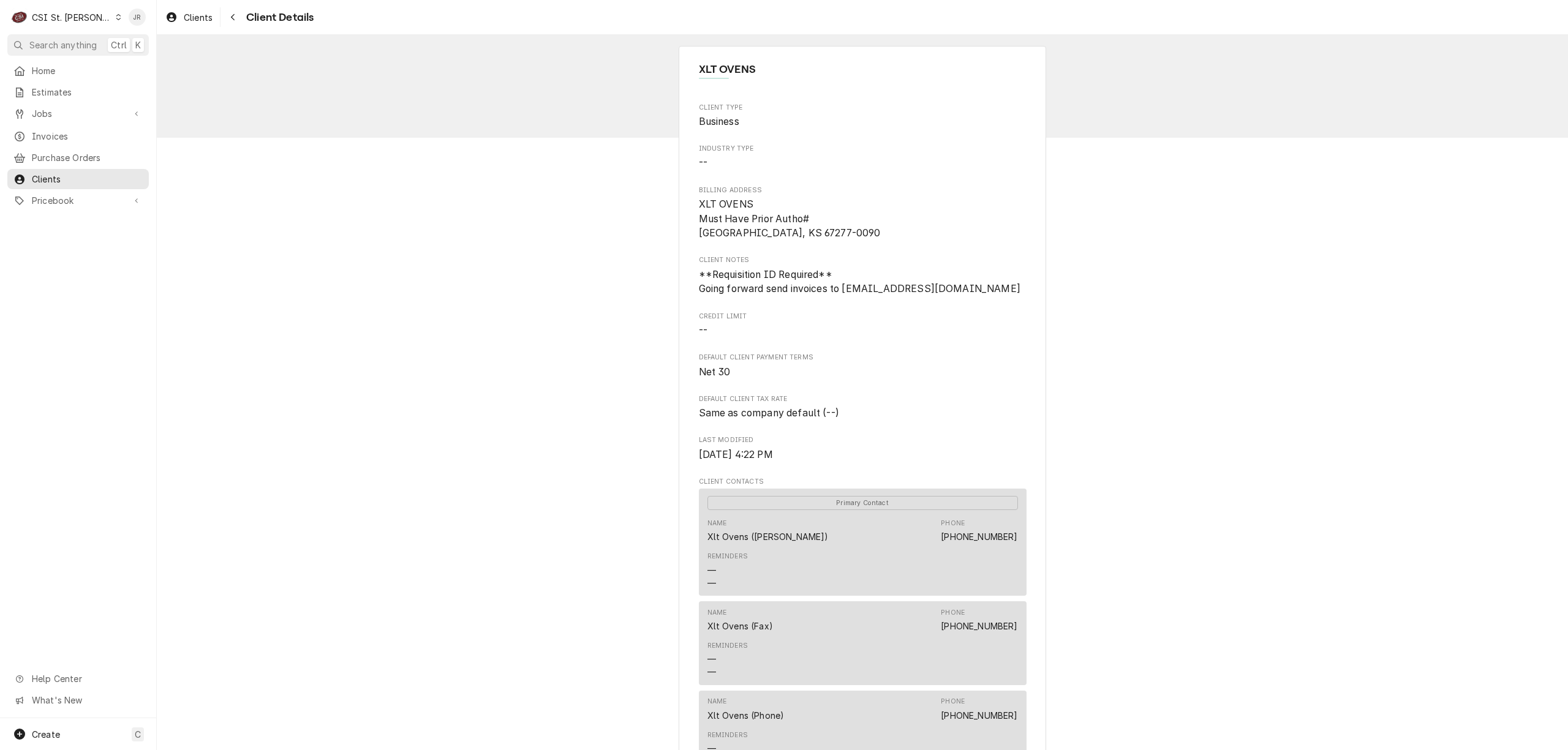
click at [72, 12] on div "CSI St. [PERSON_NAME]" at bounding box center [72, 18] width 80 height 13
click at [144, 20] on div "CSI [US_STATE][GEOGRAPHIC_DATA]" at bounding box center [188, 24] width 162 height 13
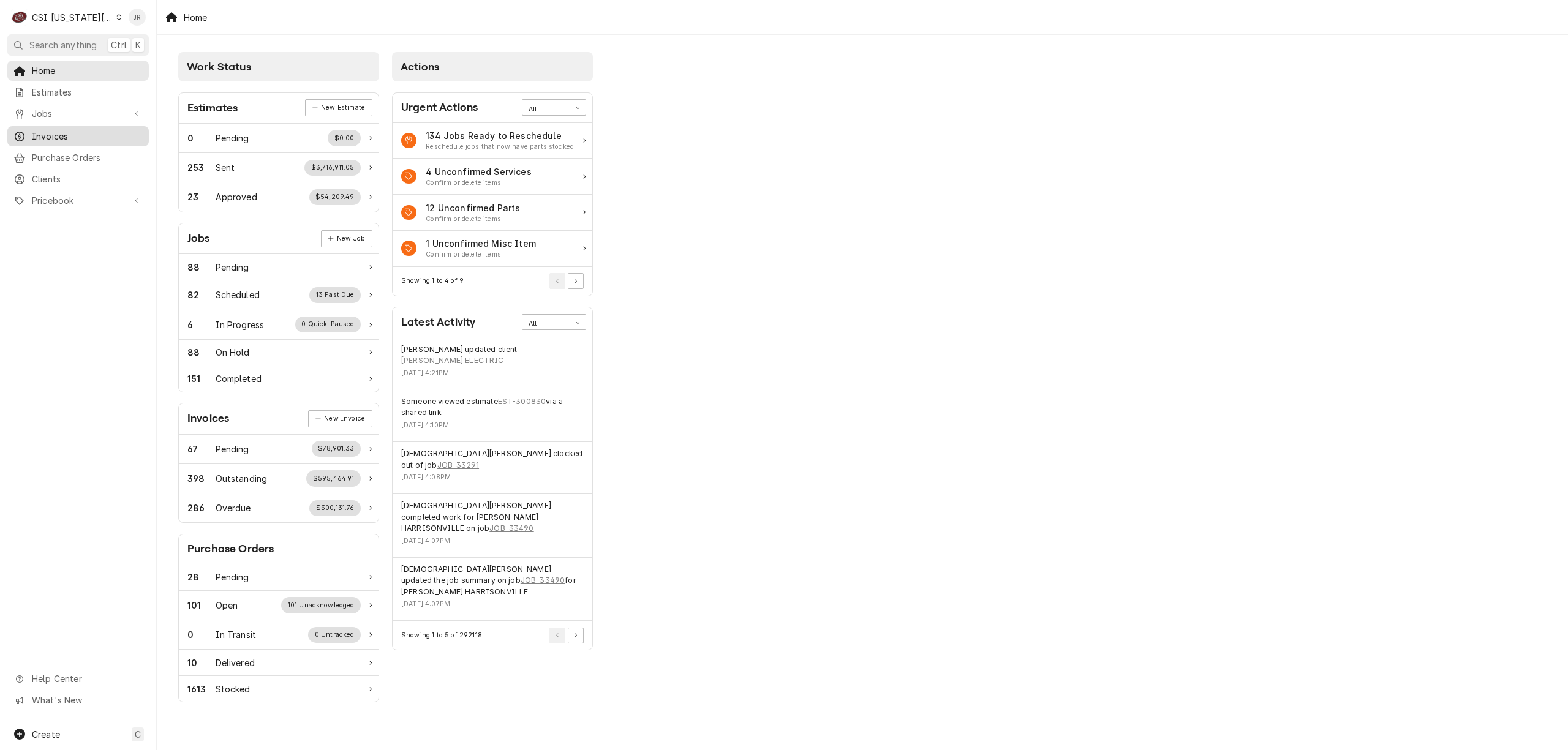
click at [73, 130] on span "Invoices" at bounding box center [87, 136] width 111 height 13
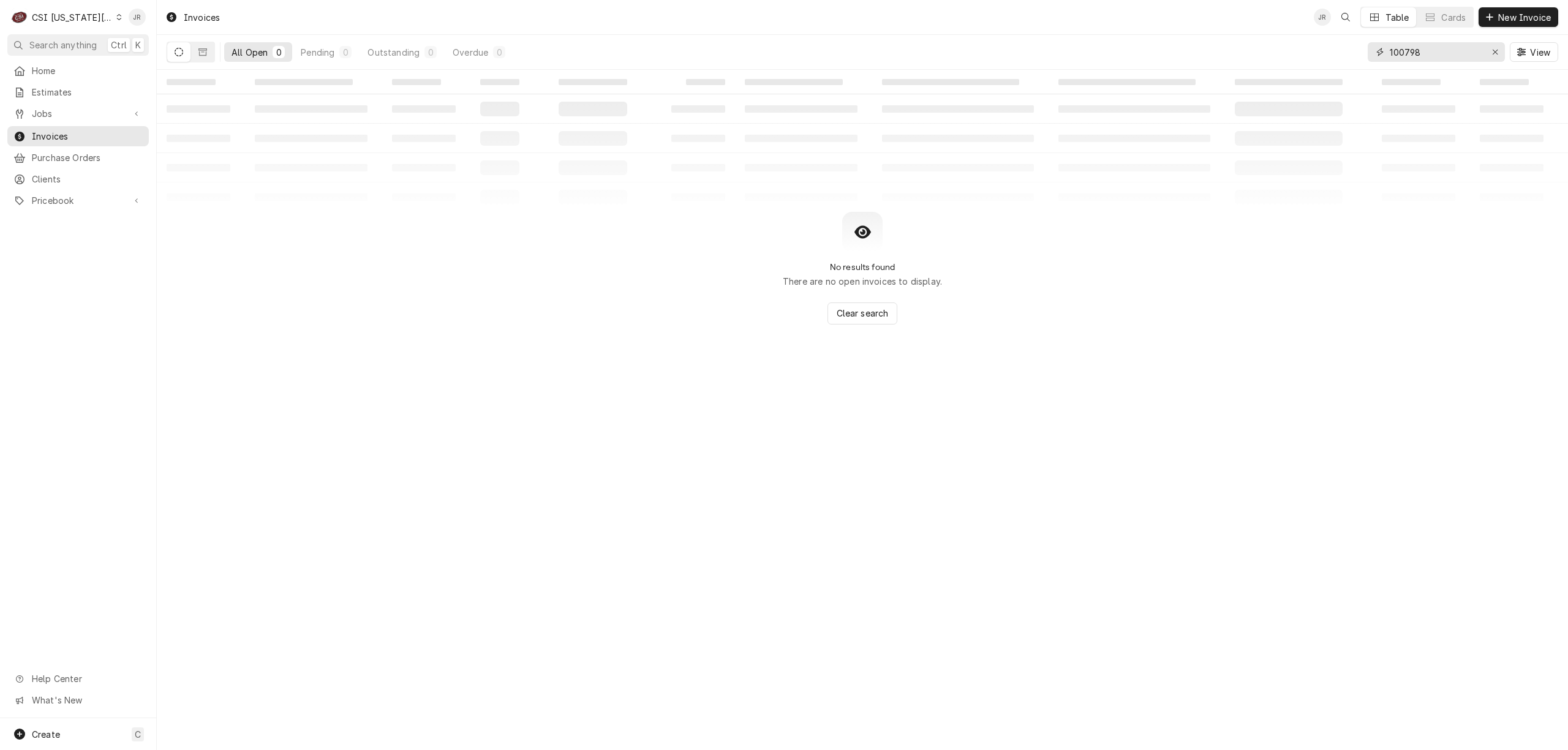
click at [1406, 52] on input "100798" at bounding box center [1436, 52] width 92 height 20
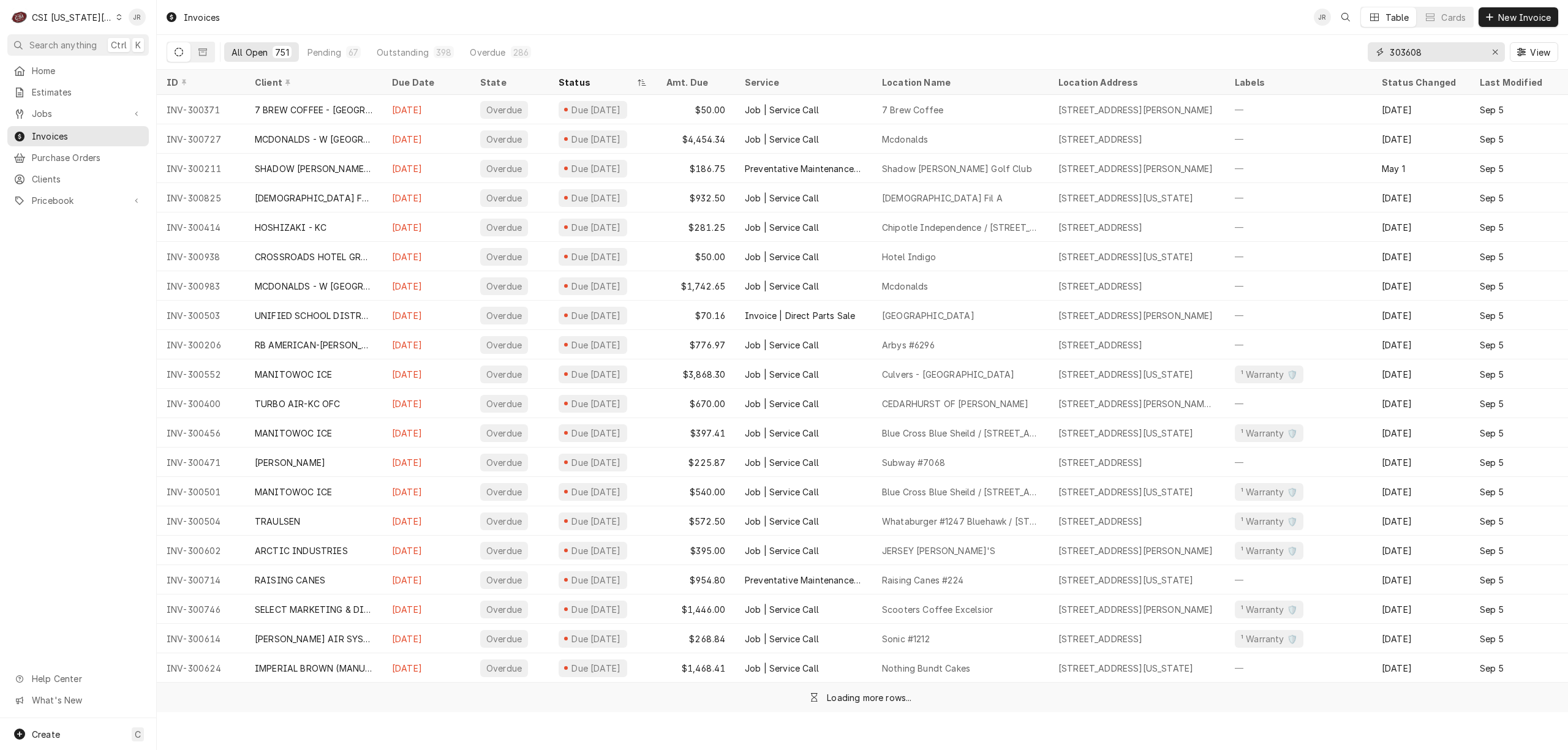
type input "303608"
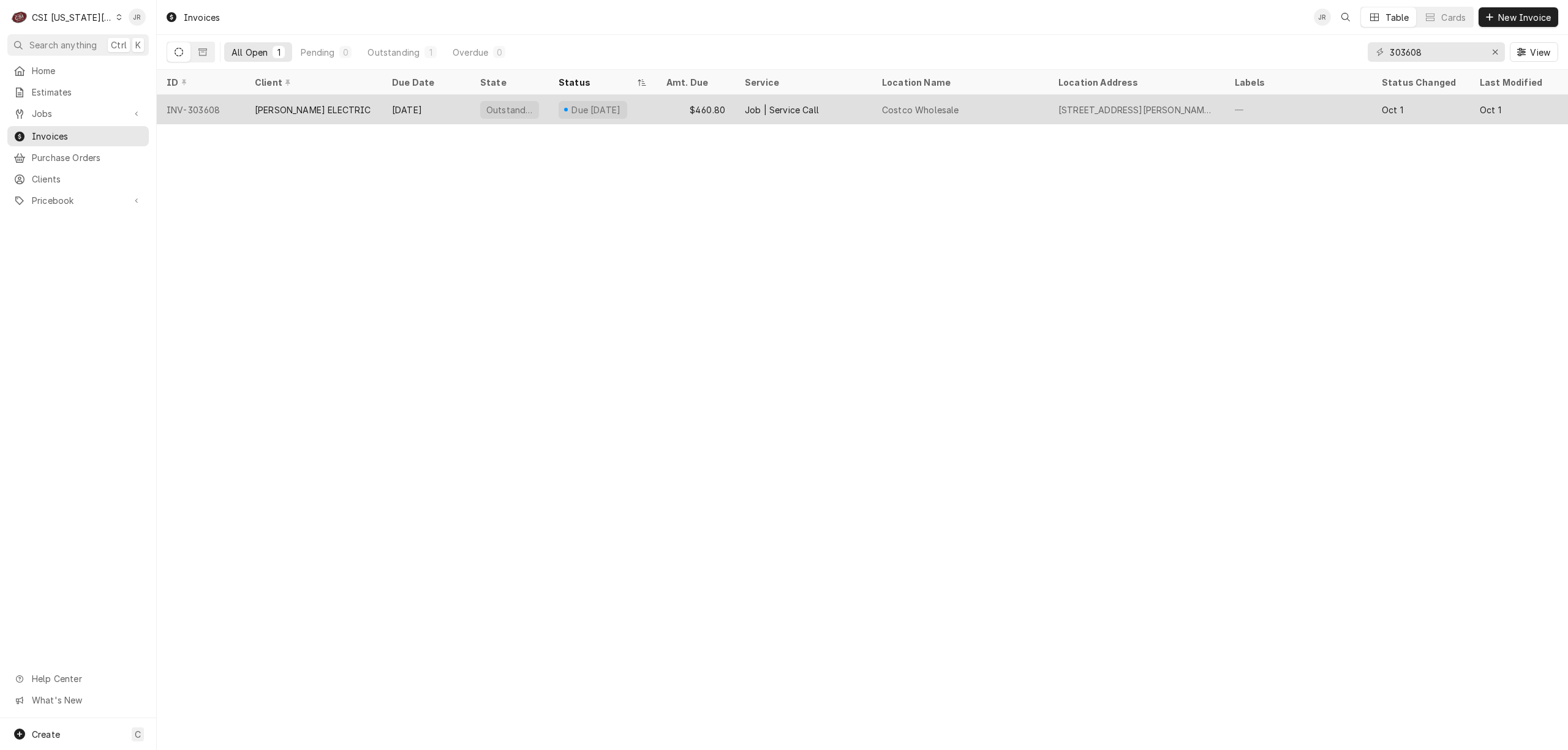
drag, startPoint x: 552, startPoint y: 96, endPoint x: 559, endPoint y: 101, distance: 8.6
click at [559, 101] on div "Due in 14 days" at bounding box center [603, 109] width 108 height 29
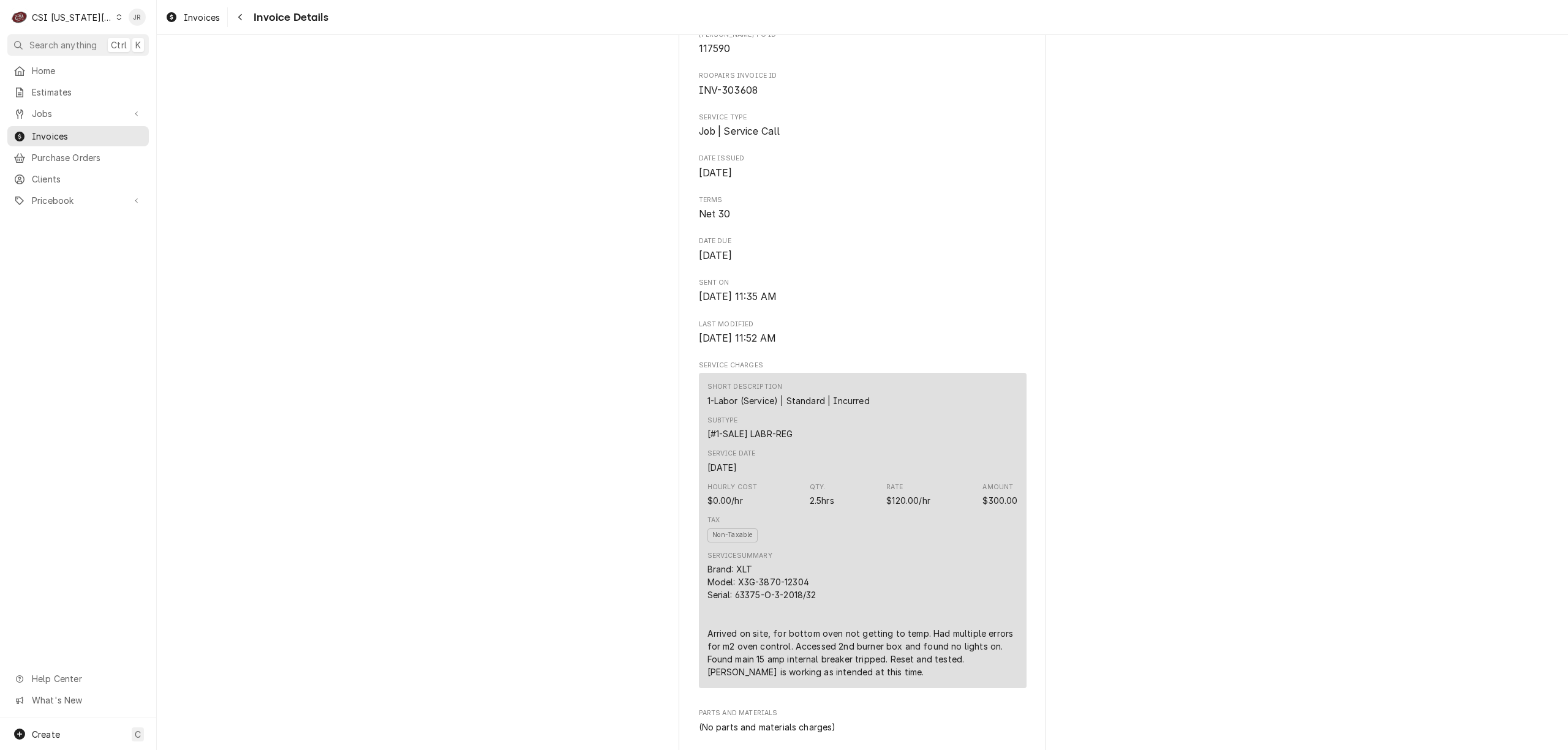
scroll to position [81, 0]
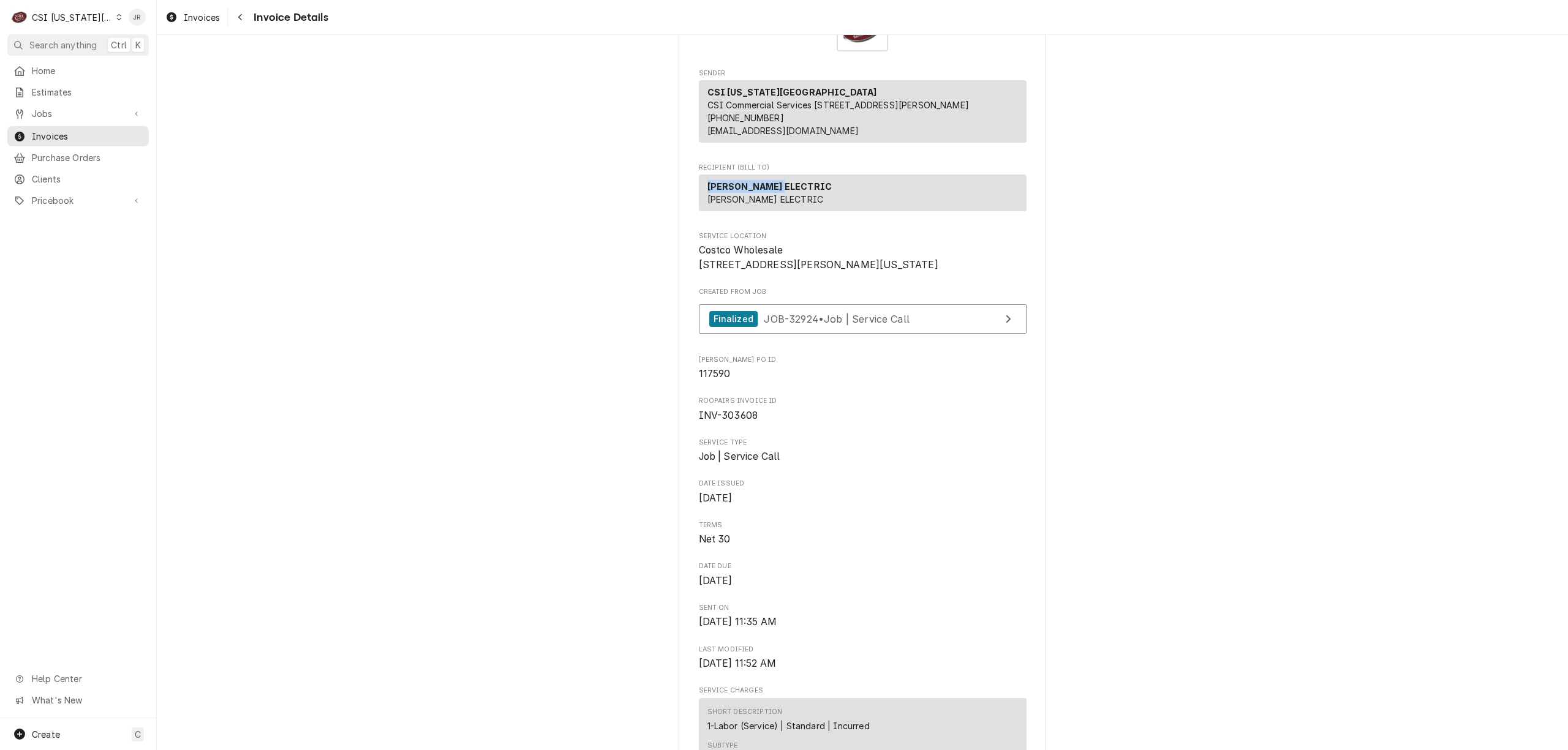
drag, startPoint x: 697, startPoint y: 200, endPoint x: 769, endPoint y: 199, distance: 72.0
click at [782, 199] on div "[PERSON_NAME] ELECTRIC [PERSON_NAME] ELECTRIC" at bounding box center [863, 193] width 328 height 37
copy strong "[PERSON_NAME] ELECTRIC"
click at [50, 175] on span "Clients" at bounding box center [87, 179] width 111 height 13
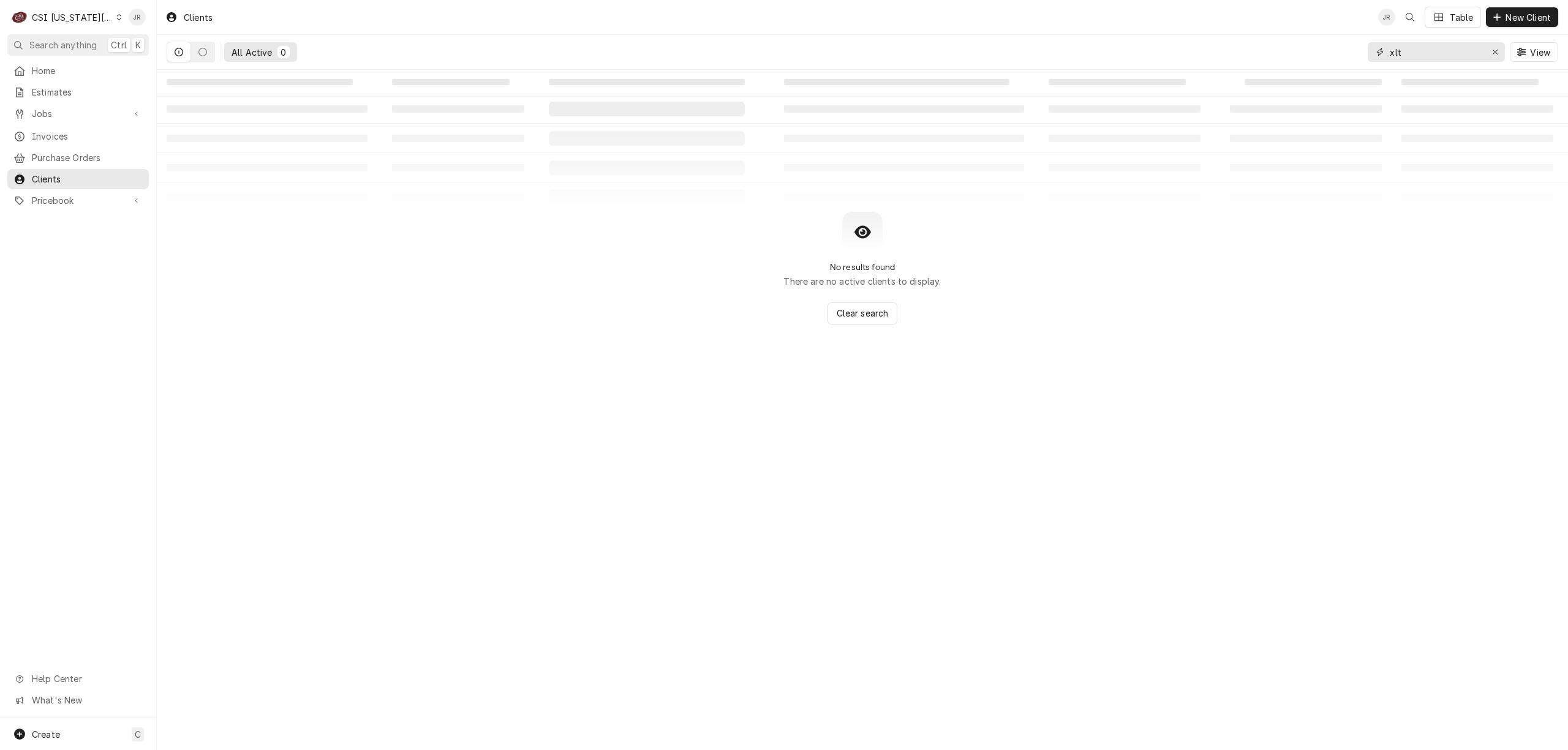
drag, startPoint x: 1413, startPoint y: 50, endPoint x: 1348, endPoint y: 52, distance: 65.0
click at [1348, 52] on div "All Active 0 xlt View" at bounding box center [863, 52] width 1392 height 34
paste input "WOLFE ELECTRIC"
type input "WOLFE ELECTRIC"
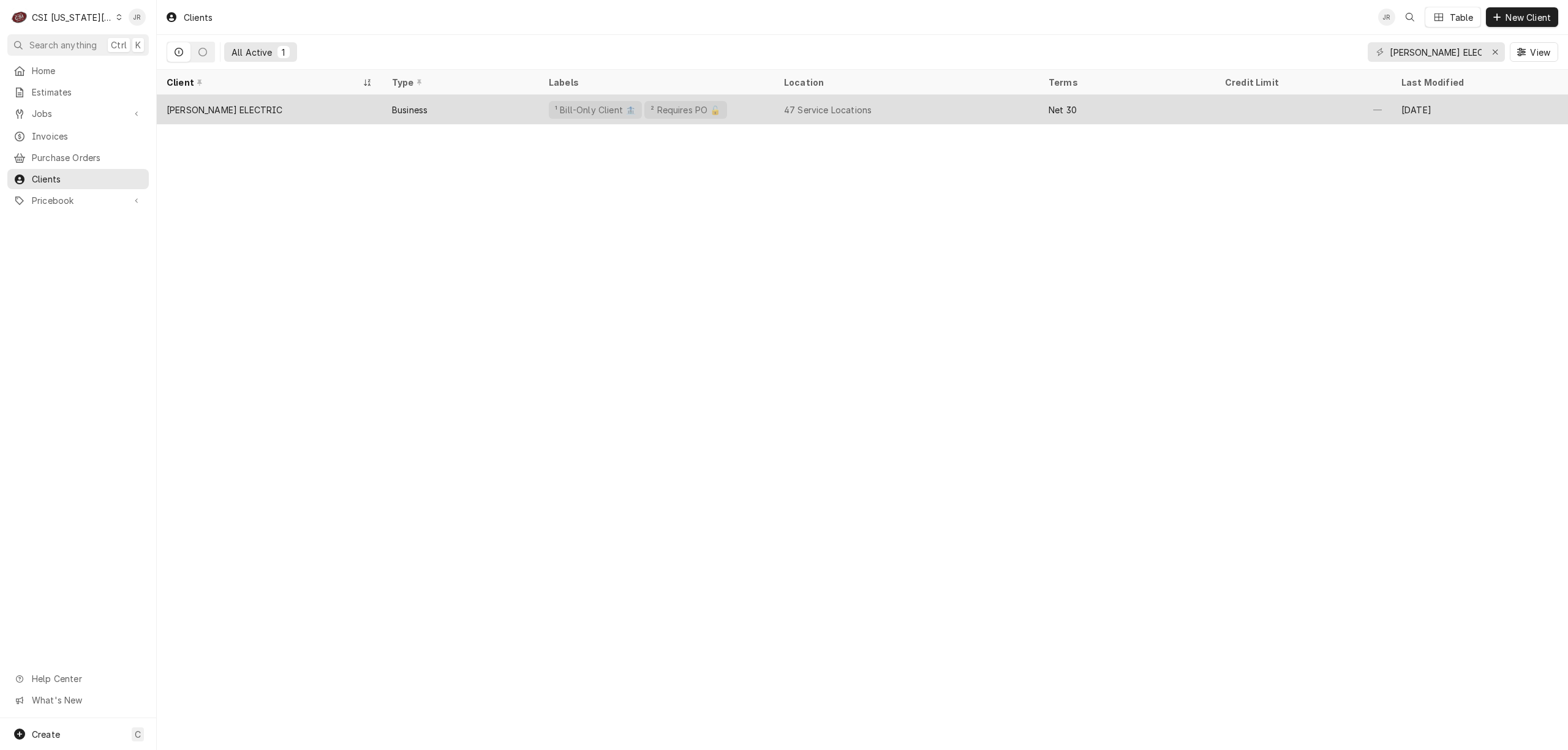
click at [283, 118] on div "WOLFE ELECTRIC" at bounding box center [269, 109] width 226 height 29
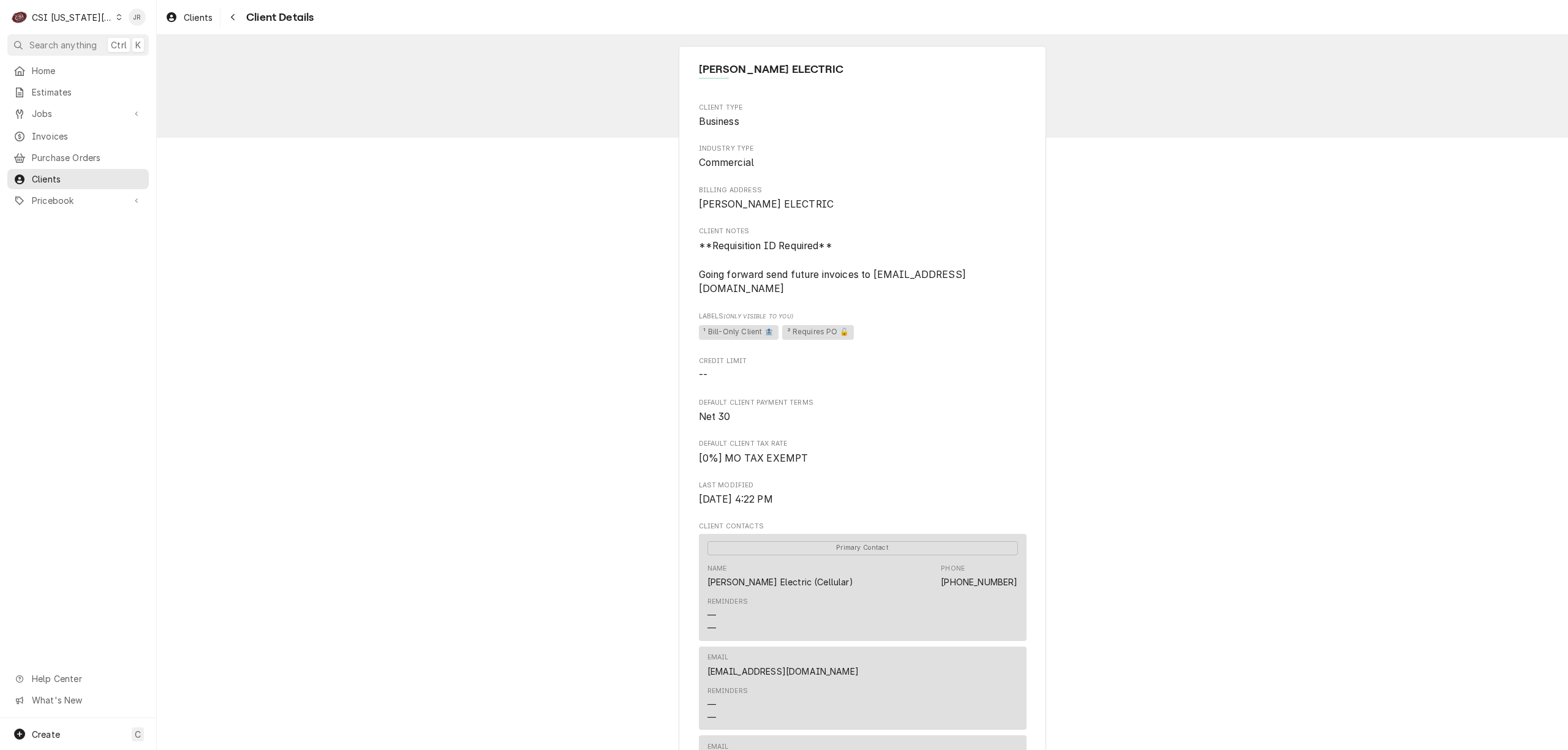
click at [79, 12] on div "CSI Kansas City" at bounding box center [72, 18] width 81 height 13
click at [171, 67] on div "CSI St. [PERSON_NAME]" at bounding box center [210, 67] width 179 height 13
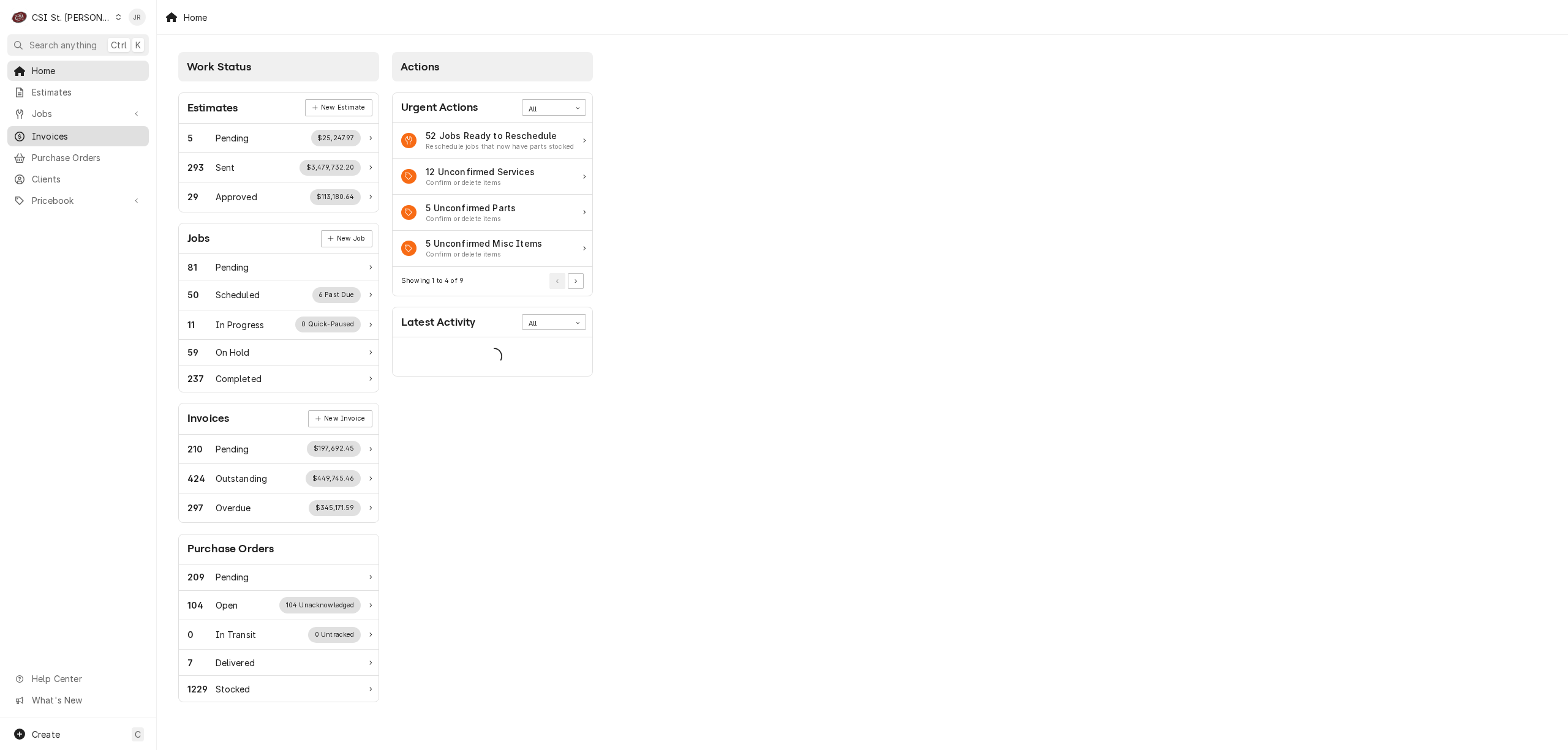
click at [75, 132] on span "Invoices" at bounding box center [87, 136] width 111 height 13
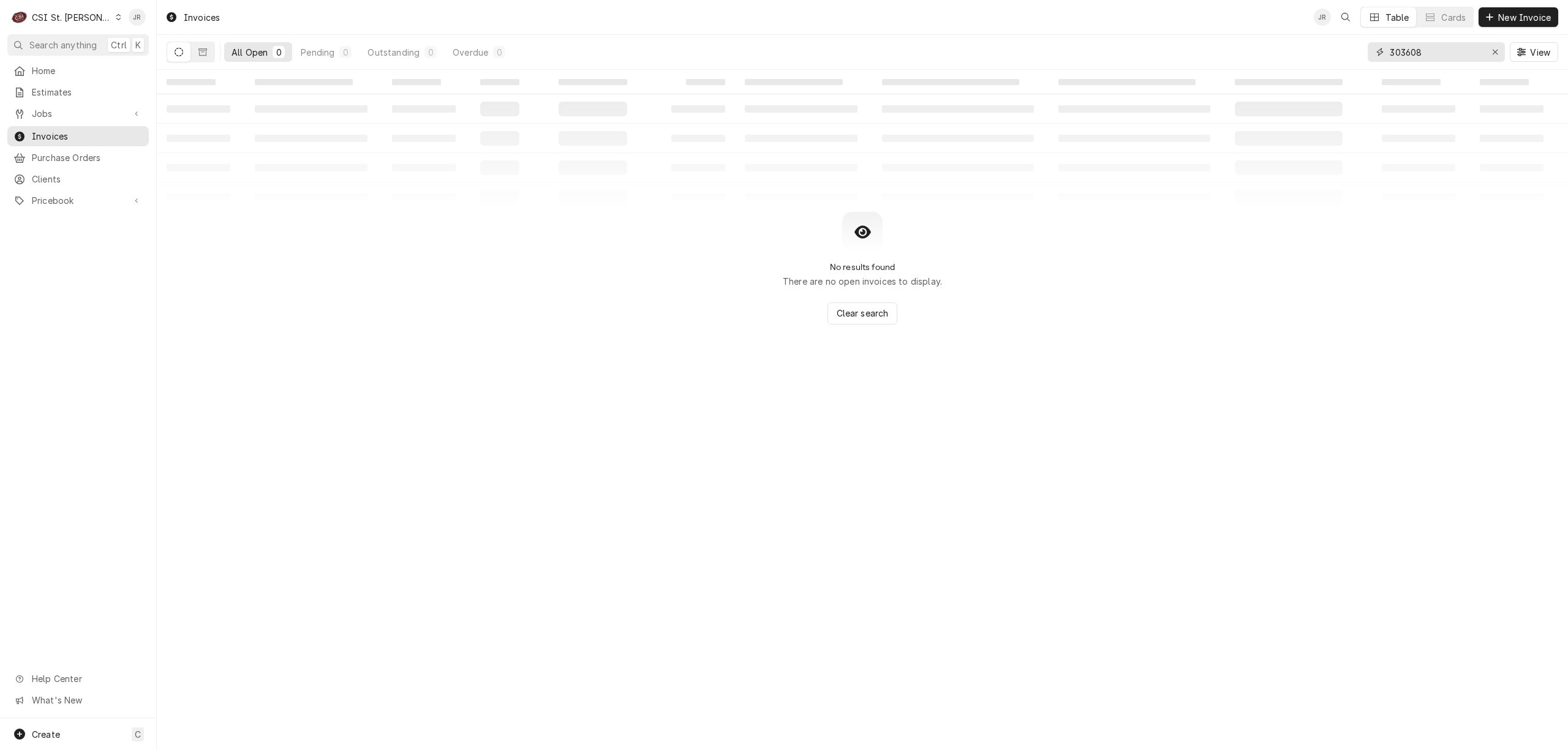
click at [1454, 49] on input "303608" at bounding box center [1436, 52] width 92 height 20
paste input "404093"
type input "404093"
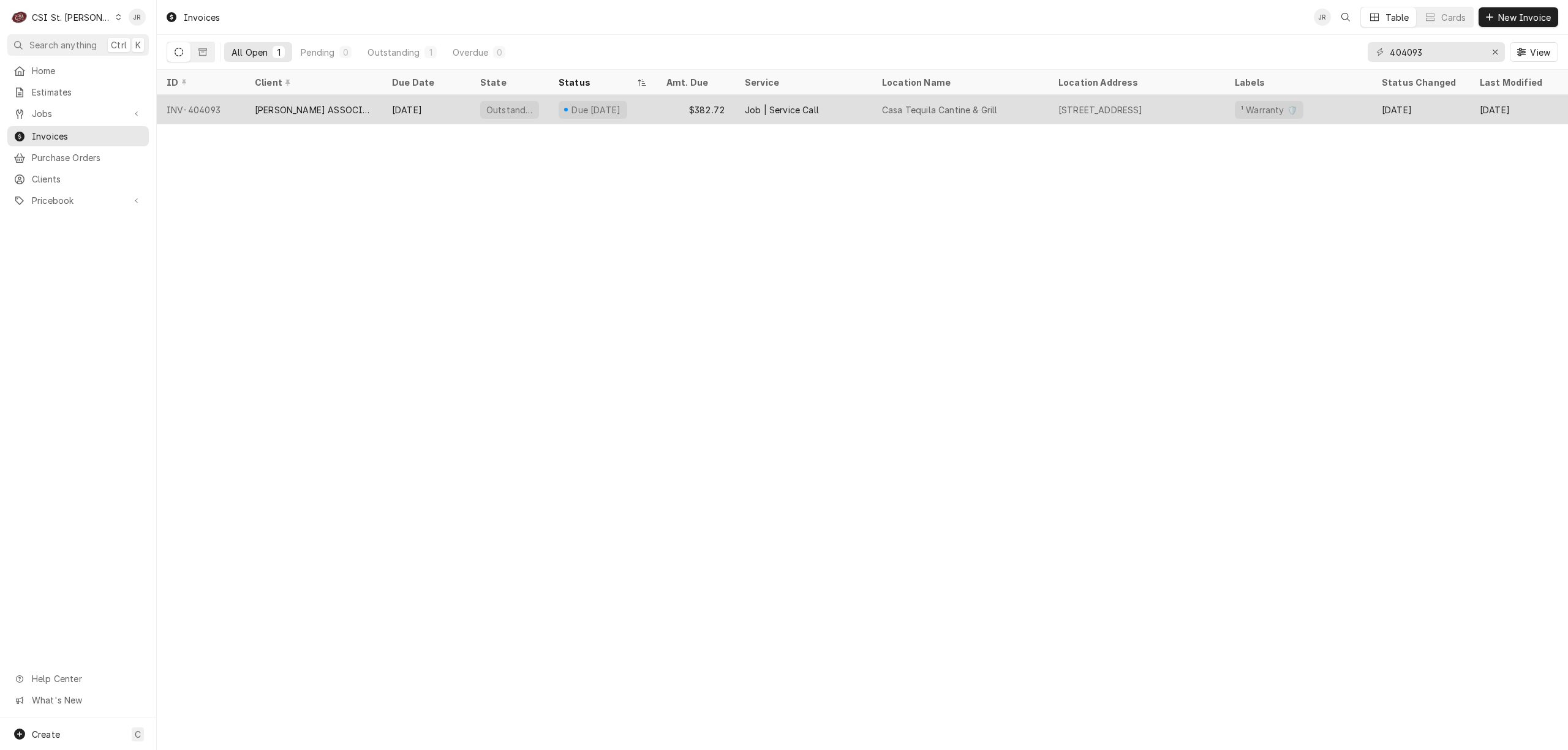
click at [247, 116] on div "CLARK ASSOCIATES DBA RKW" at bounding box center [313, 109] width 137 height 29
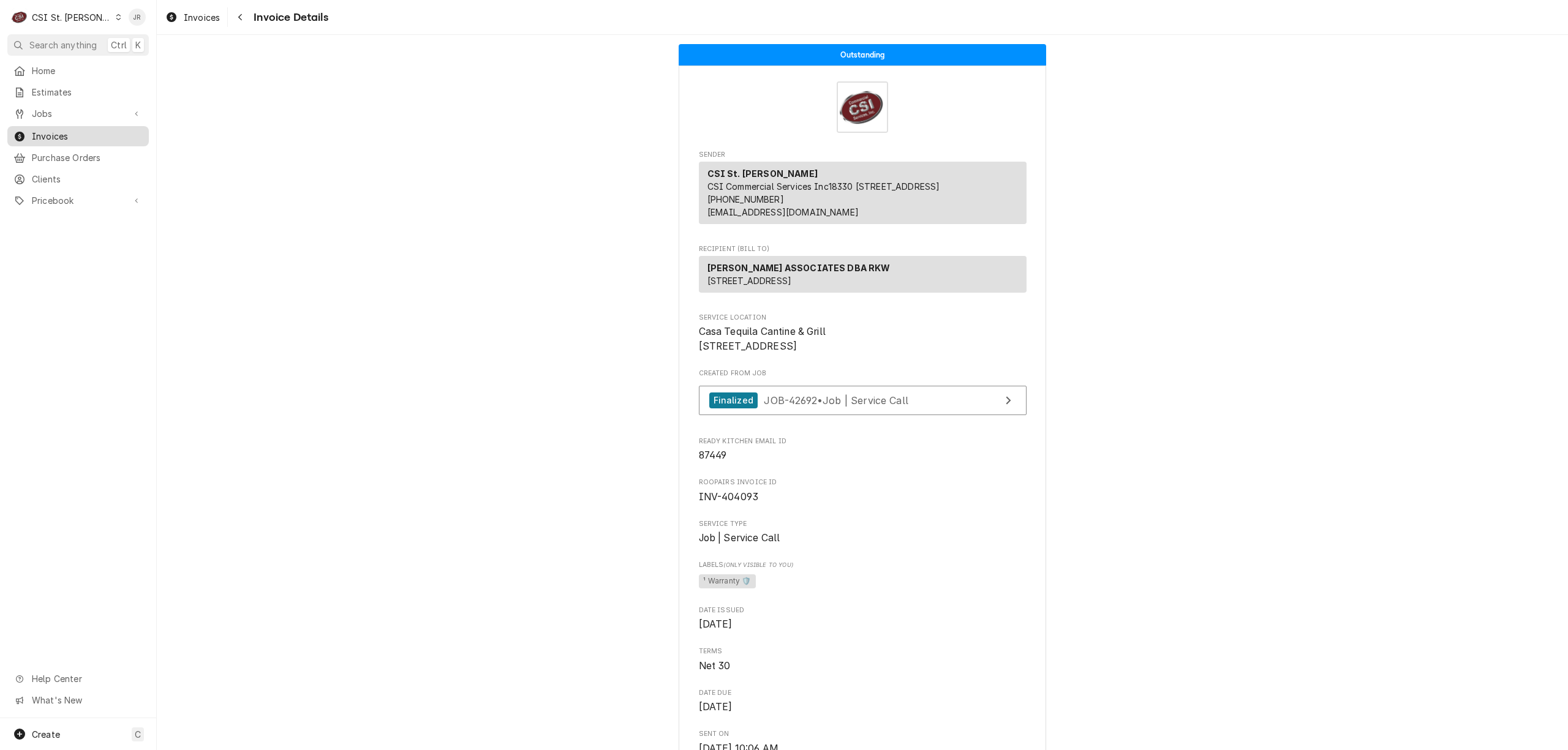
click at [60, 133] on span "Invoices" at bounding box center [87, 136] width 111 height 13
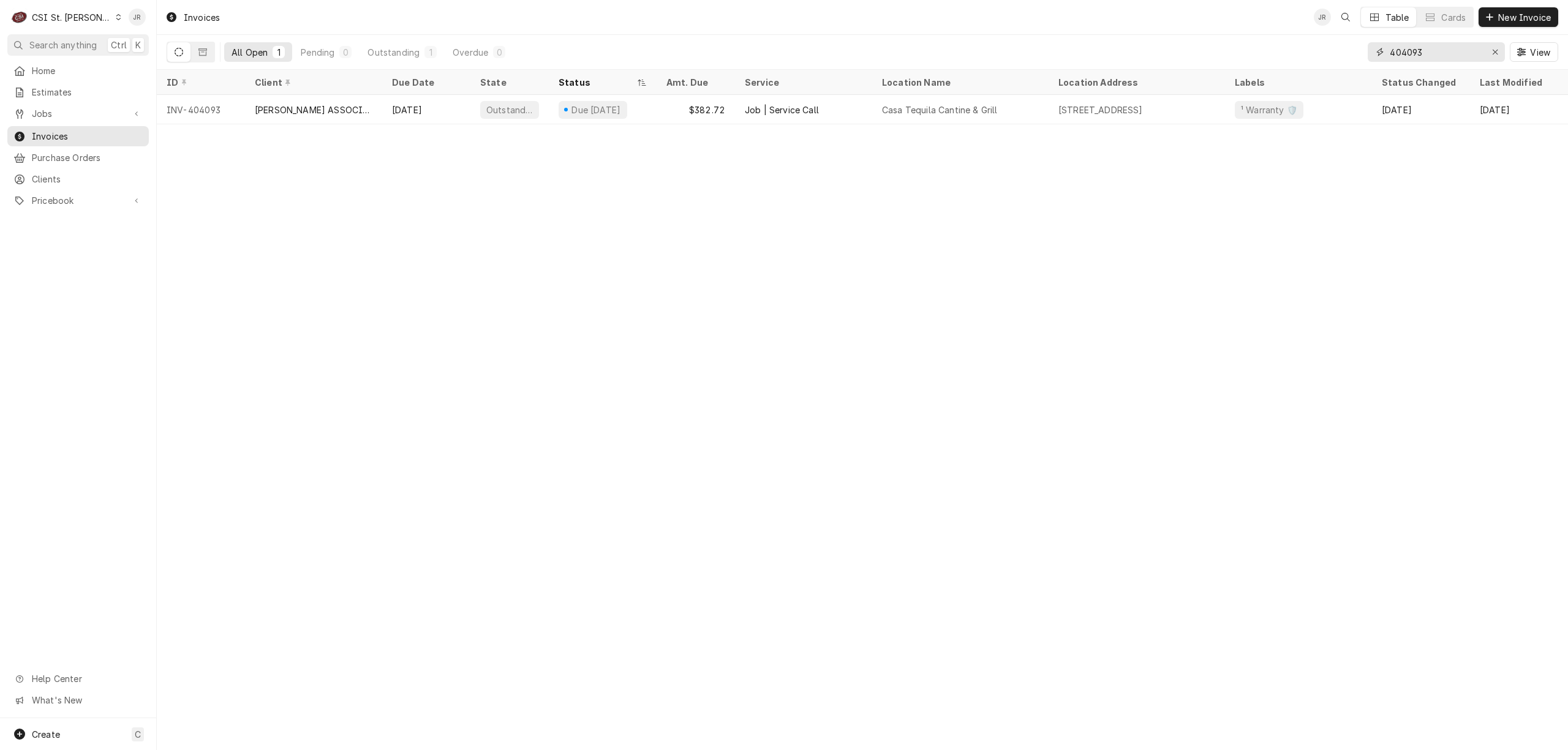
click at [1419, 44] on input "404093" at bounding box center [1436, 52] width 92 height 20
paste input "50"
type input "404050"
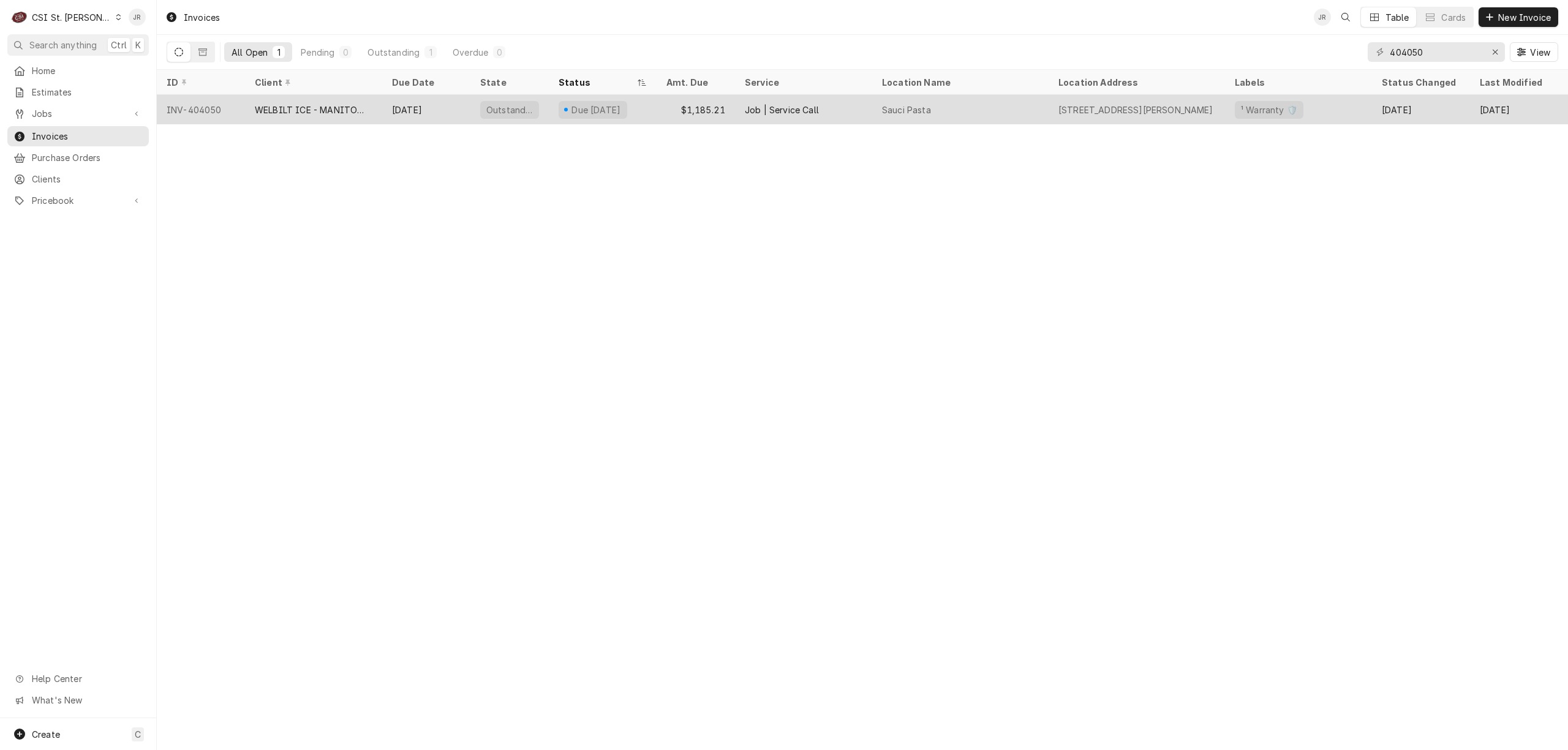
click at [329, 112] on div "WELBILT ICE - MANITOWOC ICE" at bounding box center [314, 110] width 118 height 13
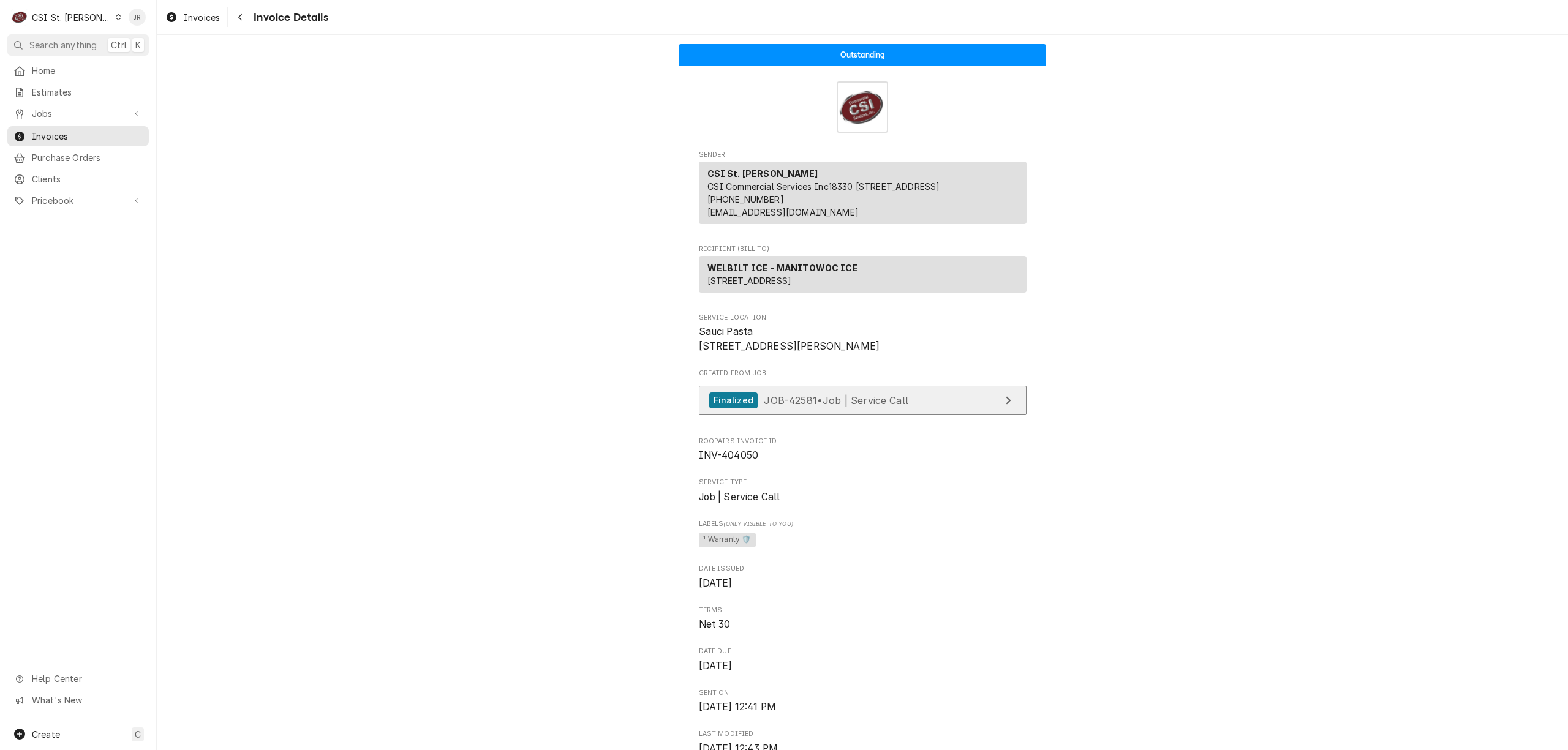
drag, startPoint x: 977, startPoint y: 459, endPoint x: 977, endPoint y: 439, distance: 20.0
click at [977, 422] on div "Finalized JOB-42581 • Job | Service Call" at bounding box center [863, 403] width 328 height 36
click at [977, 416] on link "Finalized JOB-42581 • Job | Service Call" at bounding box center [863, 401] width 328 height 30
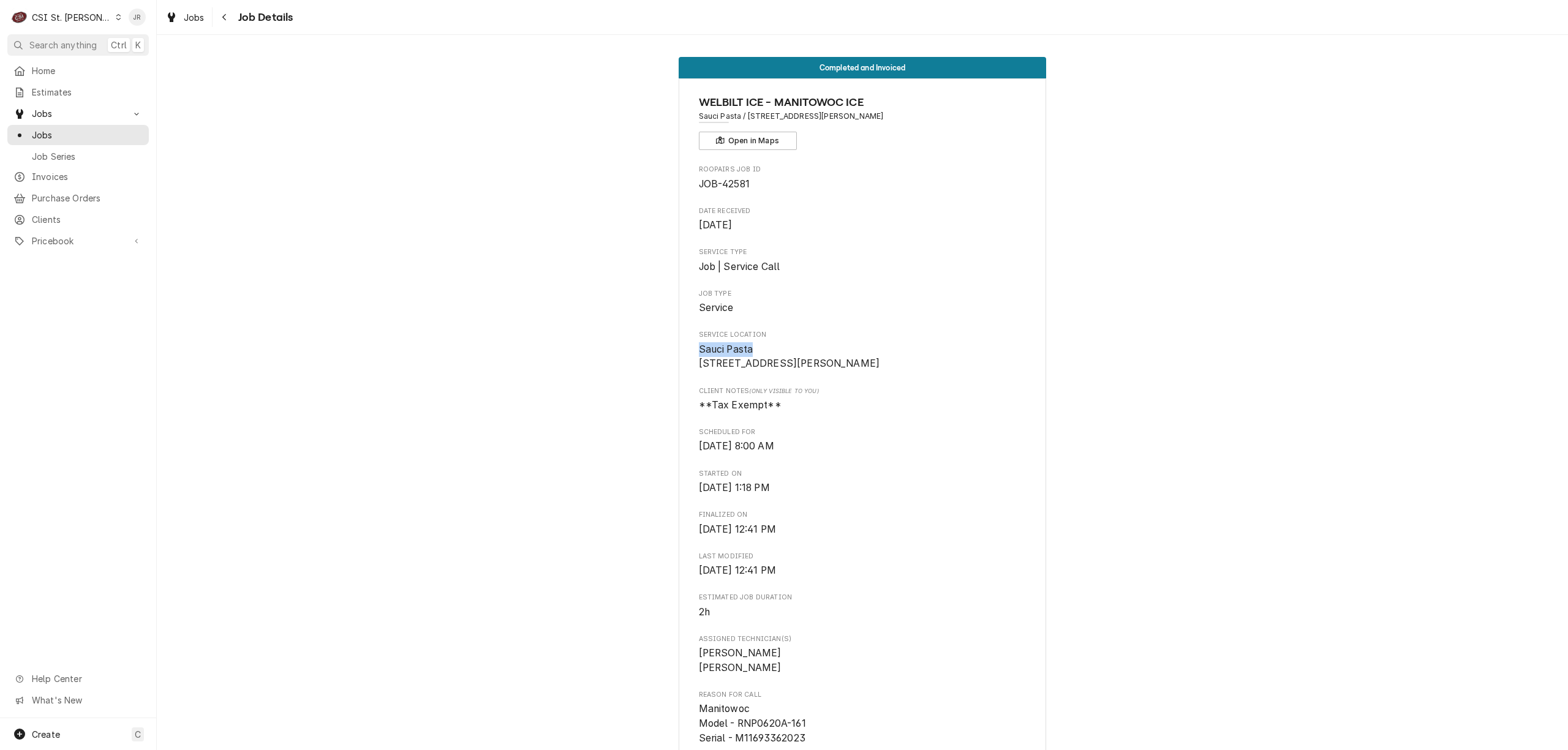
drag, startPoint x: 692, startPoint y: 349, endPoint x: 749, endPoint y: 345, distance: 57.1
click at [749, 345] on span "Sauci Pasta 1990 1st Capitol Dr St Charles, MO 63301" at bounding box center [863, 357] width 328 height 29
copy span "Sauci Pasta"
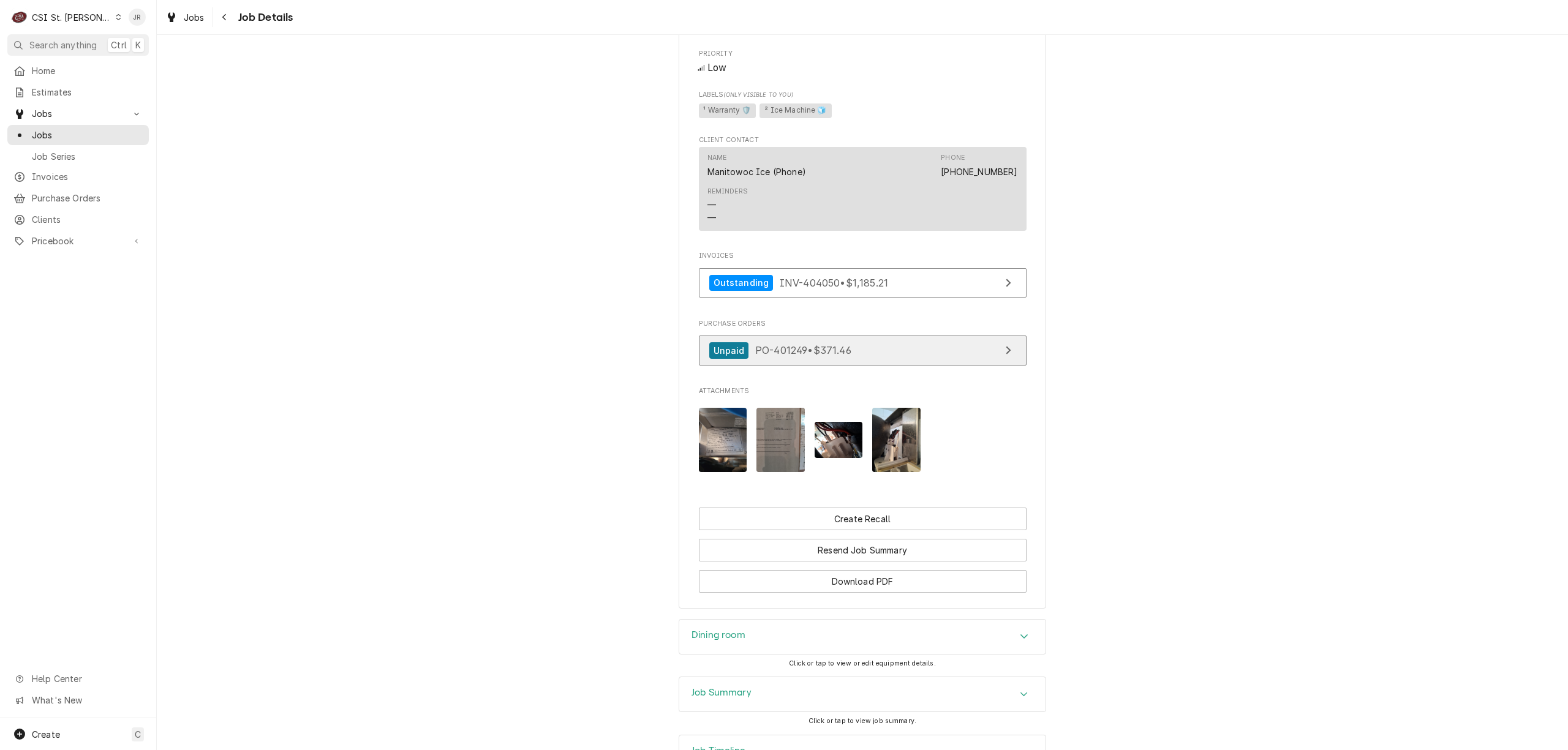
scroll to position [1017, 0]
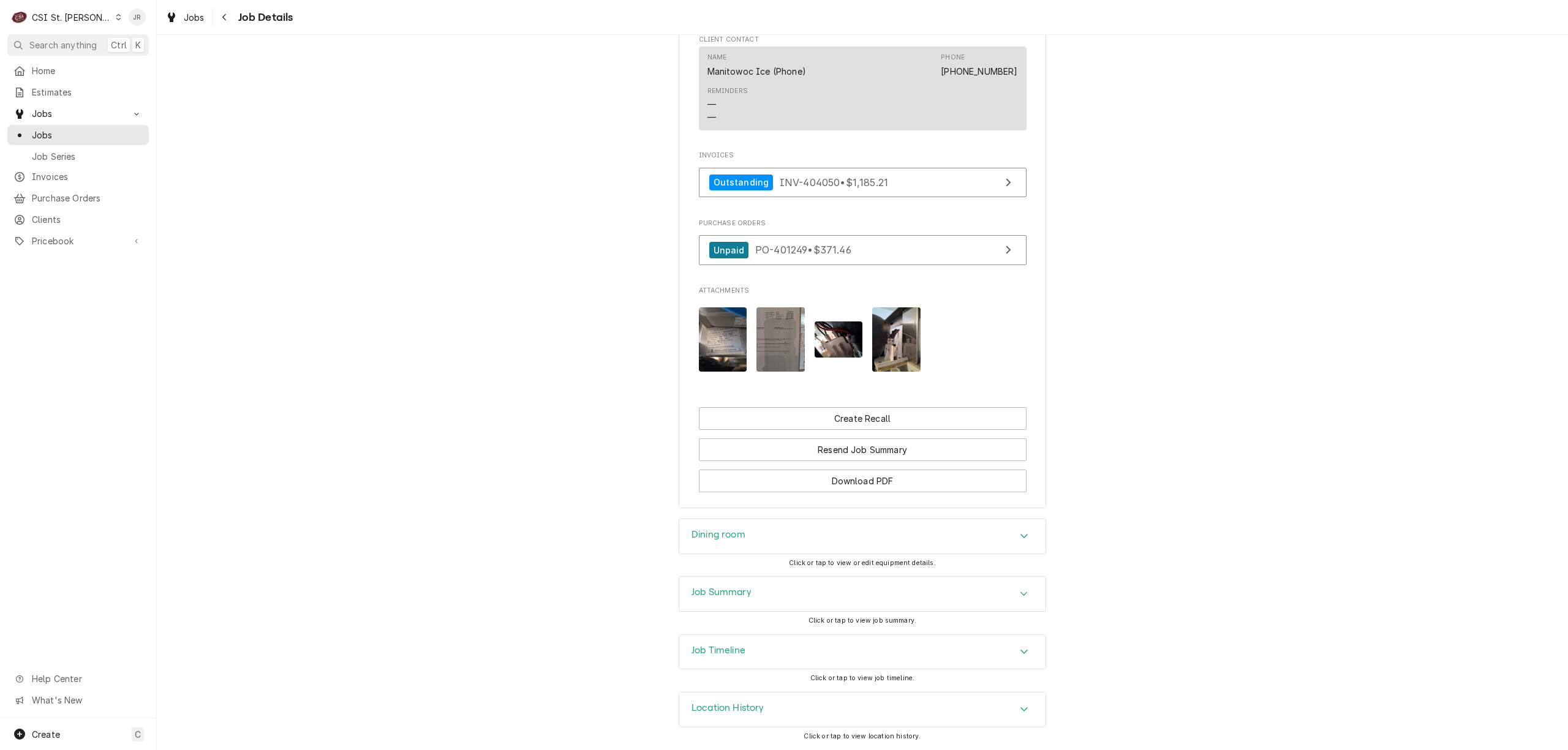
click at [726, 332] on img "Attachments" at bounding box center [723, 340] width 49 height 65
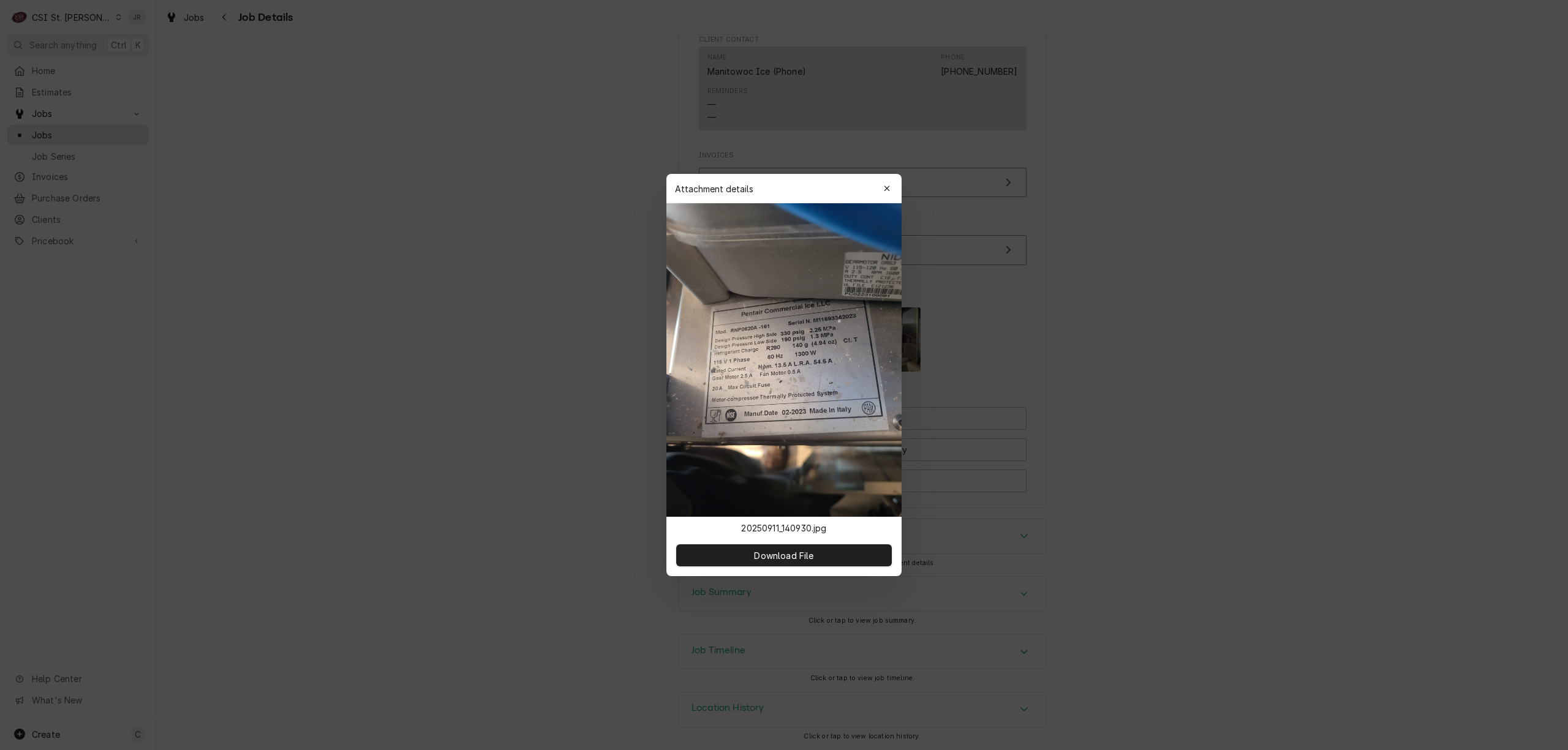
drag, startPoint x: 794, startPoint y: 560, endPoint x: 839, endPoint y: 361, distance: 204.0
click at [839, 376] on div "Attachment details Close 20250911_140930.jpg Download File" at bounding box center [784, 375] width 235 height 402
click at [775, 549] on span "Download File" at bounding box center [784, 556] width 65 height 13
click at [887, 190] on icon "button" at bounding box center [887, 188] width 6 height 9
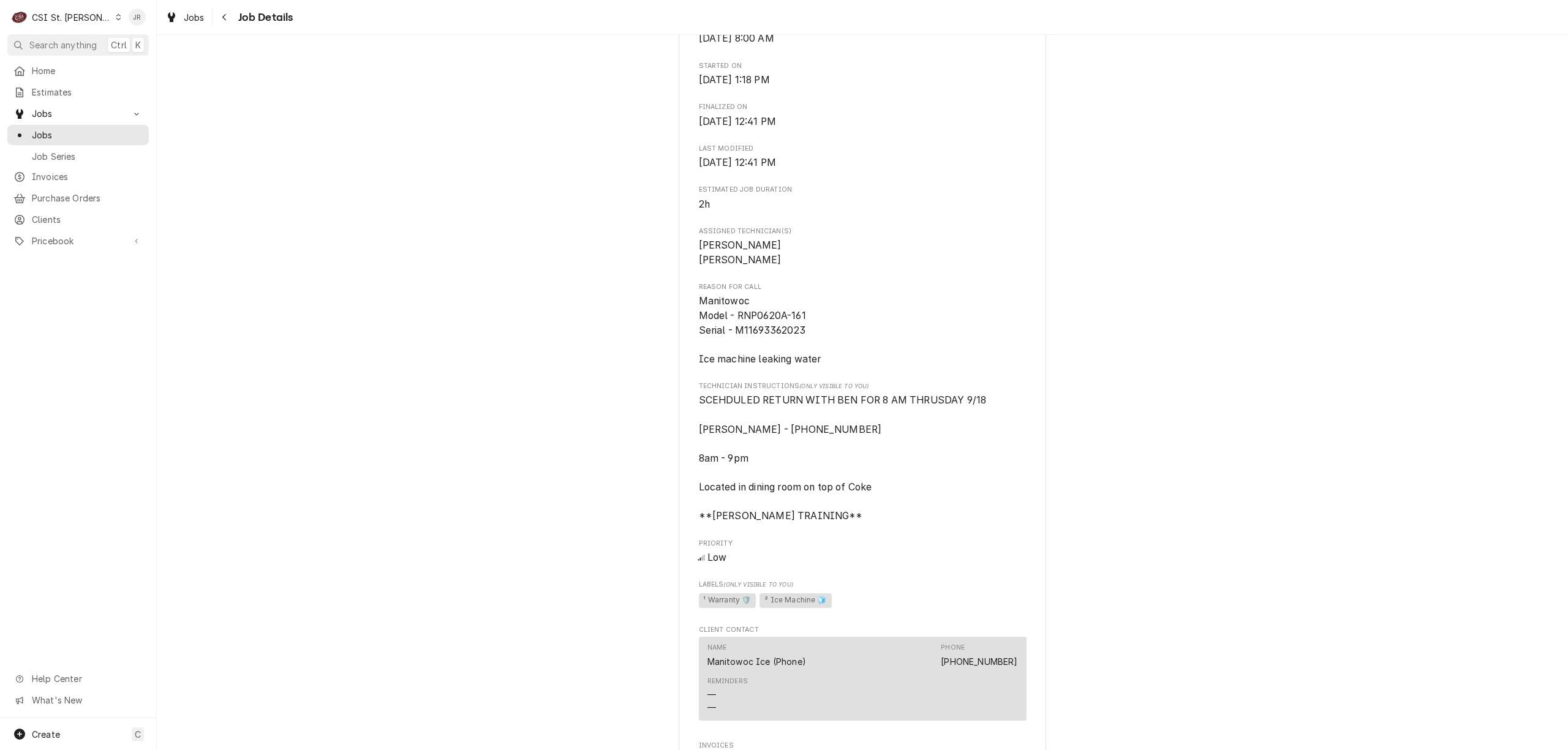
scroll to position [0, 0]
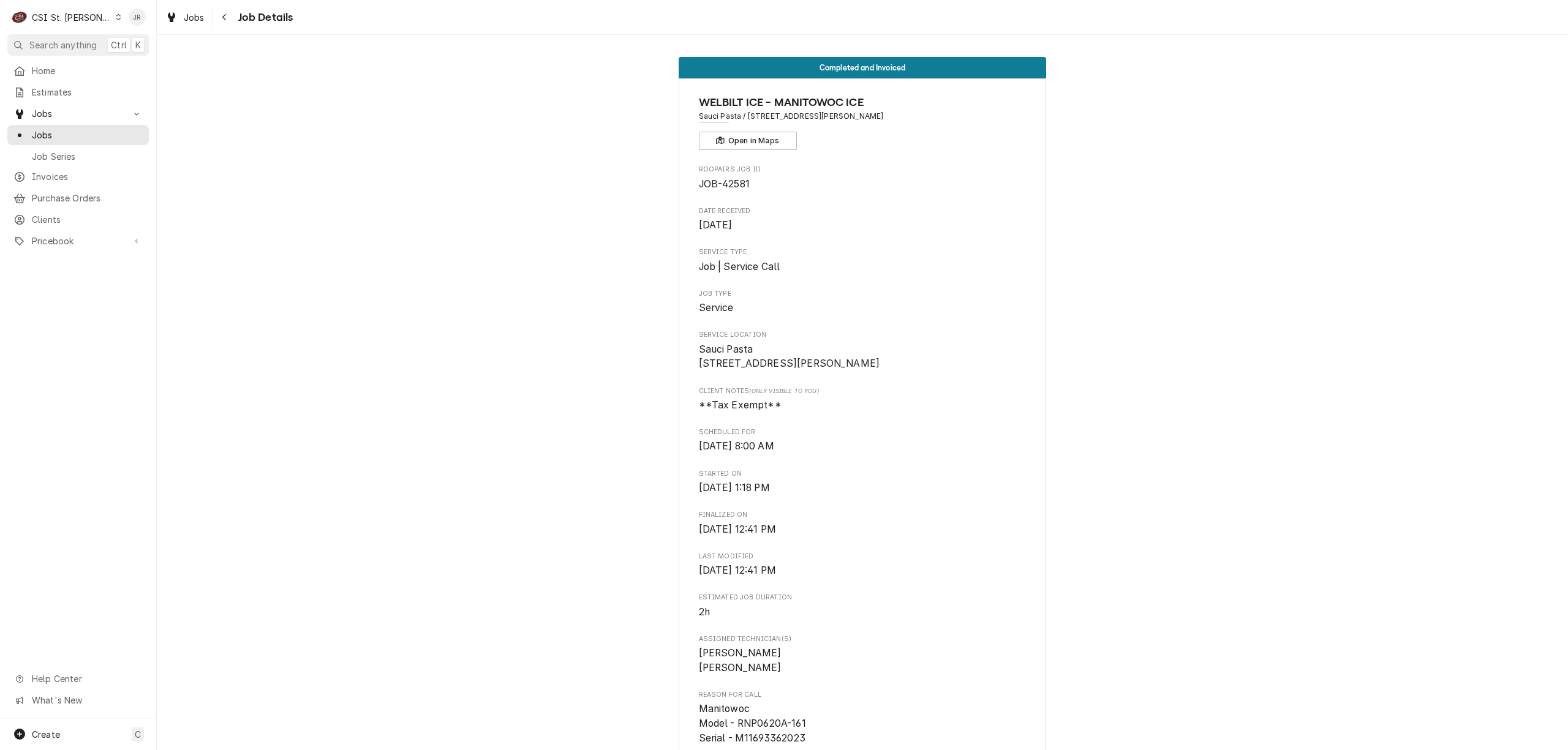
click at [794, 308] on span "Service" at bounding box center [863, 308] width 328 height 14
click at [737, 181] on span "JOB-42581" at bounding box center [725, 184] width 51 height 12
copy span "42581"
click at [42, 130] on span "Jobs" at bounding box center [87, 135] width 111 height 13
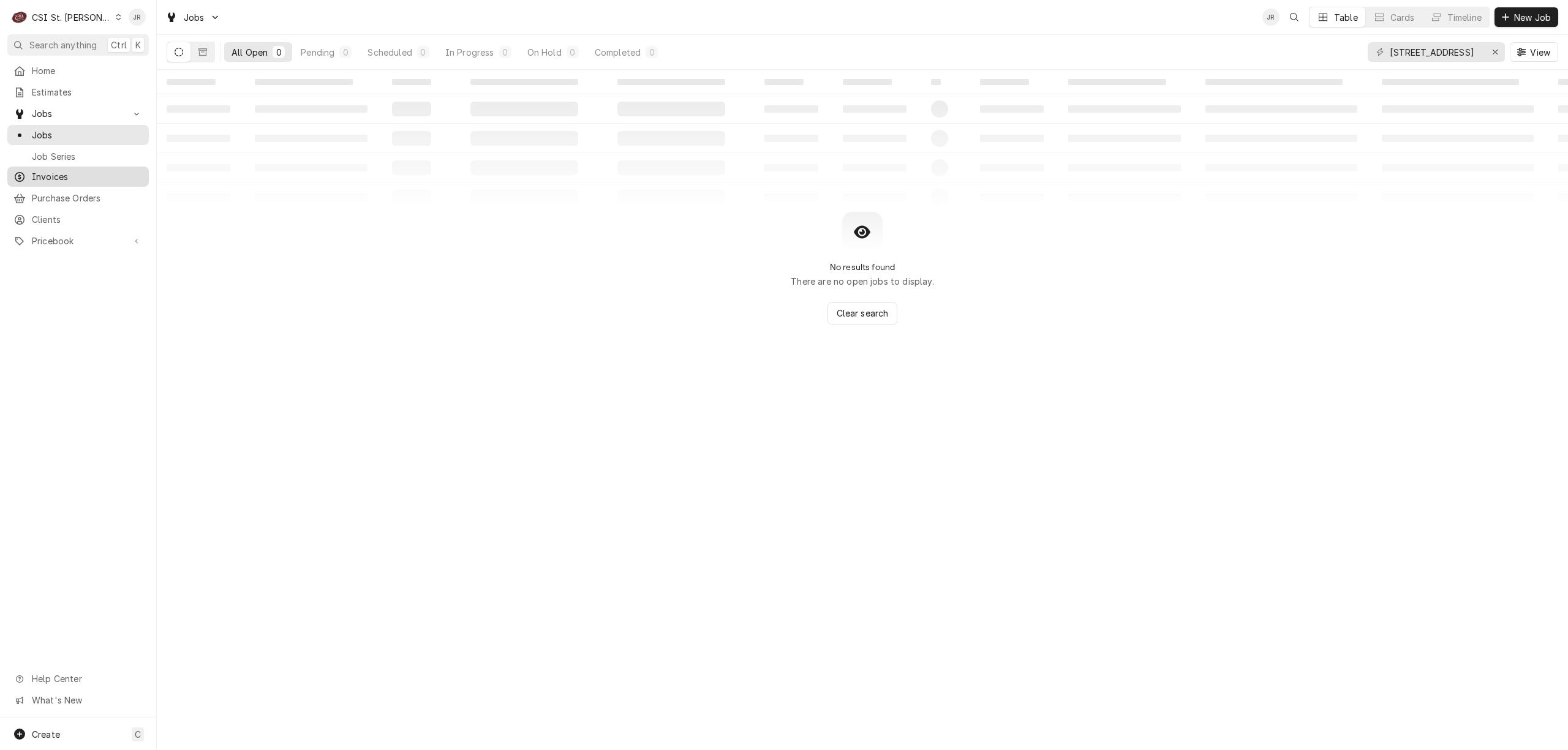
click at [77, 172] on span "Invoices" at bounding box center [87, 177] width 111 height 13
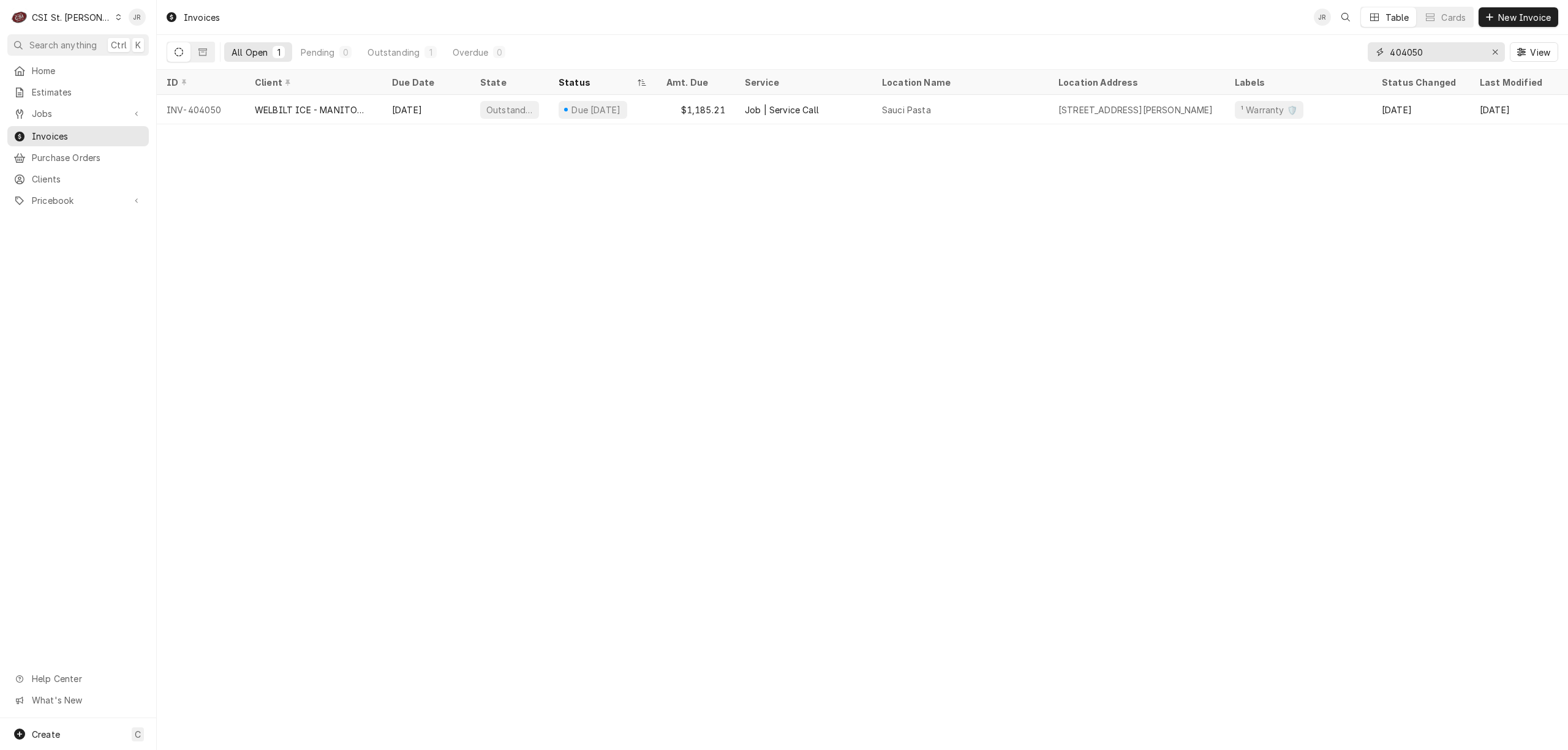
drag, startPoint x: 1444, startPoint y: 45, endPoint x: 1311, endPoint y: 55, distance: 133.4
click at [1311, 54] on div "All Open 1 Pending 0 Outstanding 1 Overdue 0 404050 View" at bounding box center [863, 52] width 1392 height 34
paste input "2581"
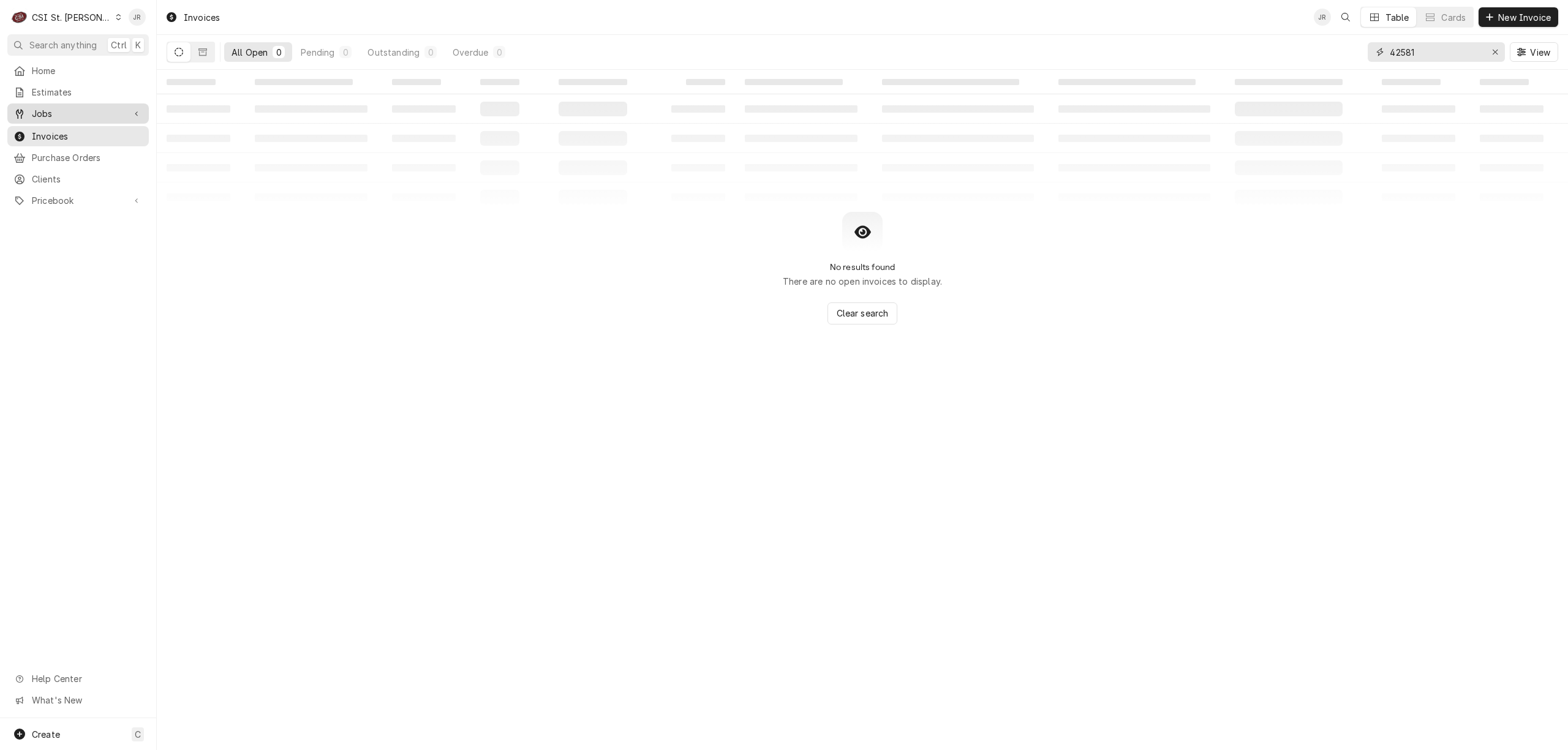
type input "42581"
click at [64, 108] on span "Jobs" at bounding box center [78, 113] width 92 height 13
click at [54, 130] on span "Jobs" at bounding box center [87, 135] width 111 height 13
drag, startPoint x: 1470, startPoint y: 48, endPoint x: 1346, endPoint y: 41, distance: 124.2
click at [1344, 40] on div "All Open 0 Pending 0 Scheduled 0 In Progress 0 On Hold 0 Completed 0 [STREET_AD…" at bounding box center [863, 52] width 1392 height 34
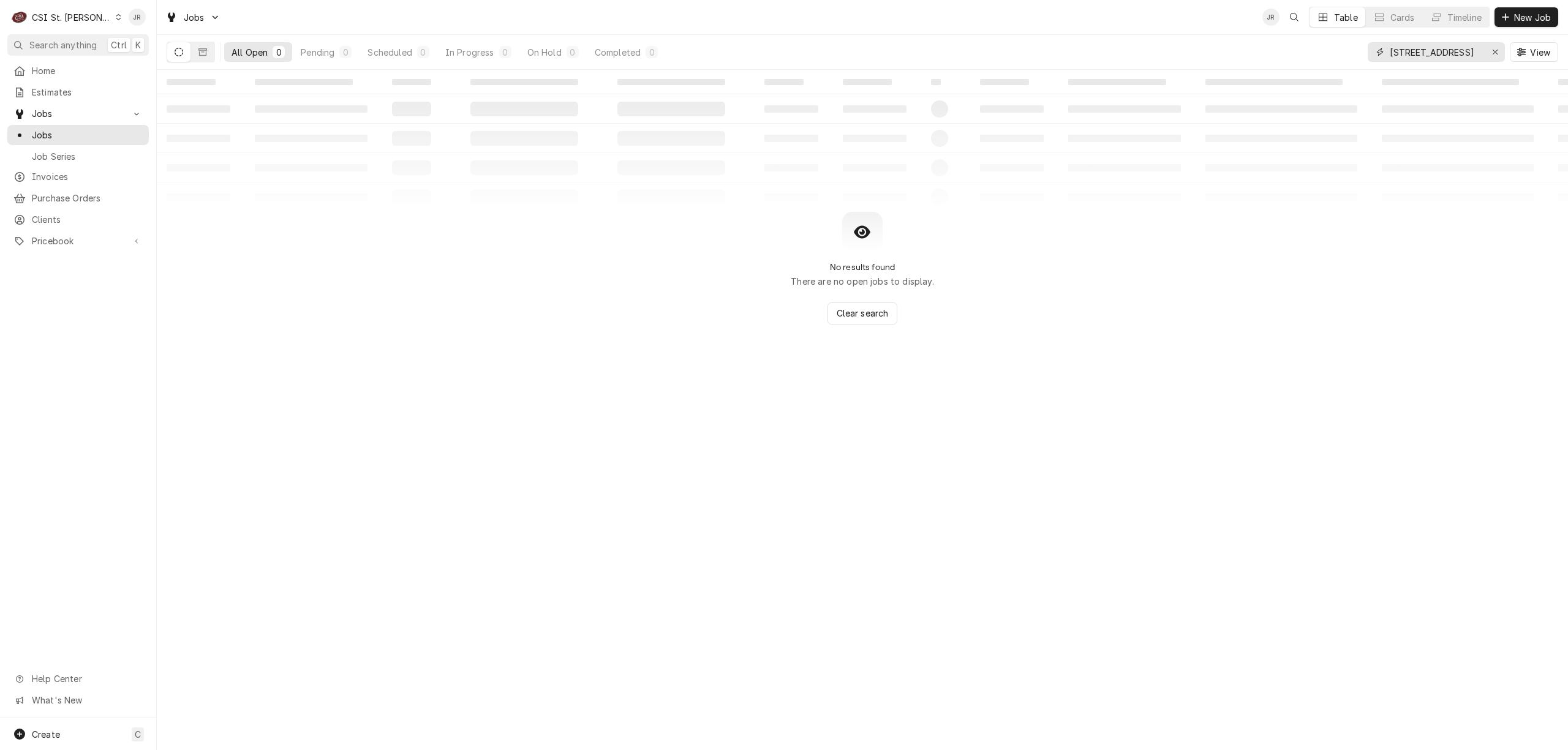
paste input "42581"
type input "42581"
click at [175, 52] on icon "Dynamic Content Wrapper" at bounding box center [179, 52] width 9 height 9
click at [176, 49] on icon "Dynamic Content Wrapper" at bounding box center [179, 52] width 9 height 9
click at [177, 49] on icon "Dynamic Content Wrapper" at bounding box center [179, 52] width 9 height 9
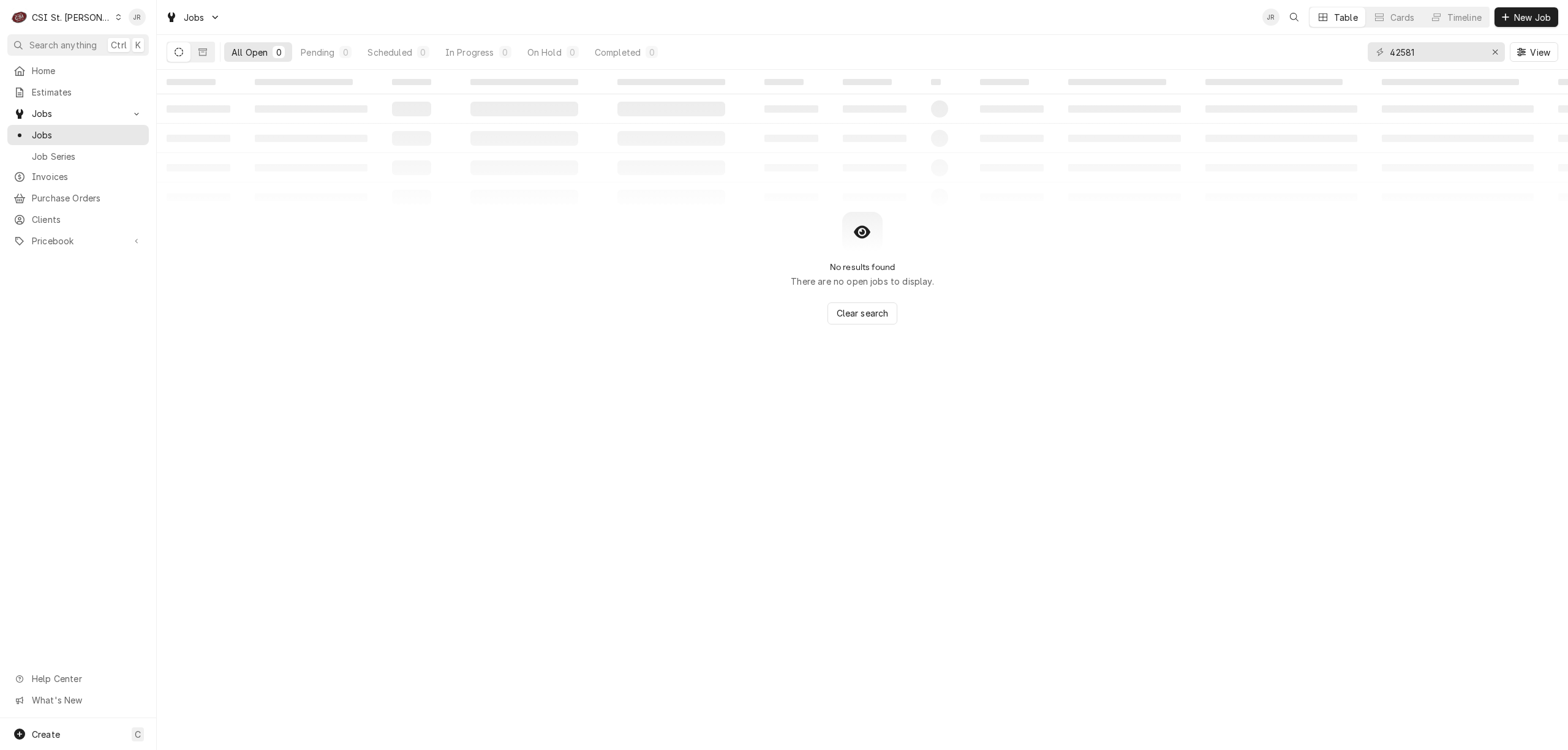
click at [184, 57] on button "Dynamic Content Wrapper" at bounding box center [179, 52] width 23 height 20
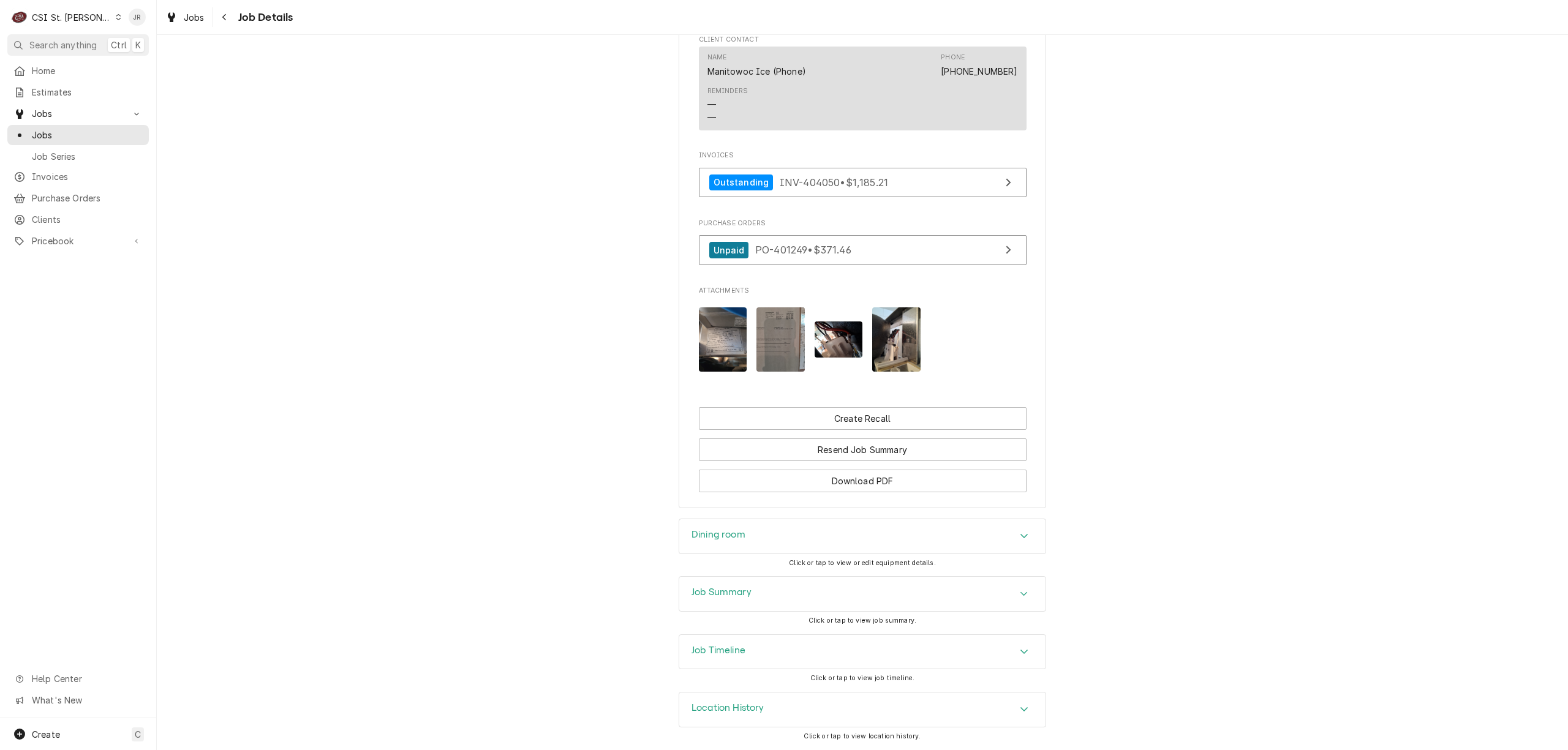
scroll to position [1017, 0]
click at [903, 172] on link "Outstanding INV-404050 • $1,185.21" at bounding box center [863, 183] width 328 height 30
click at [134, 12] on div "Jessica Rentfro's Avatar" at bounding box center [137, 18] width 18 height 18
click at [143, 14] on html "C CSI St. Louis JR Search anything Ctrl K Home Estimates Jobs Jobs Job Series I…" at bounding box center [784, 375] width 1568 height 750
click at [143, 14] on div "Jessica Rentfro's Avatar" at bounding box center [137, 18] width 18 height 18
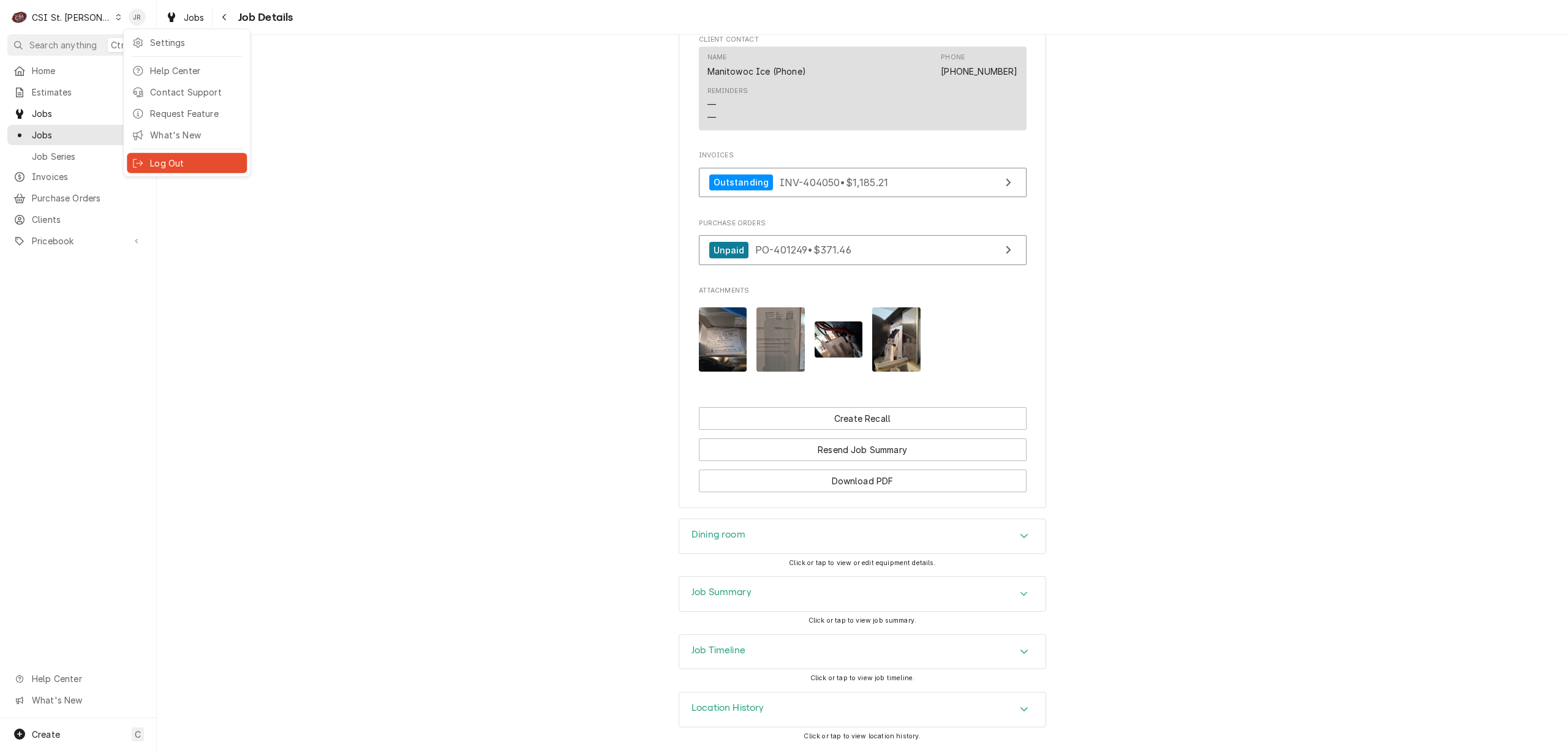
click at [163, 160] on div "Log Out" at bounding box center [195, 163] width 92 height 13
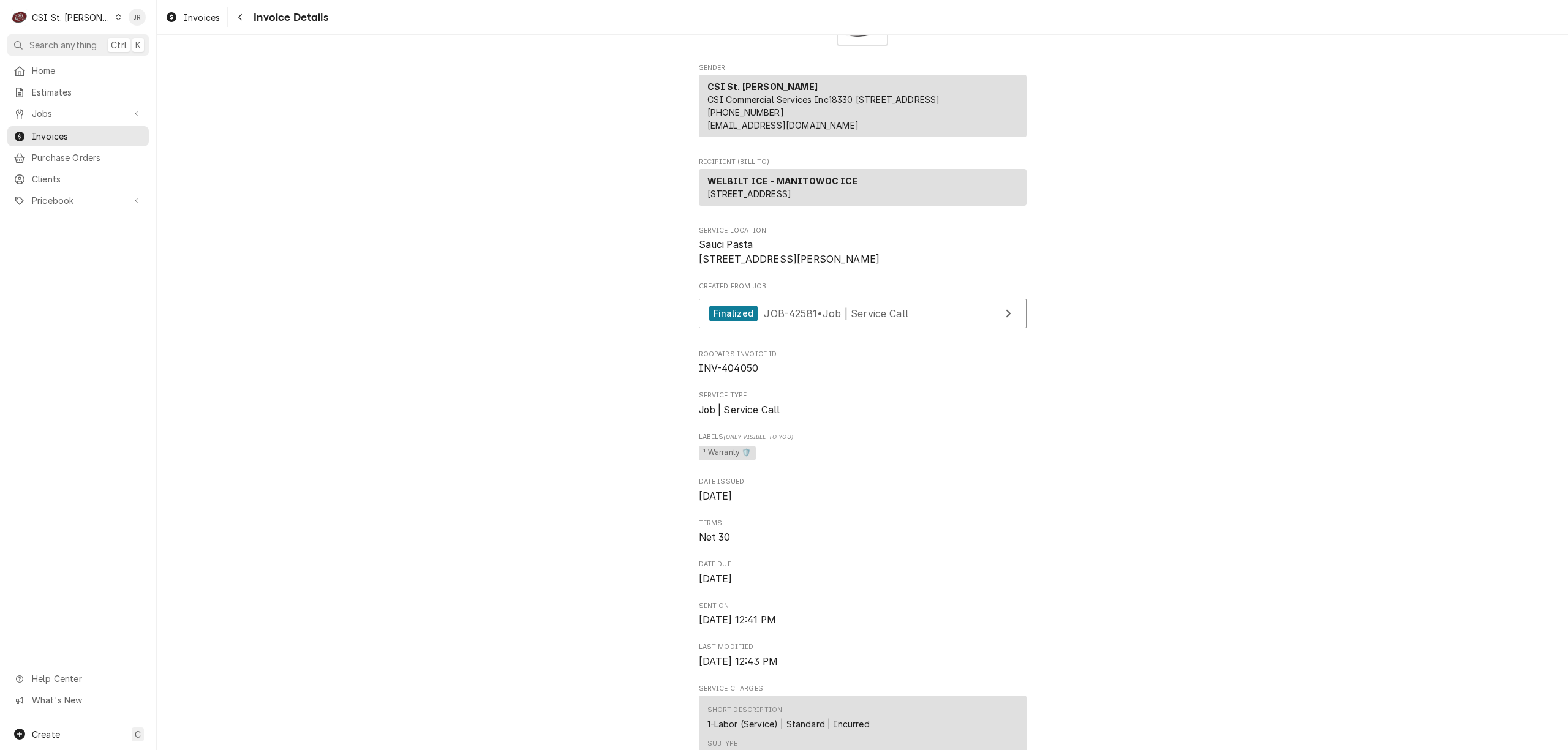
scroll to position [82, 0]
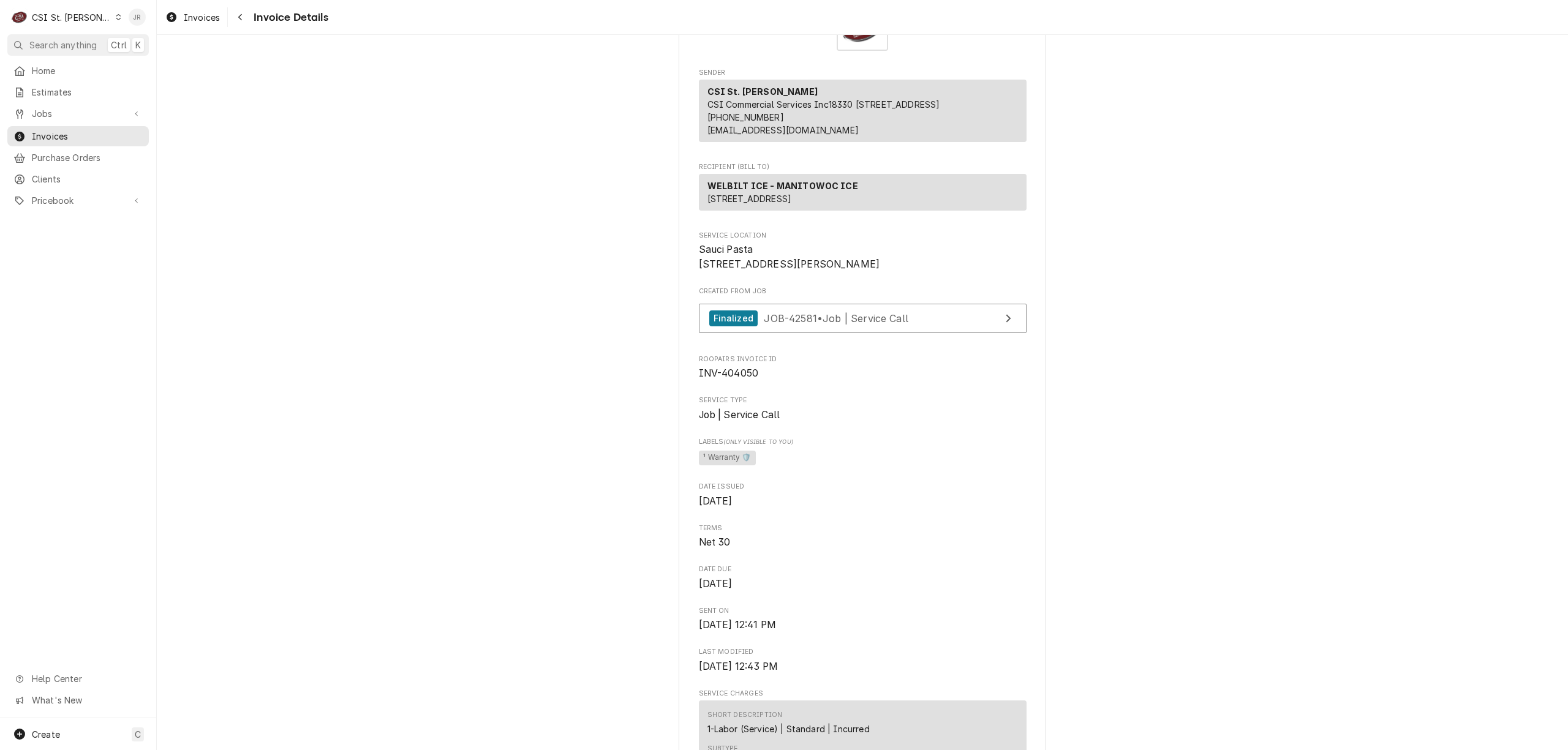
click at [137, 14] on div "Jessica Rentfro's Avatar" at bounding box center [137, 18] width 18 height 18
drag, startPoint x: 169, startPoint y: 171, endPoint x: 167, endPoint y: 160, distance: 11.2
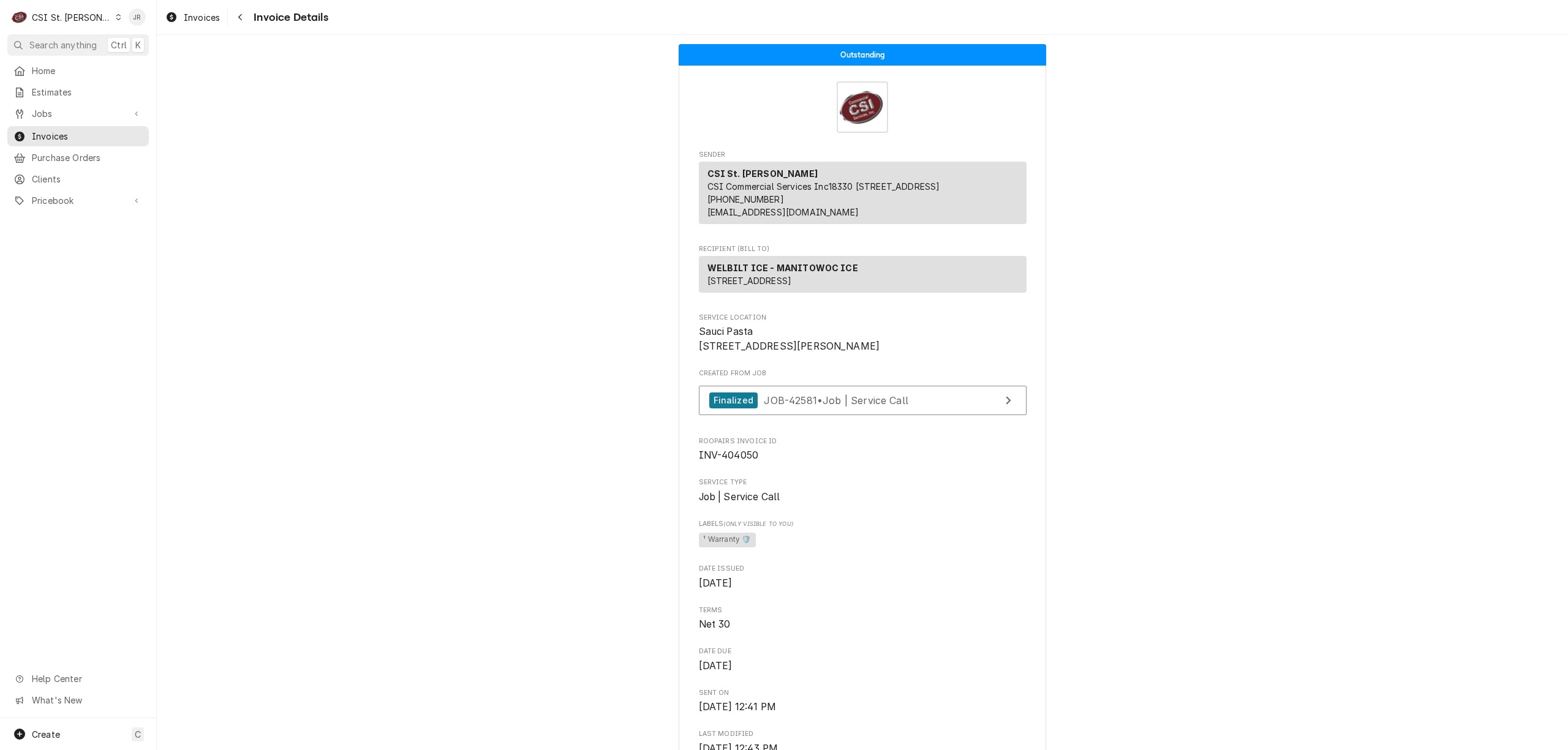
click at [140, 10] on div "Jessica Rentfro's Avatar" at bounding box center [137, 18] width 18 height 18
click at [187, 157] on div "Log Out" at bounding box center [195, 163] width 92 height 13
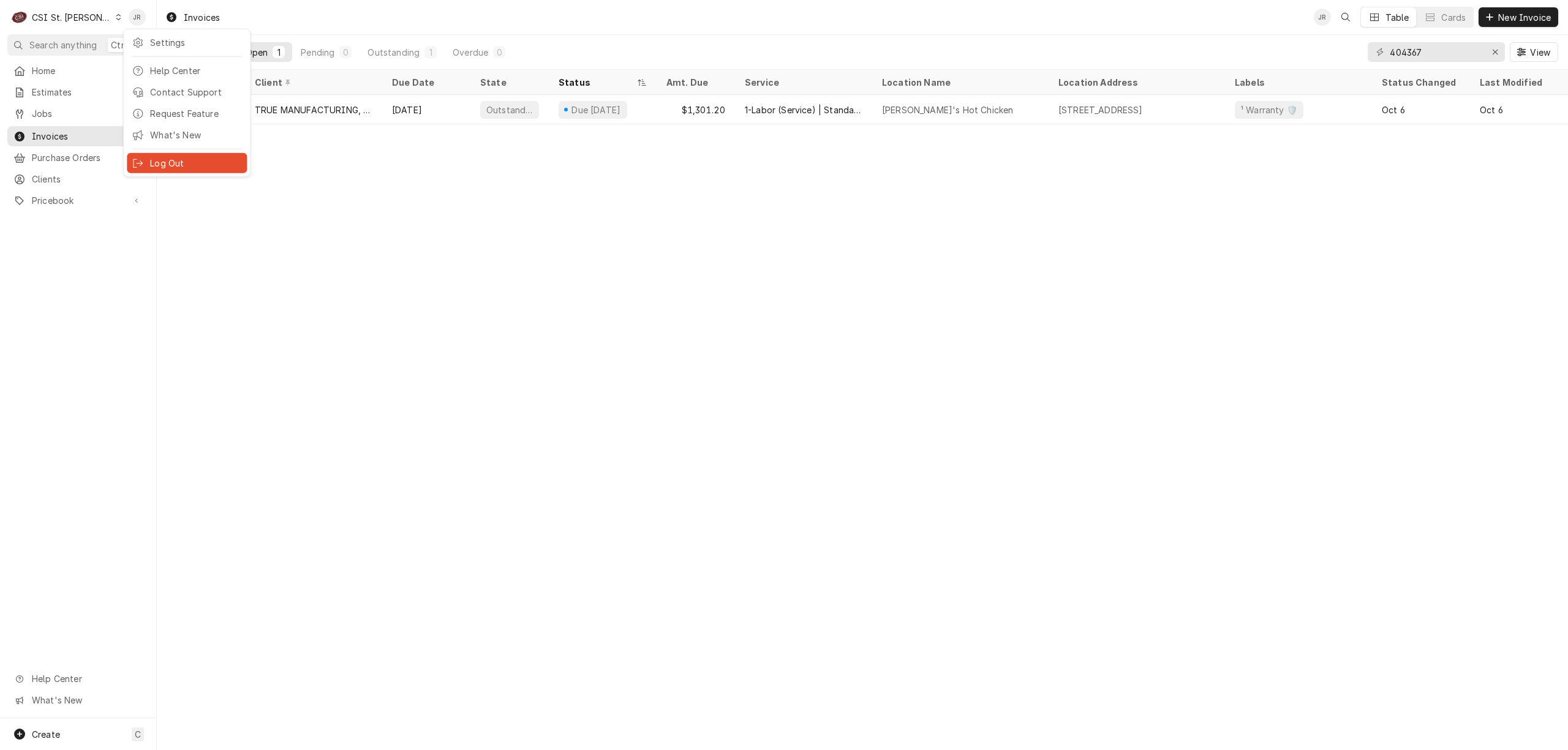
click at [183, 163] on div "Log Out" at bounding box center [195, 163] width 92 height 13
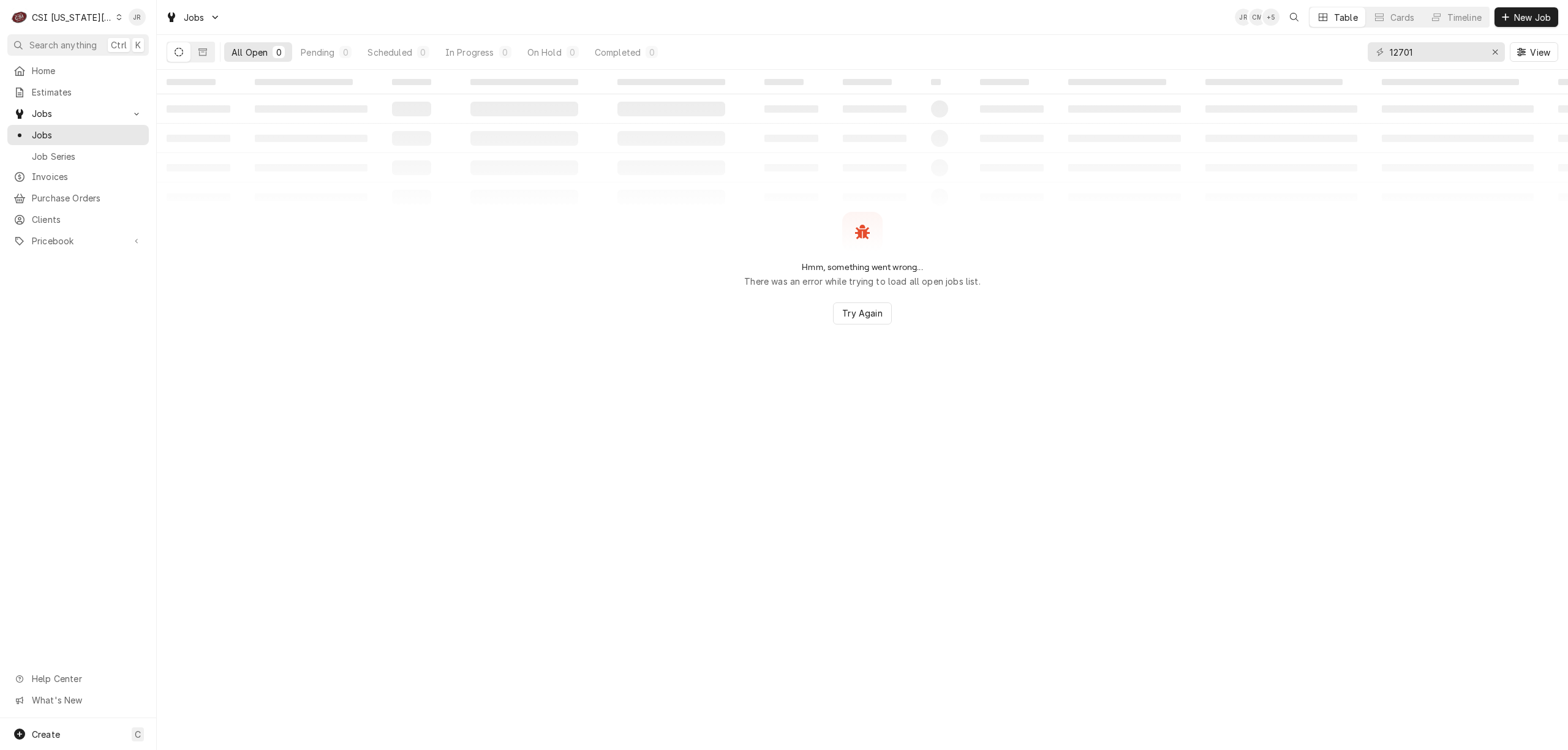
click at [141, 23] on div "Jessica Rentfro's Avatar" at bounding box center [137, 18] width 18 height 18
click at [157, 171] on div "Settings Help Center Contact Support Request Feature What's New Log Out" at bounding box center [187, 103] width 128 height 148
click at [157, 160] on div "Log Out" at bounding box center [195, 163] width 92 height 13
click at [132, 20] on div "Jessica Rentfro's Avatar" at bounding box center [137, 18] width 18 height 18
